Goal: Task Accomplishment & Management: Use online tool/utility

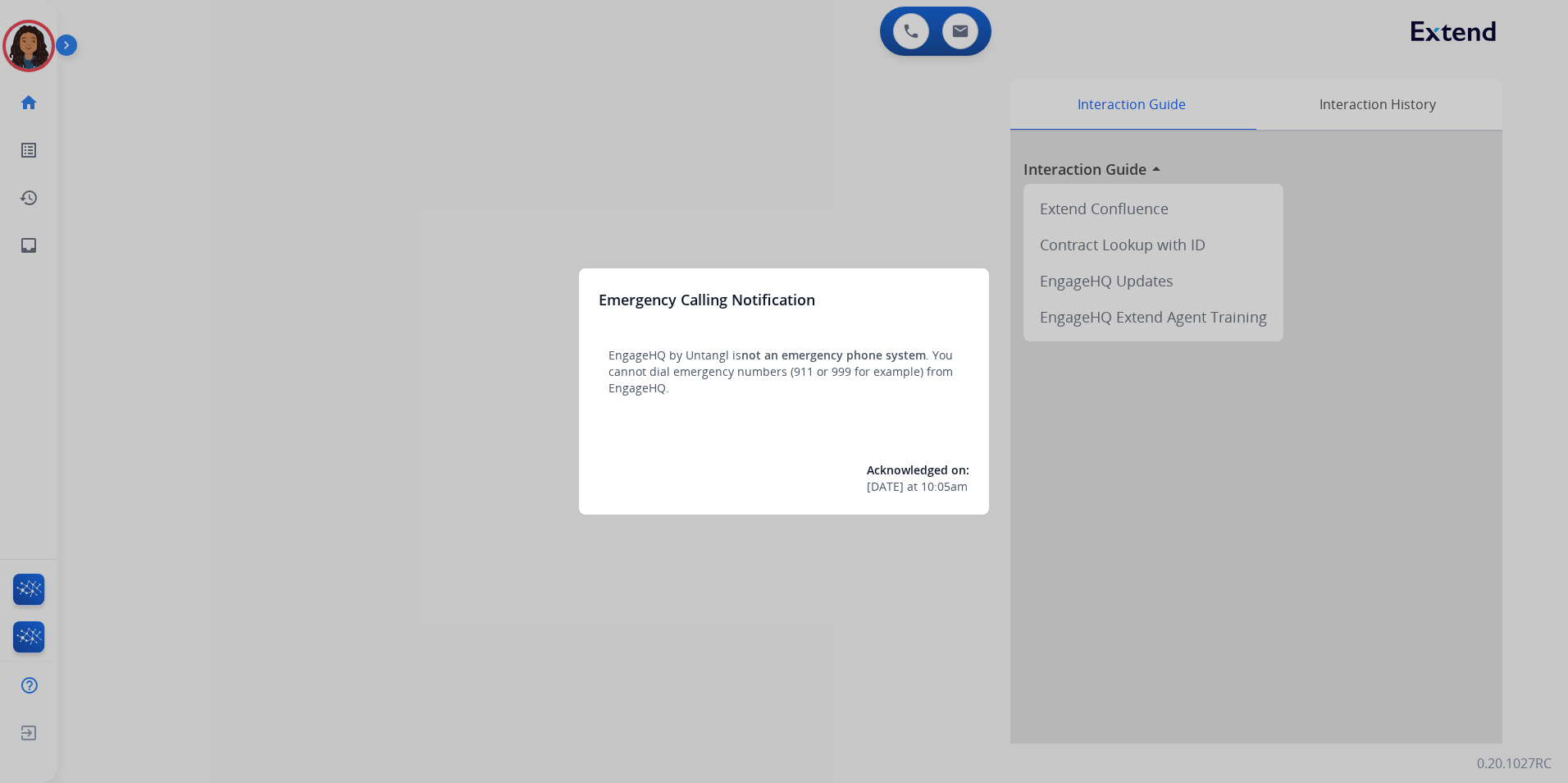
click at [407, 485] on div at bounding box center [784, 391] width 1568 height 783
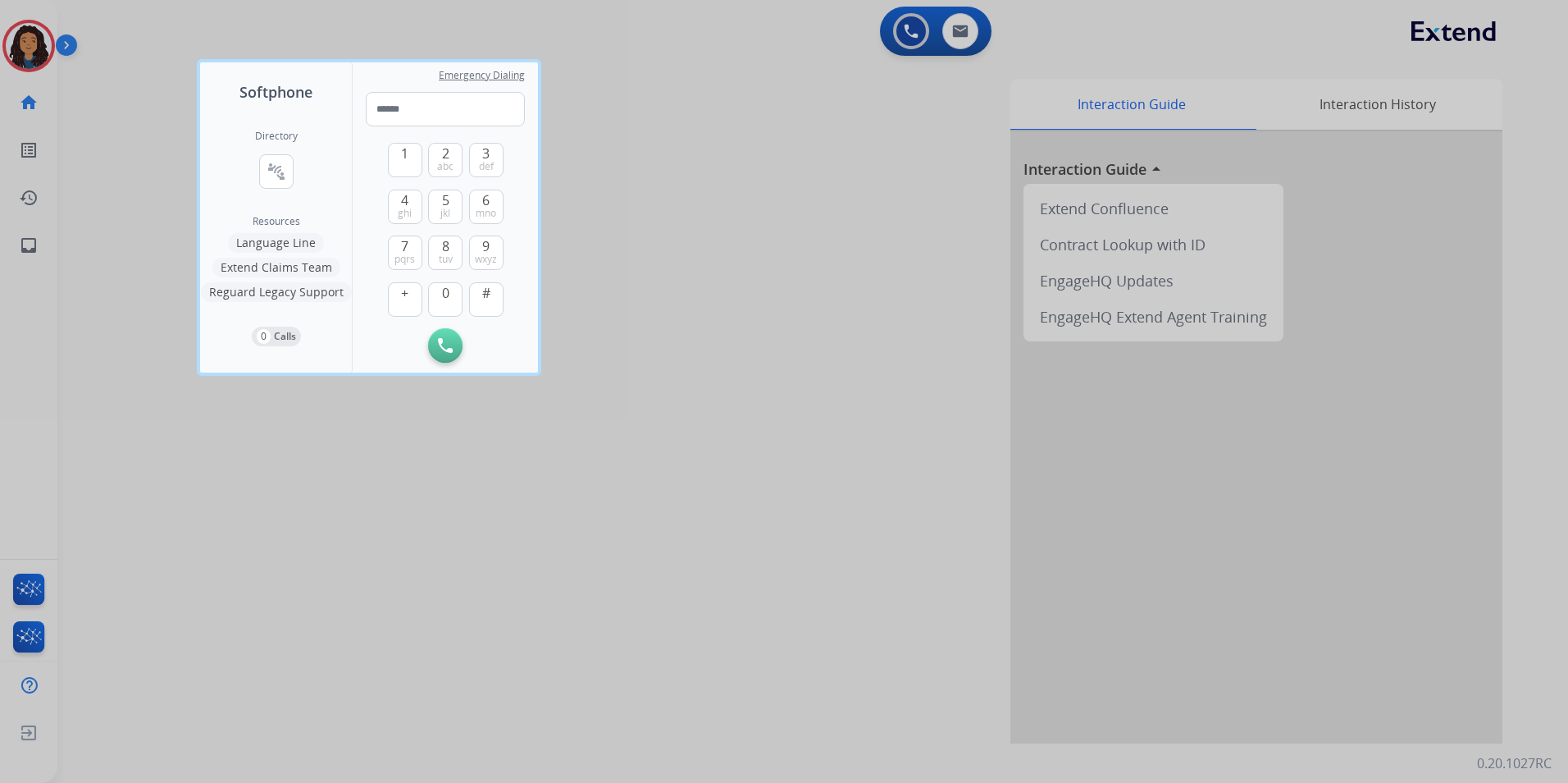
click at [407, 485] on div at bounding box center [784, 391] width 1568 height 783
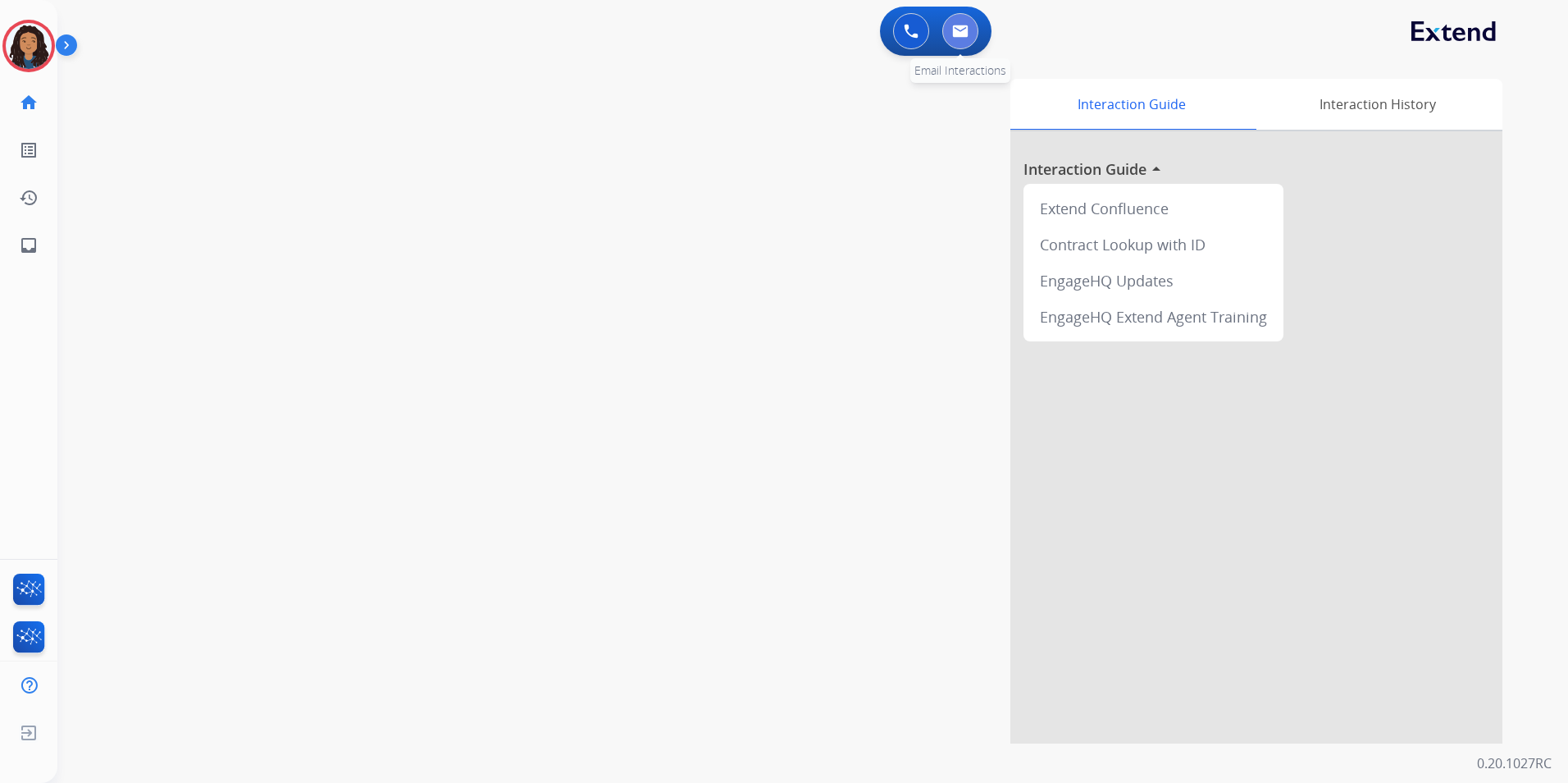
click at [947, 37] on button at bounding box center [960, 31] width 36 height 36
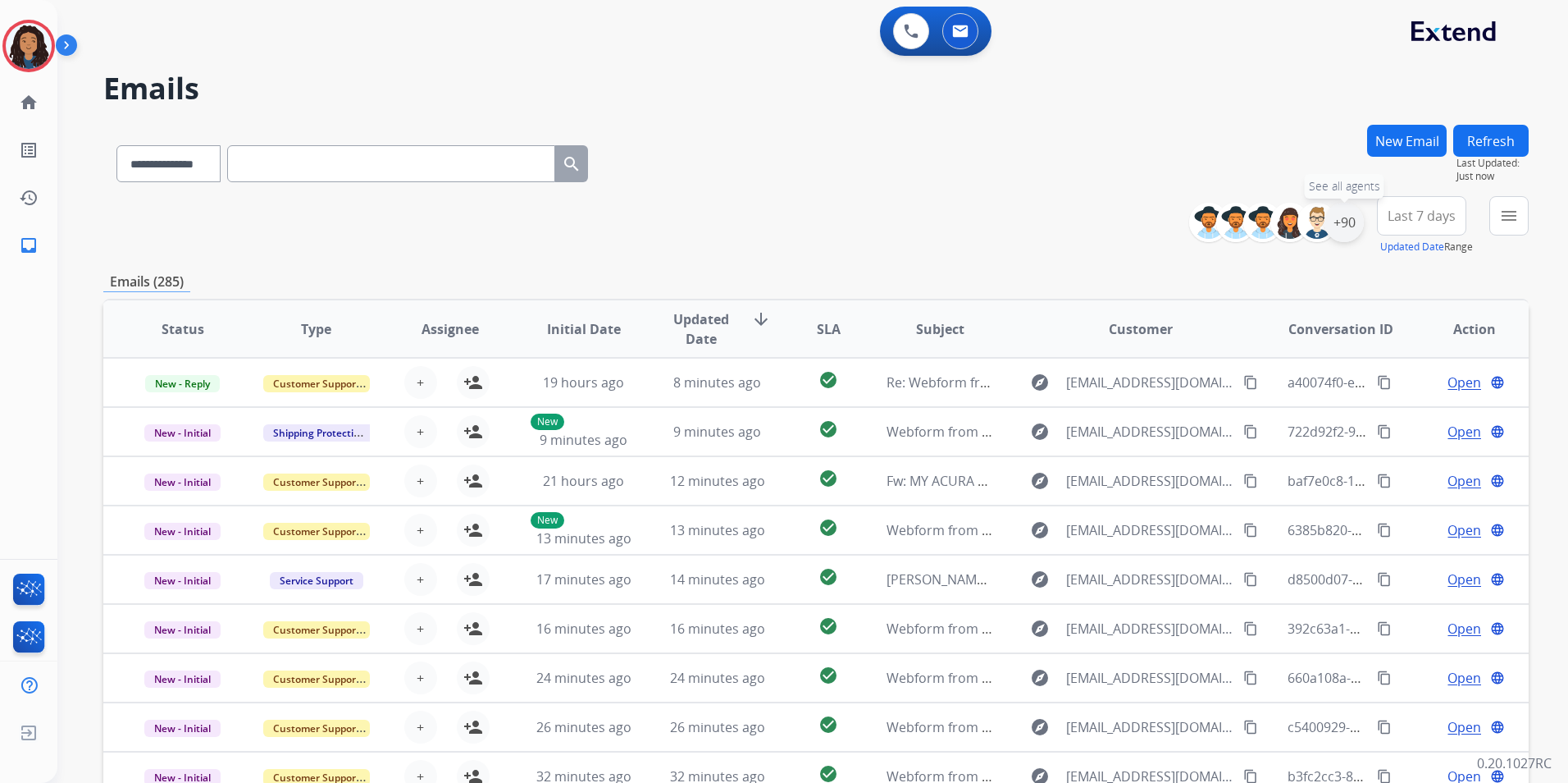
click at [1355, 227] on div "+90" at bounding box center [1344, 222] width 39 height 39
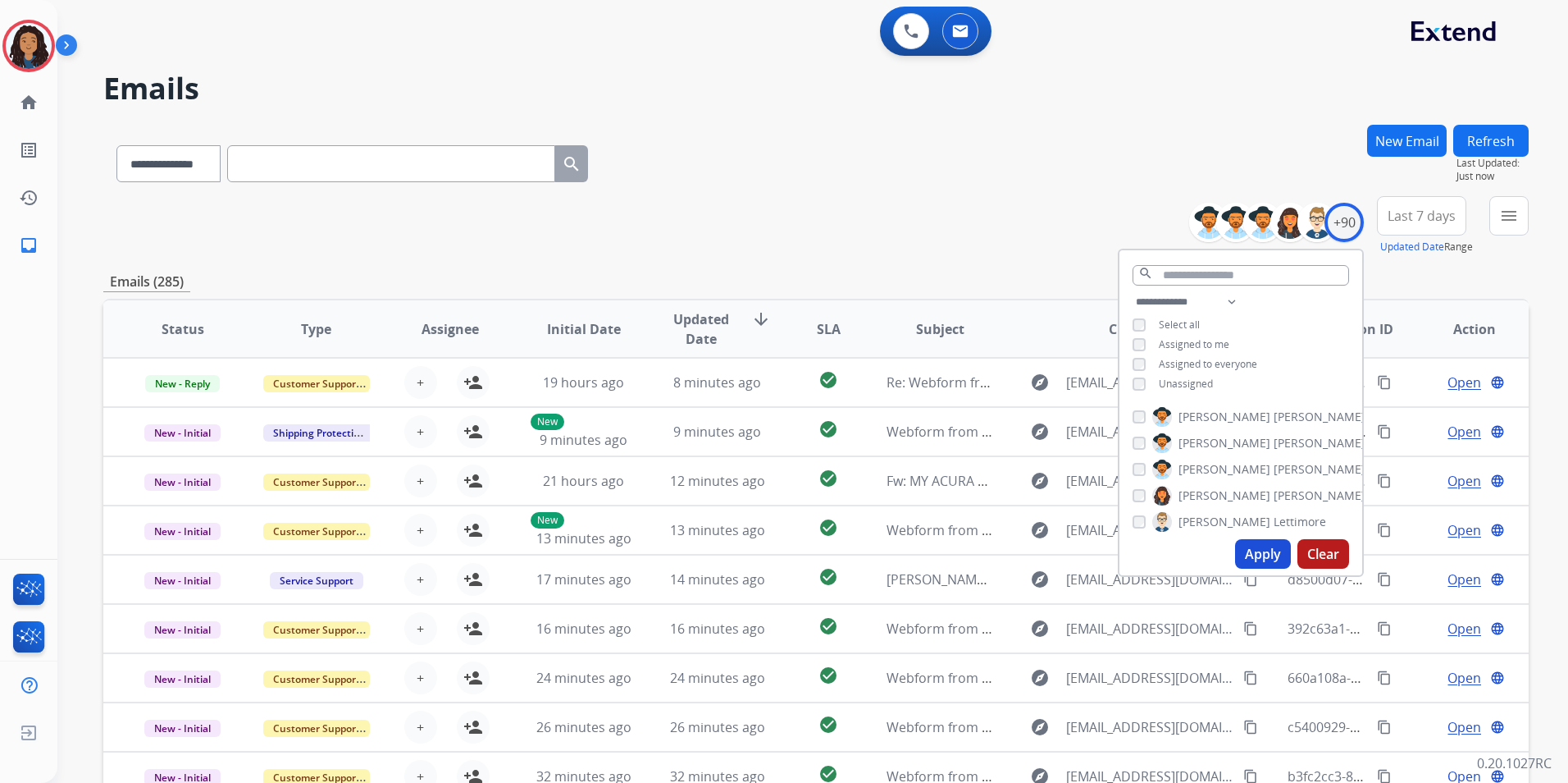
click at [1186, 377] on span "Unassigned" at bounding box center [1186, 383] width 54 height 14
click at [1253, 551] on button "Apply" at bounding box center [1263, 554] width 55 height 29
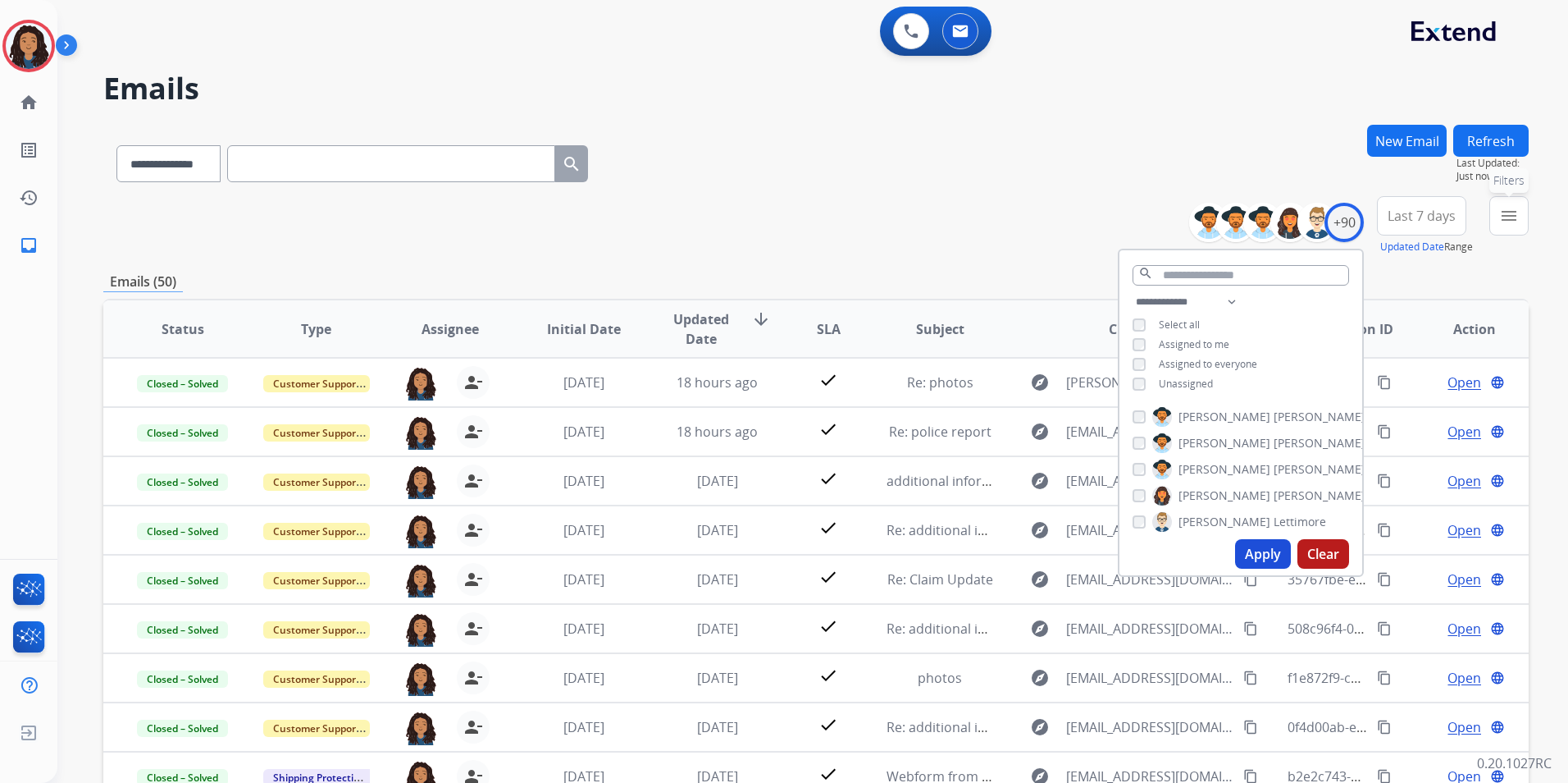
click at [1507, 225] on mat-icon "menu" at bounding box center [1509, 216] width 20 height 20
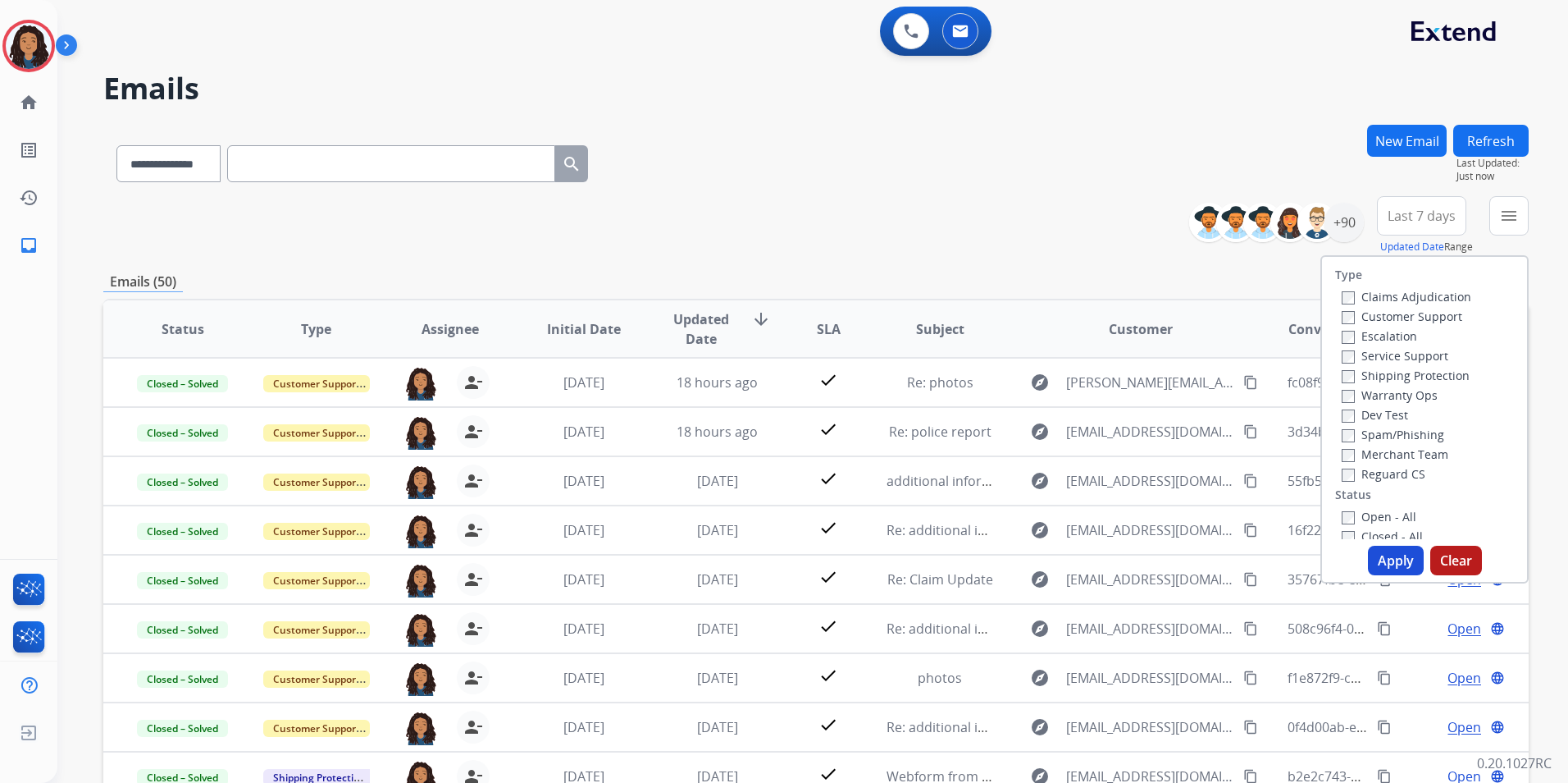
click at [1443, 313] on label "Customer Support" at bounding box center [1402, 316] width 120 height 16
click at [1448, 373] on label "Shipping Protection" at bounding box center [1406, 375] width 128 height 16
click at [1372, 473] on label "Reguard CS" at bounding box center [1383, 474] width 84 height 16
click at [1375, 513] on label "Open - All" at bounding box center [1379, 517] width 75 height 16
click at [1382, 569] on button "Apply" at bounding box center [1396, 560] width 55 height 29
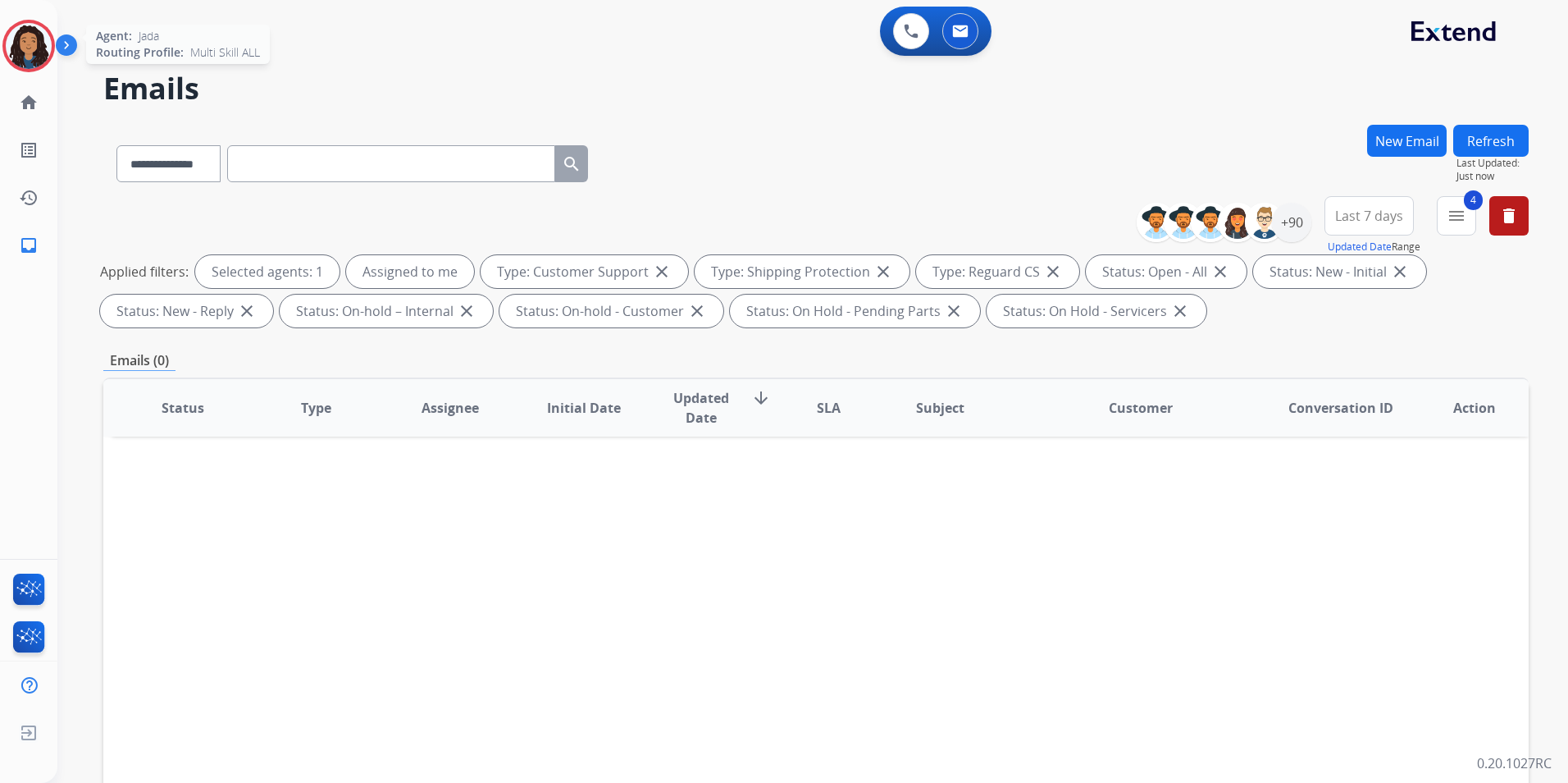
click at [36, 48] on img at bounding box center [29, 45] width 46 height 46
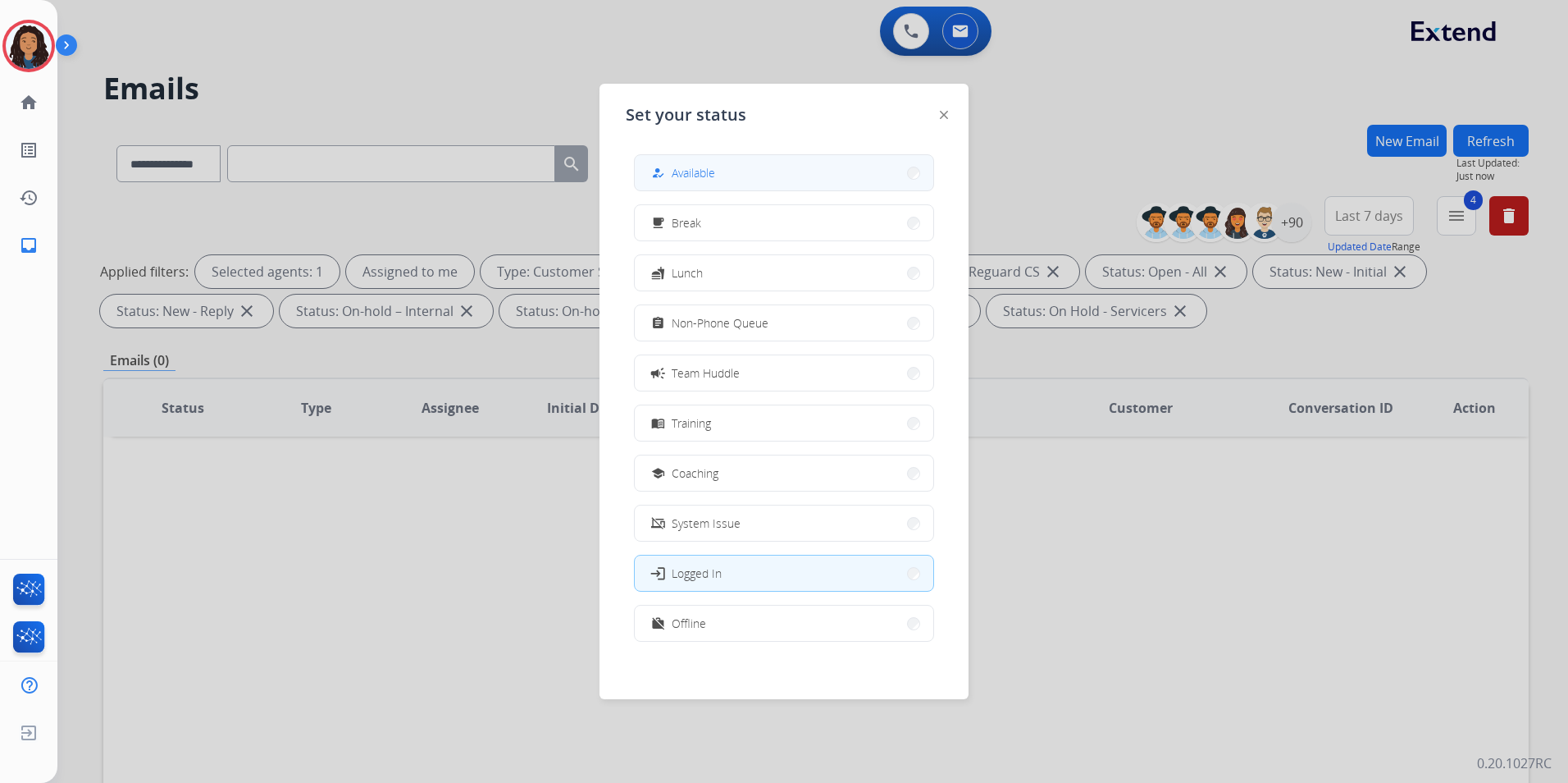
click at [810, 164] on button "how_to_reg Available" at bounding box center [784, 173] width 298 height 36
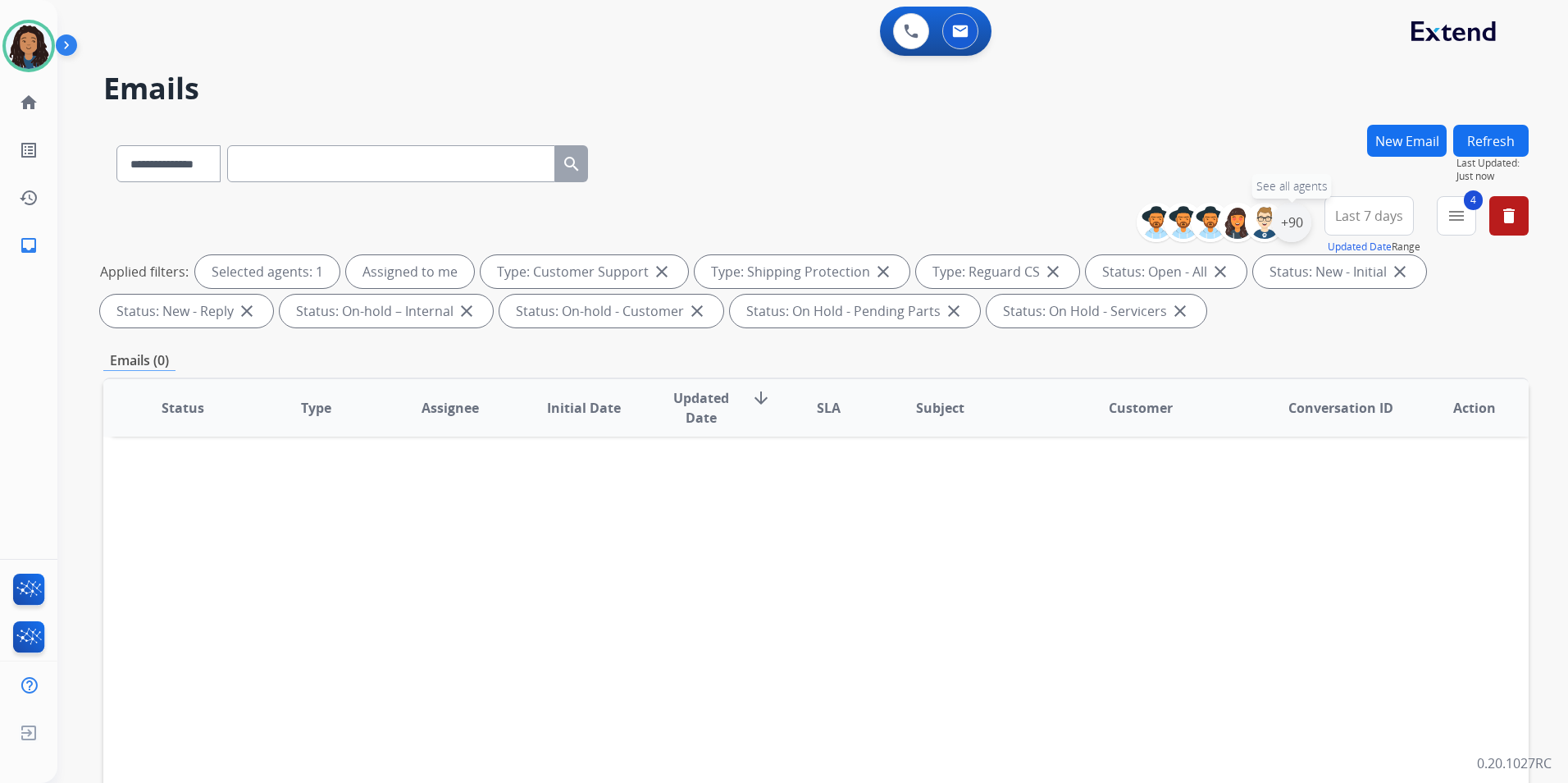
click at [1301, 227] on div "+90" at bounding box center [1291, 222] width 39 height 39
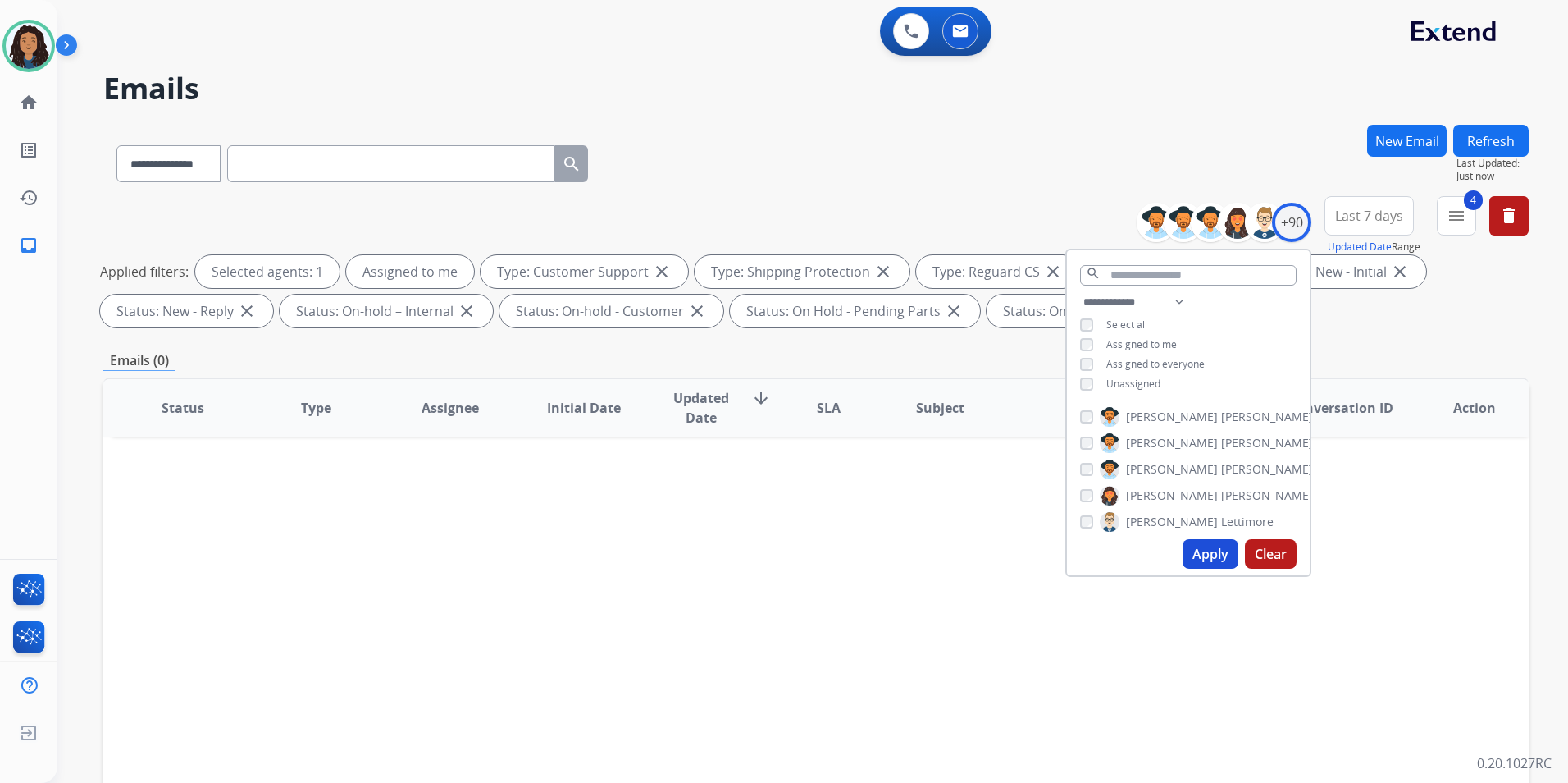
click at [1428, 344] on div "**********" at bounding box center [816, 569] width 1426 height 888
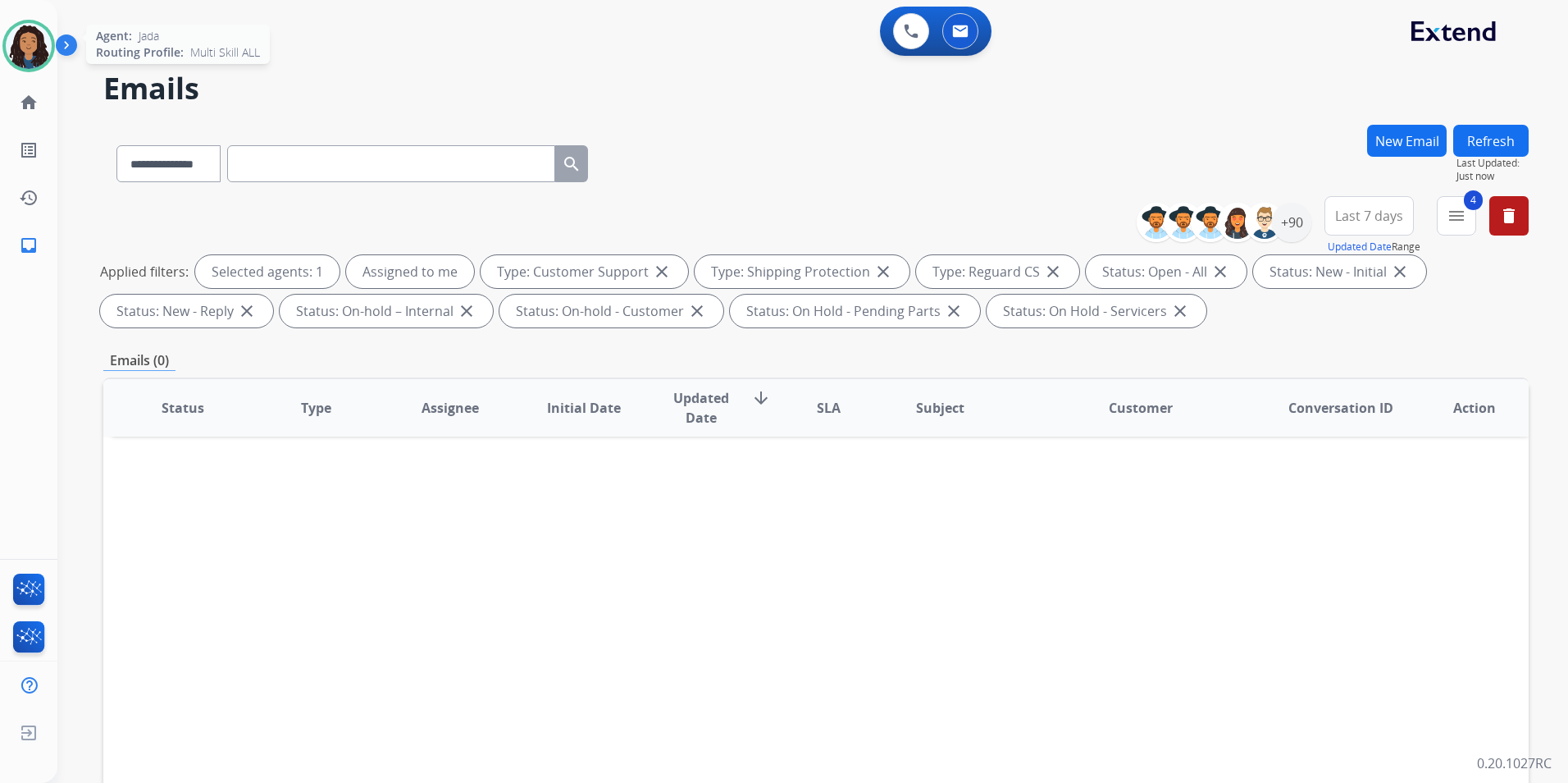
click at [16, 53] on img at bounding box center [29, 45] width 46 height 46
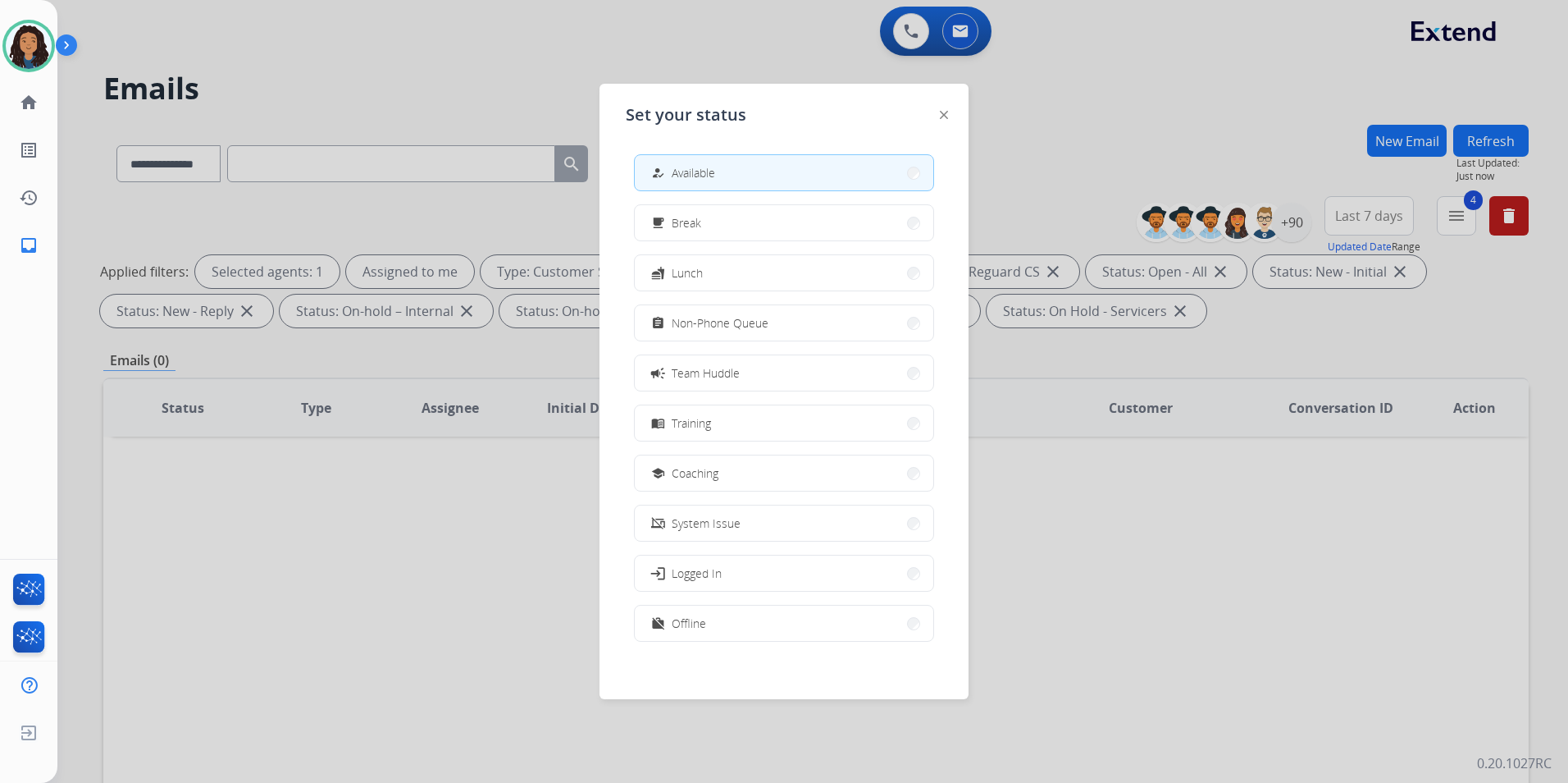
click at [1184, 122] on div at bounding box center [784, 391] width 1568 height 783
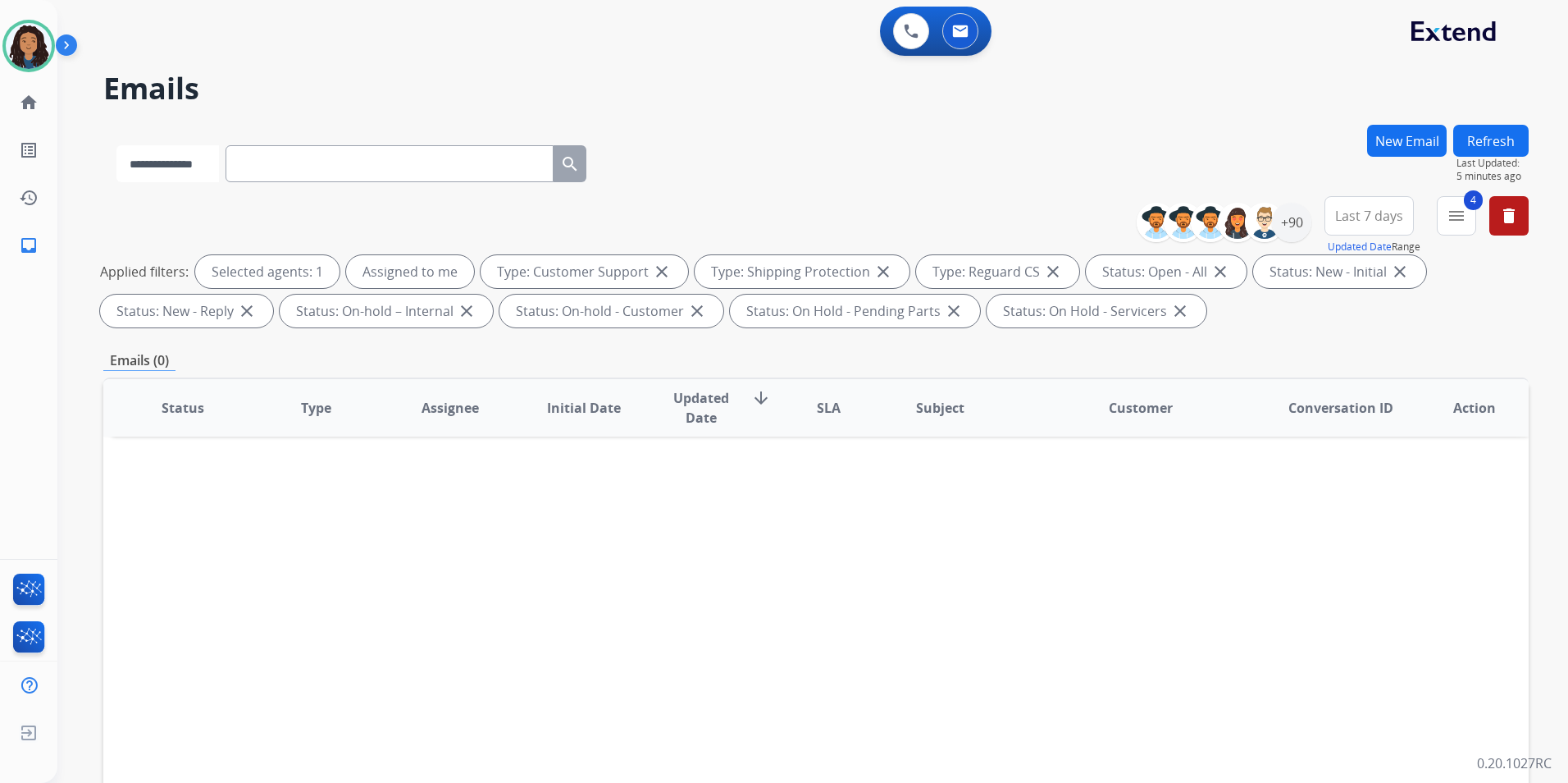
click at [198, 154] on select "**********" at bounding box center [167, 163] width 102 height 37
select select "**********"
click at [116, 145] on select "**********" at bounding box center [167, 163] width 102 height 37
paste input "**********"
type input "**********"
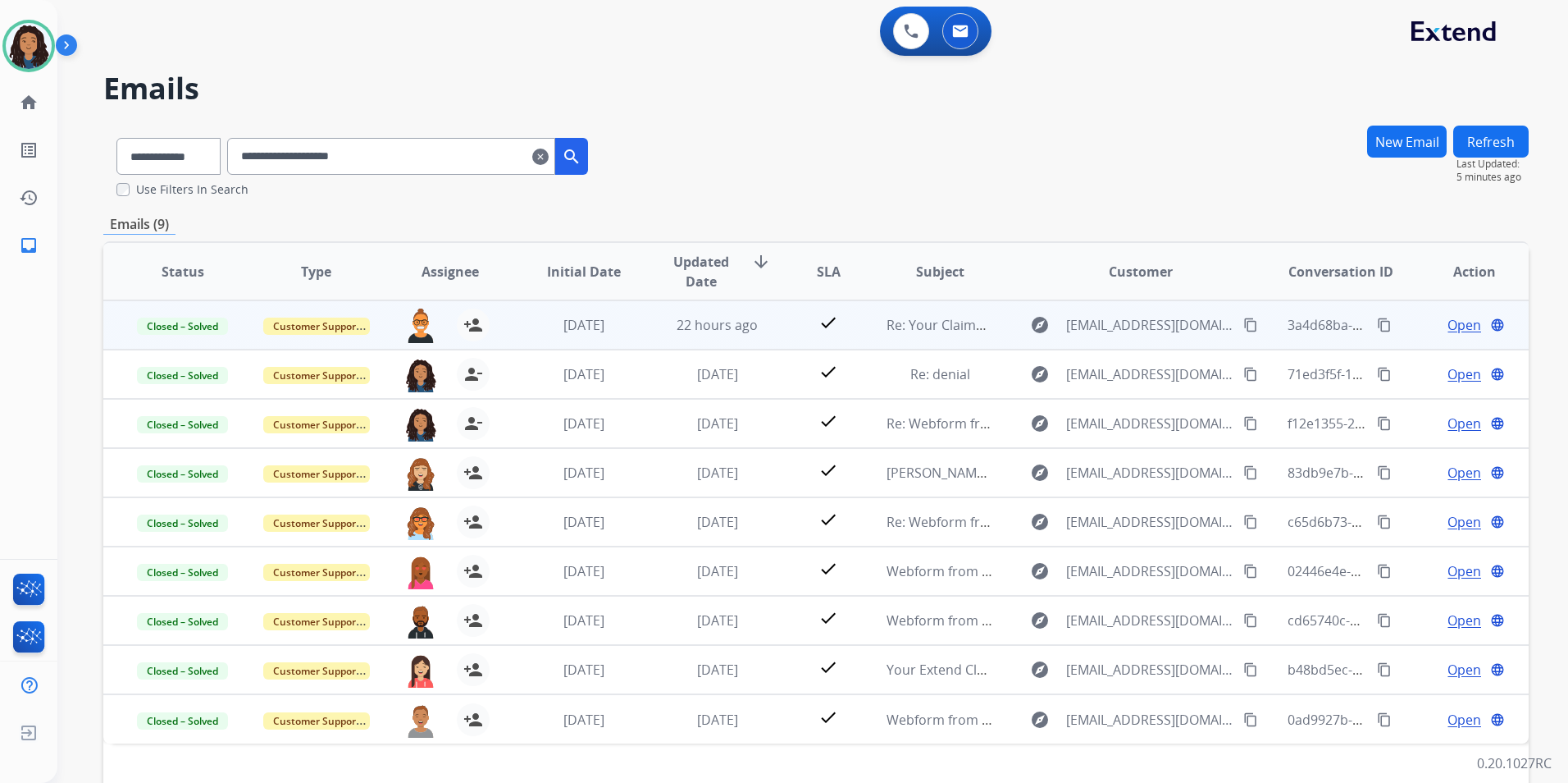
click at [1452, 326] on span "Open" at bounding box center [1464, 324] width 34 height 20
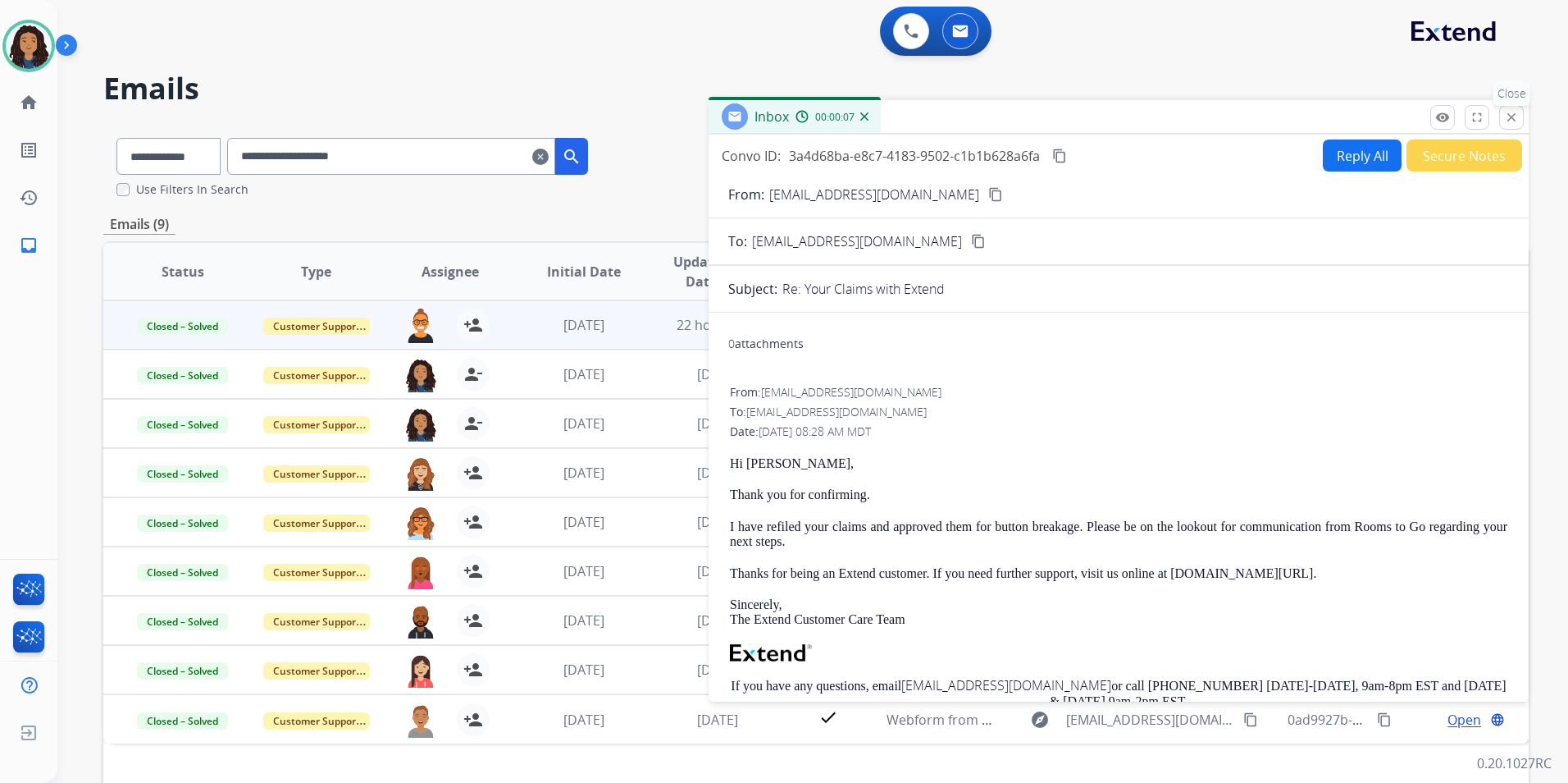
click at [1511, 121] on mat-icon "close" at bounding box center [1512, 117] width 15 height 15
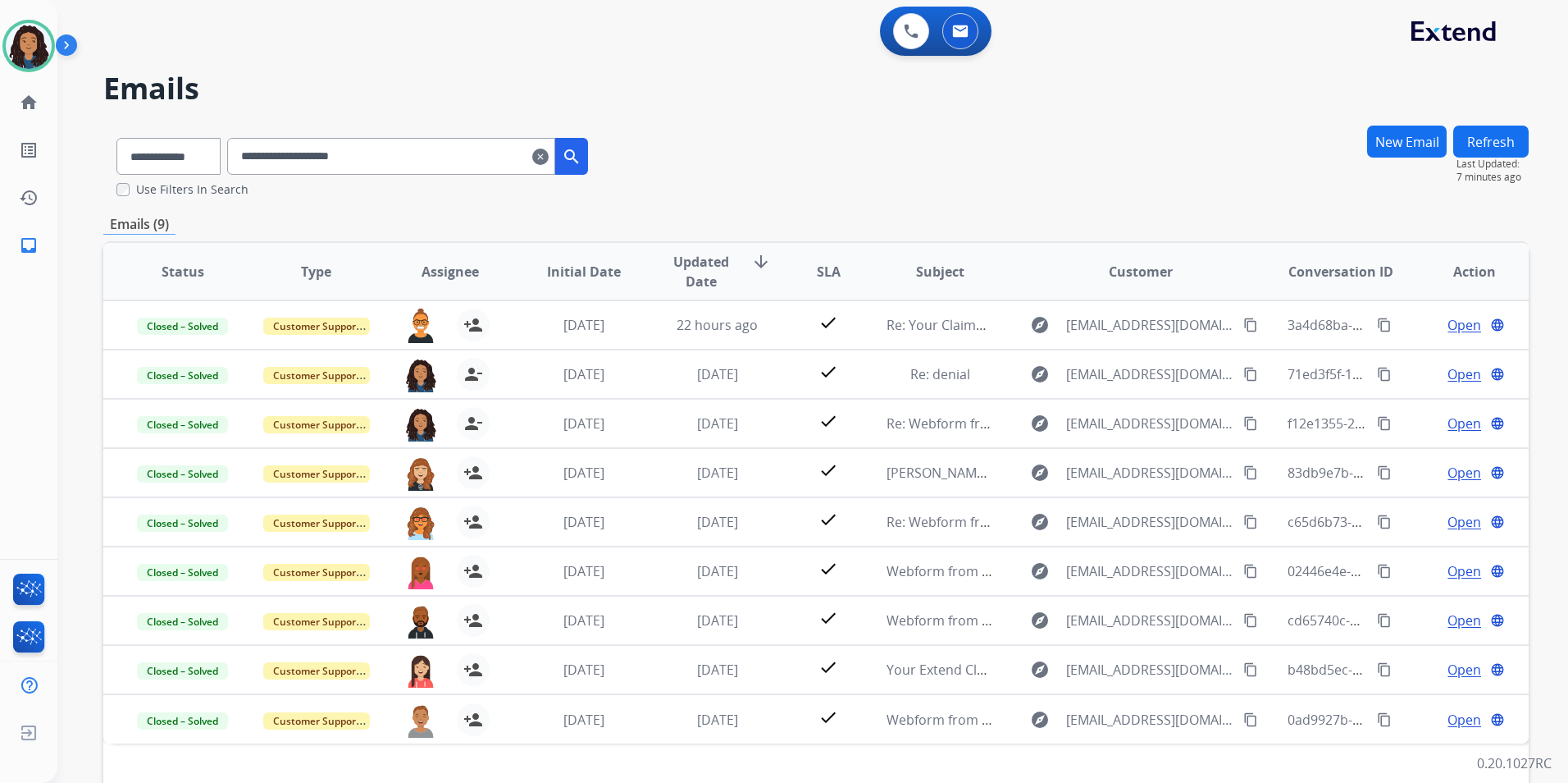
click at [549, 159] on mat-icon "clear" at bounding box center [540, 156] width 16 height 20
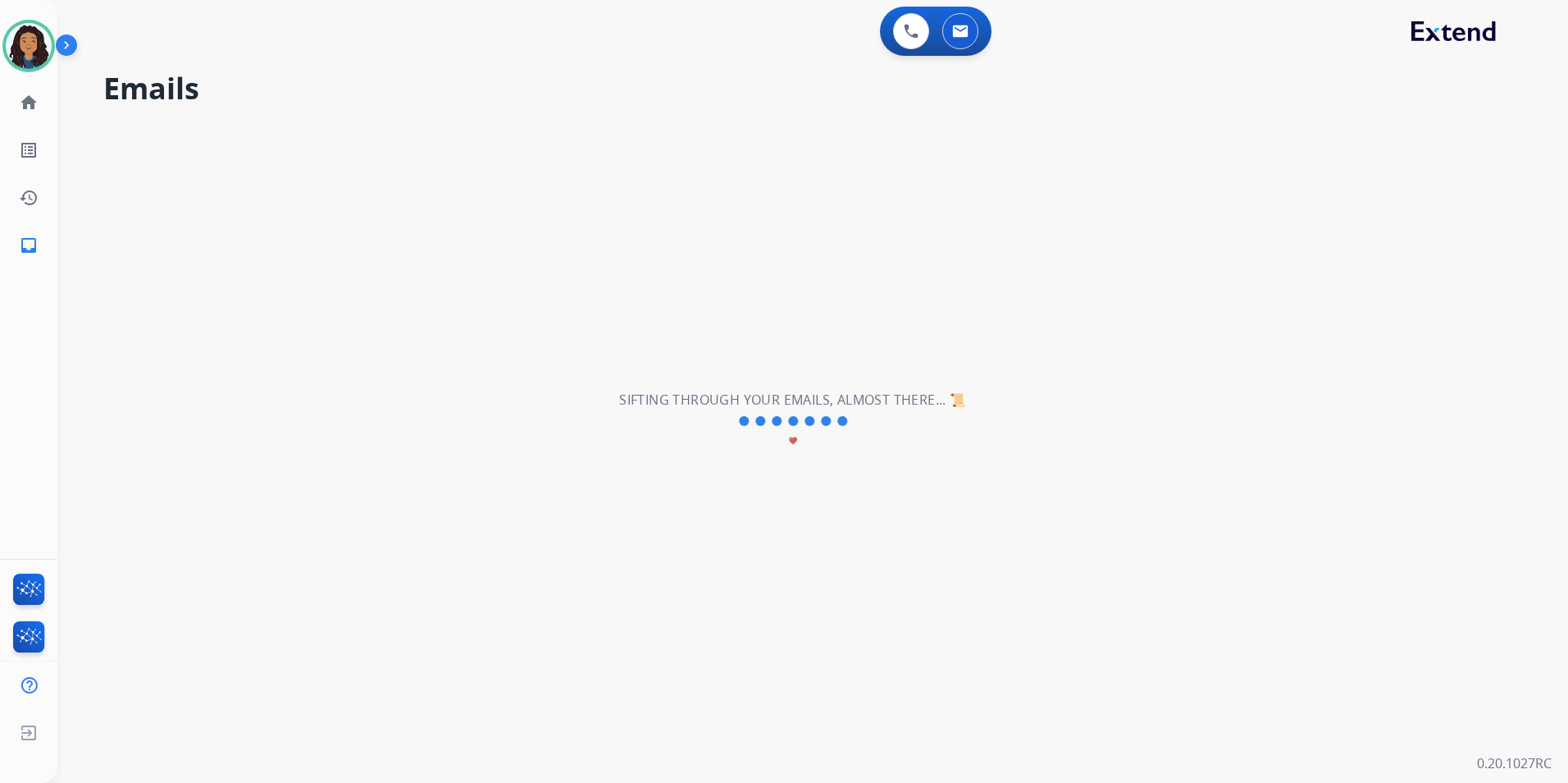
select select "**********"
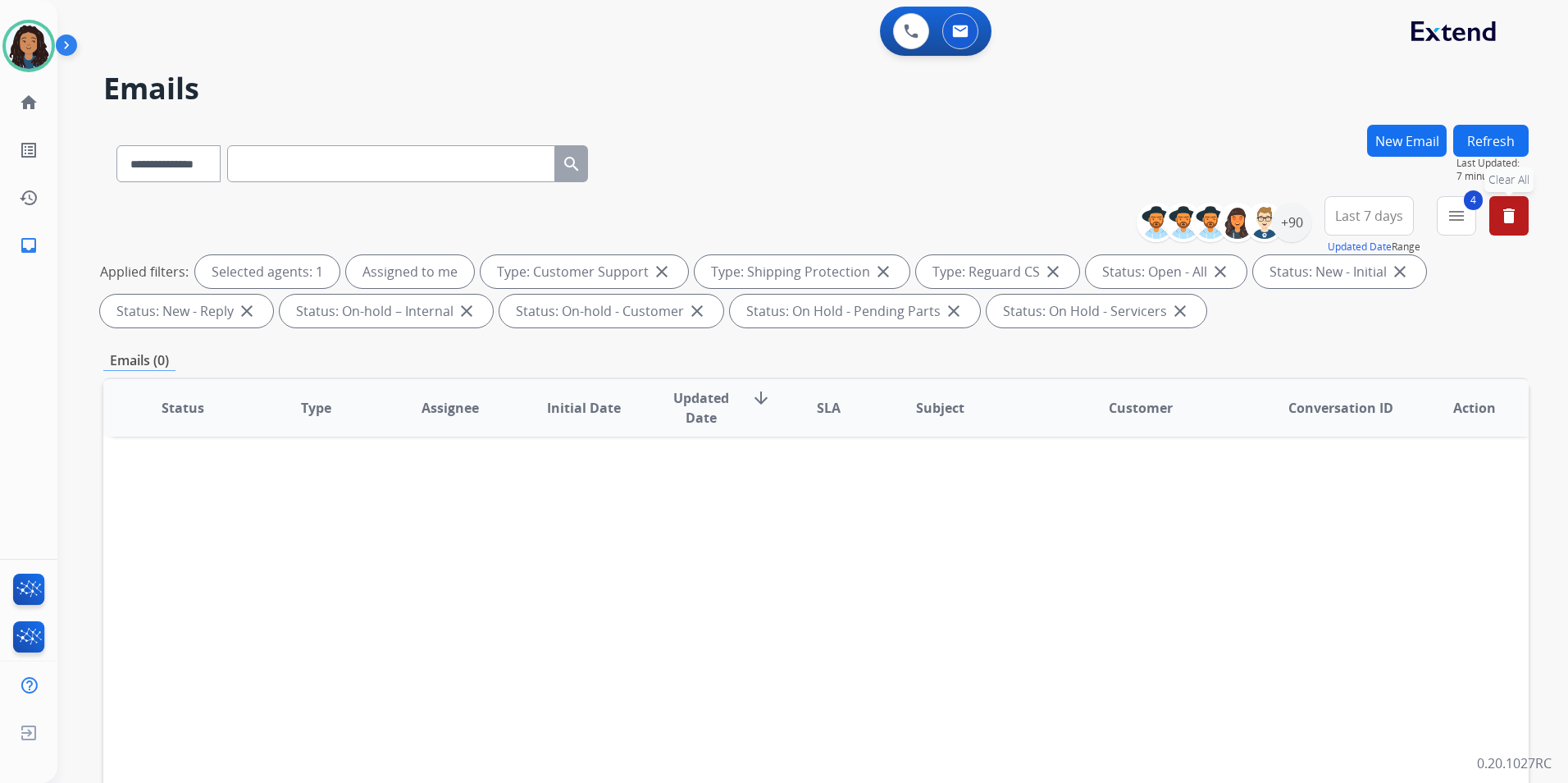
click at [1513, 205] on button "delete Clear All" at bounding box center [1508, 215] width 39 height 39
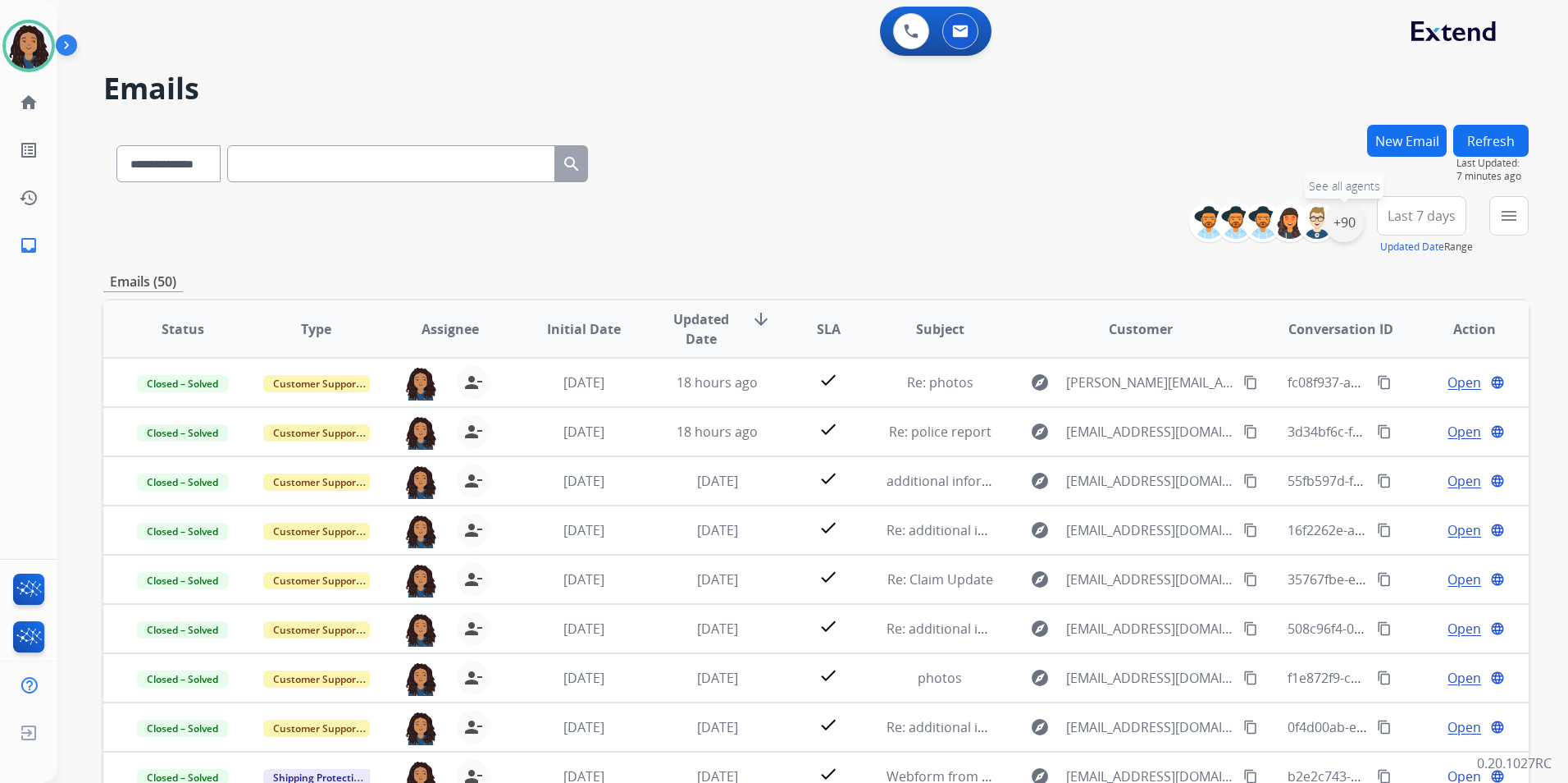
click at [1352, 232] on div "+90" at bounding box center [1344, 222] width 39 height 39
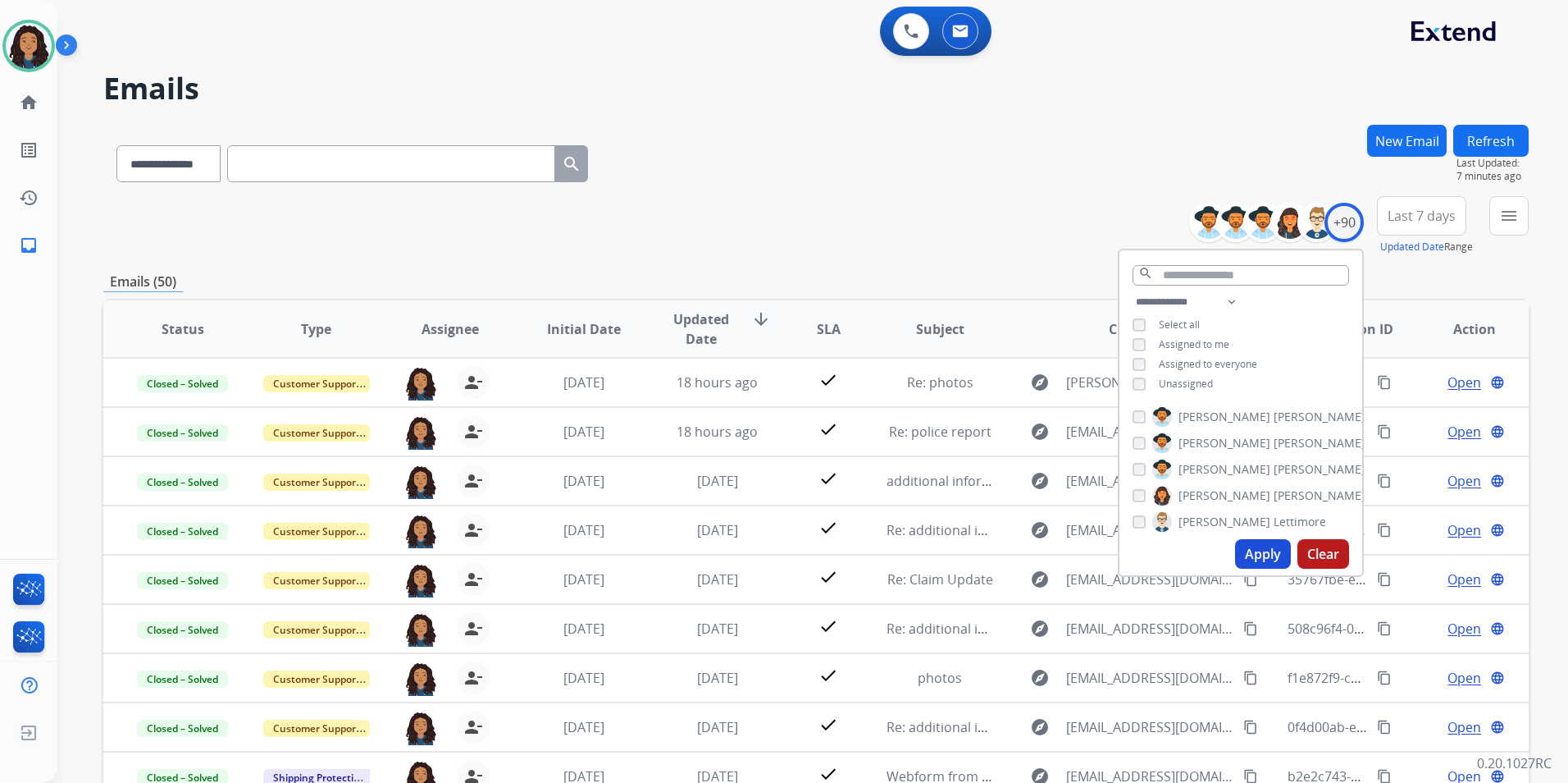
click at [1192, 343] on span "Assigned to me" at bounding box center [1194, 344] width 70 height 14
click at [1190, 386] on span "Unassigned" at bounding box center [1186, 383] width 54 height 14
click at [1182, 388] on span "Unassigned" at bounding box center [1186, 383] width 54 height 14
click at [1257, 553] on button "Apply" at bounding box center [1263, 554] width 55 height 29
click at [1527, 225] on button "menu" at bounding box center [1508, 215] width 39 height 39
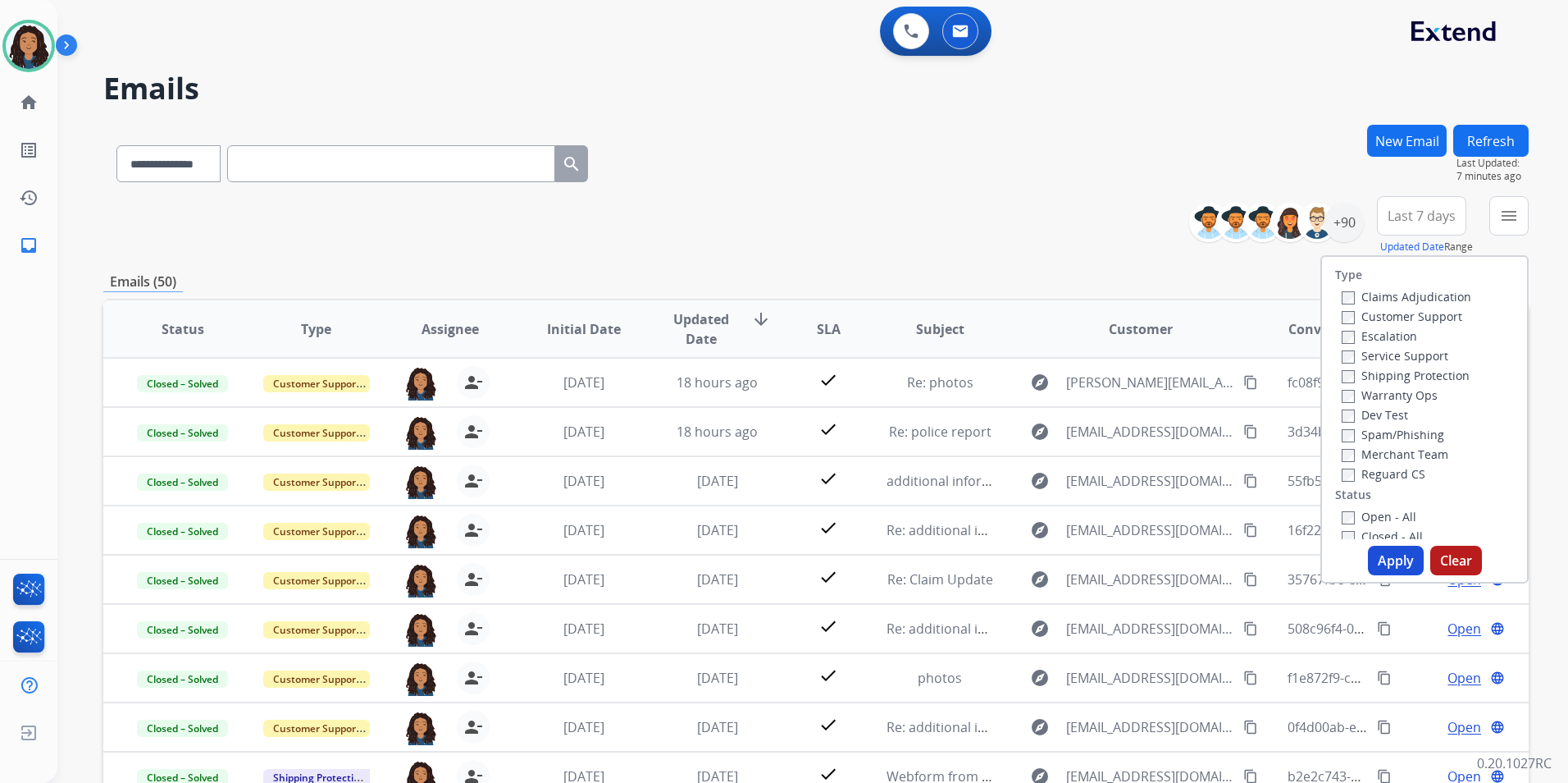
click at [1421, 313] on label "Customer Support" at bounding box center [1402, 316] width 120 height 16
click at [1455, 379] on label "Shipping Protection" at bounding box center [1406, 375] width 128 height 16
click at [1403, 480] on label "Reguard CS" at bounding box center [1383, 474] width 84 height 16
click at [1396, 517] on label "Open - All" at bounding box center [1379, 517] width 75 height 16
click at [1404, 564] on button "Apply" at bounding box center [1396, 560] width 55 height 29
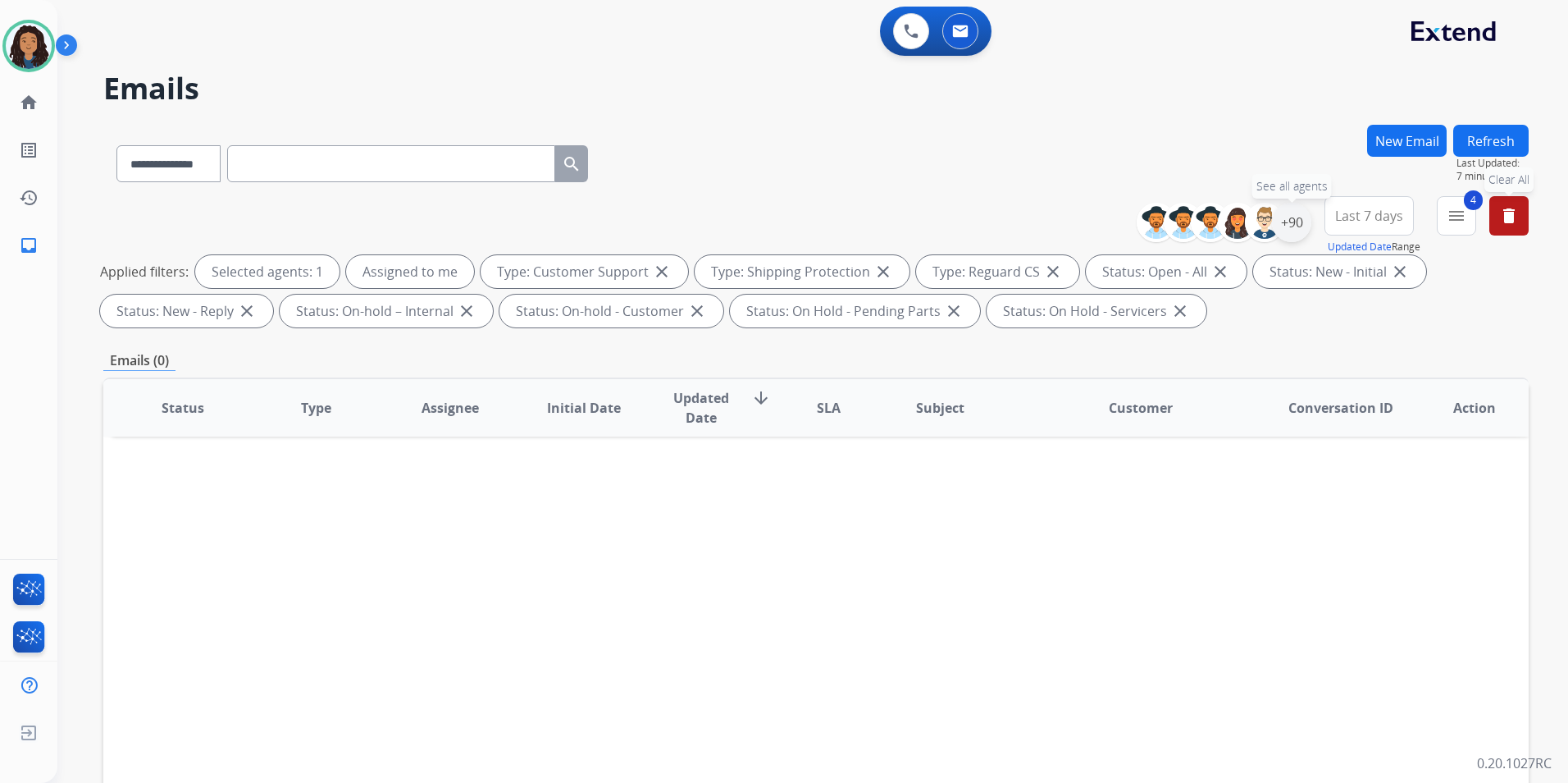
click at [1283, 232] on div "+90" at bounding box center [1291, 222] width 39 height 39
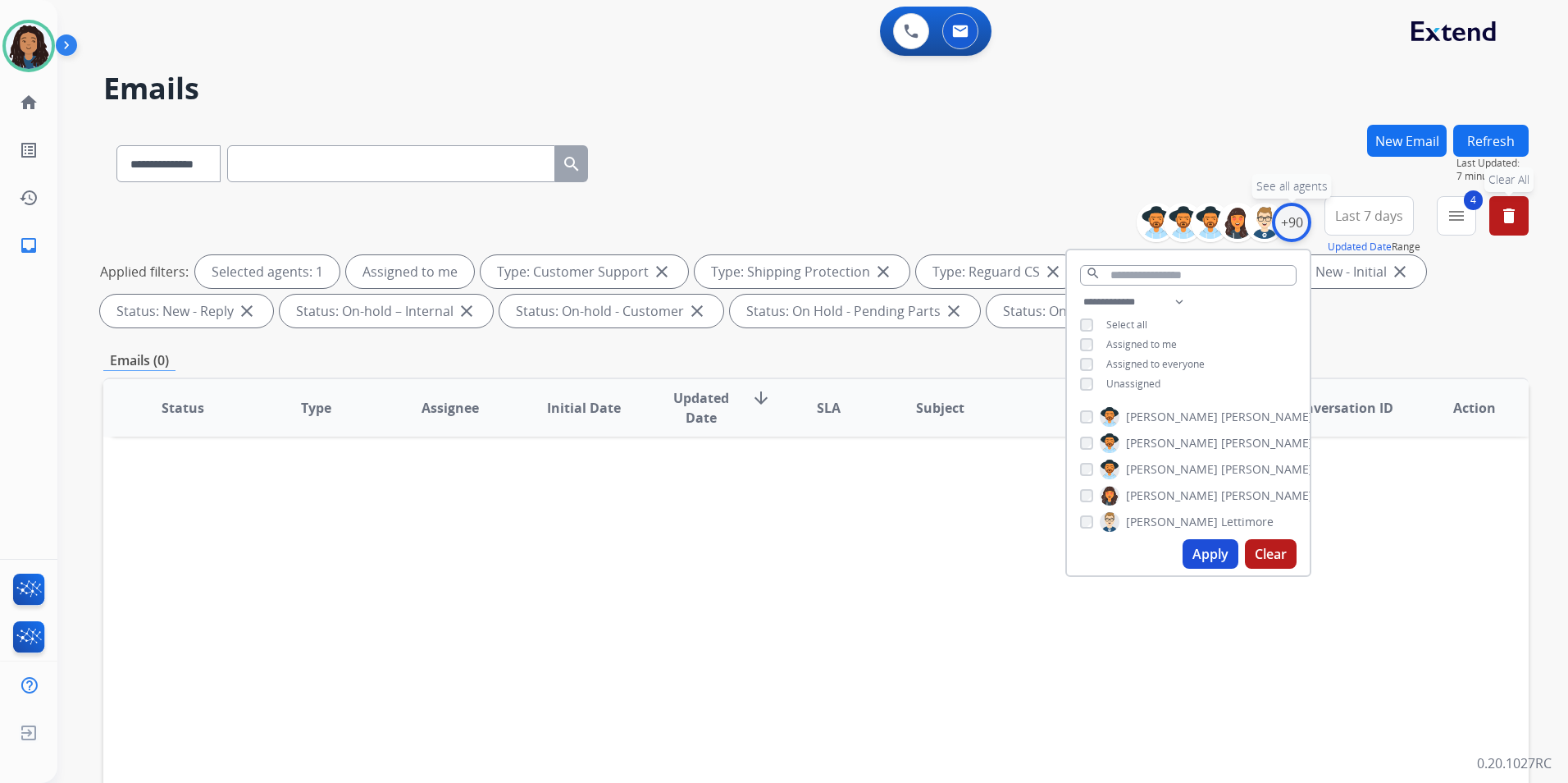
click at [1284, 227] on div "+90" at bounding box center [1291, 222] width 39 height 39
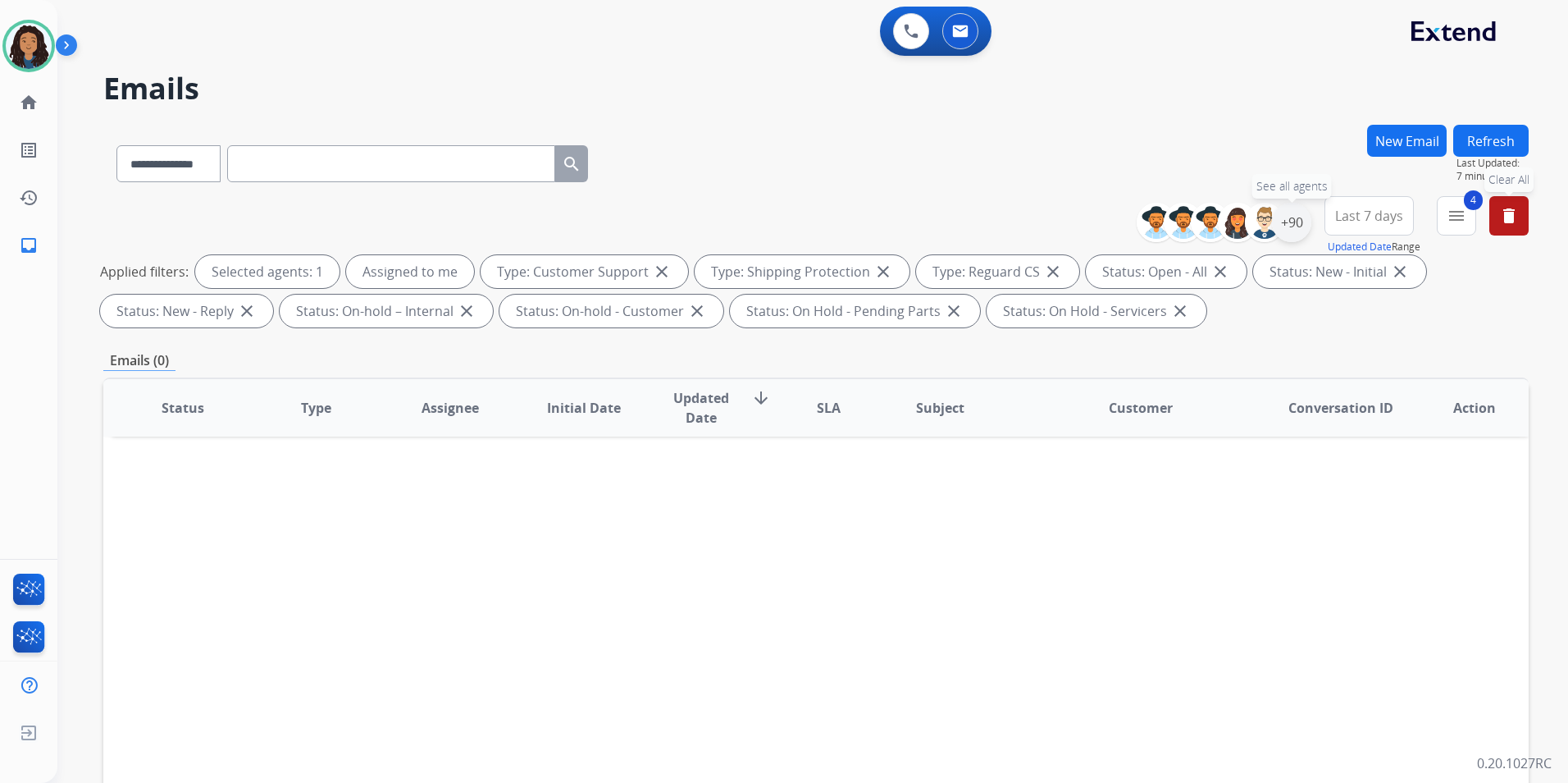
click at [1284, 227] on div "+90" at bounding box center [1291, 222] width 39 height 39
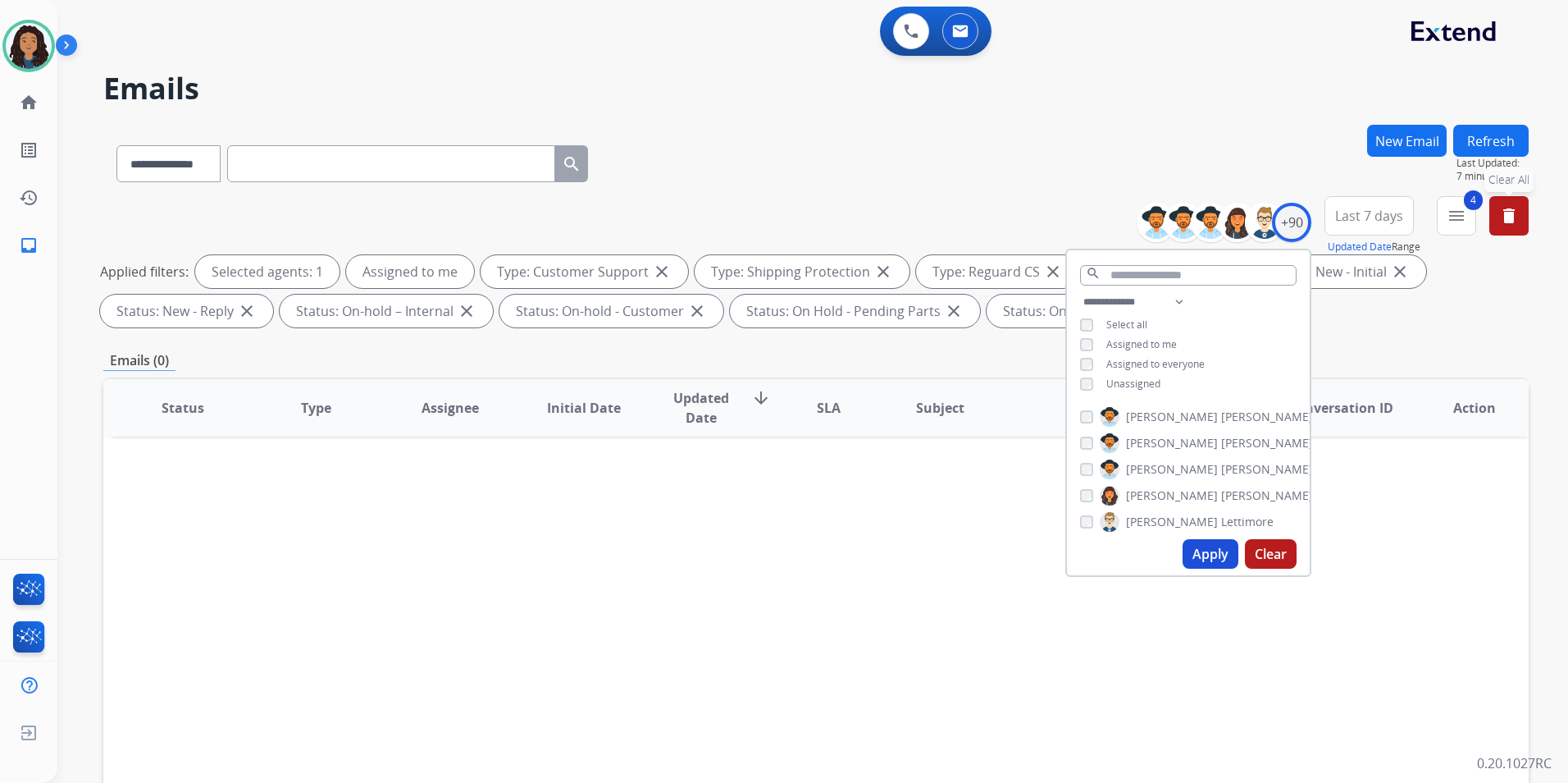
click at [1224, 100] on h2 "Emails" at bounding box center [816, 88] width 1426 height 33
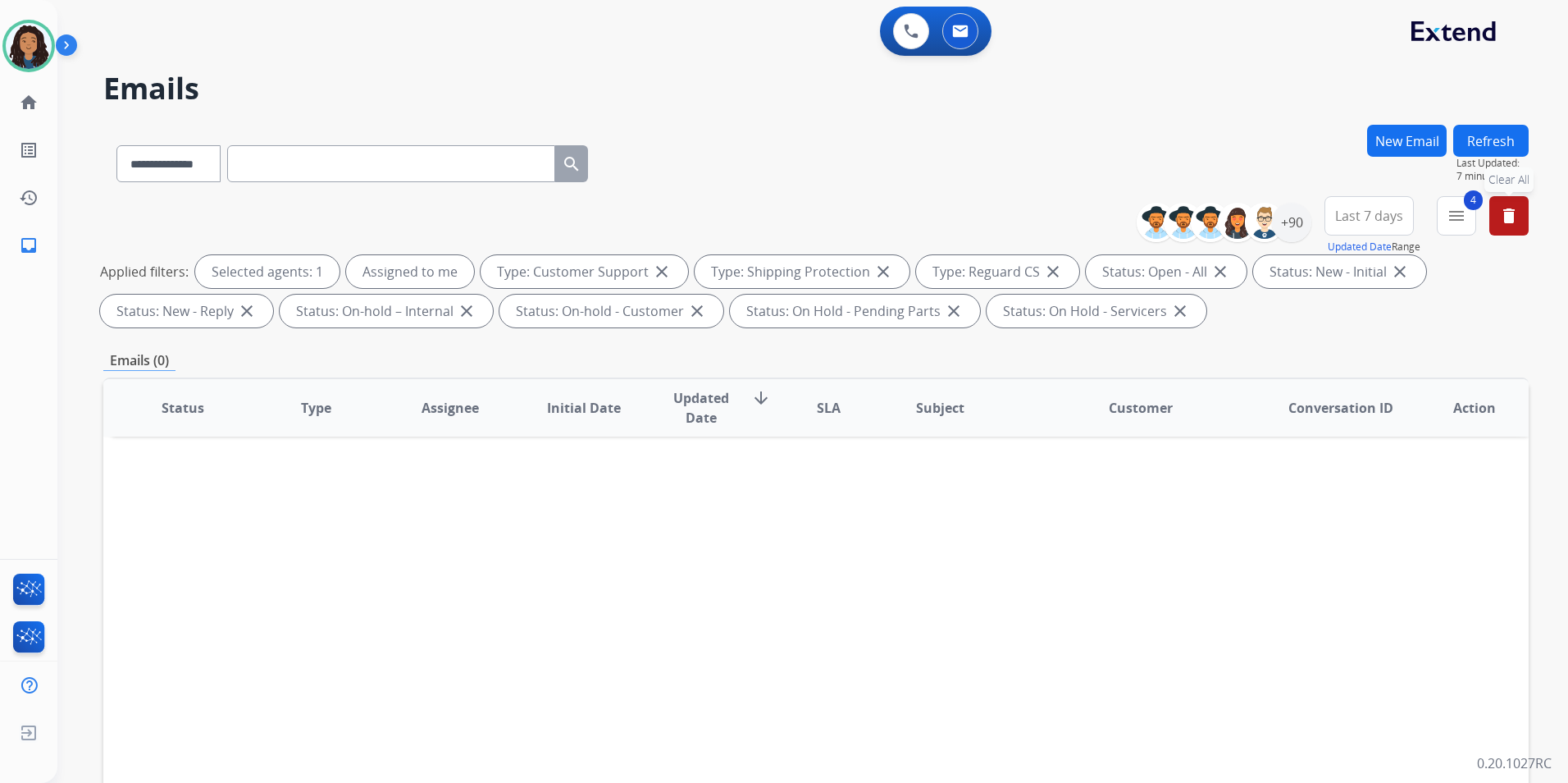
drag, startPoint x: 1365, startPoint y: 214, endPoint x: 1384, endPoint y: 250, distance: 40.7
click at [1367, 214] on span "Last 7 days" at bounding box center [1370, 216] width 68 height 7
click at [1337, 430] on div "Last 90 days" at bounding box center [1364, 417] width 90 height 28
click at [1467, 218] on button "4 menu Filters" at bounding box center [1456, 215] width 39 height 39
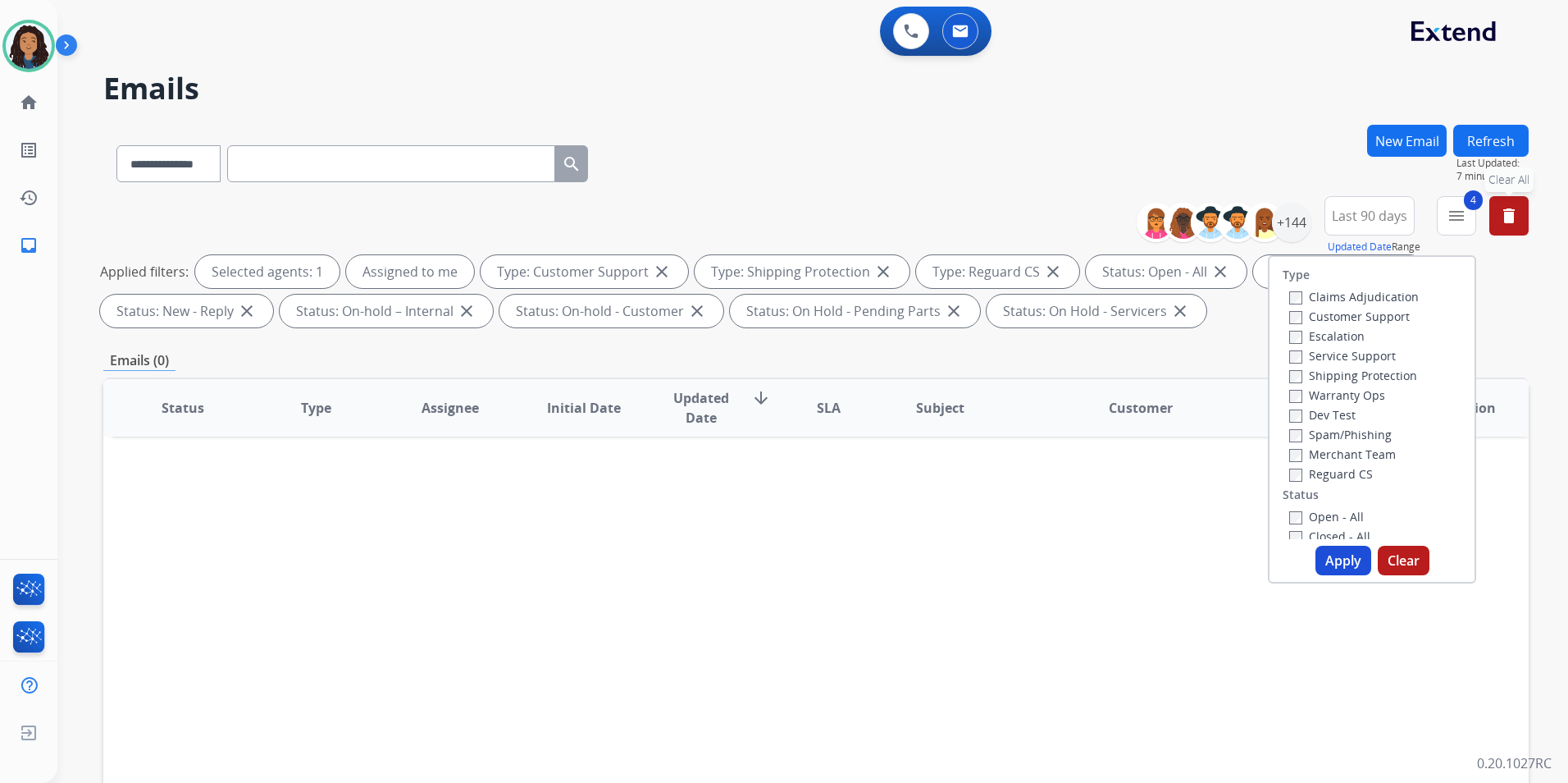
click at [652, 148] on div "**********" at bounding box center [816, 160] width 1426 height 71
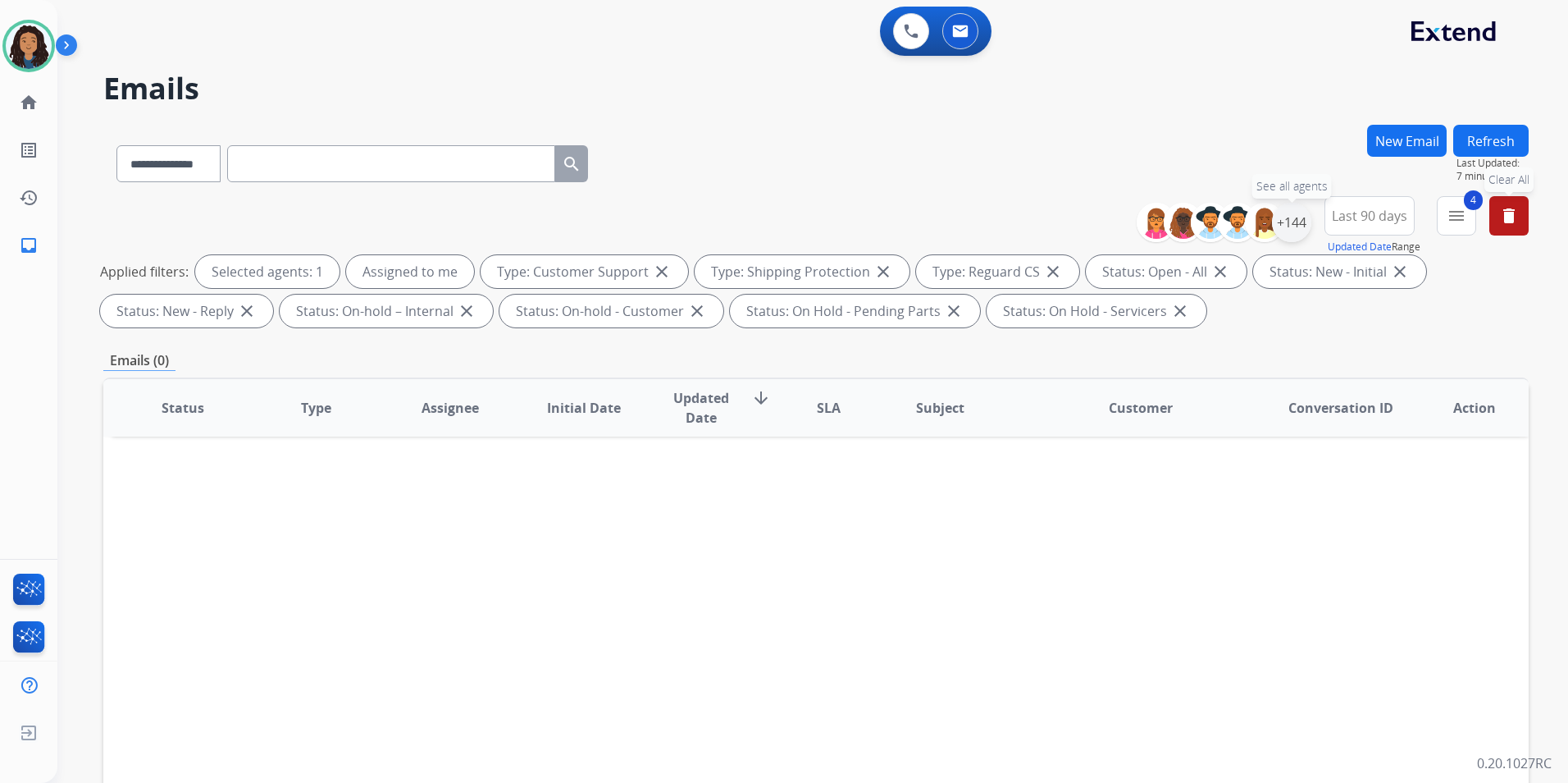
click at [1304, 225] on div "+144" at bounding box center [1291, 222] width 39 height 39
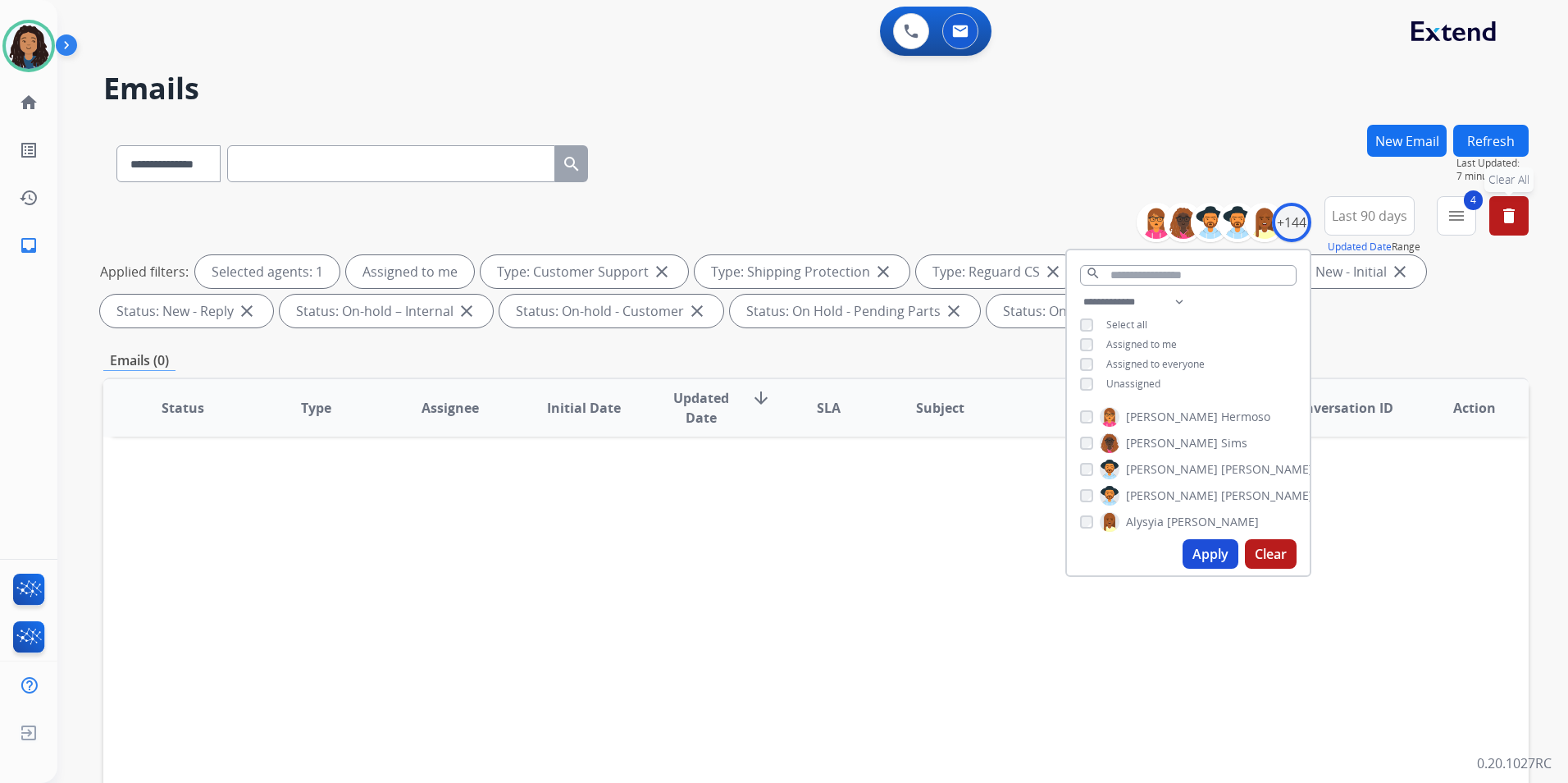
click at [1220, 122] on div "**********" at bounding box center [793, 450] width 1472 height 783
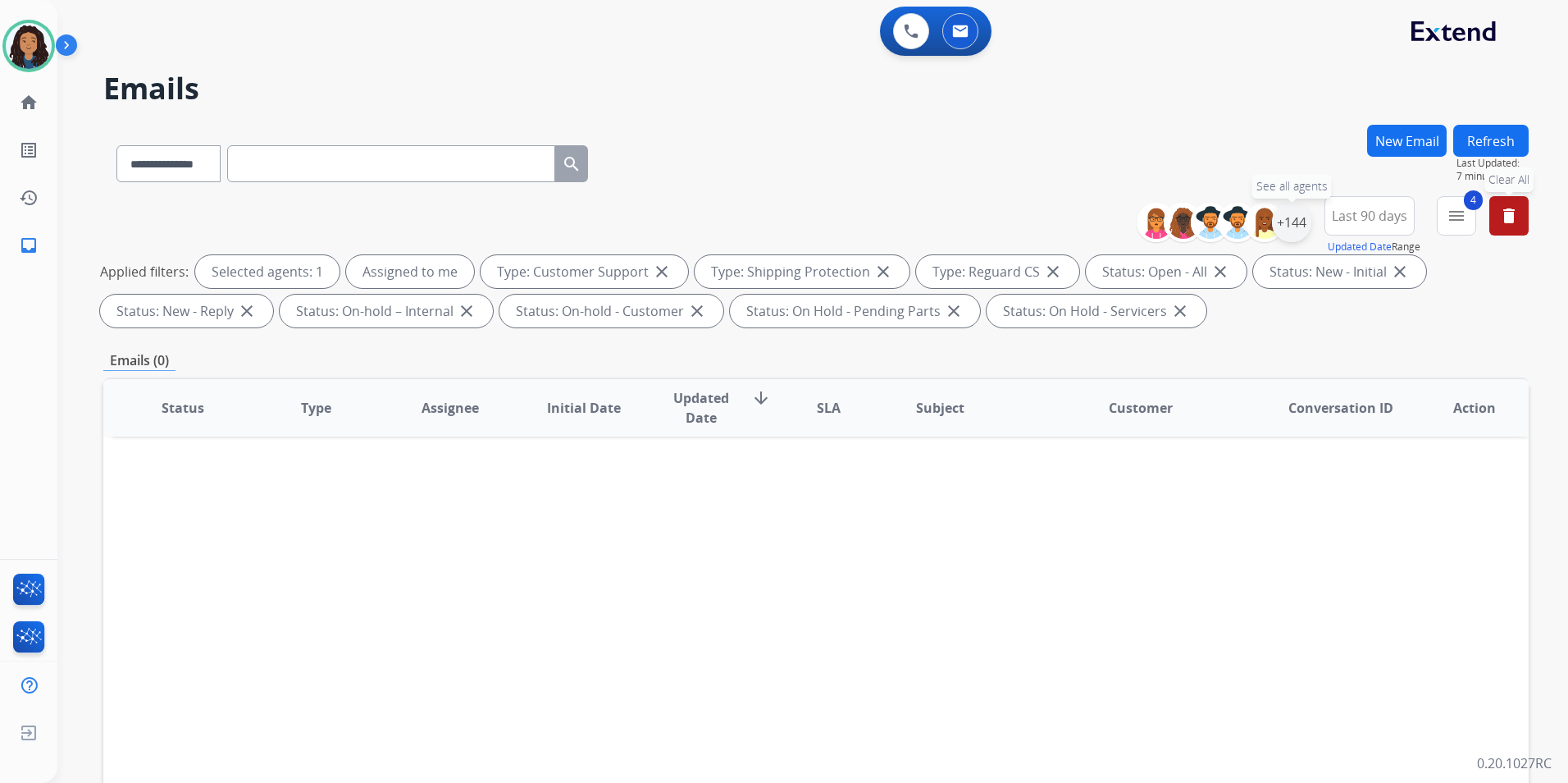
click at [1306, 222] on div "+144" at bounding box center [1291, 222] width 39 height 39
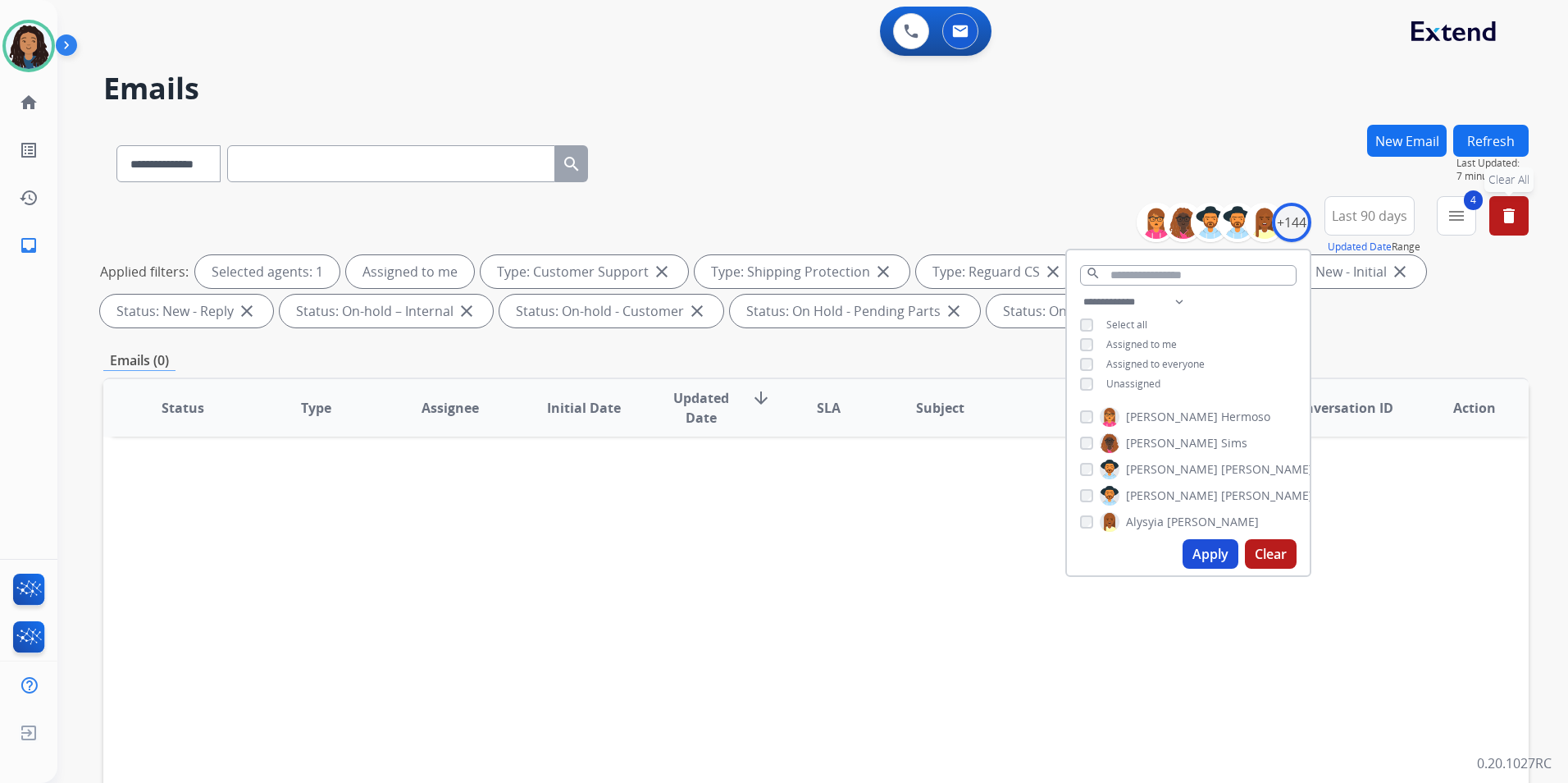
click at [1129, 345] on span "Assigned to me" at bounding box center [1142, 344] width 70 height 14
click at [1129, 345] on span "Assigned to me" at bounding box center [1142, 344] width 70 height 14
click at [1223, 559] on button "Apply" at bounding box center [1211, 554] width 55 height 29
click at [40, 587] on img at bounding box center [29, 592] width 38 height 38
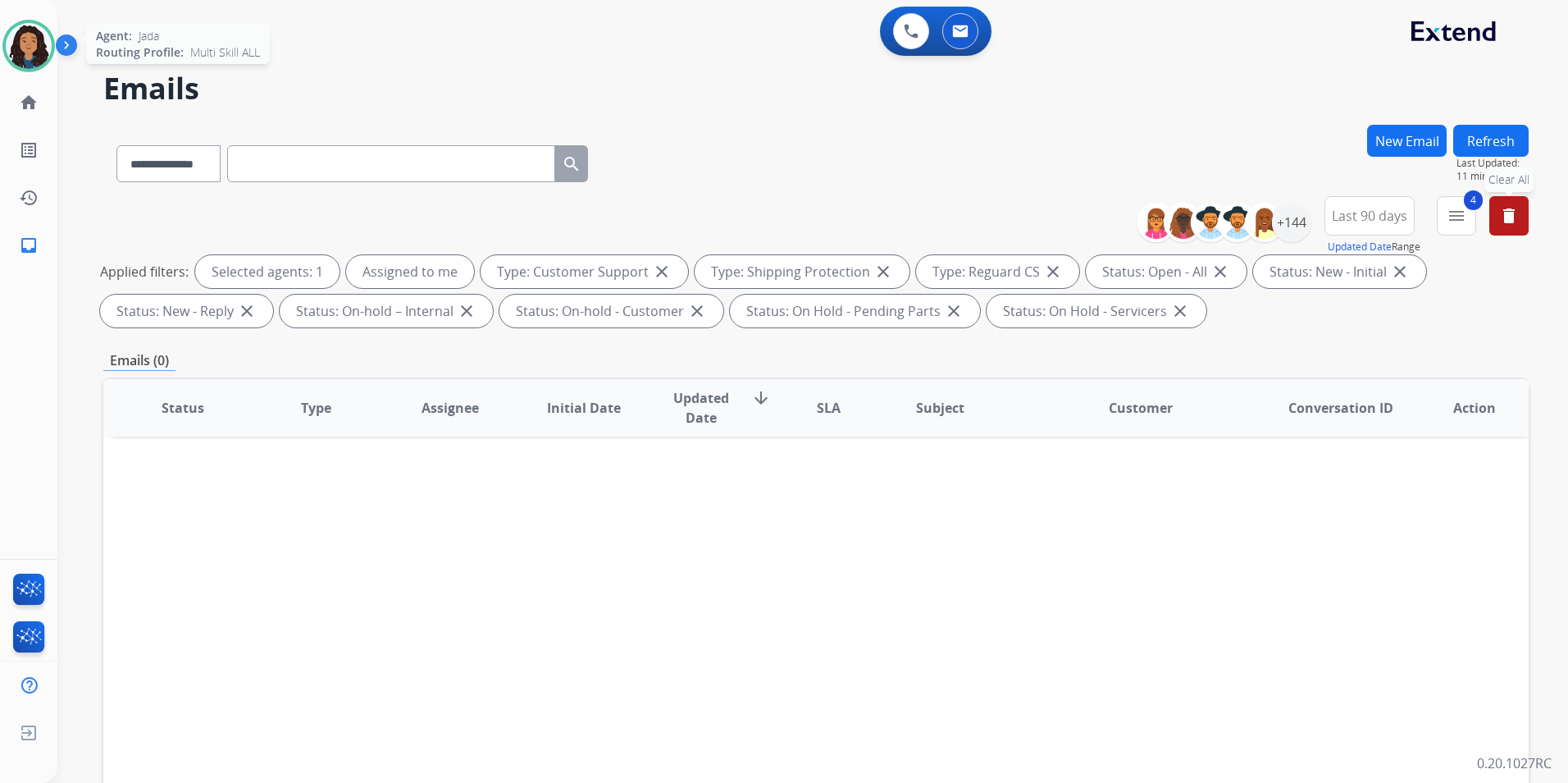
click at [38, 32] on img at bounding box center [29, 45] width 46 height 46
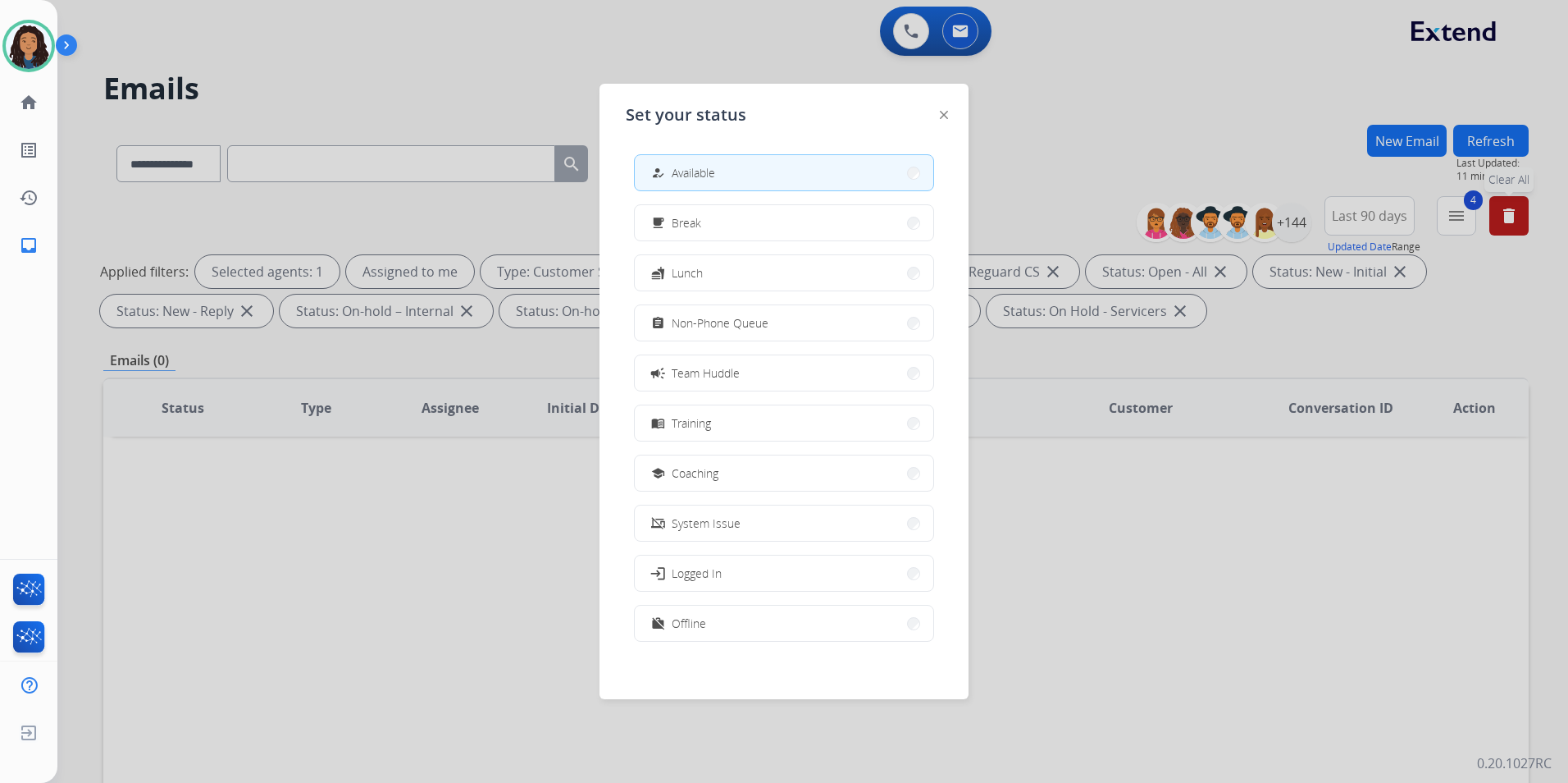
drag, startPoint x: 816, startPoint y: 324, endPoint x: 652, endPoint y: 219, distance: 194.7
click at [813, 324] on button "assignment Non-Phone Queue" at bounding box center [784, 323] width 298 height 36
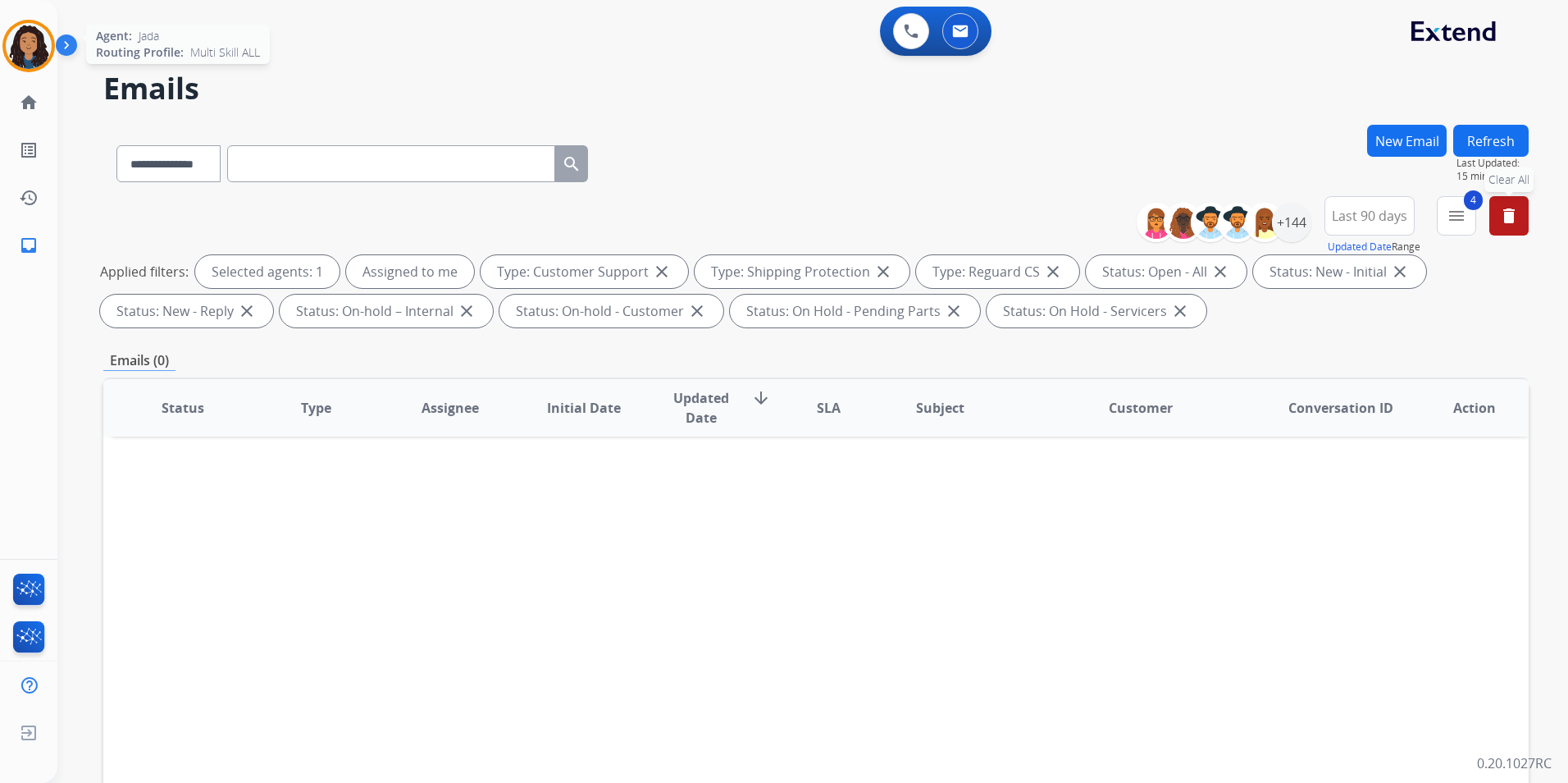
click at [32, 56] on img at bounding box center [29, 45] width 46 height 46
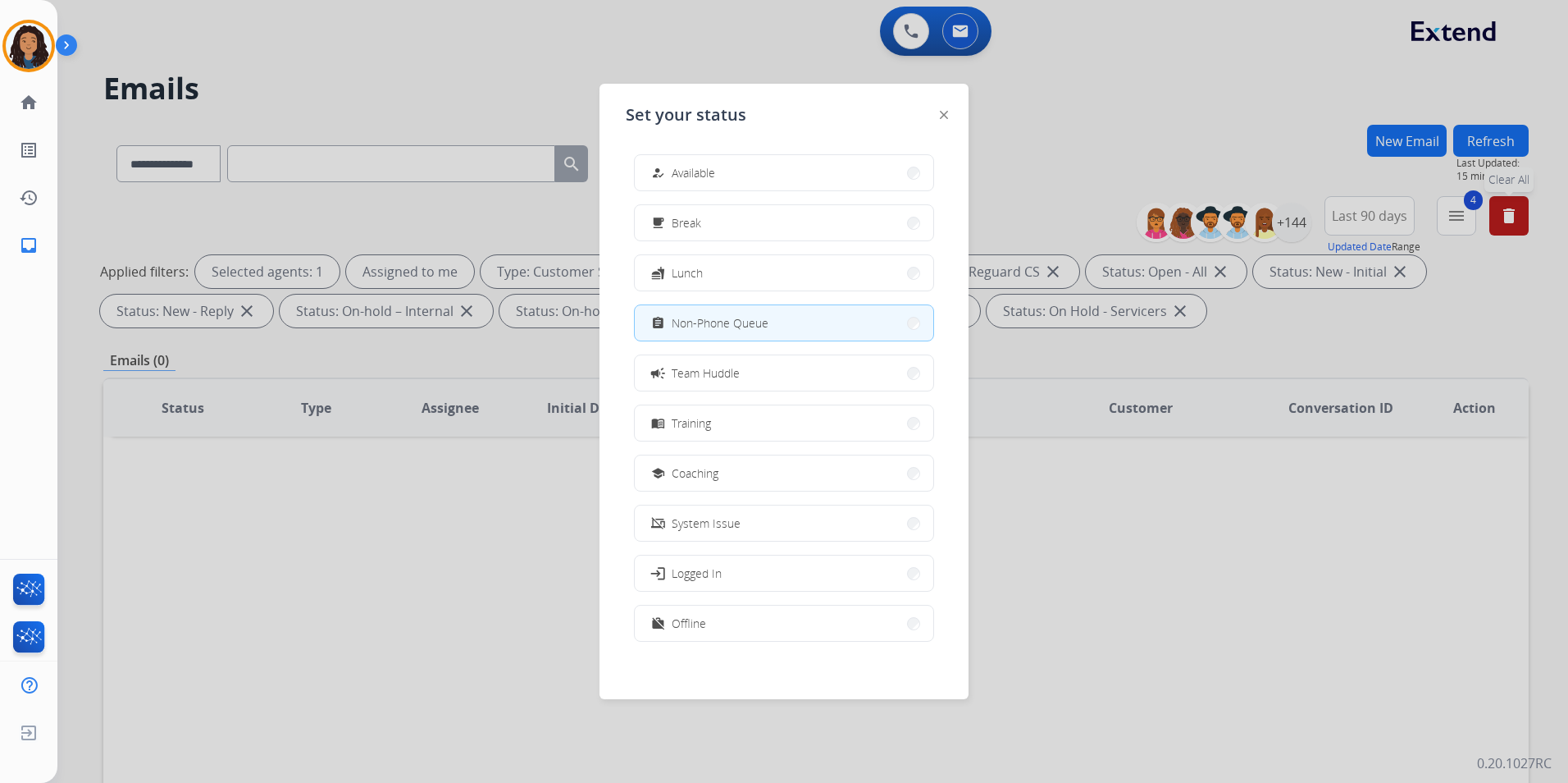
click at [836, 183] on button "how_to_reg Available" at bounding box center [784, 173] width 298 height 36
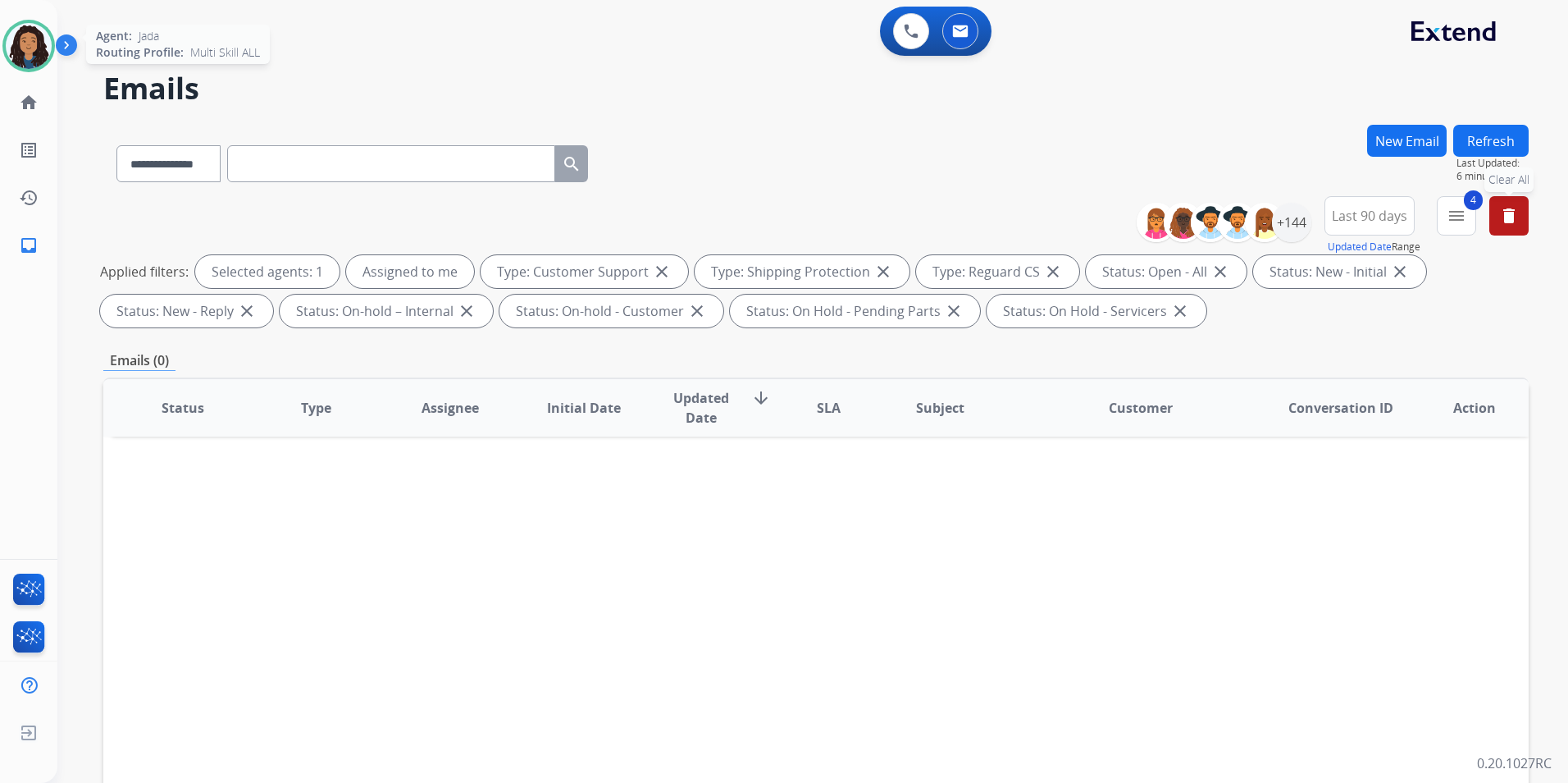
click at [12, 49] on img at bounding box center [29, 45] width 46 height 46
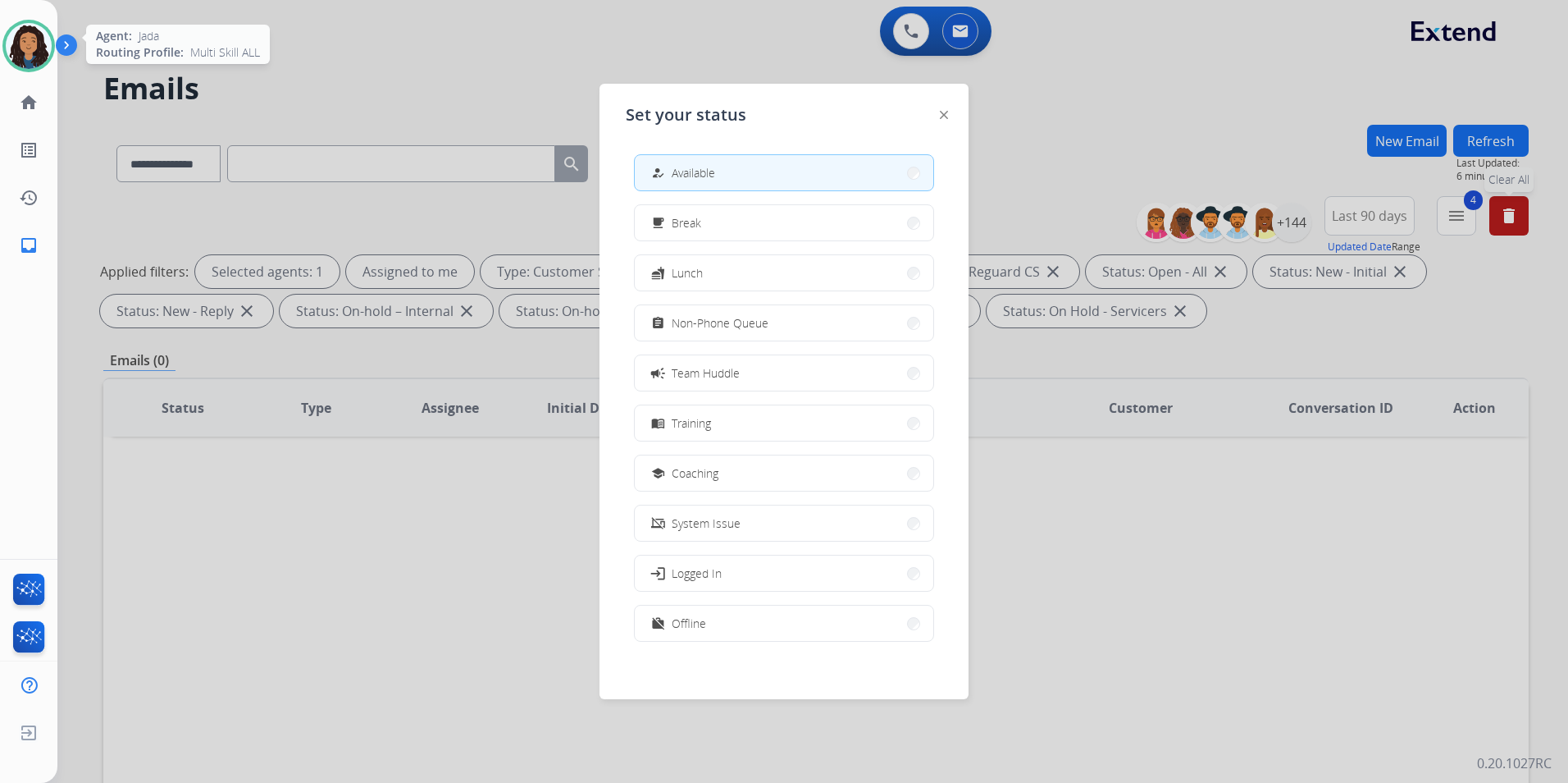
click at [12, 49] on img at bounding box center [29, 45] width 46 height 46
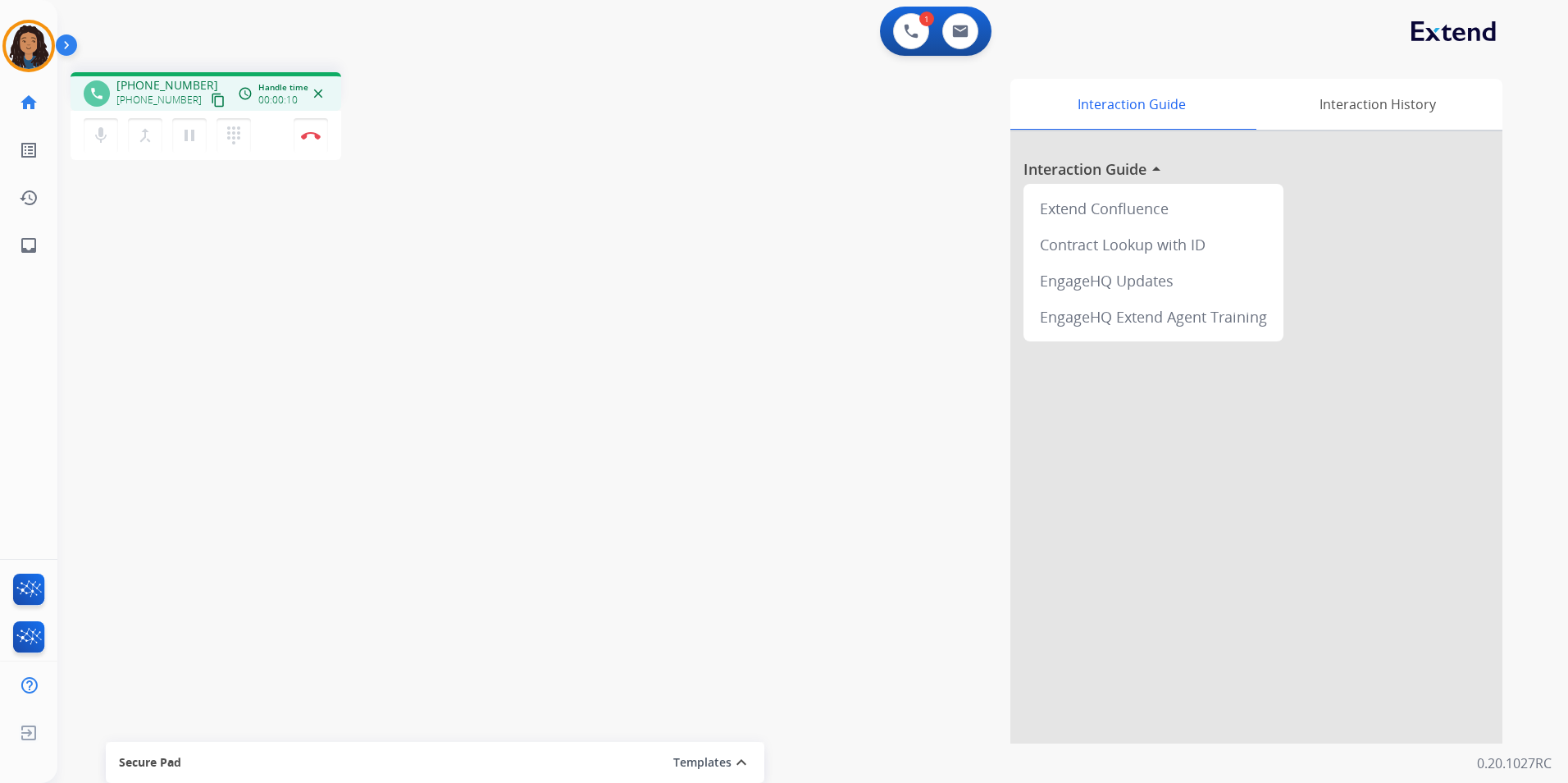
click at [211, 104] on mat-icon "content_copy" at bounding box center [218, 100] width 15 height 15
drag, startPoint x: 288, startPoint y: 144, endPoint x: 309, endPoint y: 136, distance: 22.5
click at [303, 138] on div "mic Mute merge_type Bridge pause Hold dialpad Dialpad Disconnect" at bounding box center [205, 135] width 270 height 49
click at [311, 136] on img at bounding box center [310, 134] width 20 height 8
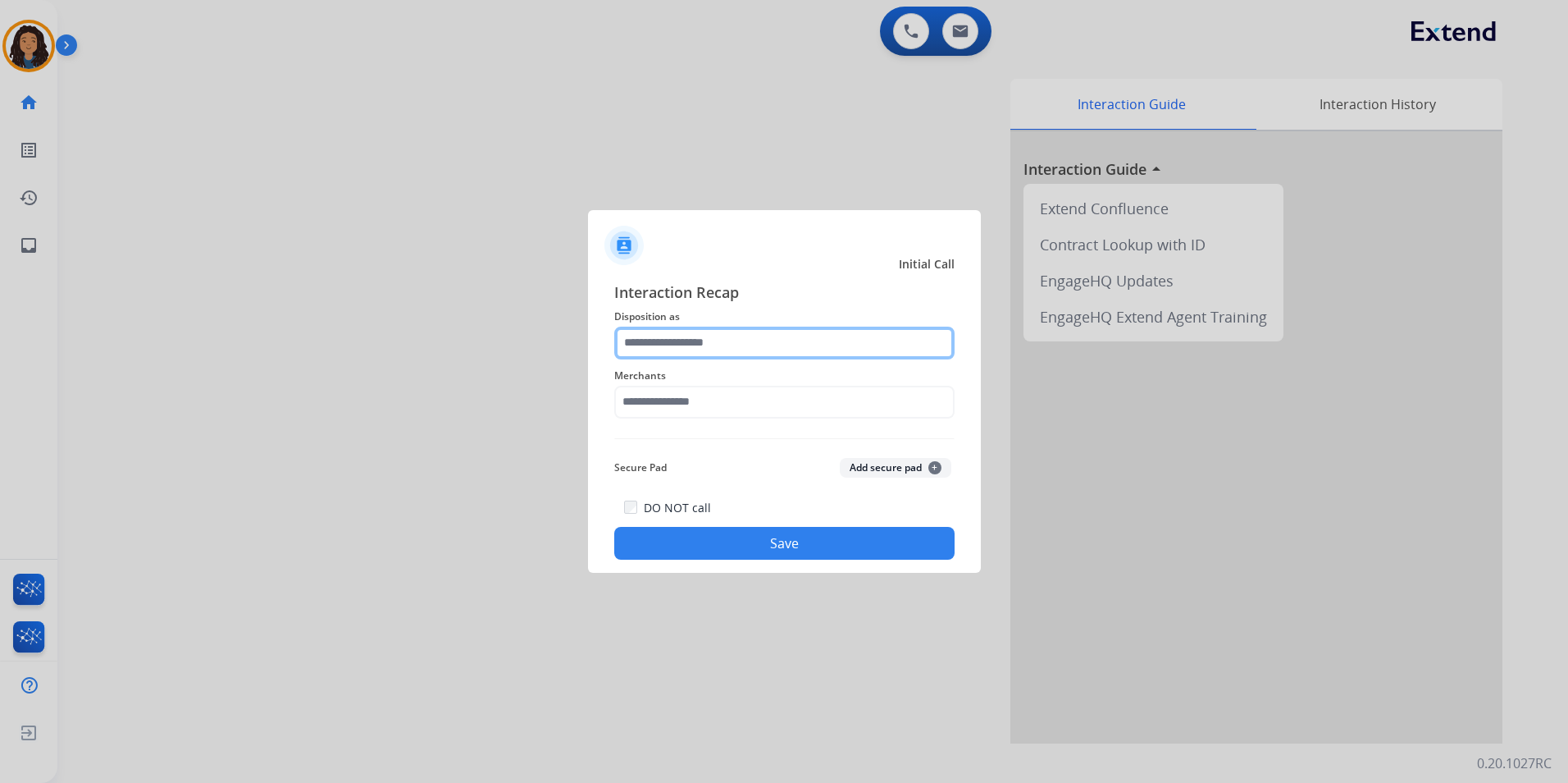
click at [680, 334] on input "text" at bounding box center [784, 343] width 341 height 33
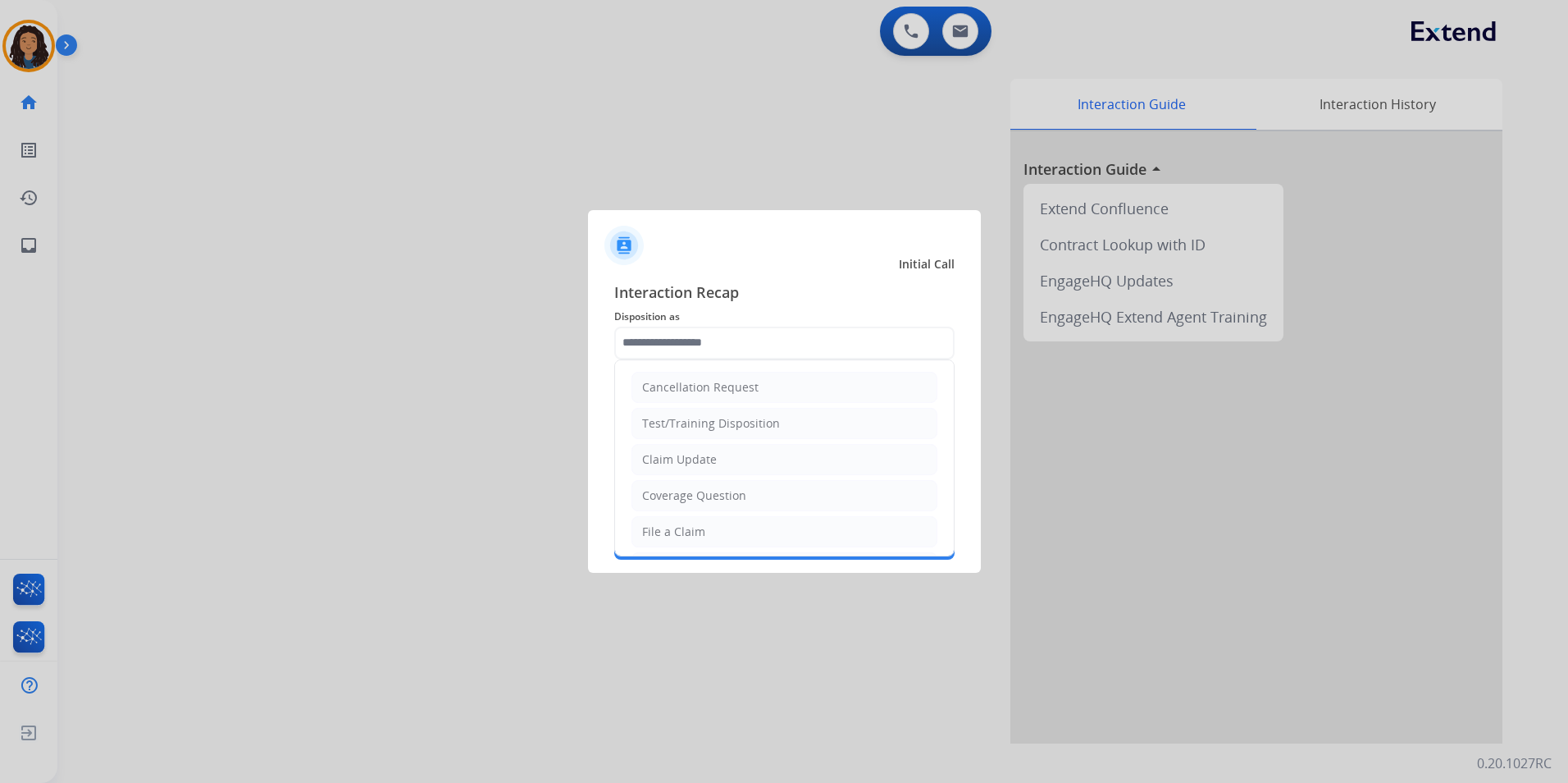
drag, startPoint x: 722, startPoint y: 467, endPoint x: 719, endPoint y: 455, distance: 12.4
click at [719, 467] on li "Claim Update" at bounding box center [784, 460] width 306 height 31
type input "**********"
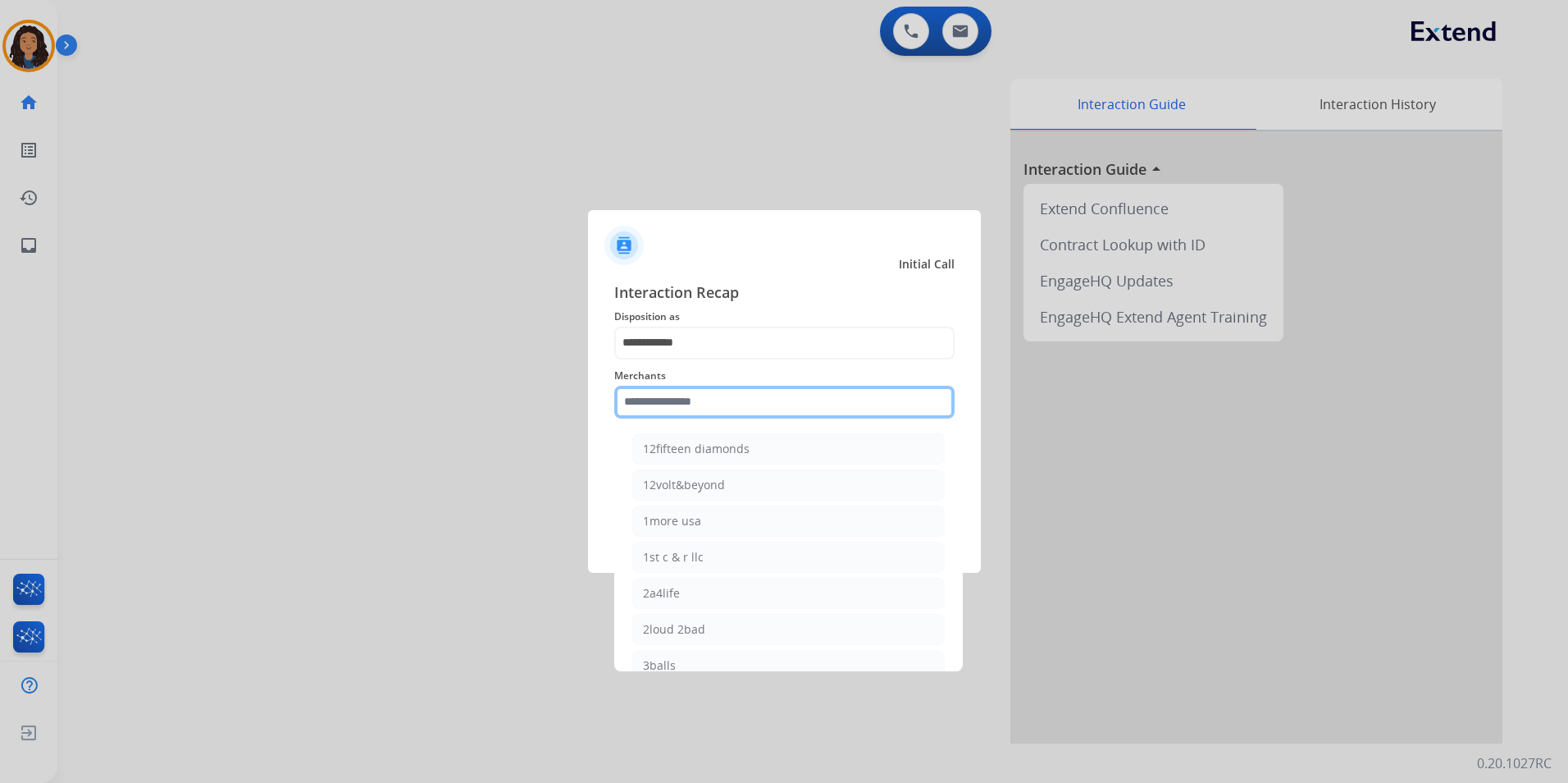
click at [715, 394] on input "text" at bounding box center [784, 402] width 341 height 33
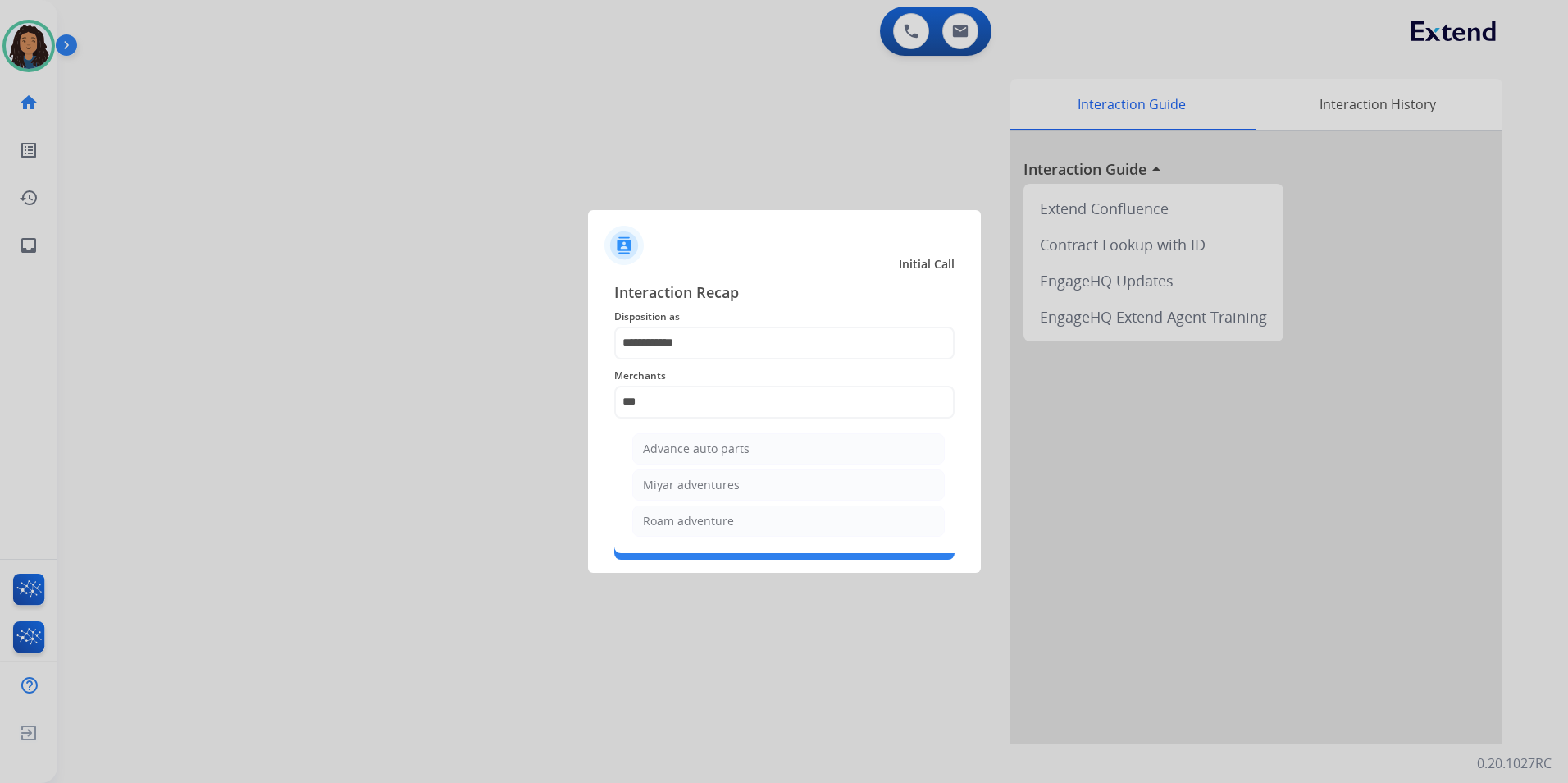
click at [784, 441] on li "Advance auto parts" at bounding box center [789, 449] width 313 height 31
type input "**********"
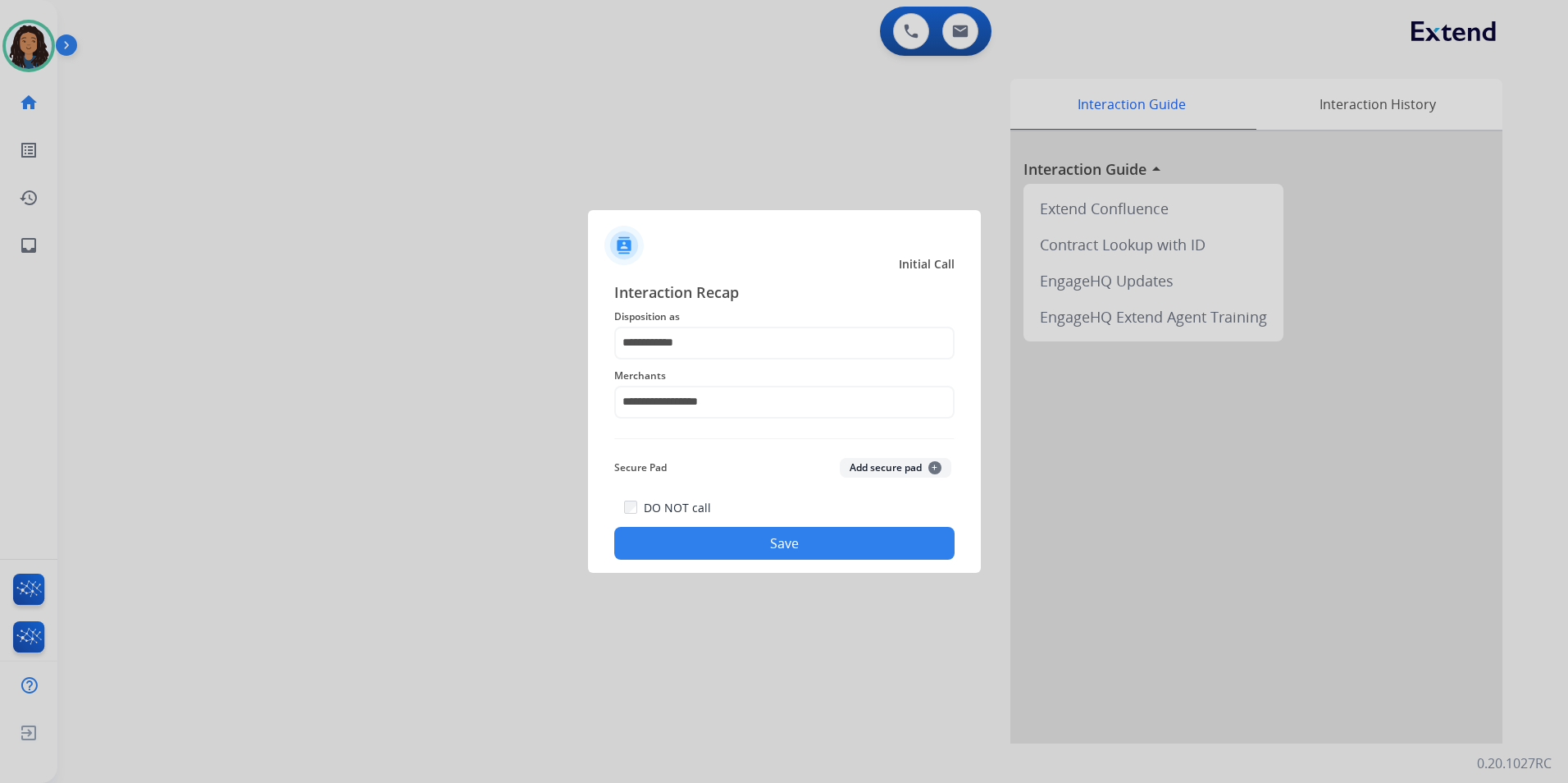
click at [725, 558] on button "Save" at bounding box center [784, 544] width 341 height 33
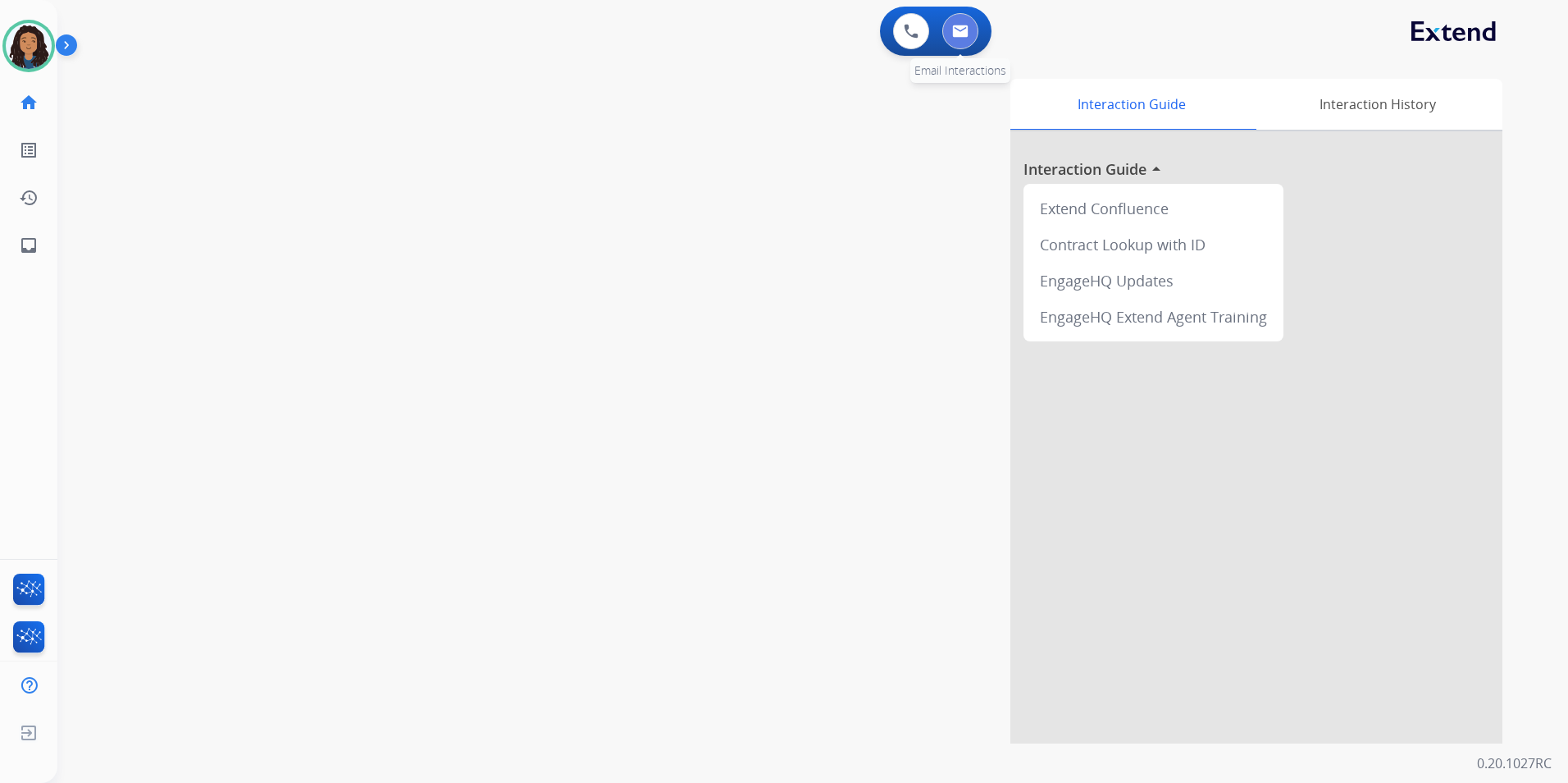
click at [975, 29] on button at bounding box center [960, 31] width 36 height 36
select select "**********"
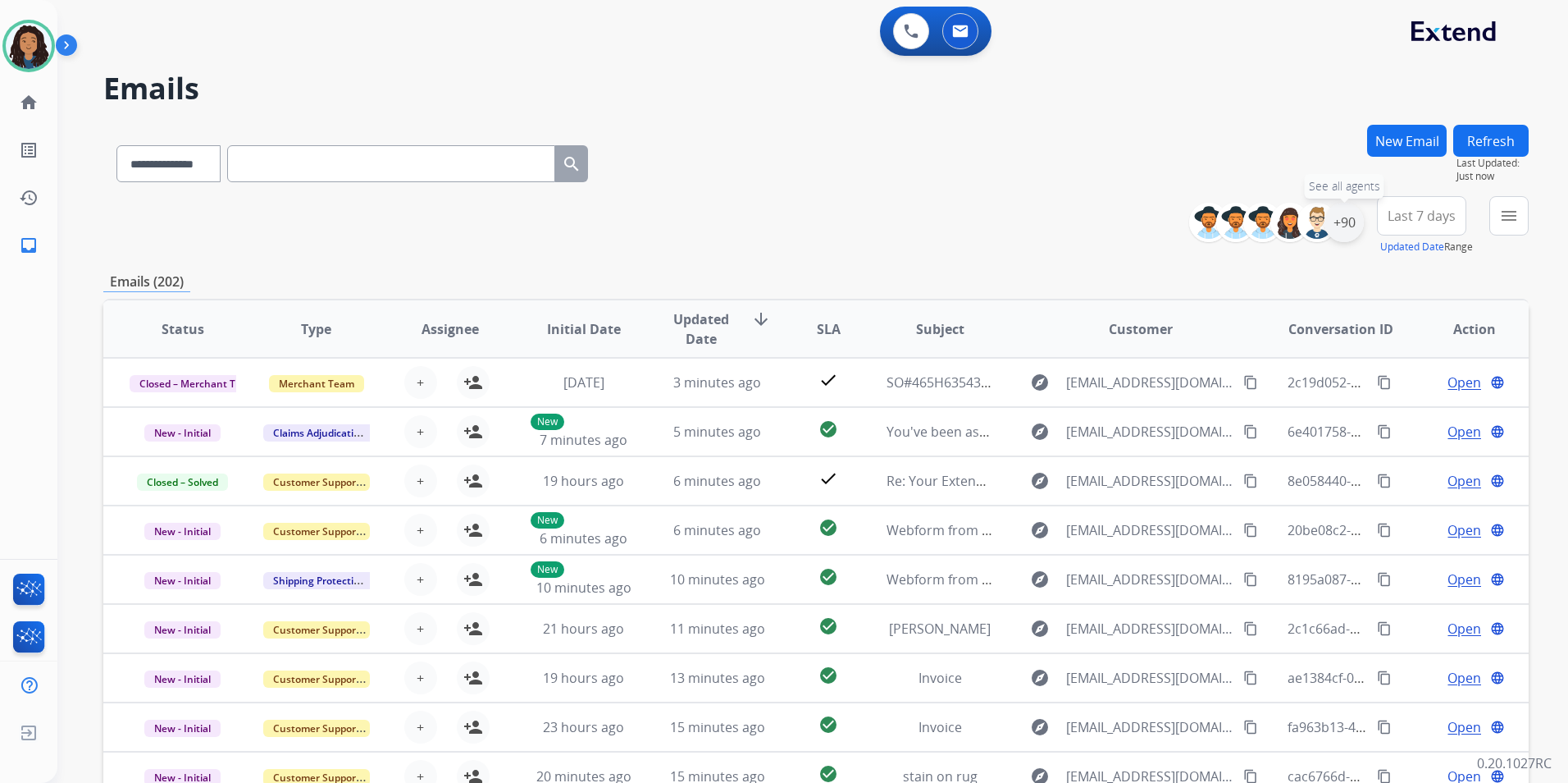
click at [1340, 238] on div "+90" at bounding box center [1344, 222] width 39 height 39
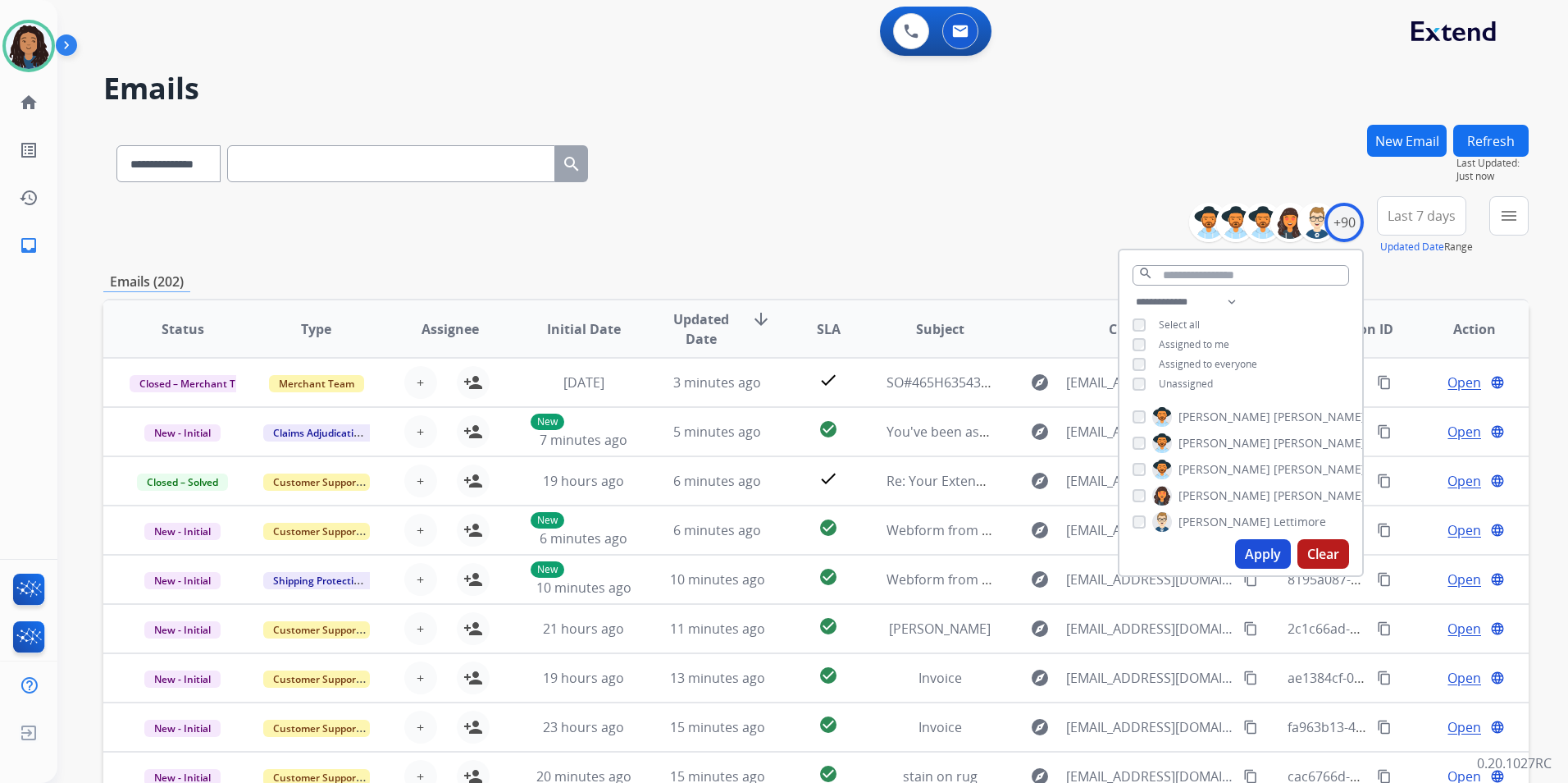
click at [1189, 379] on span "Unassigned" at bounding box center [1186, 383] width 54 height 14
click at [1259, 554] on button "Apply" at bounding box center [1263, 554] width 55 height 29
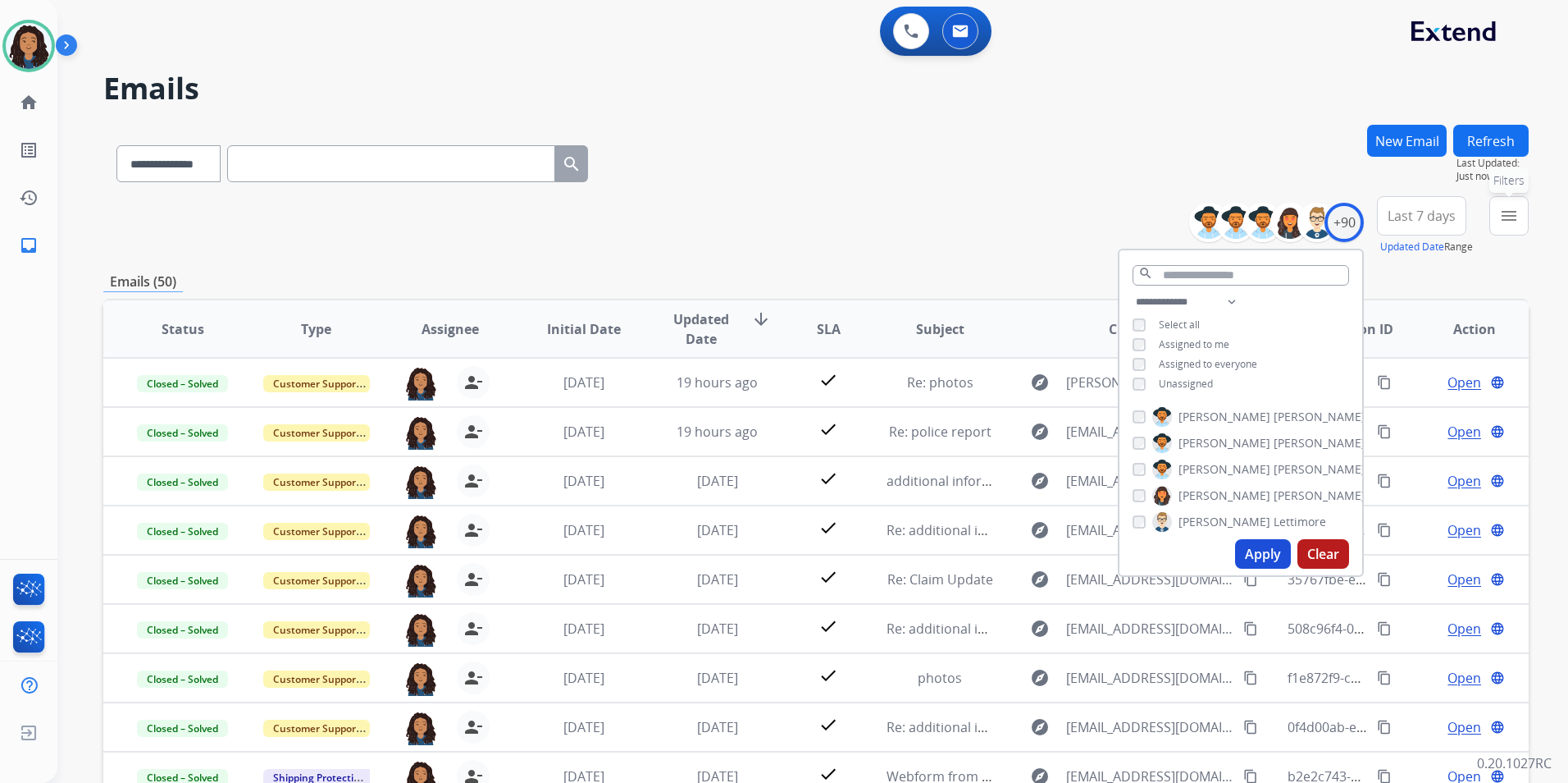
click at [1504, 221] on mat-icon "menu" at bounding box center [1509, 216] width 20 height 20
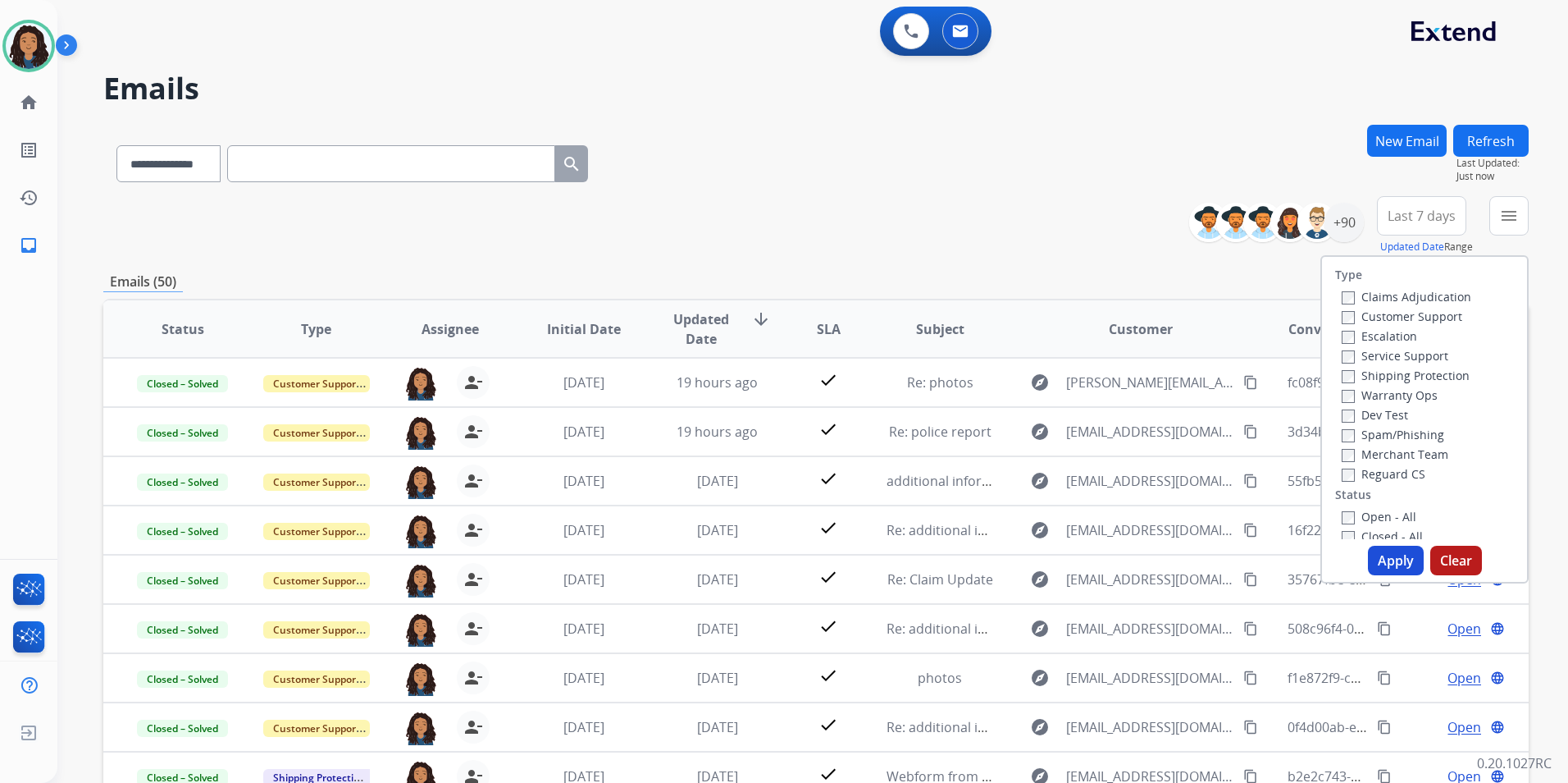
click at [1410, 319] on label "Customer Support" at bounding box center [1402, 316] width 120 height 16
click at [1440, 375] on label "Shipping Protection" at bounding box center [1406, 375] width 128 height 16
drag, startPoint x: 1440, startPoint y: 375, endPoint x: 1367, endPoint y: 375, distance: 73.0
click at [1367, 375] on label "Shipping Protection" at bounding box center [1406, 375] width 128 height 16
click at [1370, 475] on label "Reguard CS" at bounding box center [1383, 474] width 84 height 16
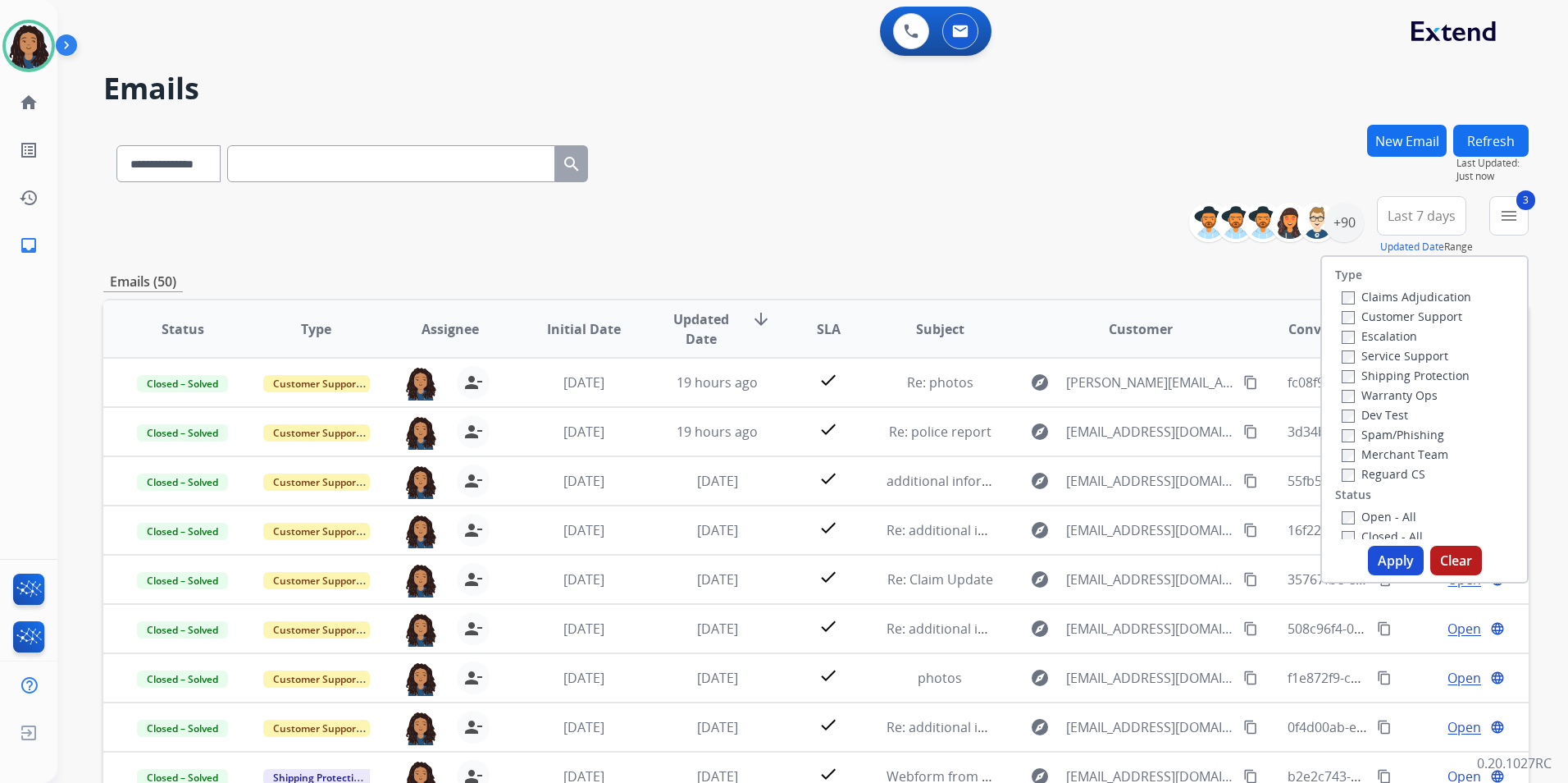
click at [1363, 516] on label "Open - All" at bounding box center [1379, 517] width 75 height 16
click at [1395, 555] on button "Apply" at bounding box center [1396, 560] width 55 height 29
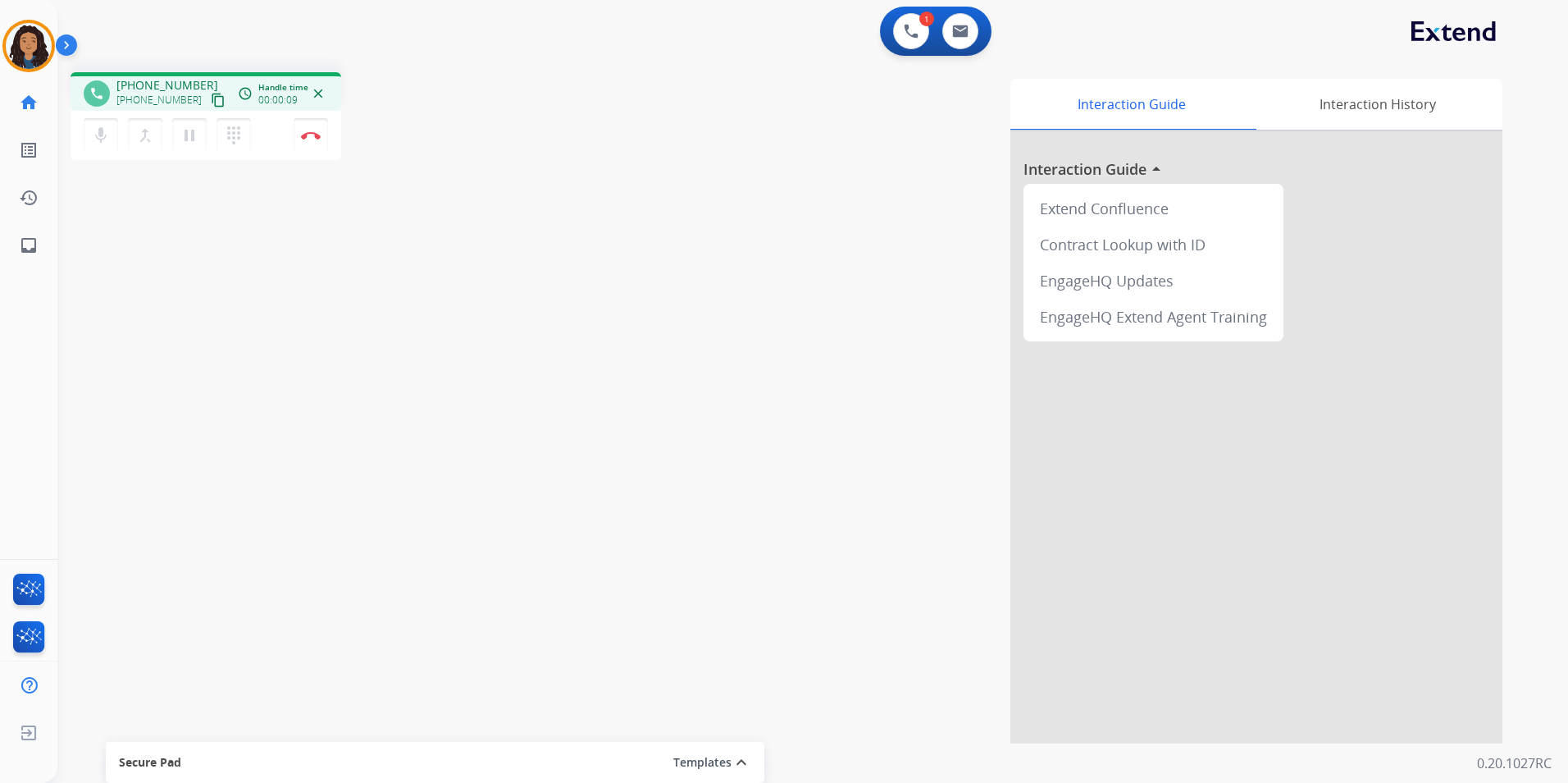
click at [211, 102] on mat-icon "content_copy" at bounding box center [218, 100] width 15 height 15
click at [907, 32] on img at bounding box center [911, 30] width 15 height 15
click at [920, 34] on button at bounding box center [912, 31] width 36 height 36
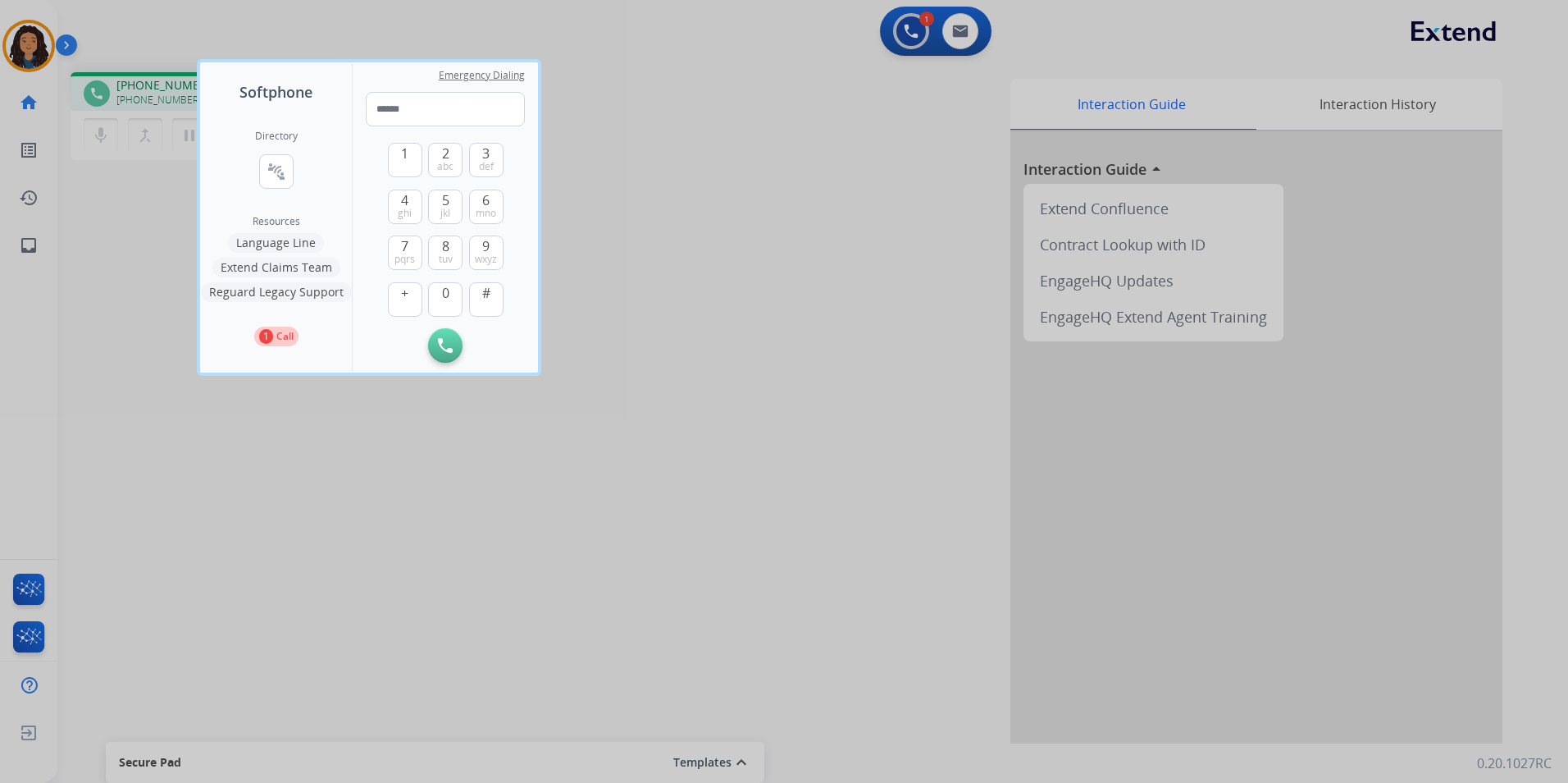
click at [777, 182] on div at bounding box center [784, 391] width 1568 height 783
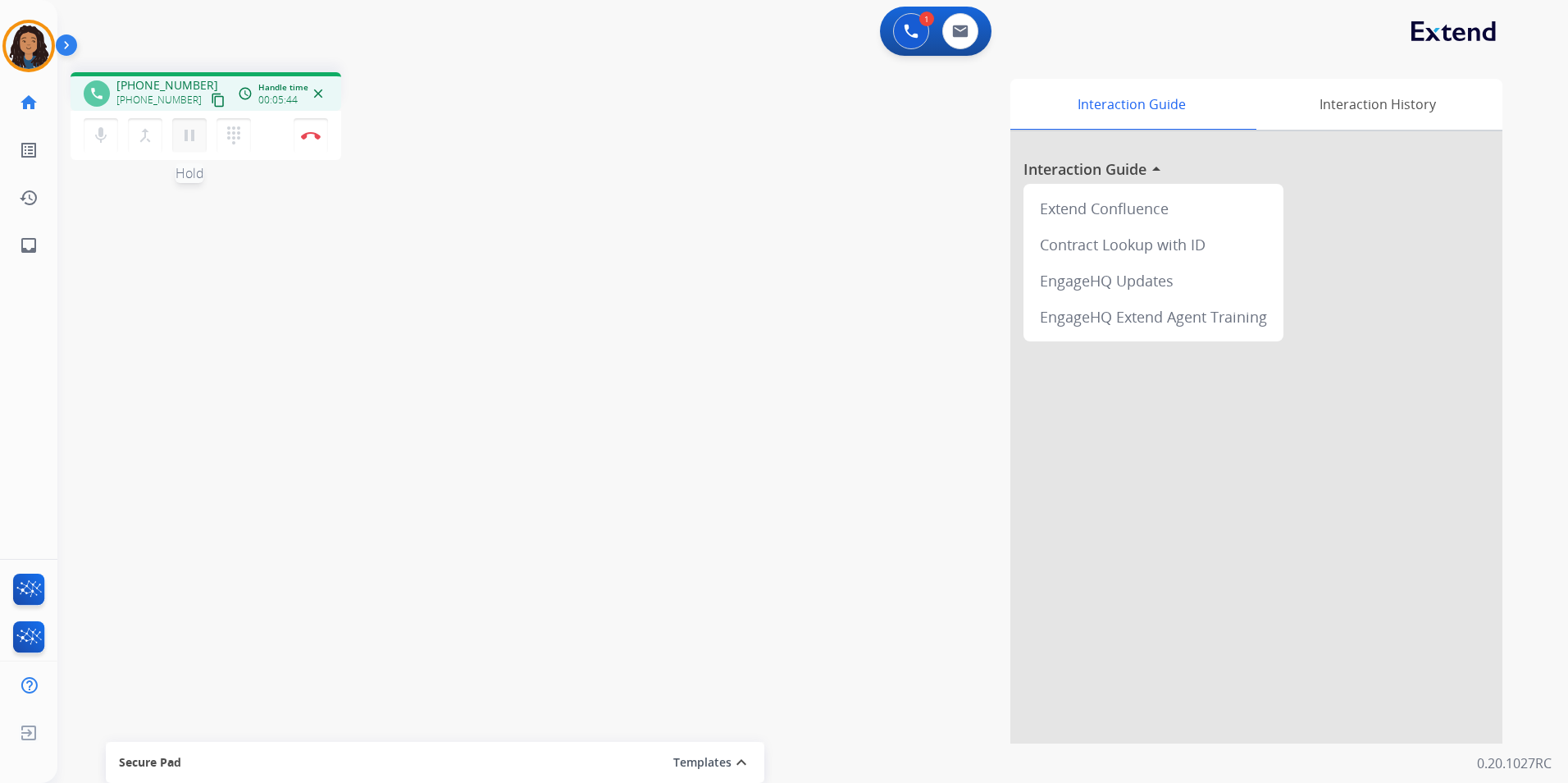
click at [190, 144] on mat-icon "pause" at bounding box center [189, 135] width 20 height 20
click at [95, 128] on mat-icon "mic" at bounding box center [101, 135] width 20 height 20
click at [902, 31] on button at bounding box center [912, 31] width 36 height 36
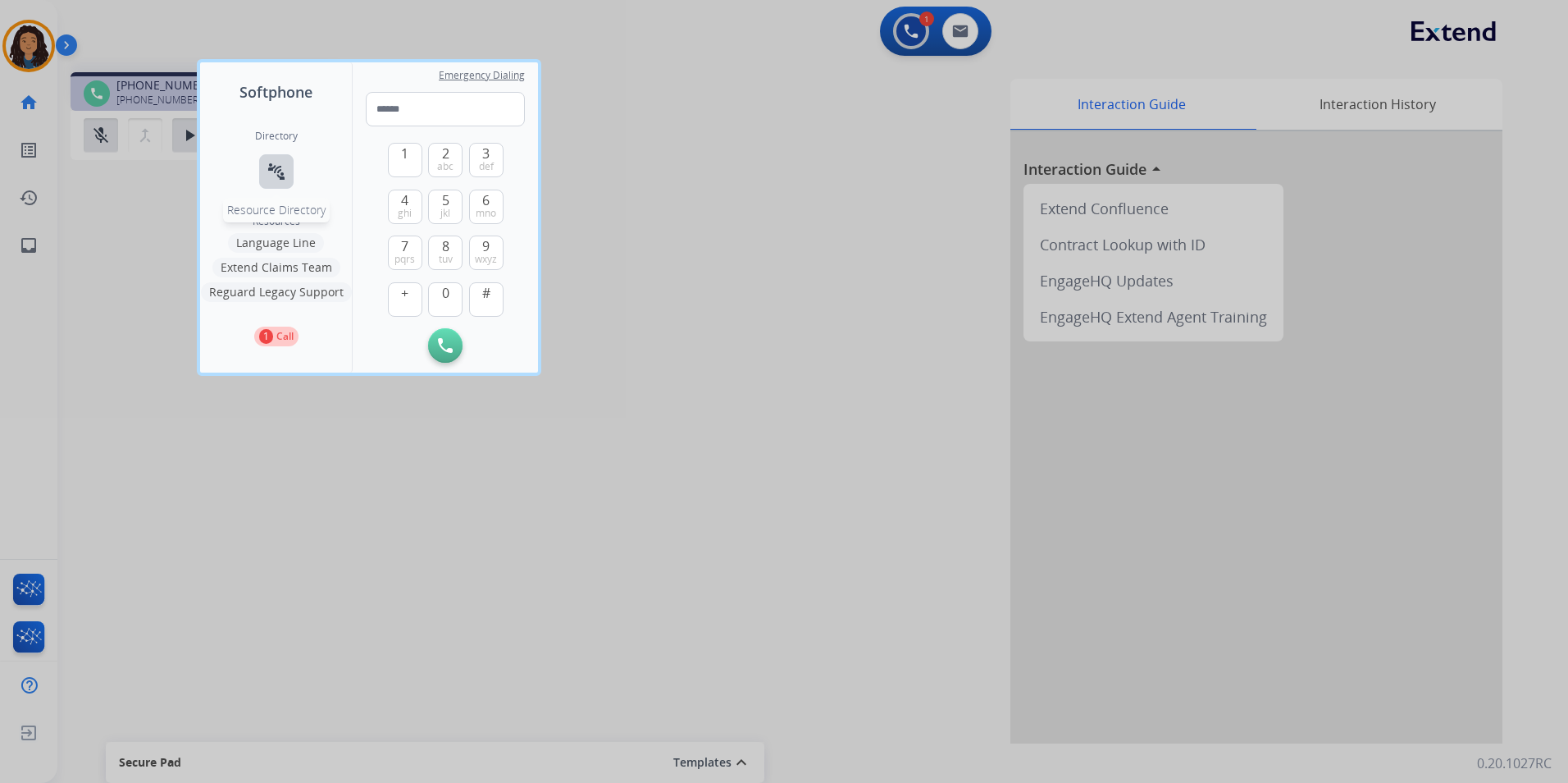
click at [264, 161] on button "connect_without_contact Resource Directory" at bounding box center [277, 172] width 35 height 35
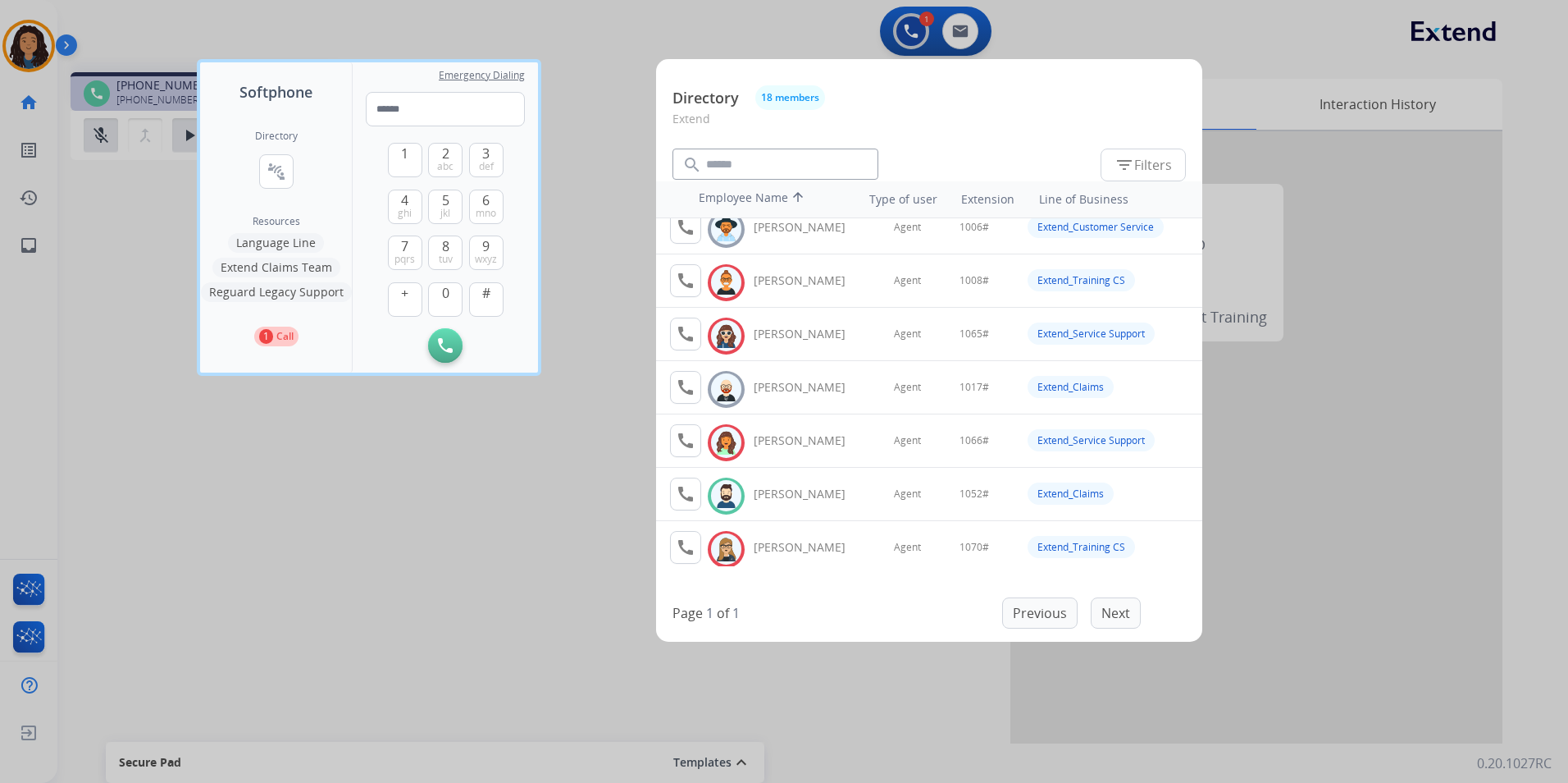
scroll to position [164, 0]
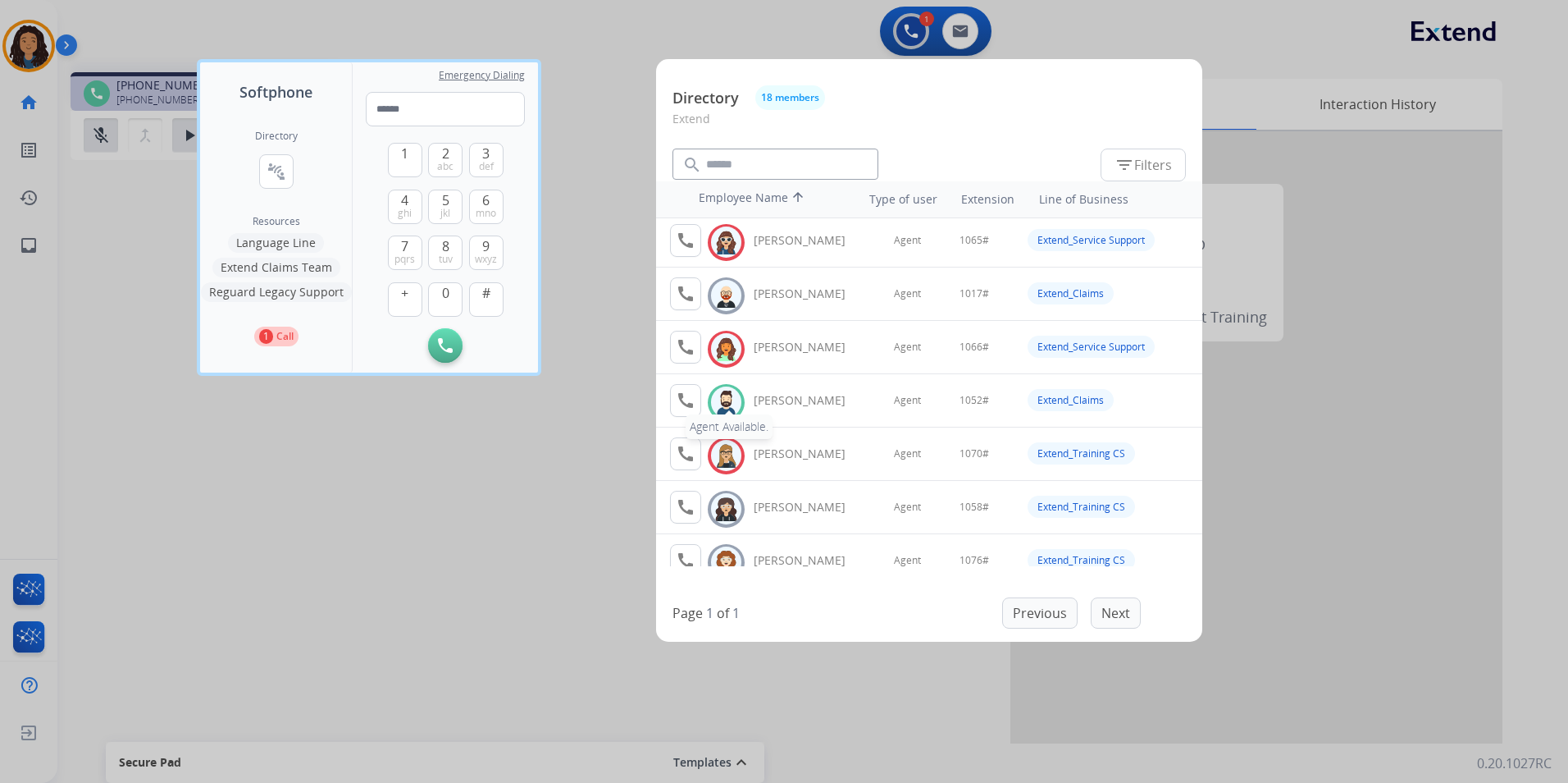
click at [696, 406] on button "call Agent Available." at bounding box center [686, 401] width 31 height 33
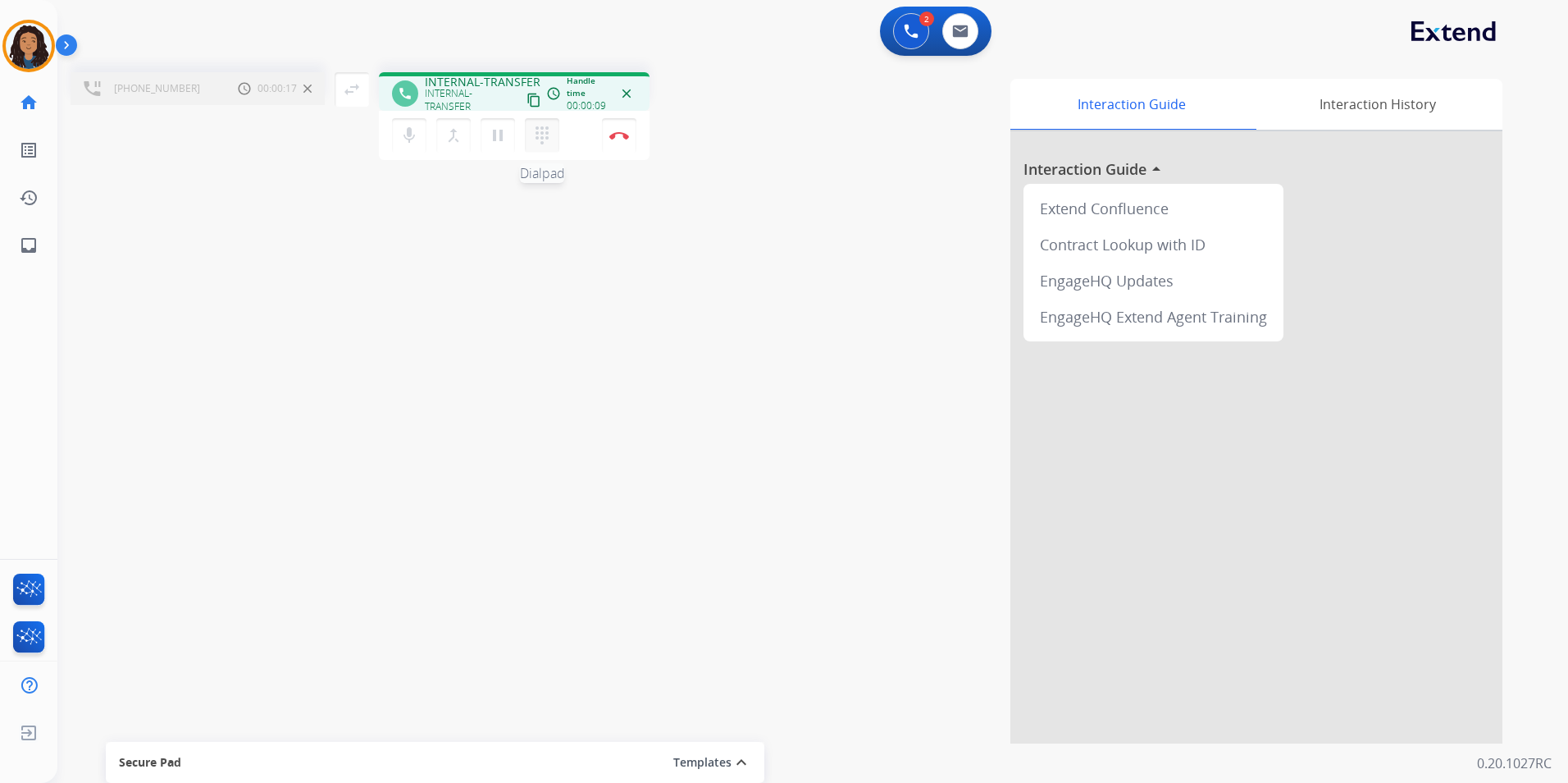
click at [546, 138] on mat-icon "dialpad" at bounding box center [542, 135] width 20 height 20
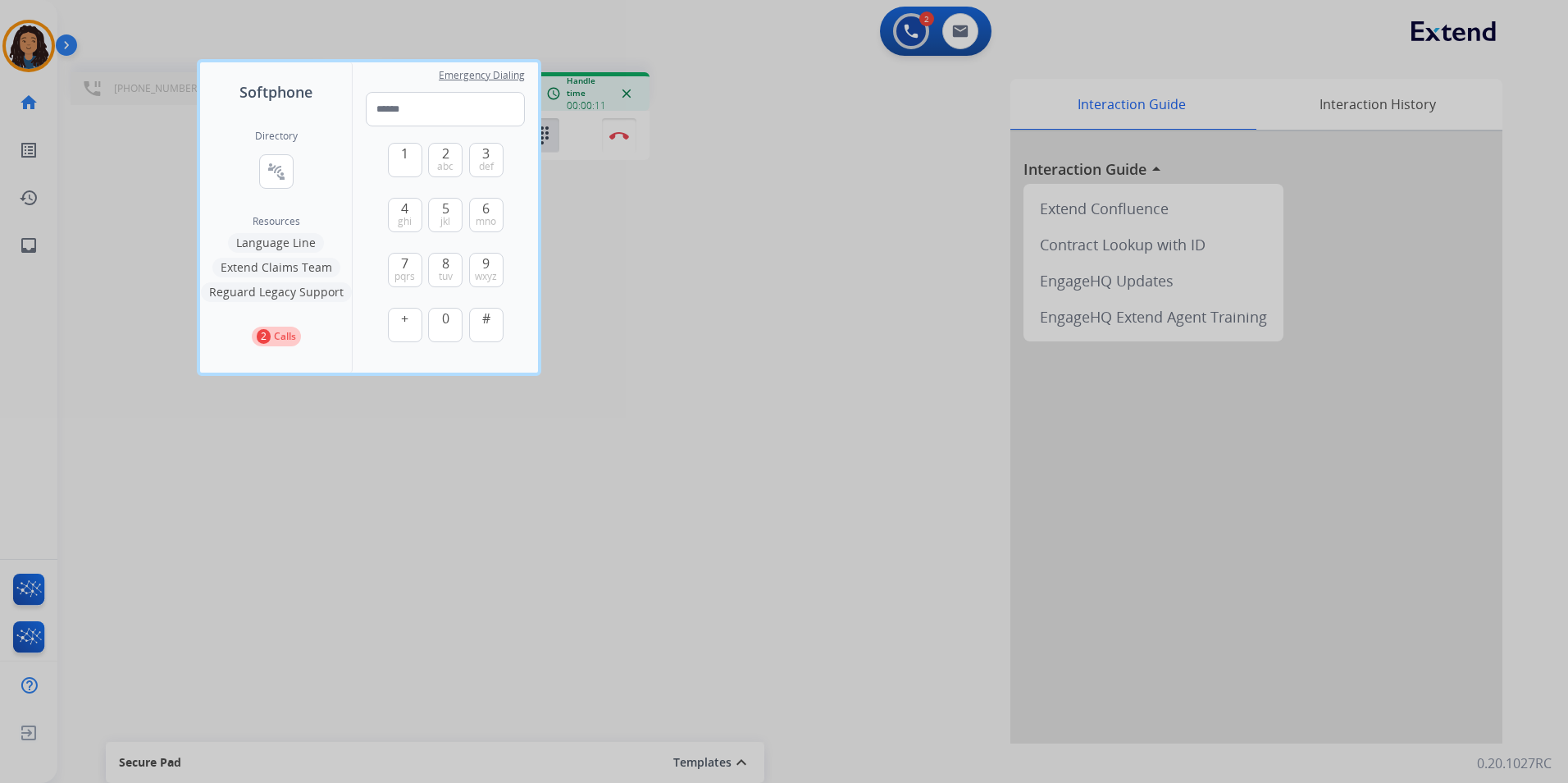
click at [644, 292] on div at bounding box center [784, 391] width 1568 height 783
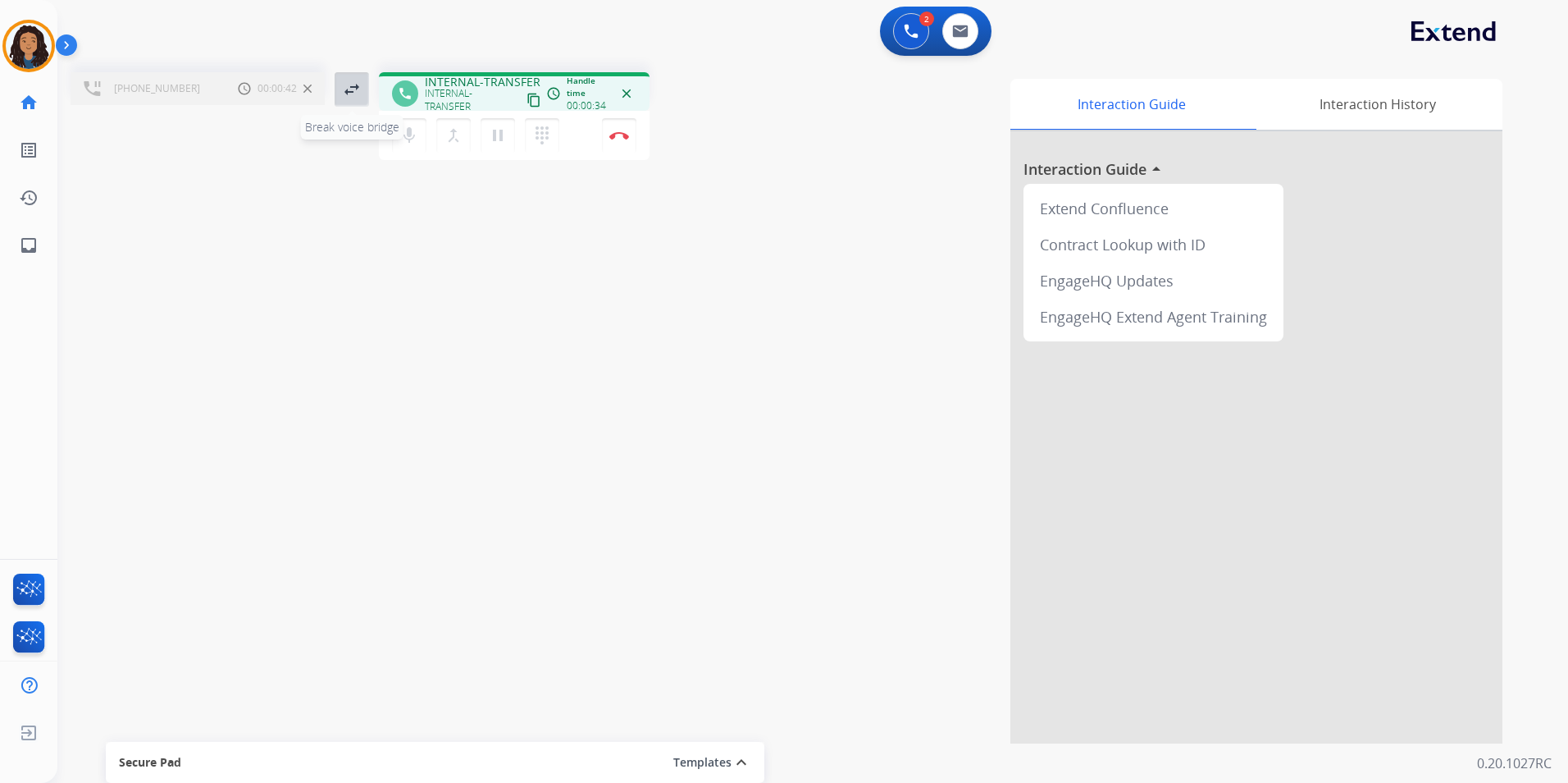
click at [353, 87] on mat-icon "swap_horiz" at bounding box center [352, 89] width 20 height 20
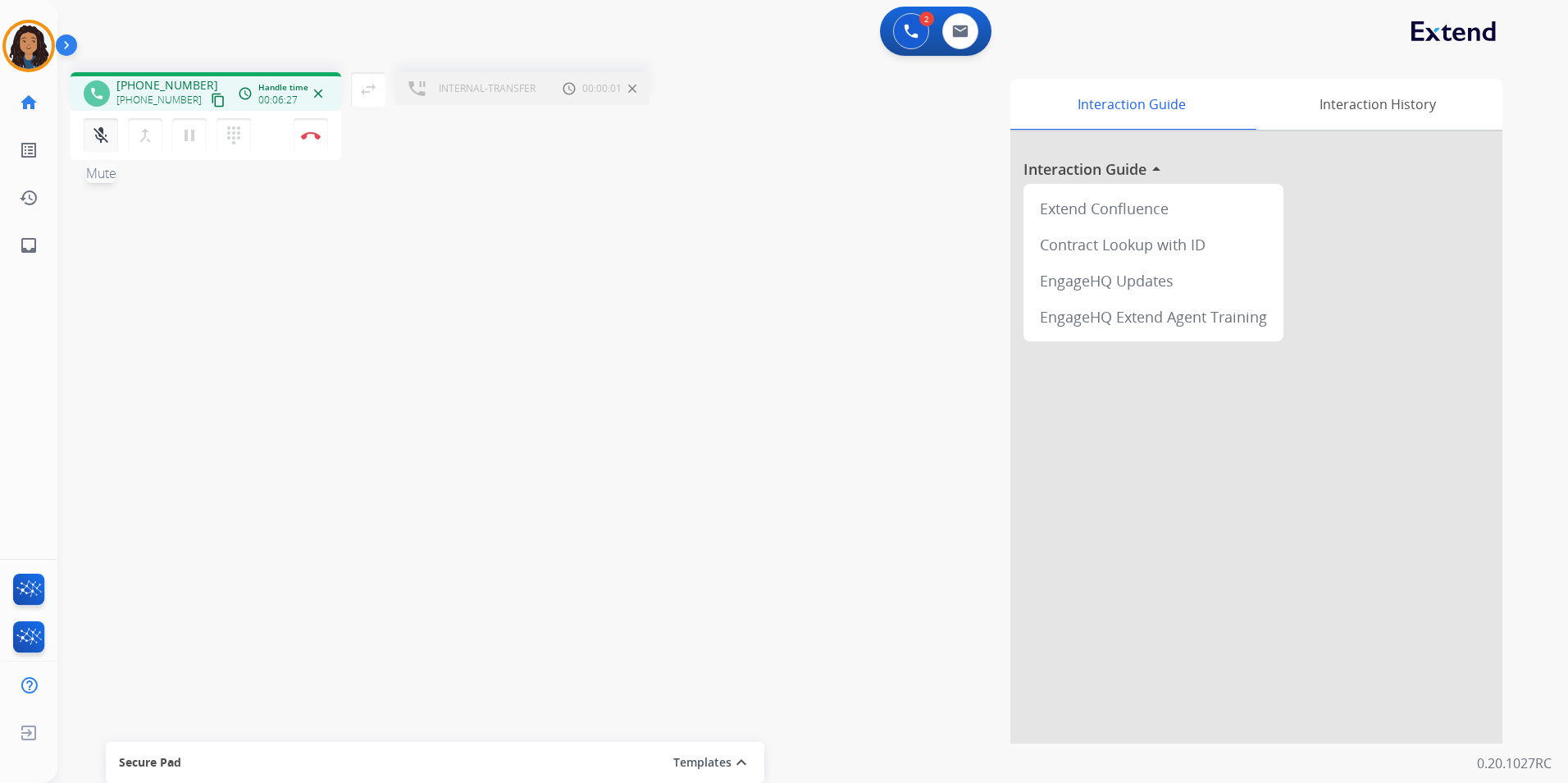
click at [108, 140] on mat-icon "mic_off" at bounding box center [101, 135] width 20 height 20
click at [378, 98] on button "swap_horiz Break voice bridge" at bounding box center [368, 89] width 35 height 35
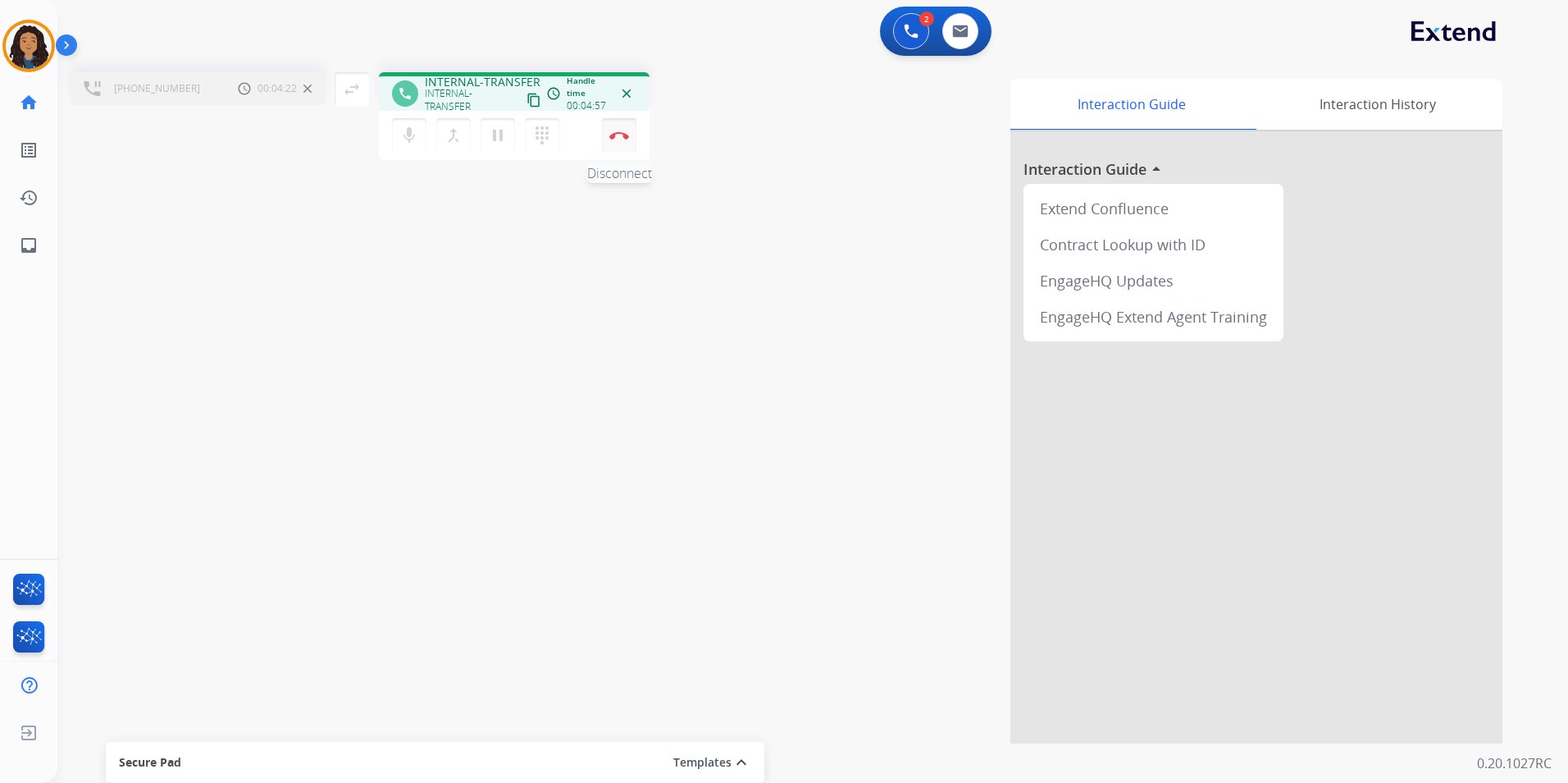
click at [614, 136] on img at bounding box center [619, 134] width 20 height 8
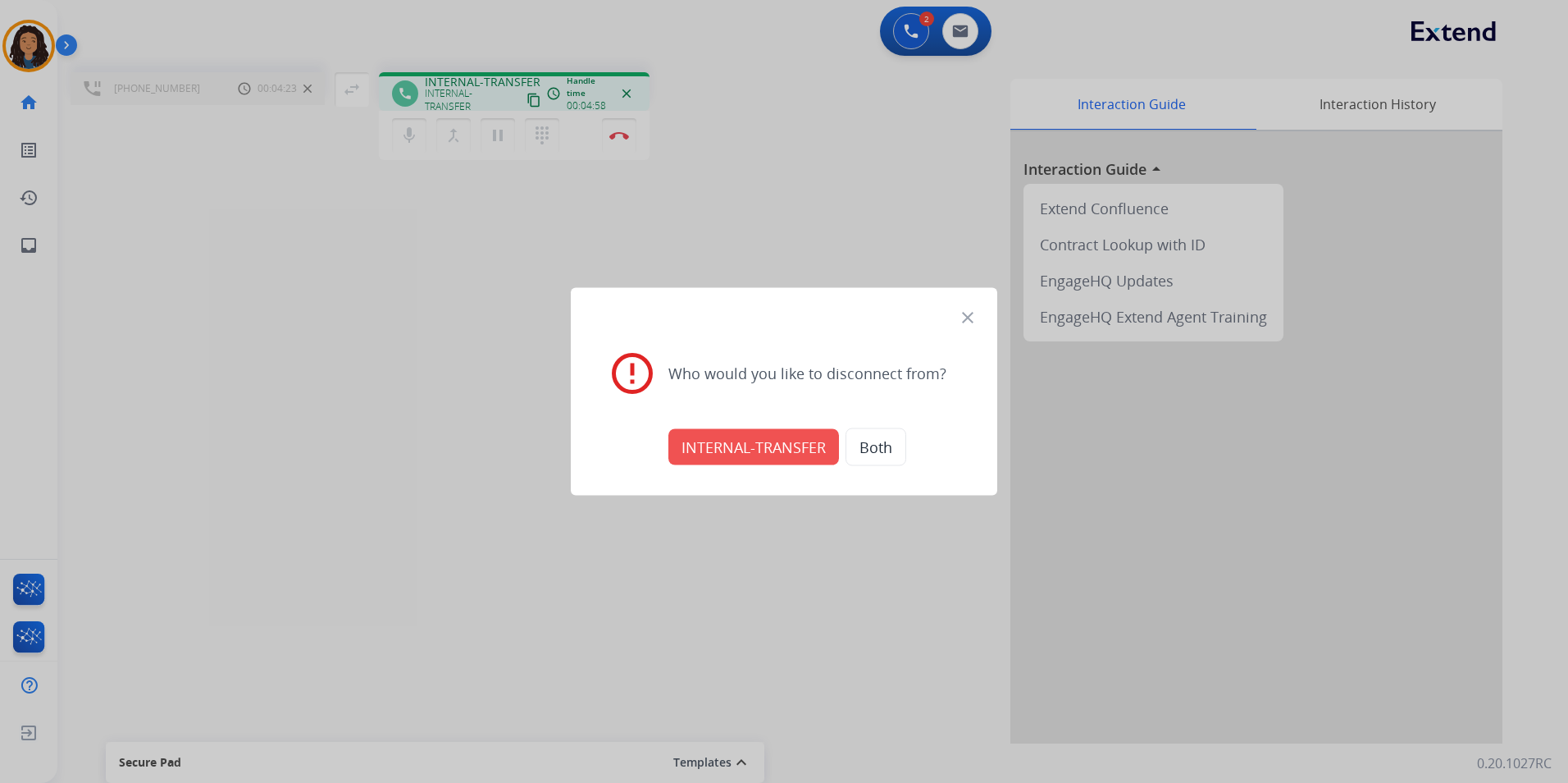
click at [749, 445] on button "INTERNAL-TRANSFER" at bounding box center [753, 447] width 171 height 36
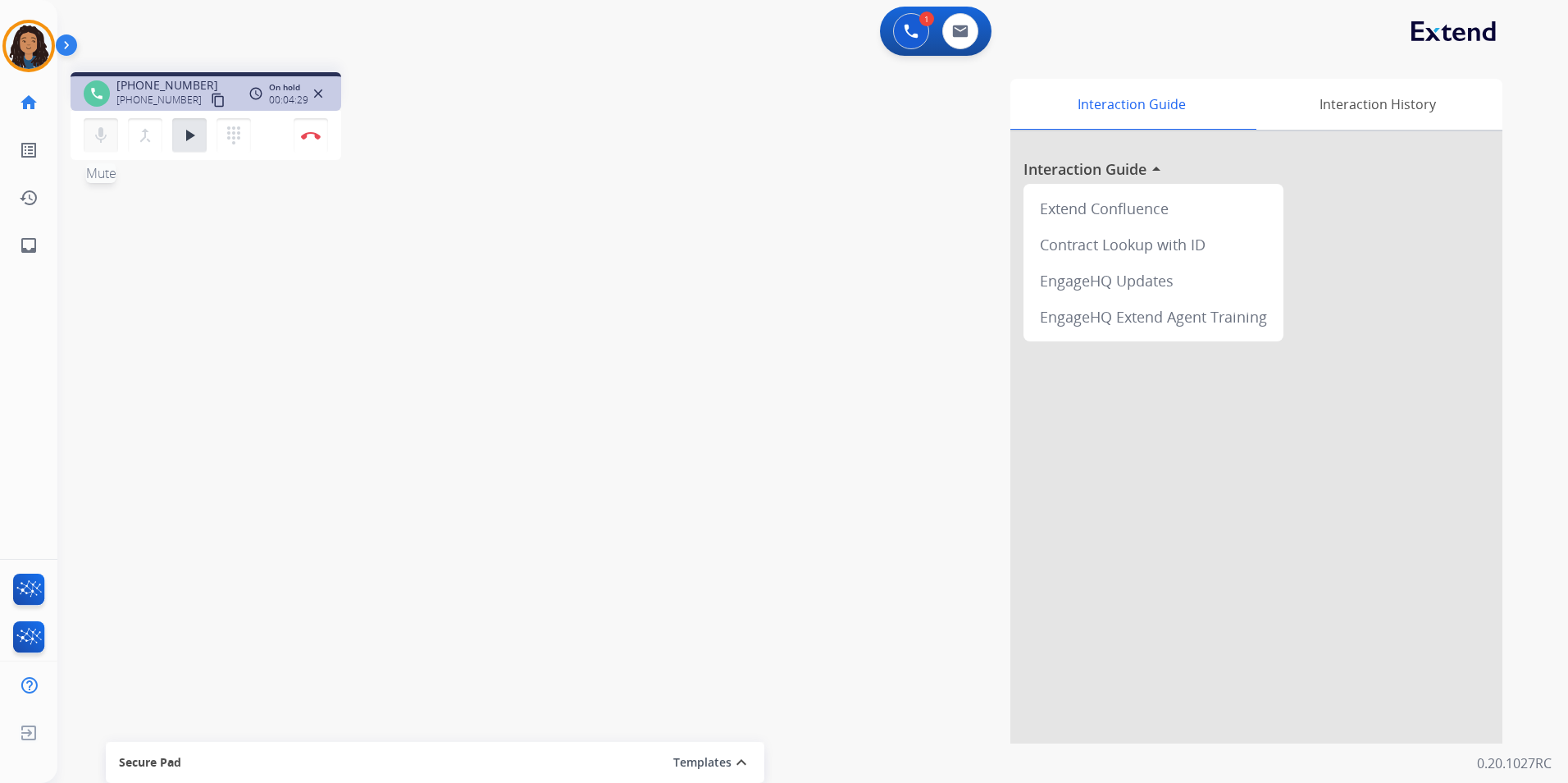
click at [92, 137] on mat-icon "mic" at bounding box center [101, 135] width 20 height 20
click at [106, 145] on mat-icon "mic_off" at bounding box center [101, 135] width 20 height 20
click at [186, 137] on mat-icon "play_arrow" at bounding box center [189, 135] width 20 height 20
click at [313, 141] on button "Disconnect" at bounding box center [311, 135] width 35 height 35
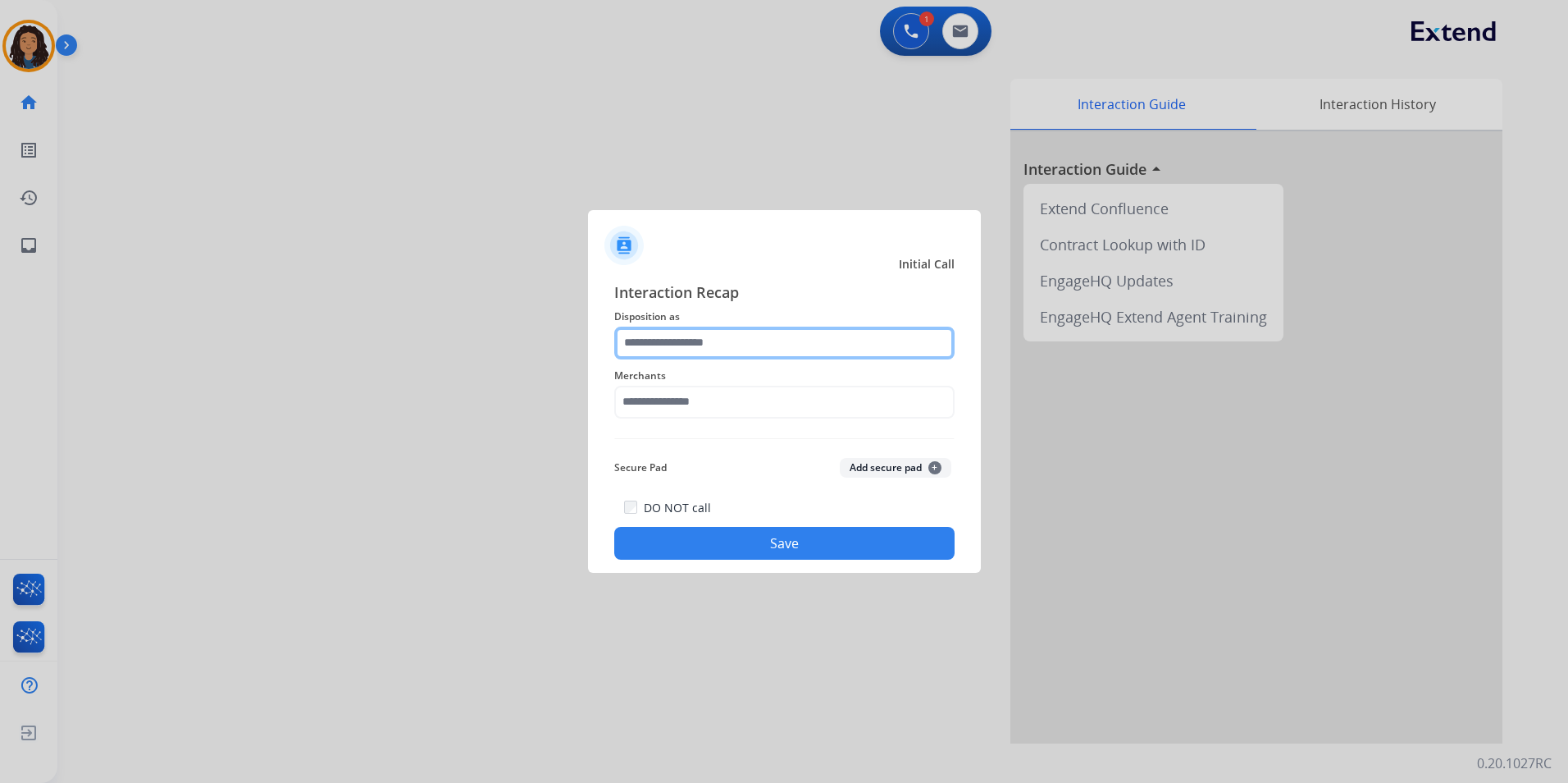
click at [672, 335] on input "text" at bounding box center [784, 343] width 341 height 33
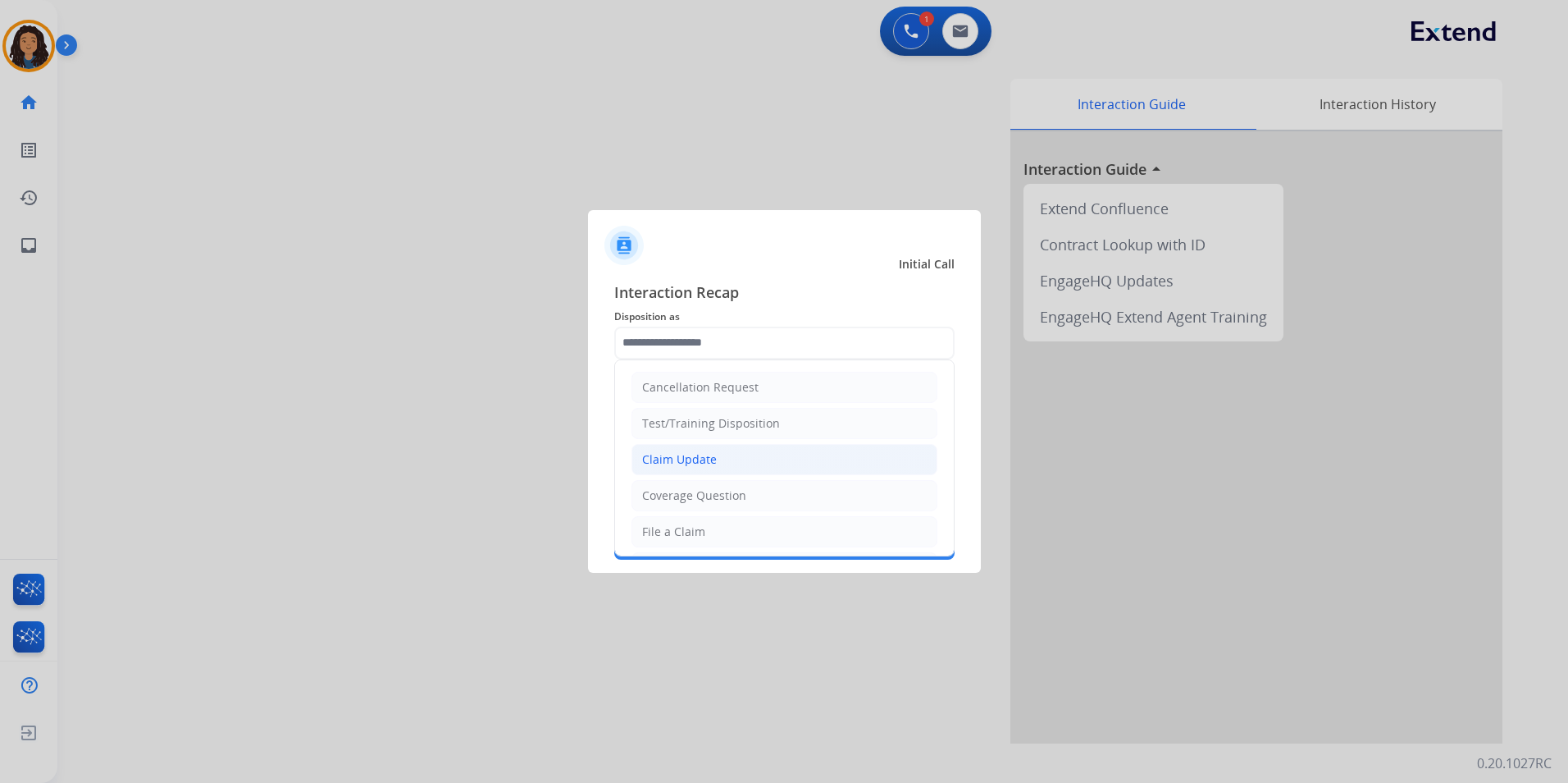
click at [787, 457] on li "Claim Update" at bounding box center [784, 460] width 306 height 31
type input "**********"
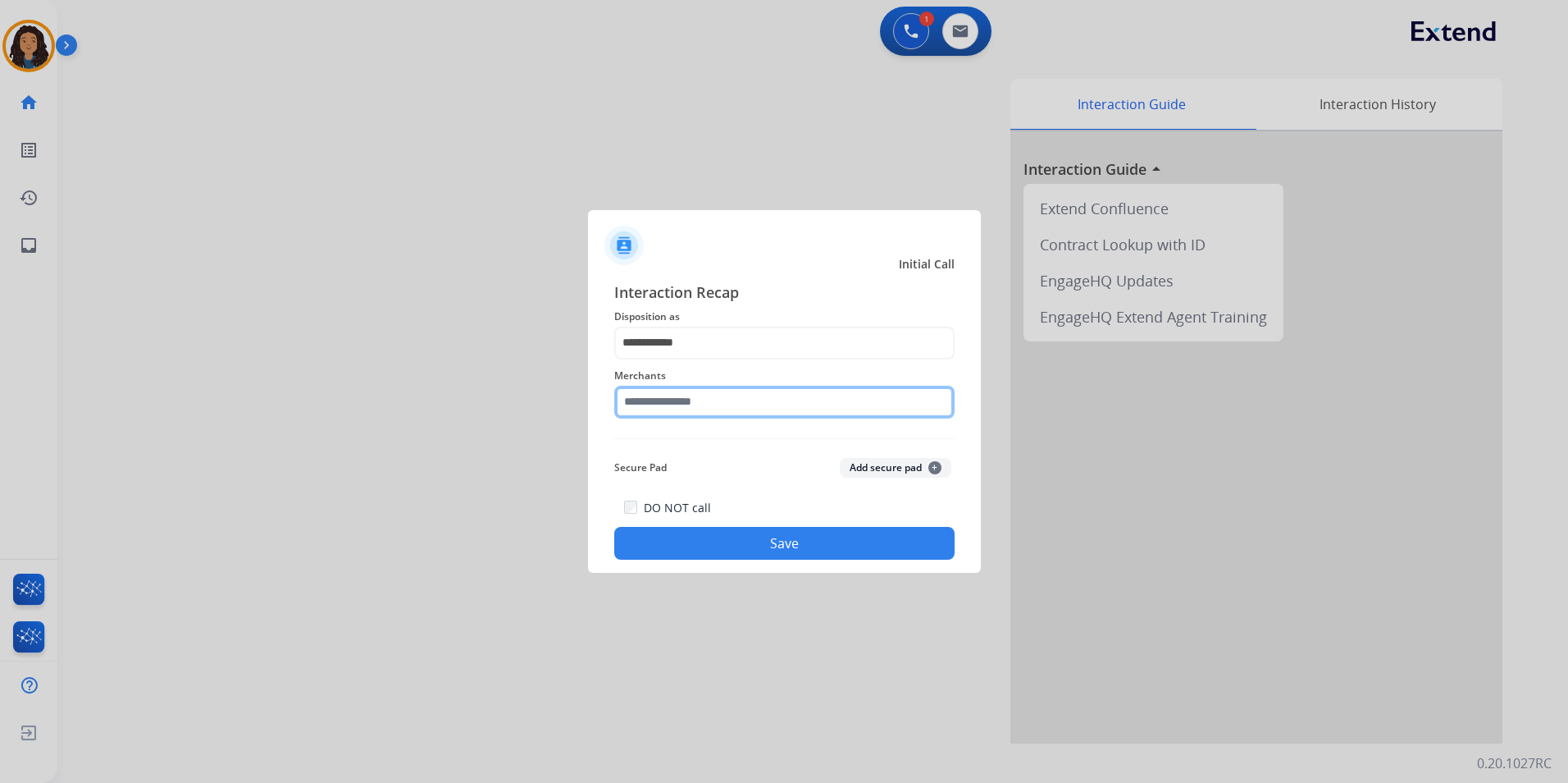
click at [743, 408] on input "text" at bounding box center [784, 402] width 341 height 33
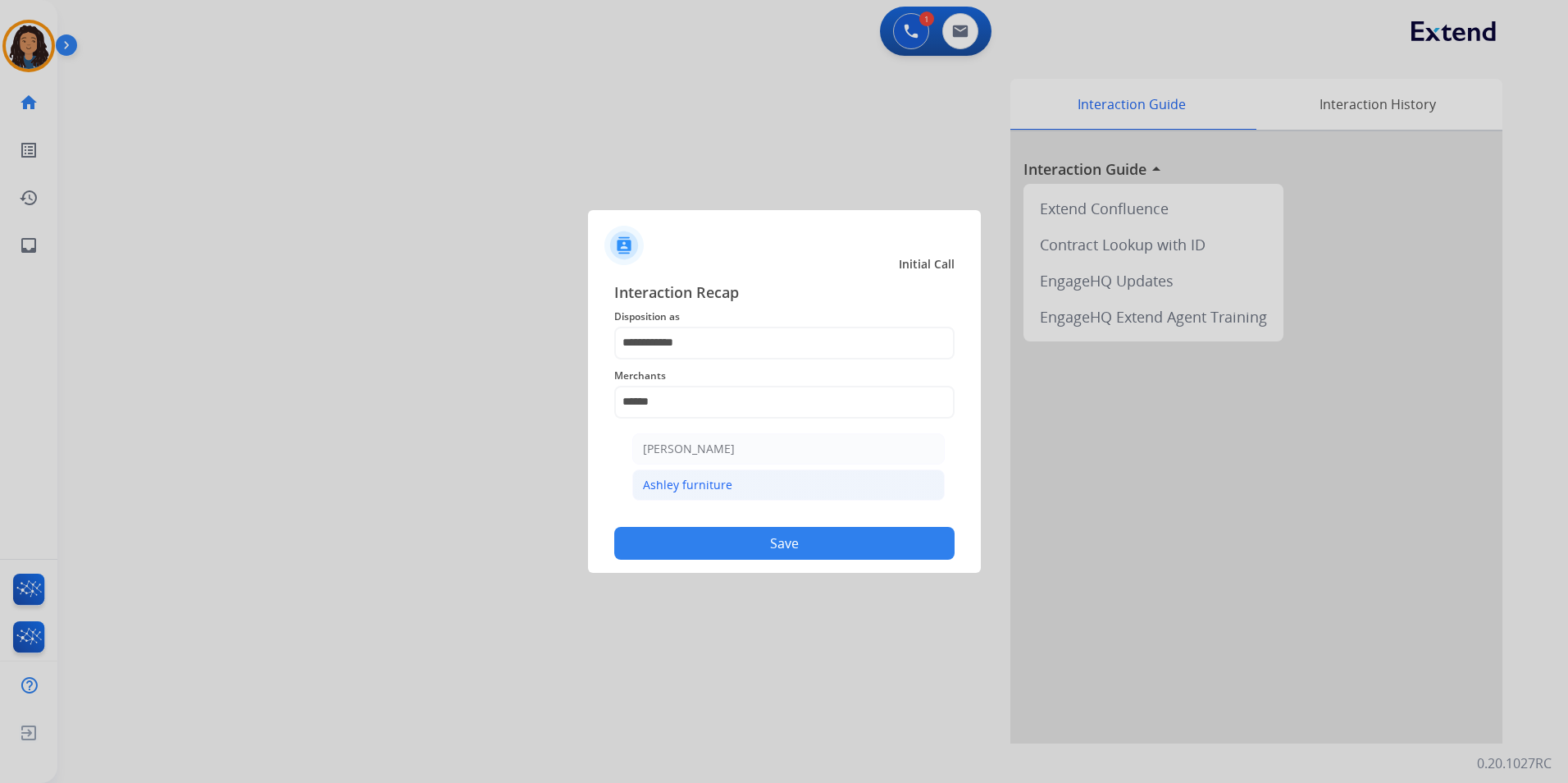
click at [738, 496] on li "Ashley furniture" at bounding box center [789, 485] width 313 height 31
type input "**********"
click at [733, 537] on button "Save" at bounding box center [784, 544] width 341 height 33
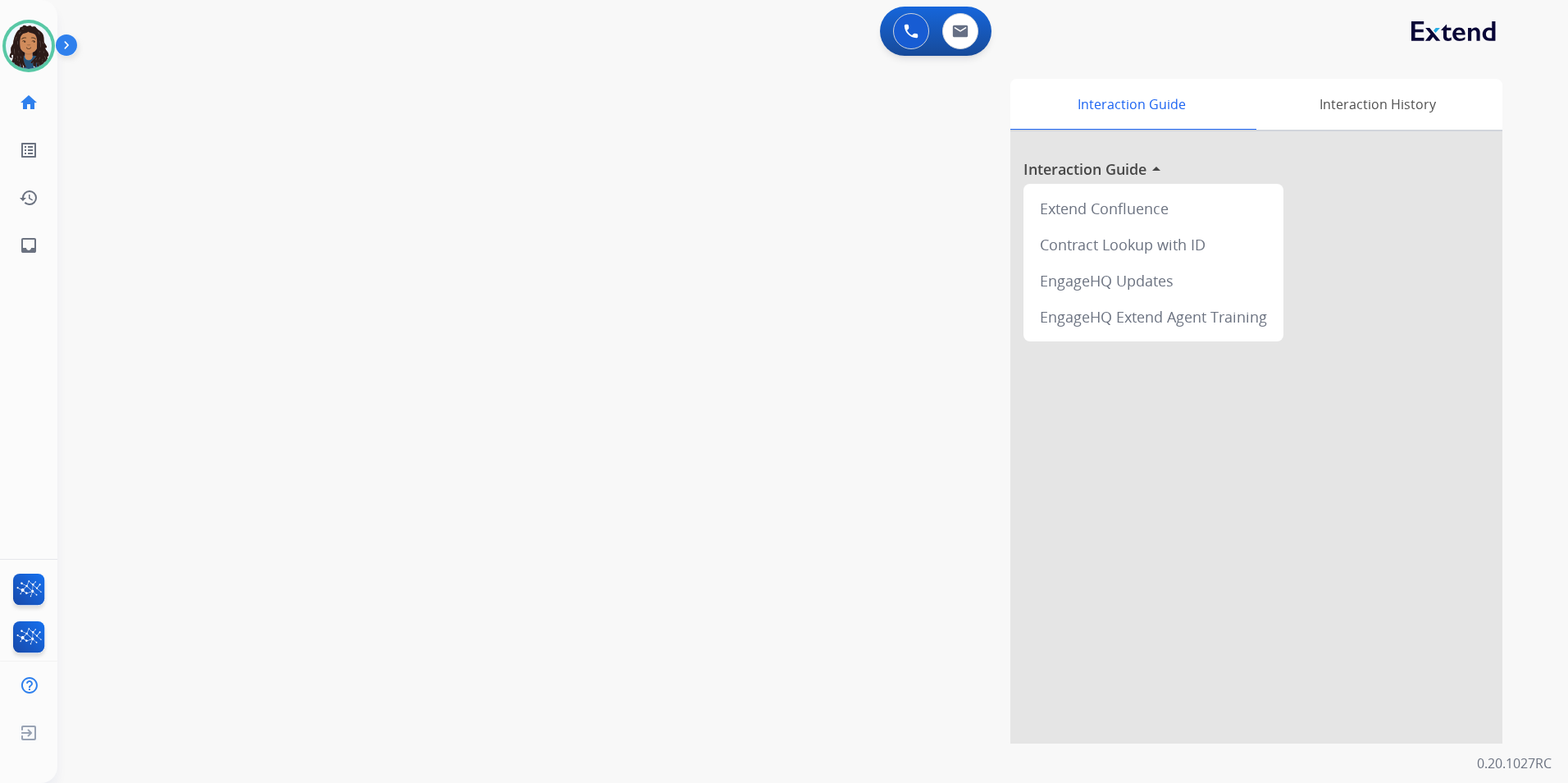
click at [973, 10] on div "0 Voice Interactions 0 Email Interactions" at bounding box center [935, 31] width 112 height 49
click at [976, 27] on button at bounding box center [960, 31] width 36 height 36
select select "**********"
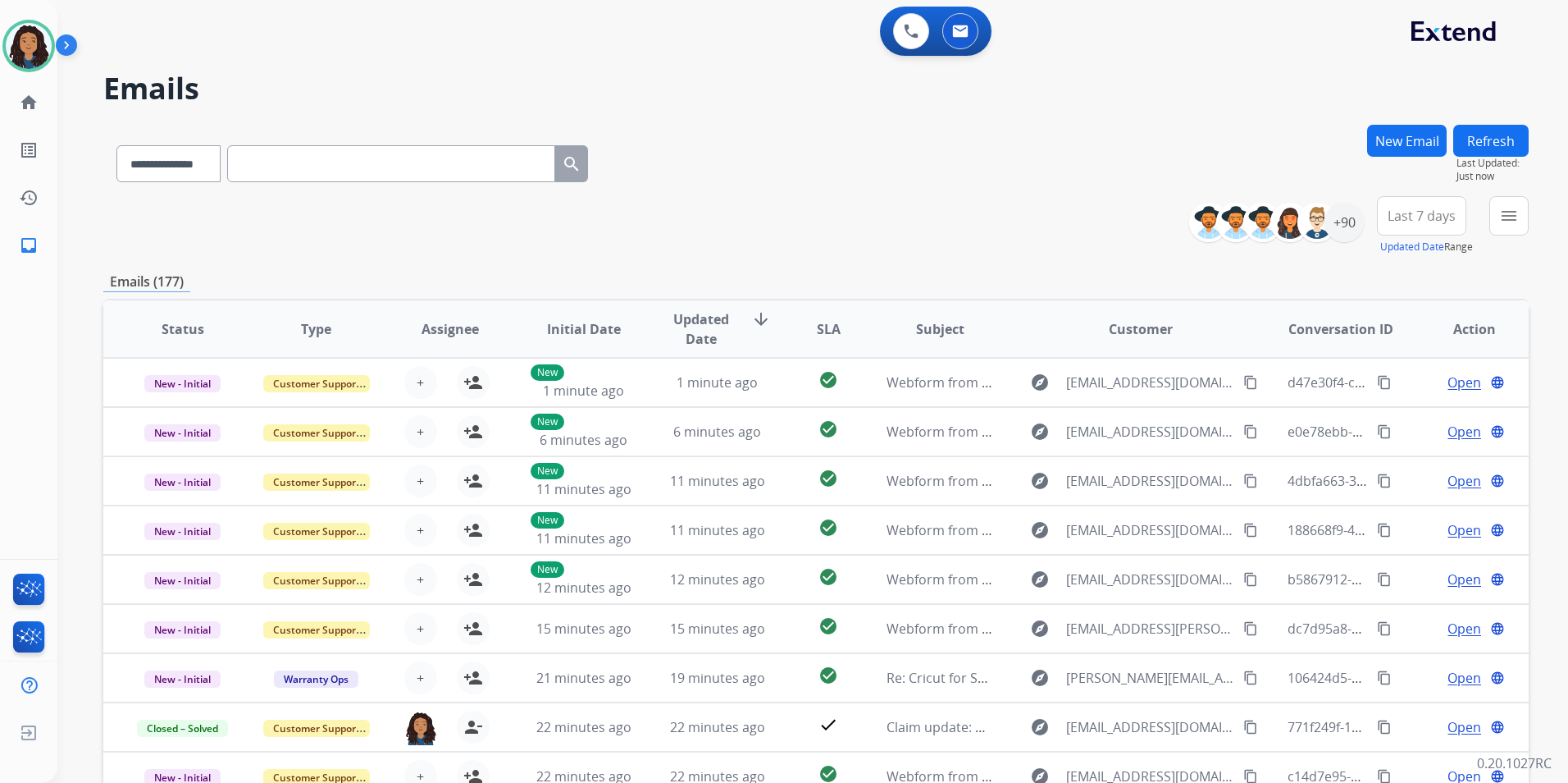
click at [1487, 132] on button "Refresh" at bounding box center [1491, 140] width 75 height 32
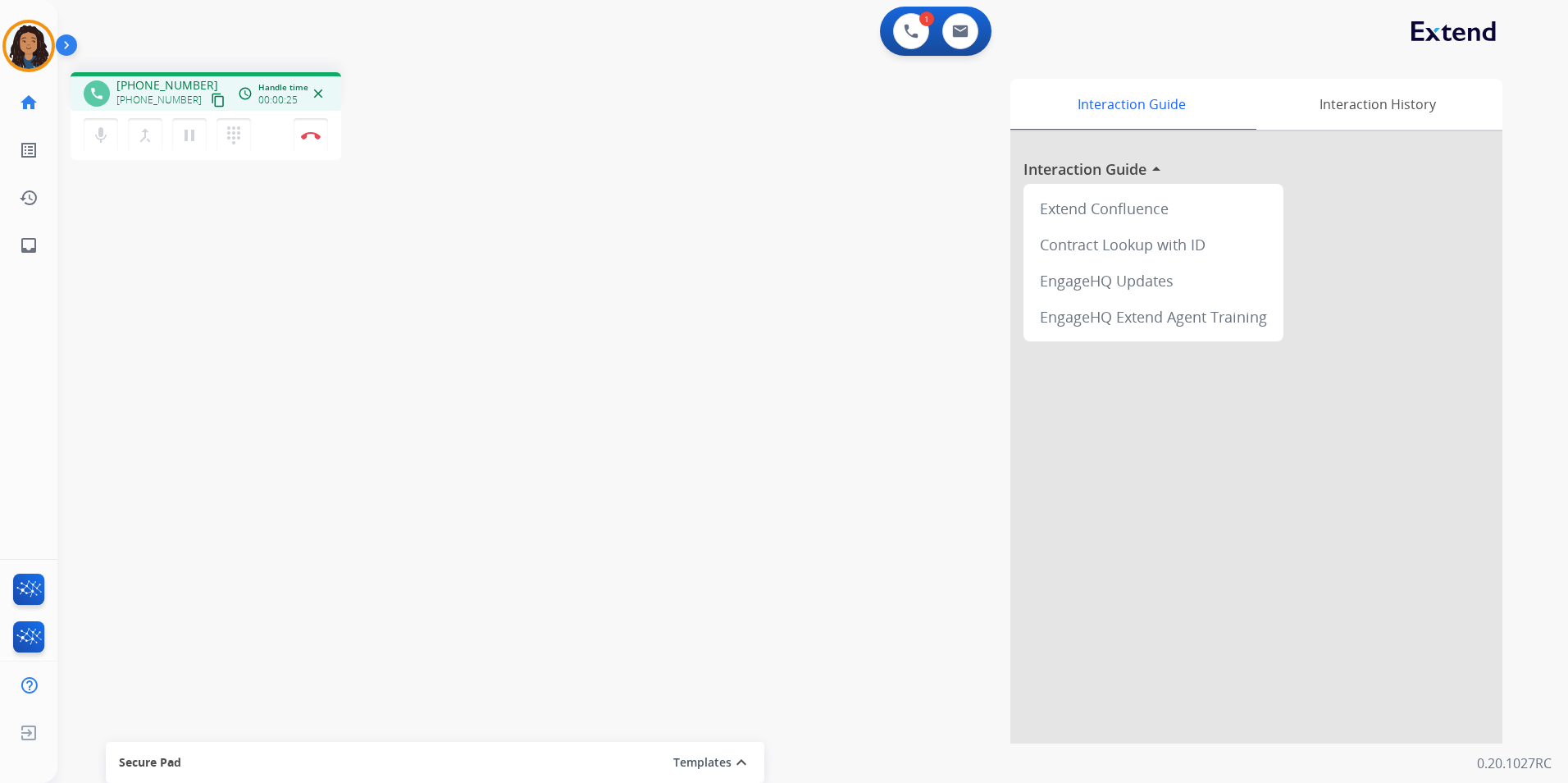
drag, startPoint x: 206, startPoint y: 100, endPoint x: 227, endPoint y: 38, distance: 65.5
click at [211, 100] on mat-icon "content_copy" at bounding box center [218, 100] width 15 height 15
click at [211, 97] on mat-icon "content_copy" at bounding box center [218, 100] width 15 height 15
click at [307, 130] on button "Disconnect" at bounding box center [311, 135] width 35 height 35
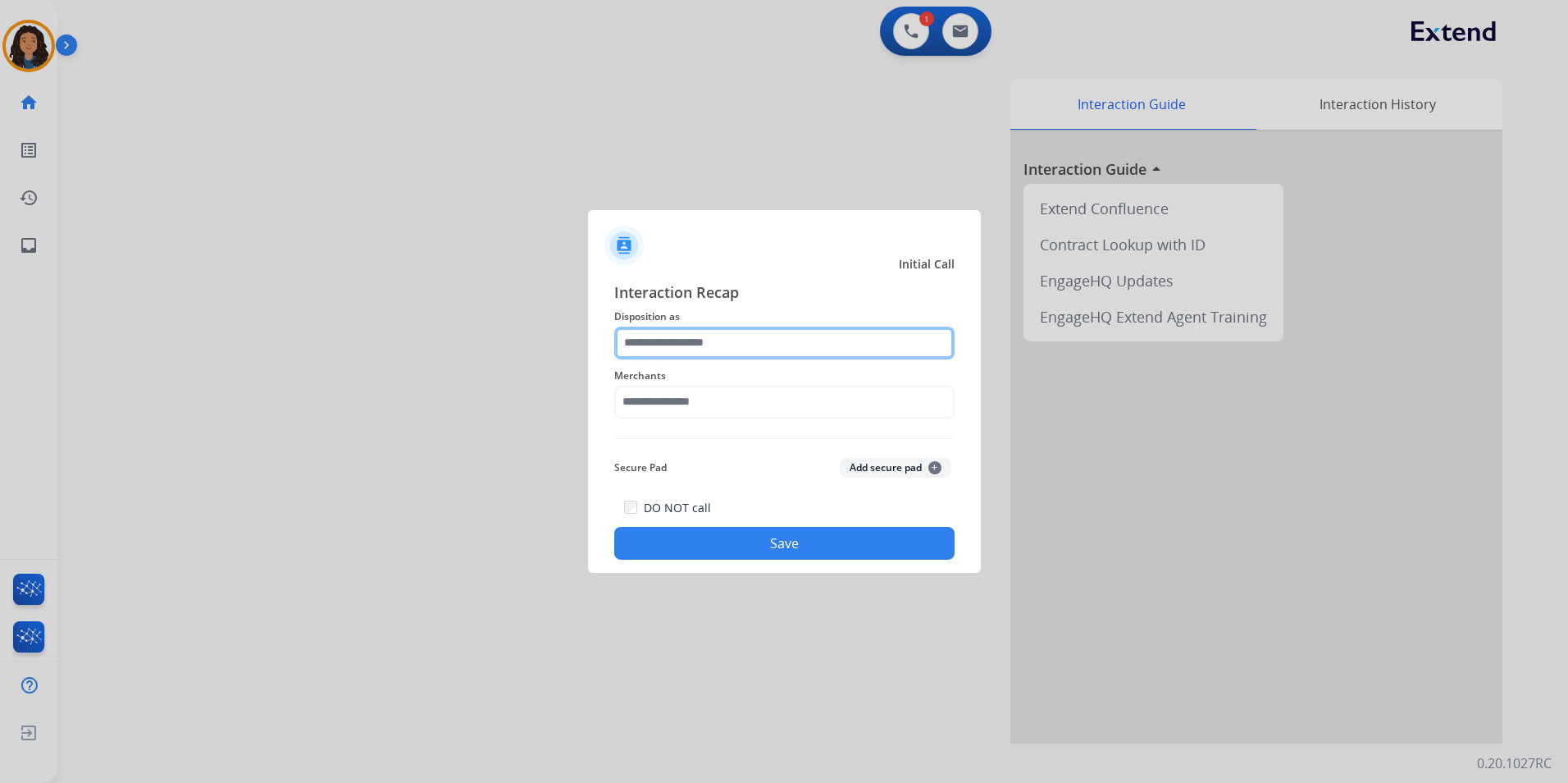
click at [669, 353] on input "text" at bounding box center [784, 343] width 341 height 33
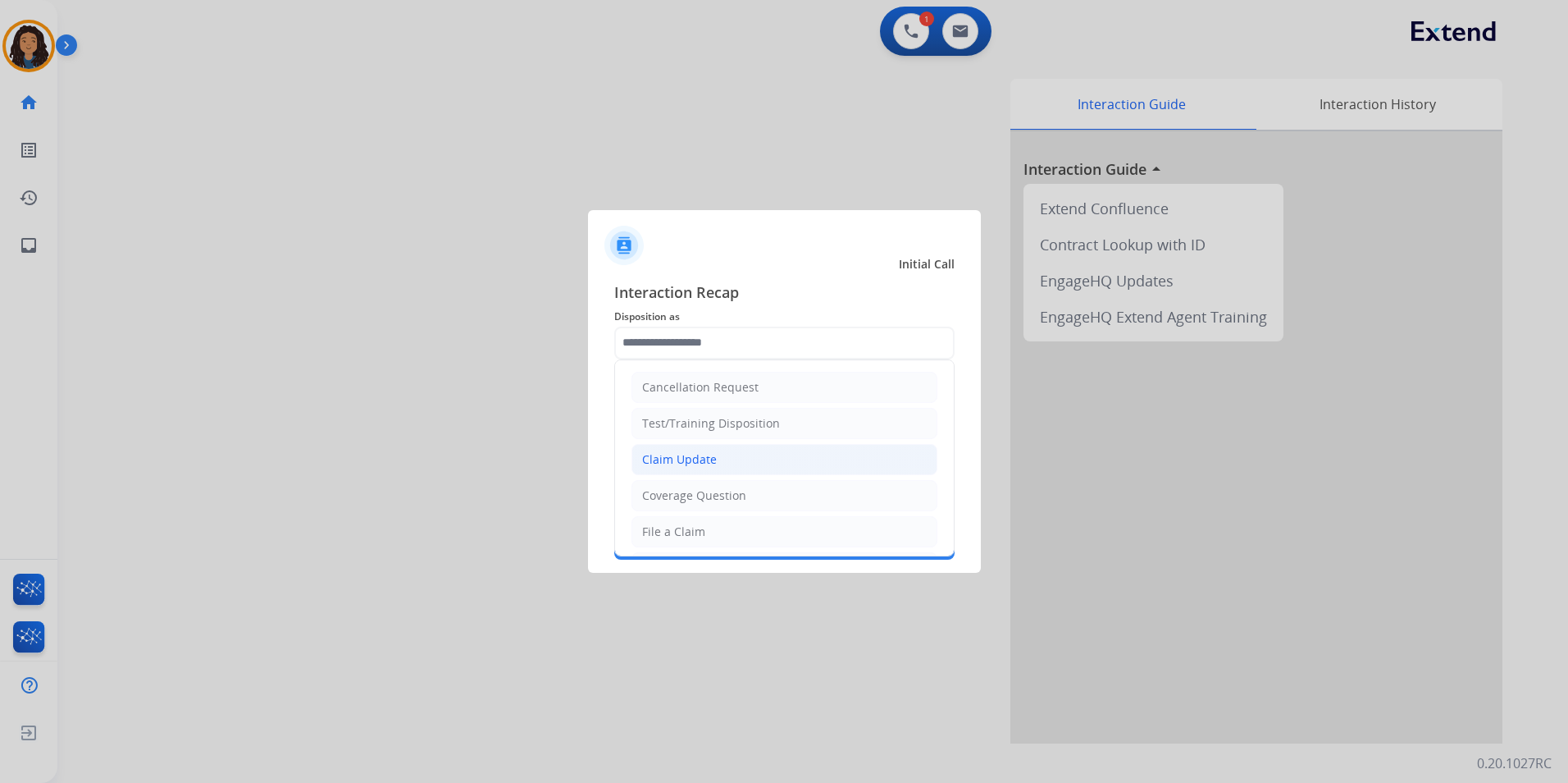
click at [737, 456] on li "Claim Update" at bounding box center [784, 460] width 306 height 31
type input "**********"
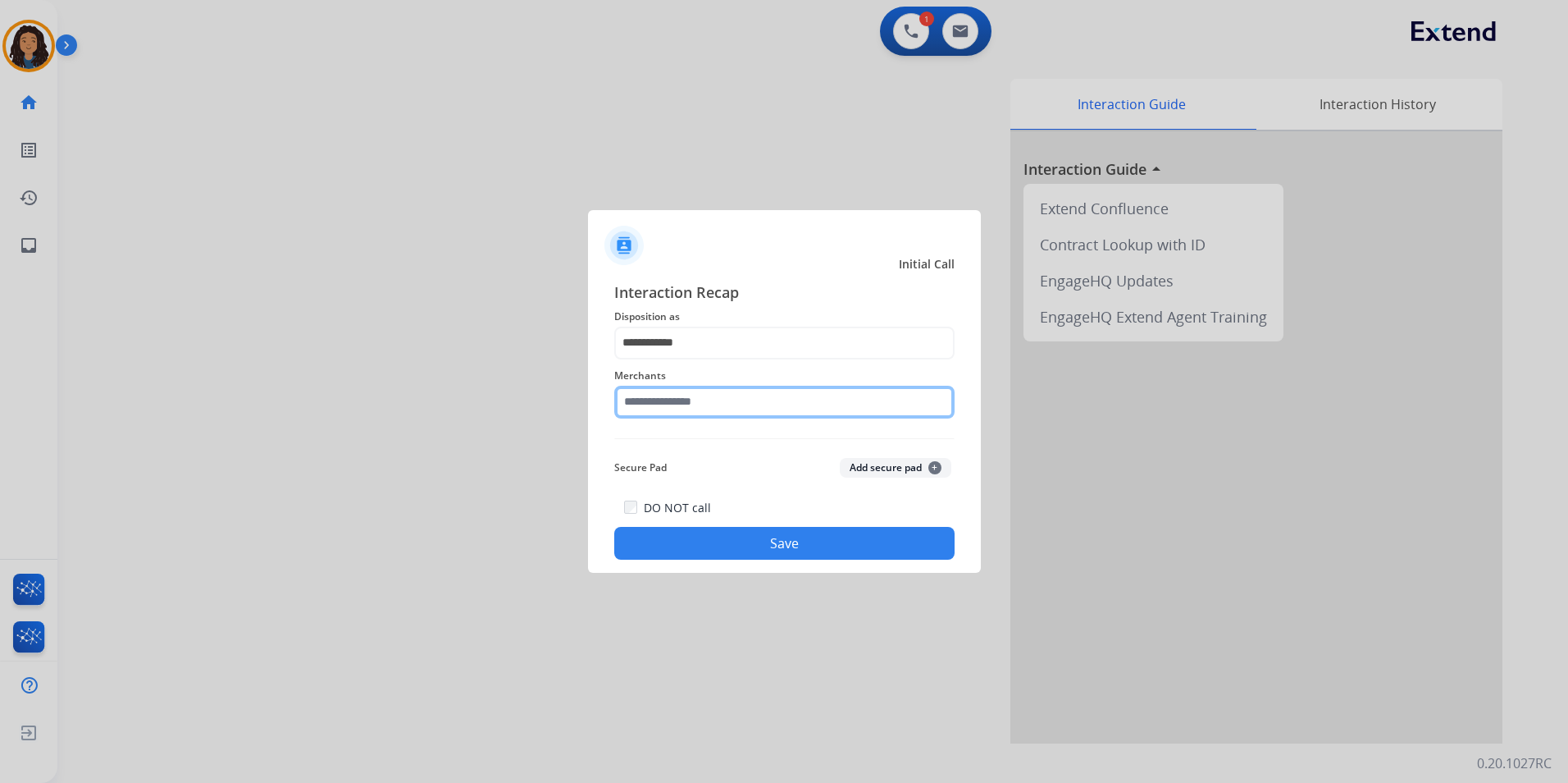
click at [730, 414] on input "text" at bounding box center [784, 402] width 341 height 33
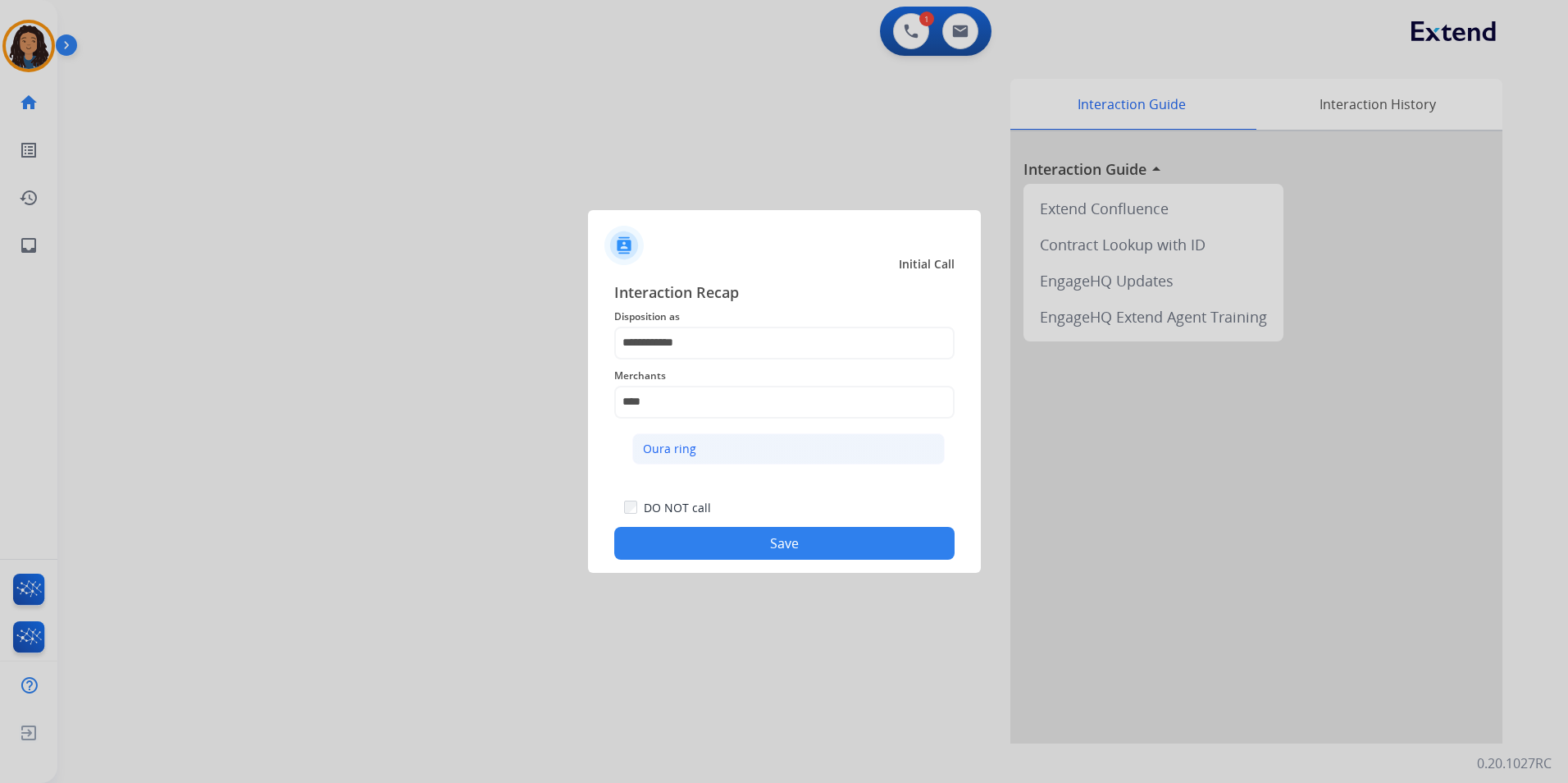
click at [655, 445] on div "Oura ring" at bounding box center [670, 448] width 54 height 16
type input "*********"
click at [697, 549] on button "Save" at bounding box center [784, 544] width 341 height 33
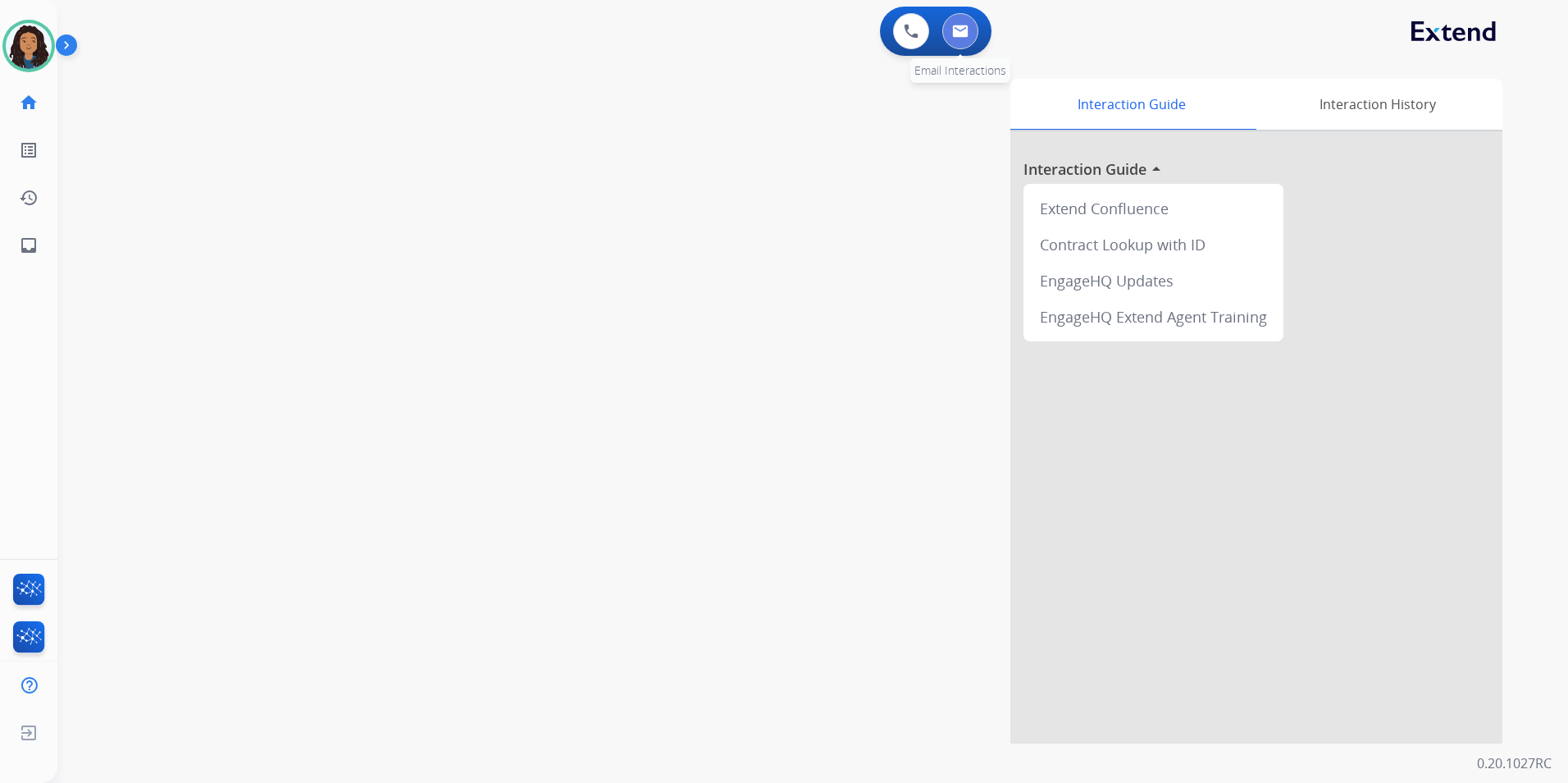
click at [962, 44] on button at bounding box center [960, 31] width 36 height 36
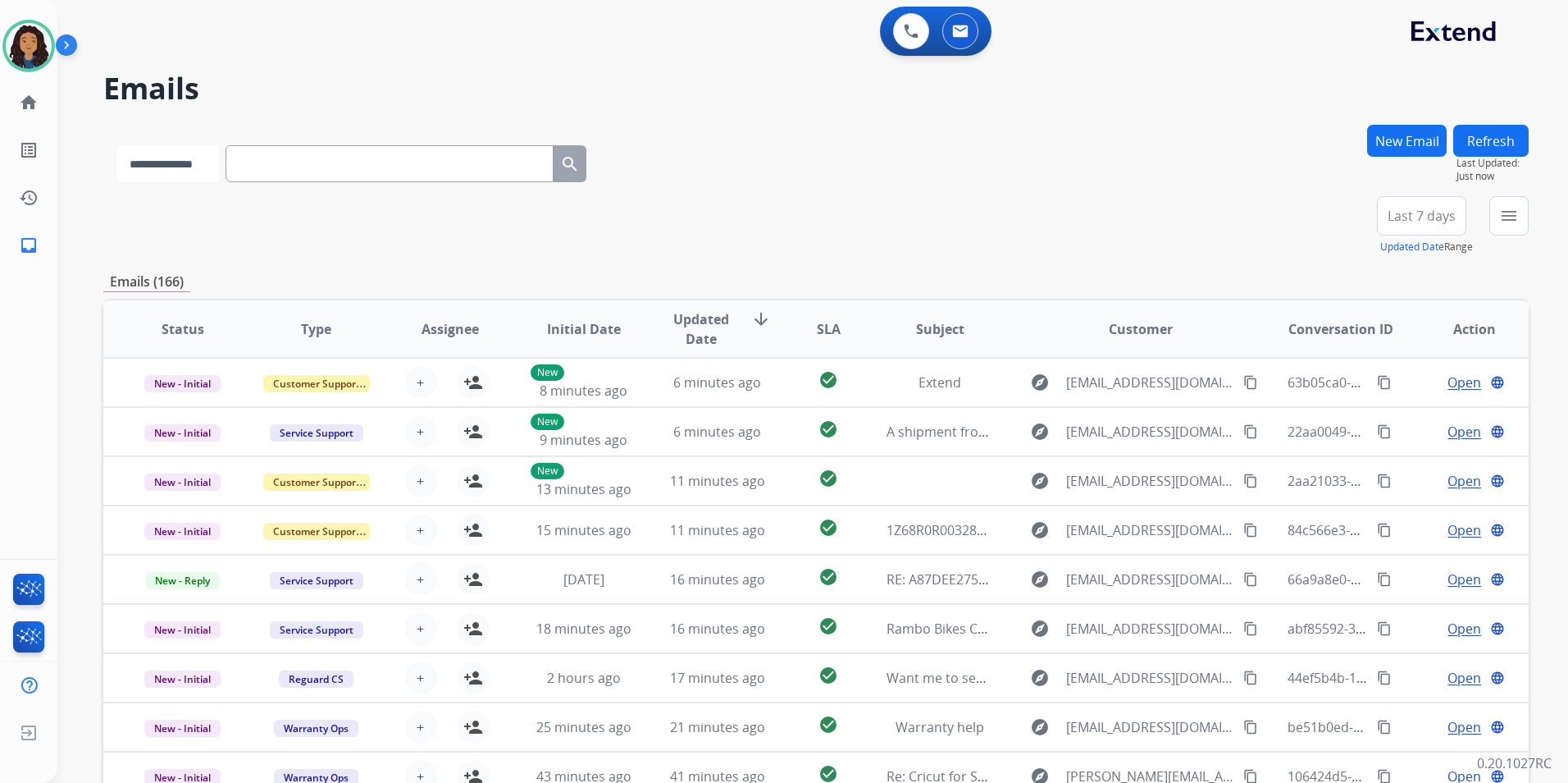
drag, startPoint x: 424, startPoint y: 163, endPoint x: 154, endPoint y: 166, distance: 270.0
click at [153, 166] on select "**********" at bounding box center [167, 163] width 102 height 37
select select "**********"
click at [116, 145] on select "**********" at bounding box center [167, 163] width 102 height 37
paste input "**********"
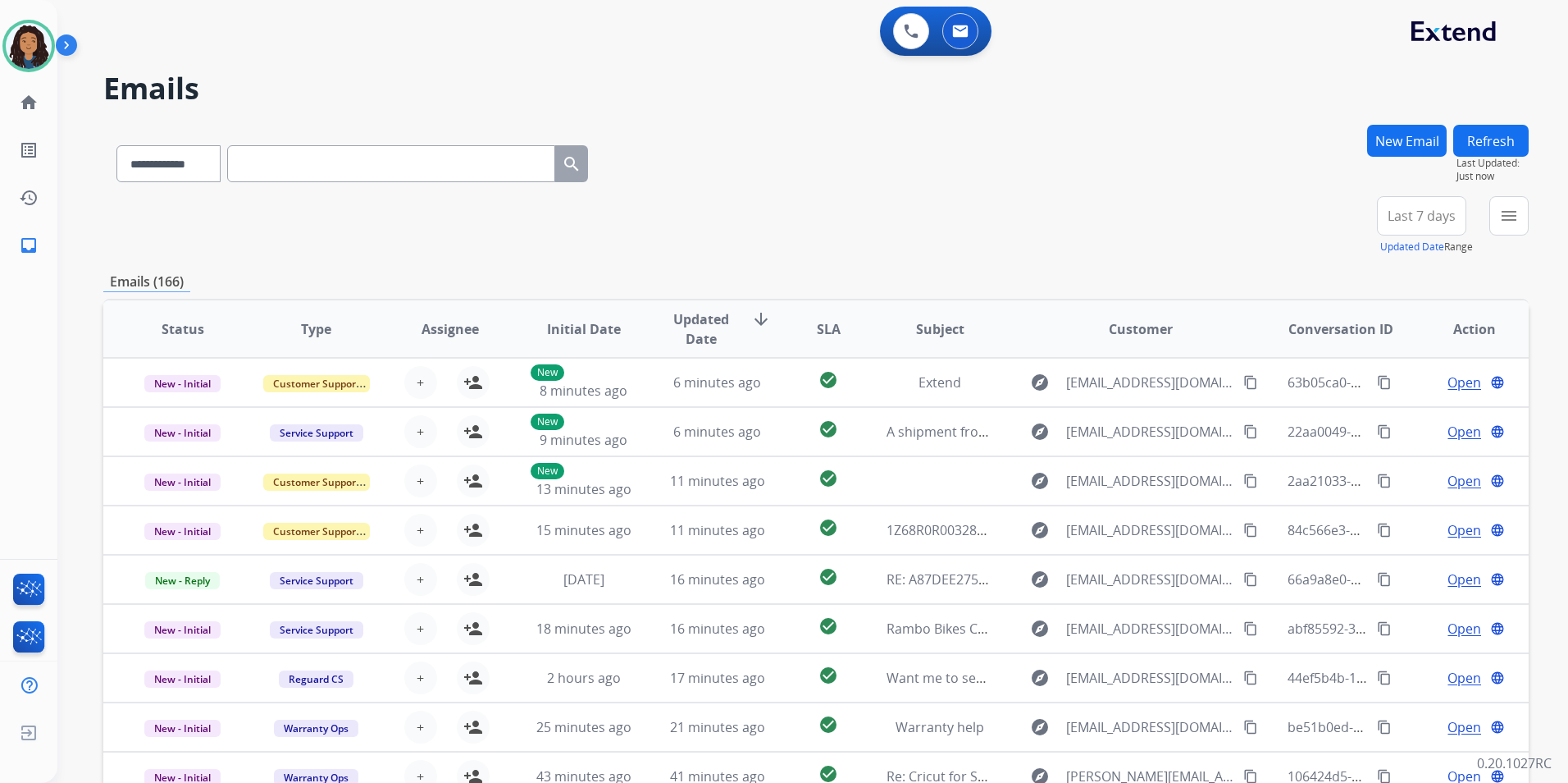
type input "**********"
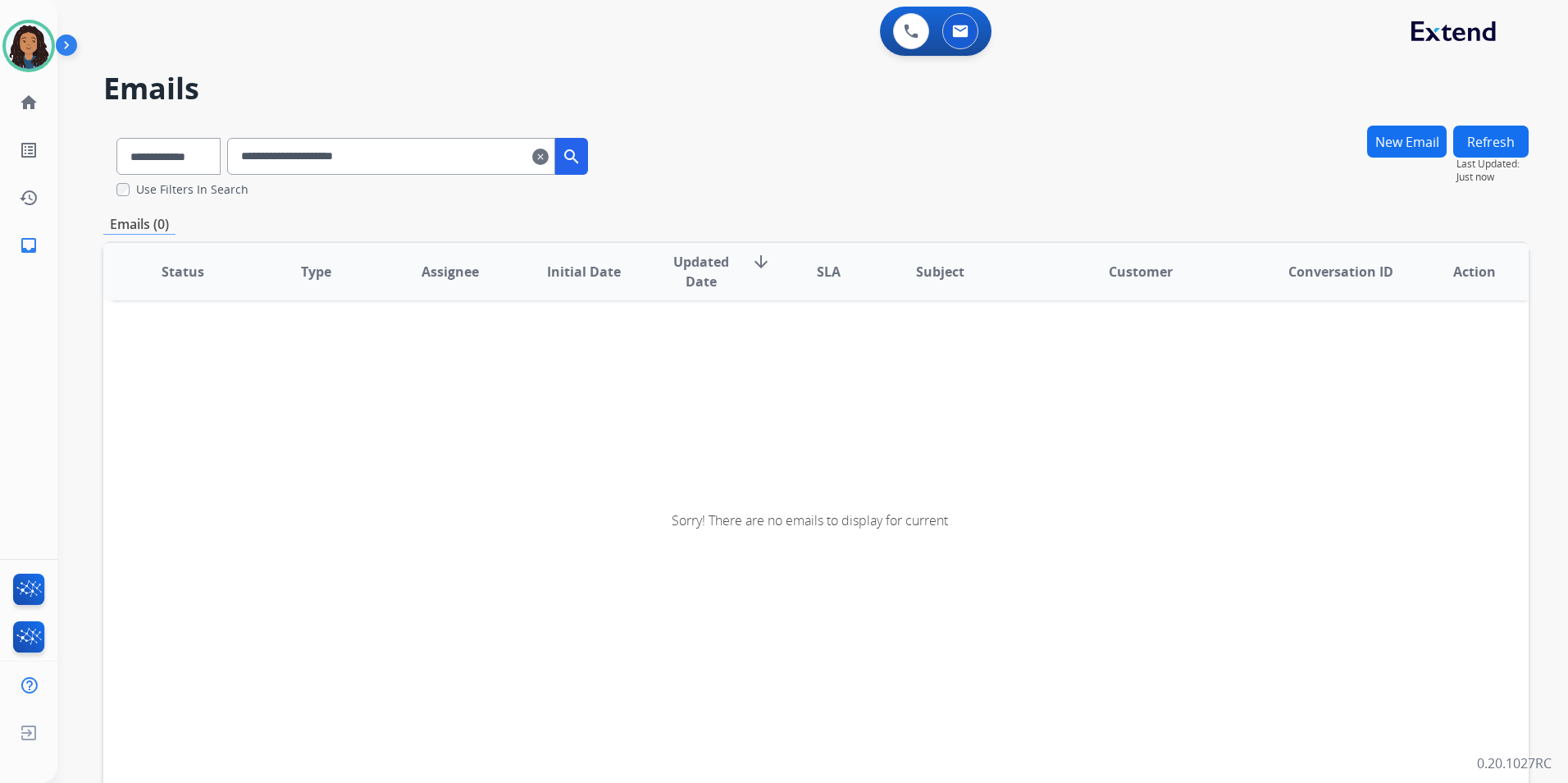
drag, startPoint x: 559, startPoint y: 157, endPoint x: 468, endPoint y: 92, distance: 111.8
click at [549, 157] on mat-icon "clear" at bounding box center [540, 156] width 16 height 20
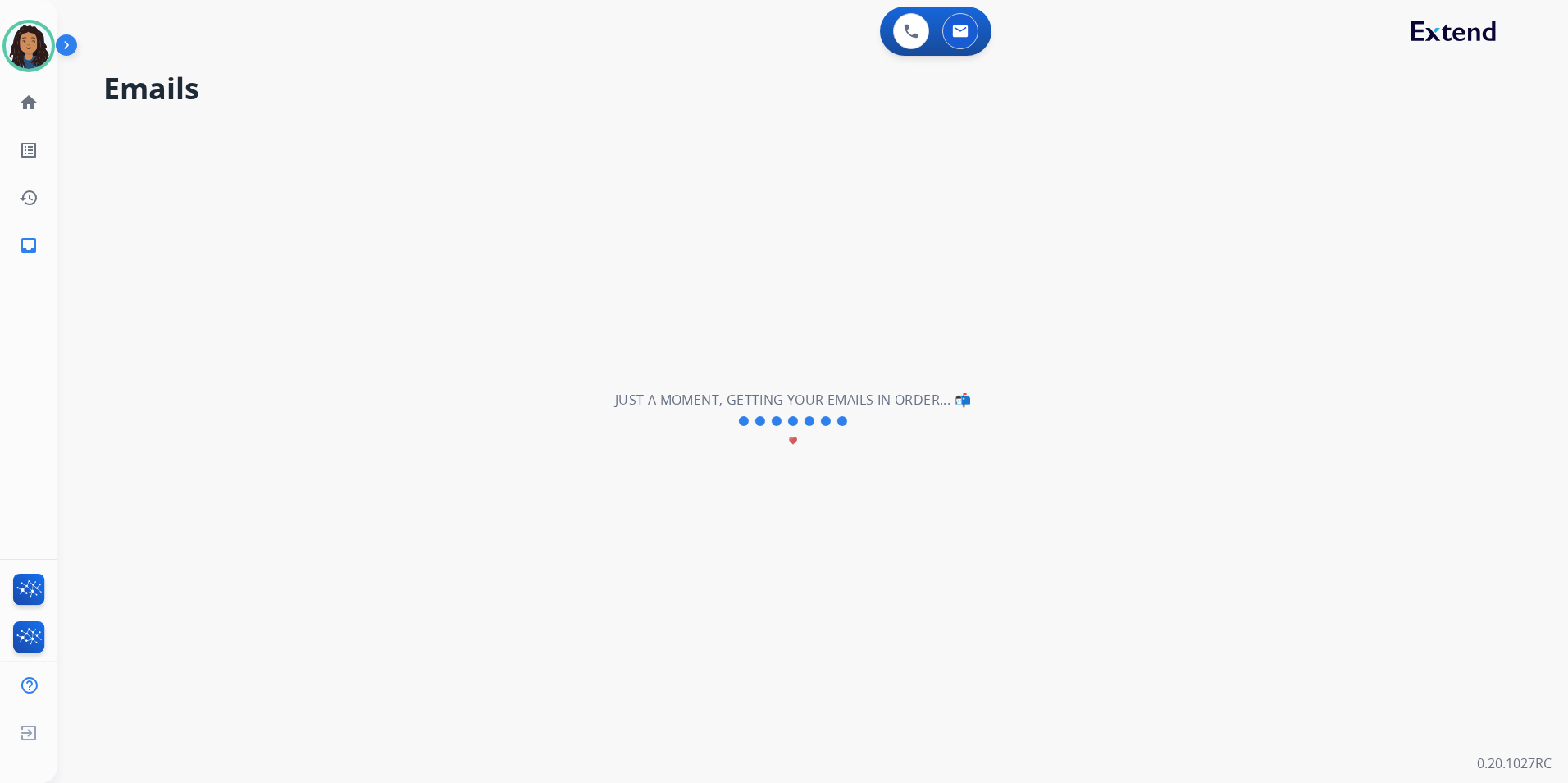
select select "**********"
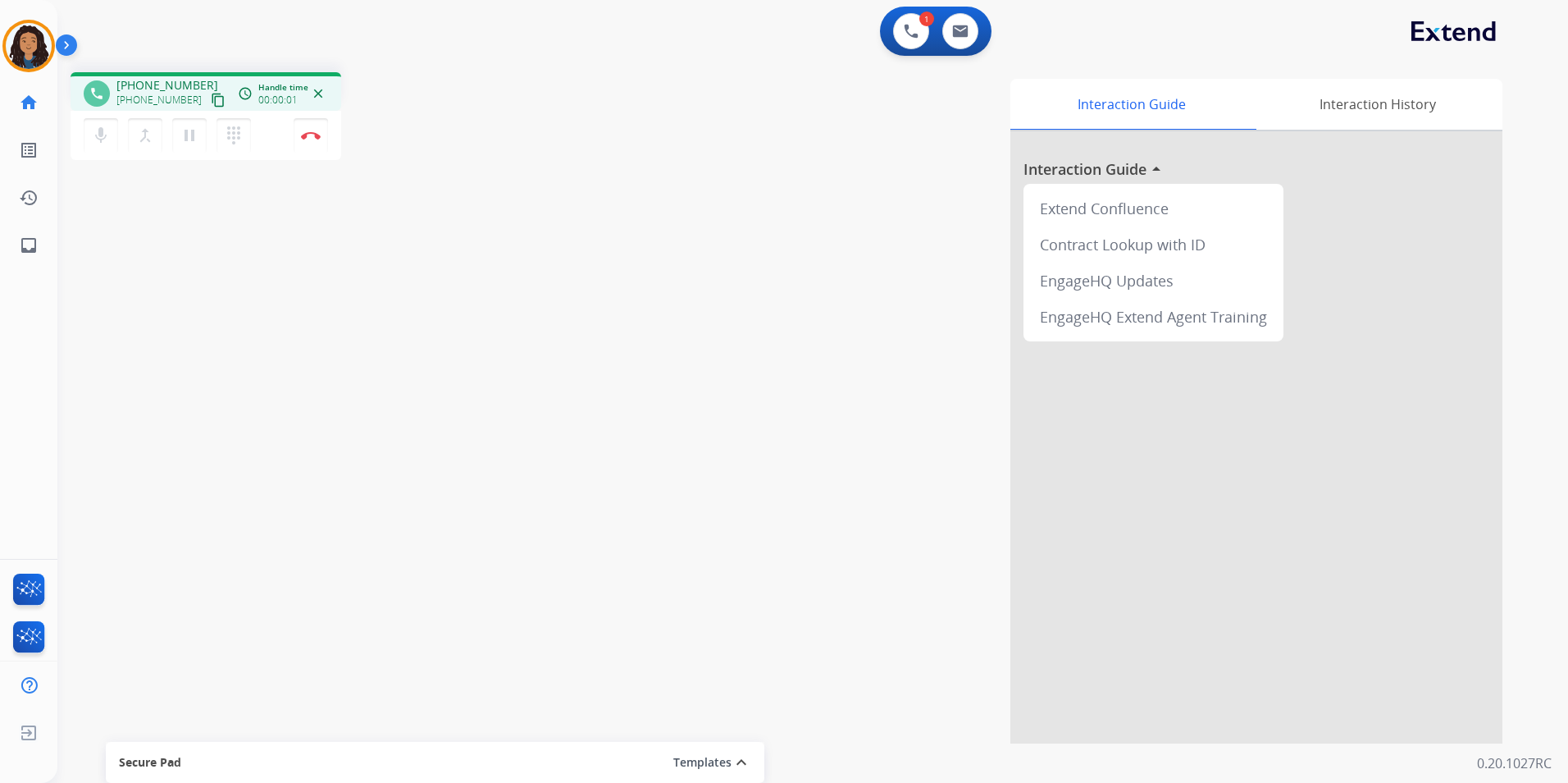
click at [211, 100] on mat-icon "content_copy" at bounding box center [218, 100] width 15 height 15
click at [211, 97] on mat-icon "content_copy" at bounding box center [218, 100] width 15 height 15
click at [308, 140] on button "Disconnect" at bounding box center [311, 135] width 35 height 35
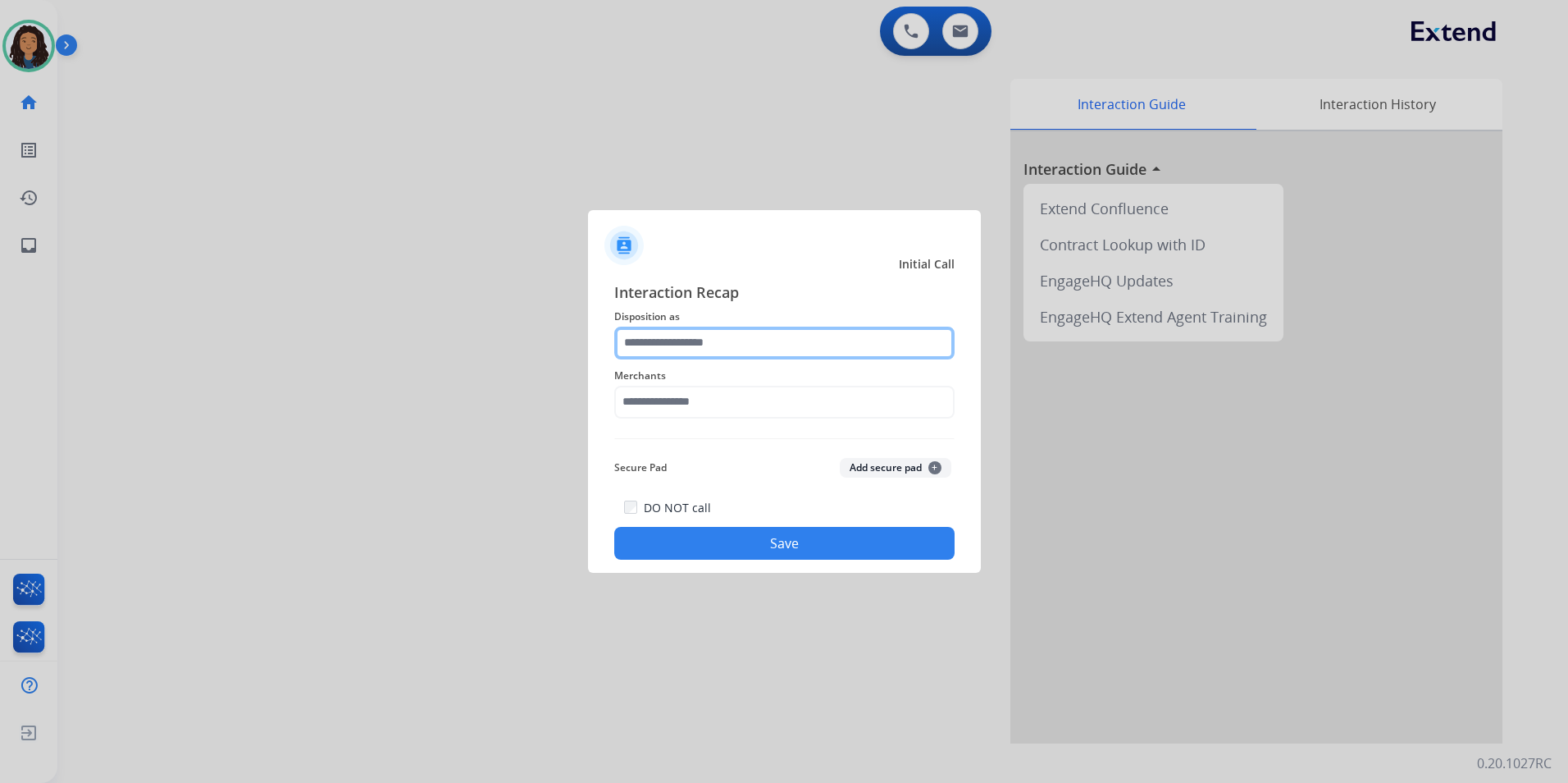
click at [723, 341] on input "text" at bounding box center [784, 343] width 341 height 33
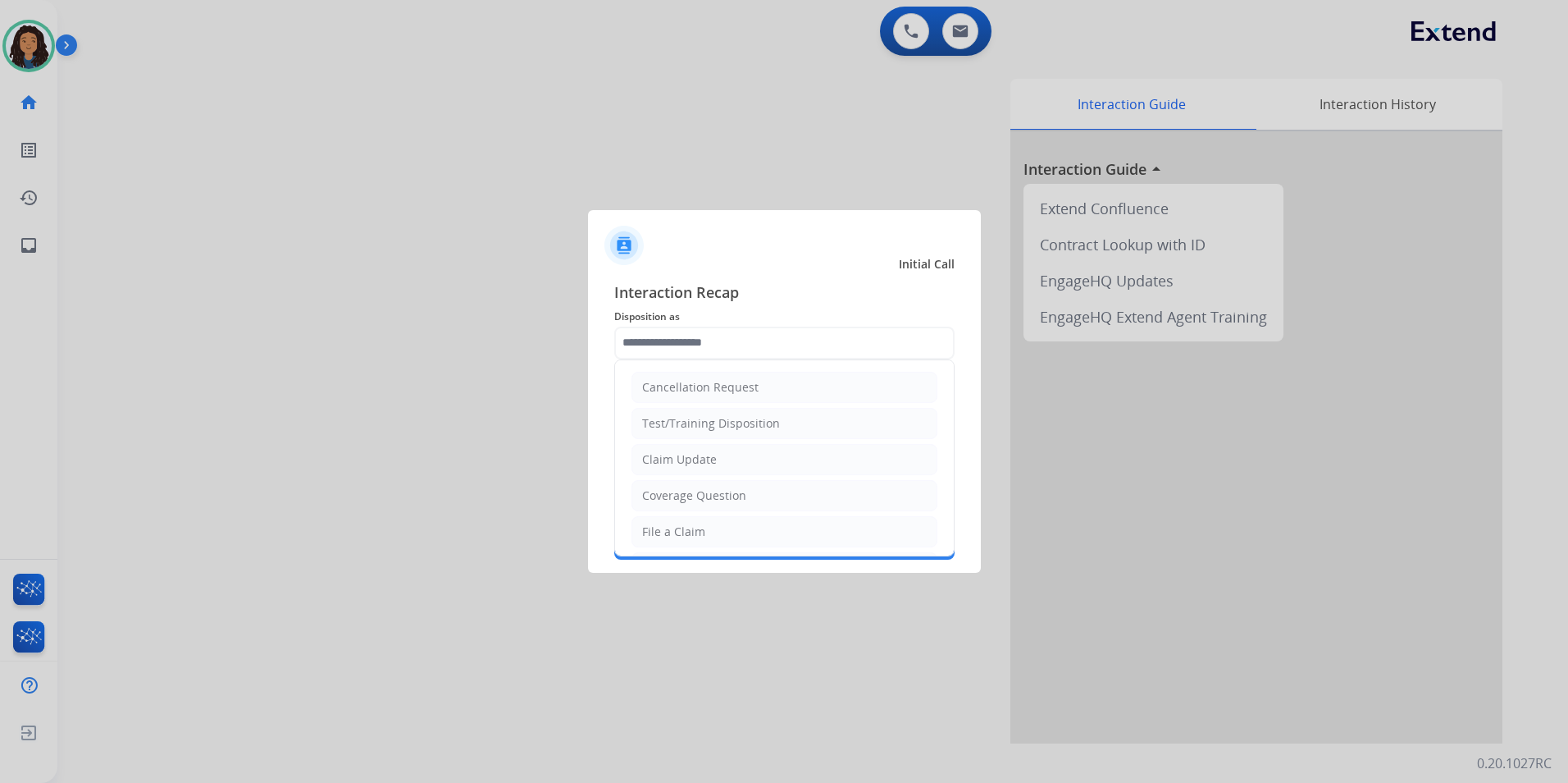
drag, startPoint x: 742, startPoint y: 460, endPoint x: 680, endPoint y: 409, distance: 80.3
click at [740, 460] on li "Claim Update" at bounding box center [784, 460] width 306 height 31
type input "**********"
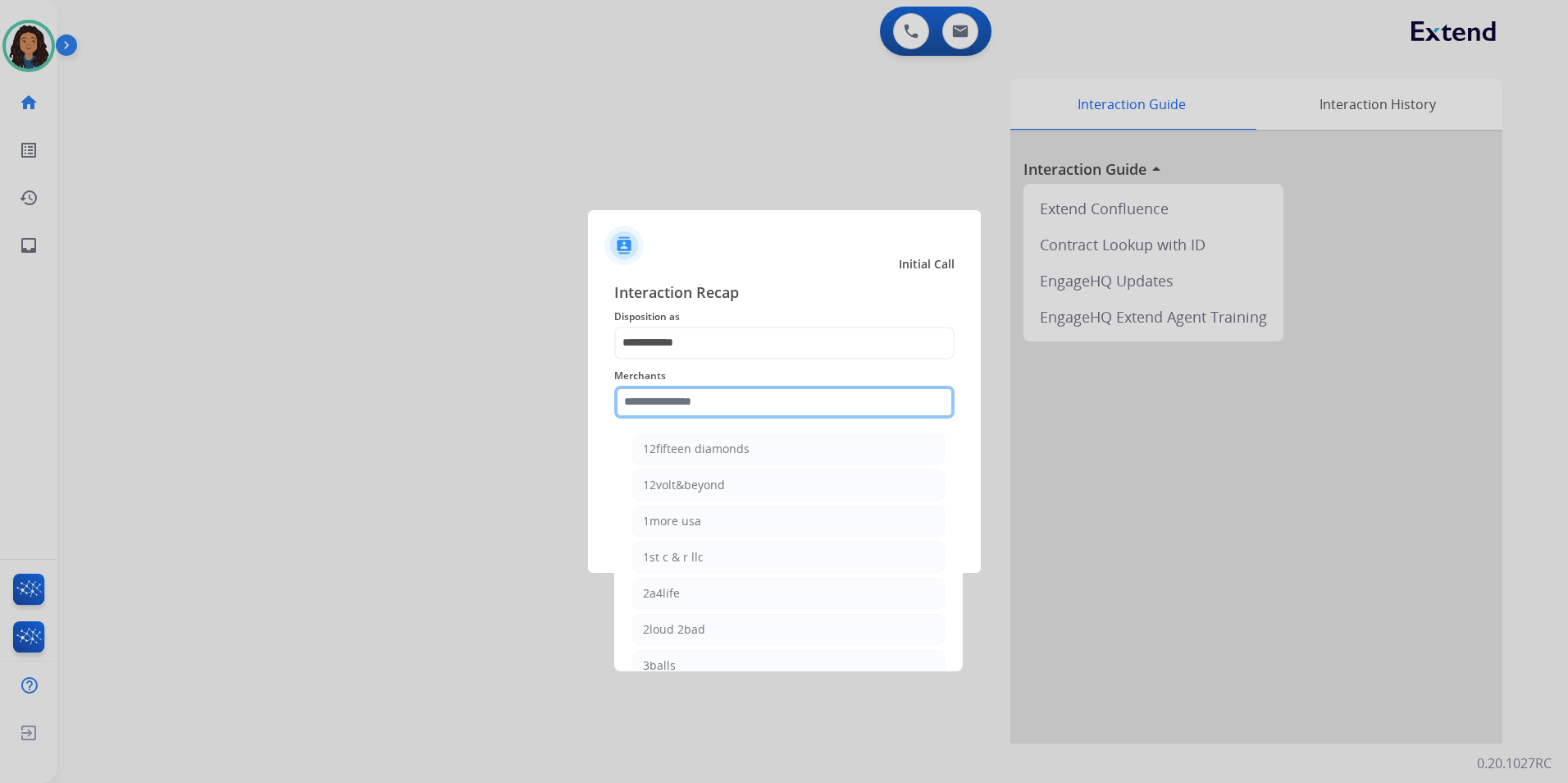
click at [678, 408] on input "text" at bounding box center [784, 402] width 341 height 33
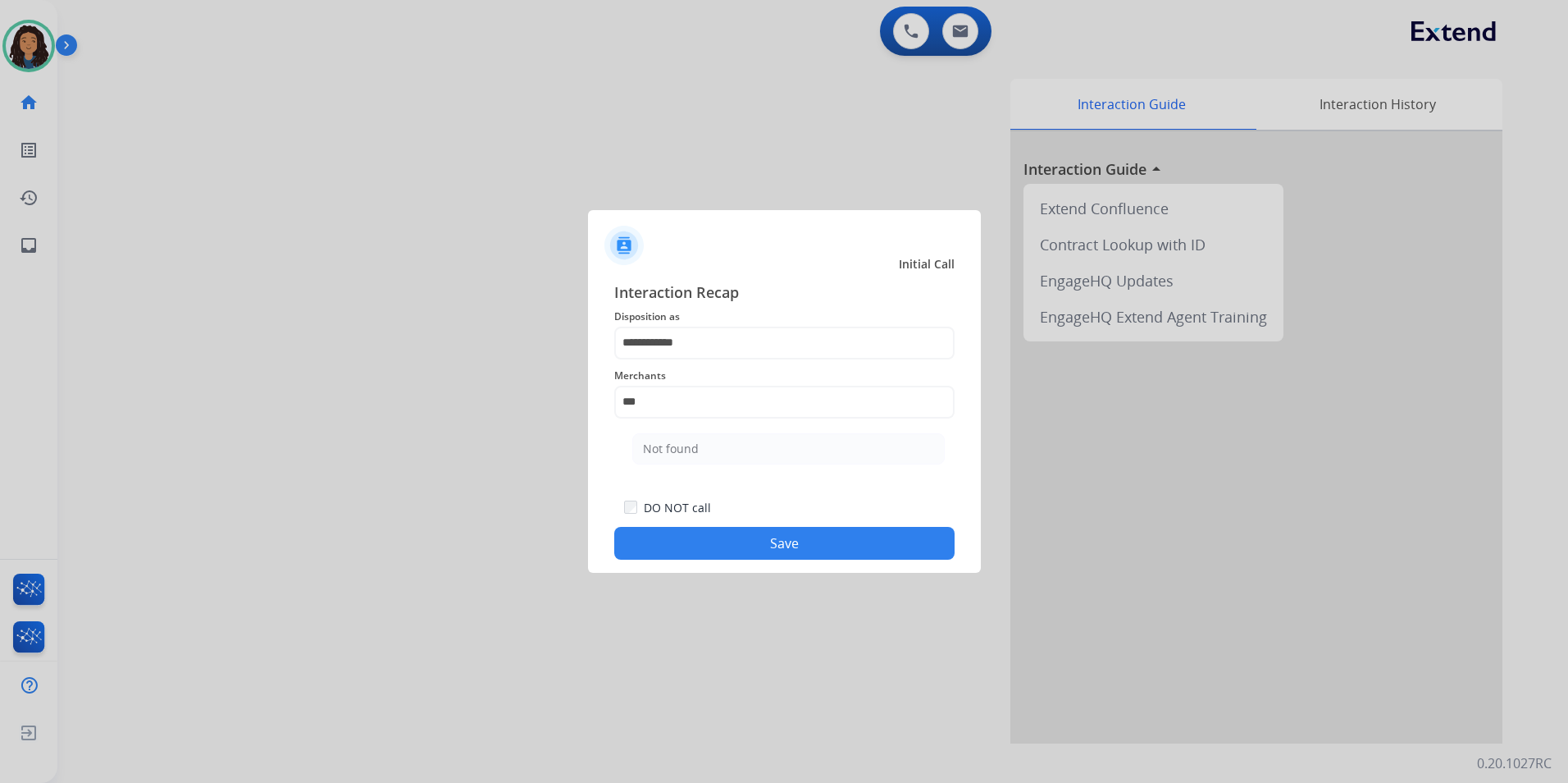
click at [684, 437] on li "Not found" at bounding box center [789, 449] width 313 height 31
type input "*********"
click at [710, 550] on button "Save" at bounding box center [784, 544] width 341 height 33
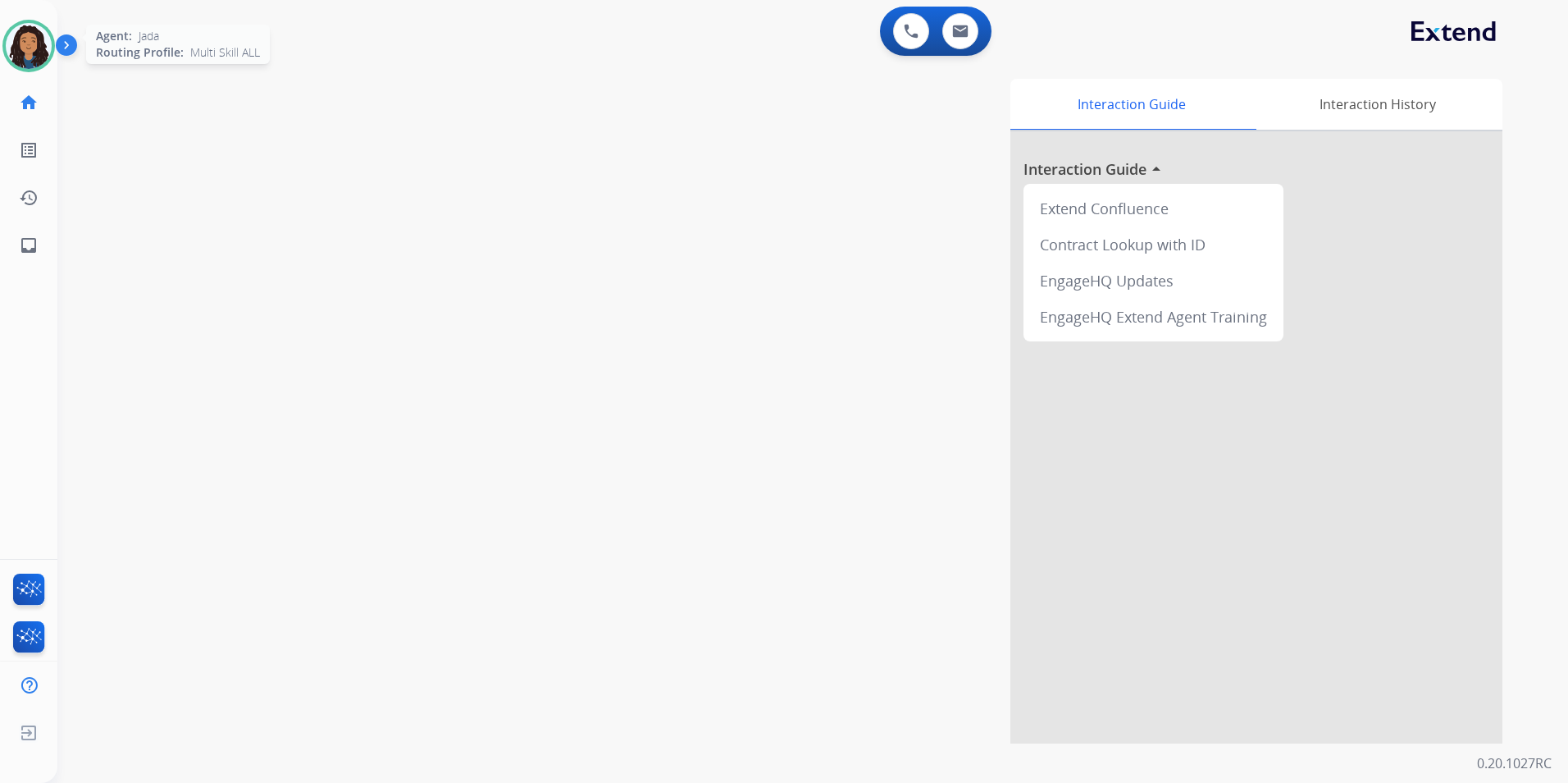
click at [30, 62] on img at bounding box center [29, 45] width 46 height 46
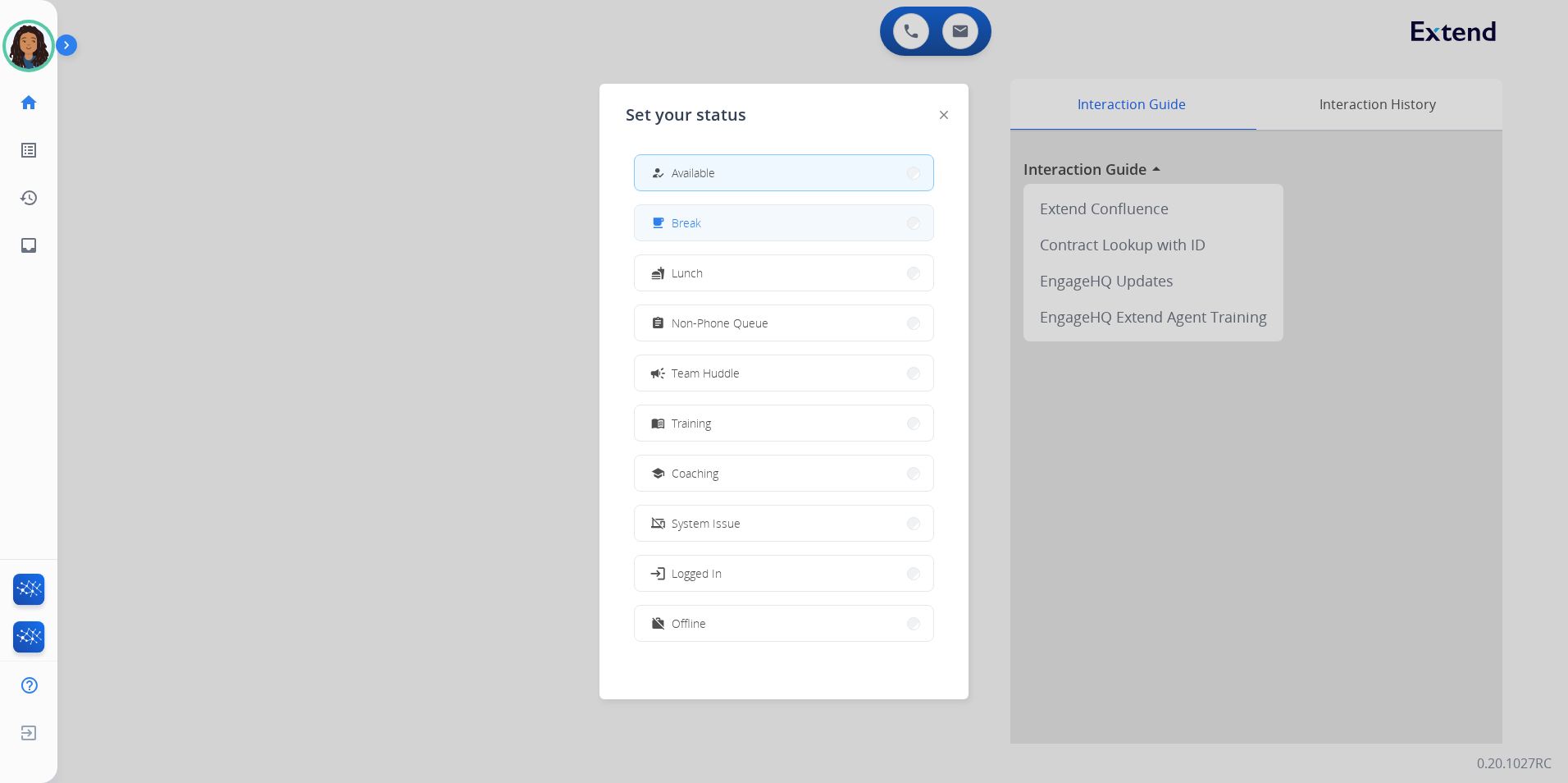
click at [712, 232] on button "free_breakfast Break" at bounding box center [784, 223] width 298 height 36
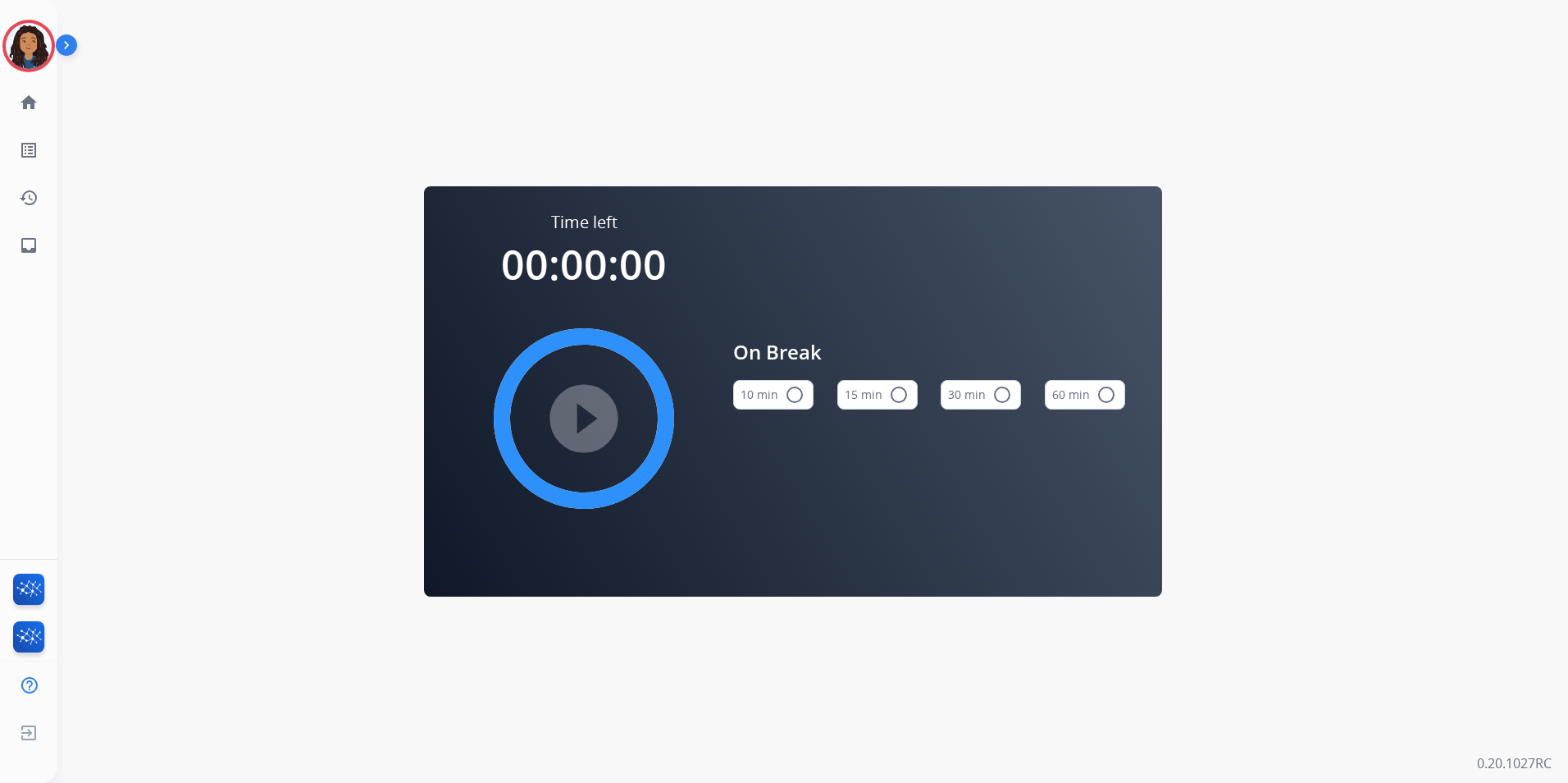
click at [901, 389] on mat-icon "radio_button_unchecked" at bounding box center [899, 395] width 20 height 20
click at [587, 425] on mat-icon "play_circle_filled" at bounding box center [583, 418] width 20 height 20
click at [33, 42] on img at bounding box center [29, 45] width 46 height 46
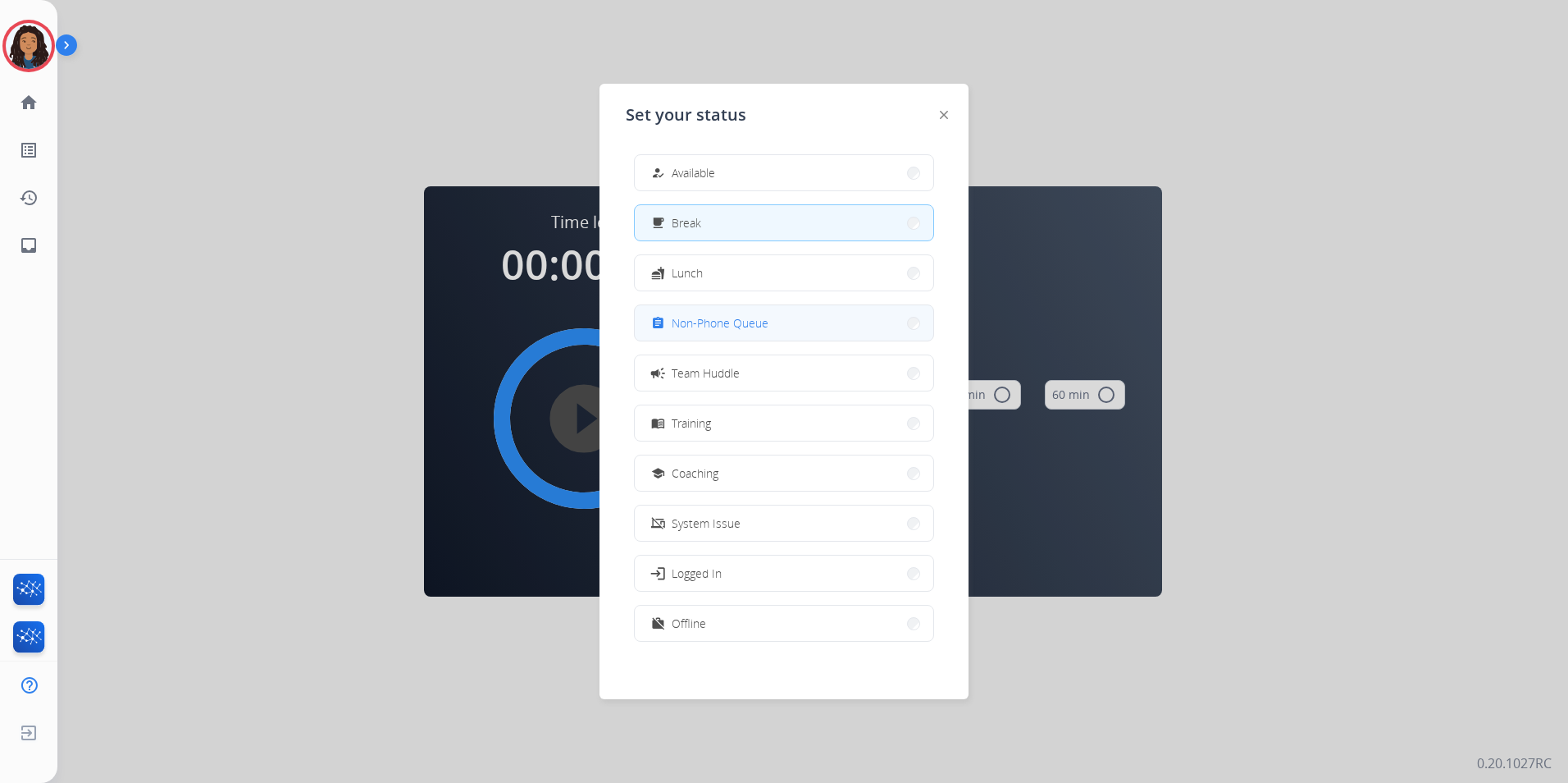
click at [739, 316] on span "Non-Phone Queue" at bounding box center [720, 323] width 97 height 17
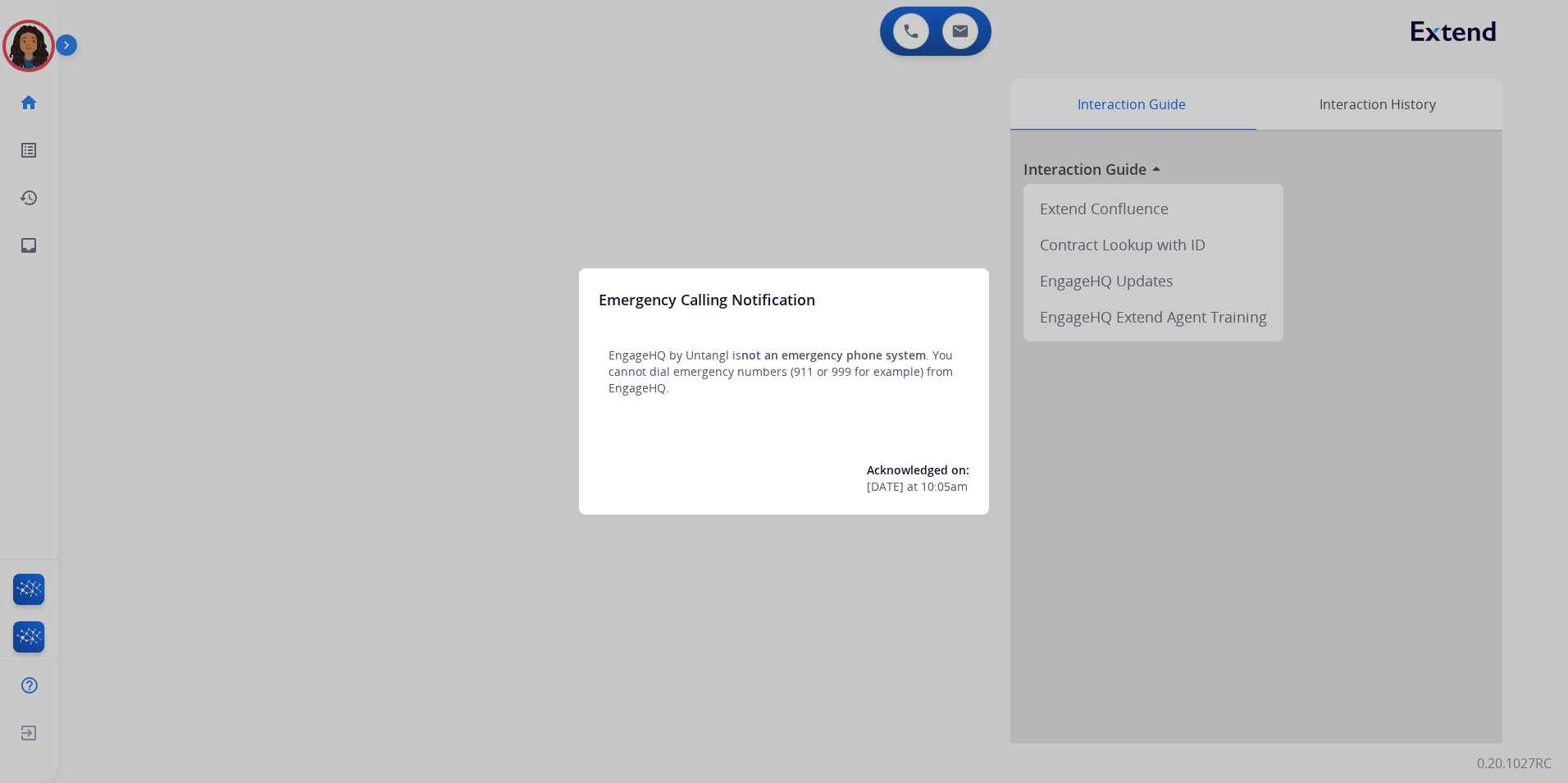
click at [363, 467] on div at bounding box center [784, 391] width 1568 height 783
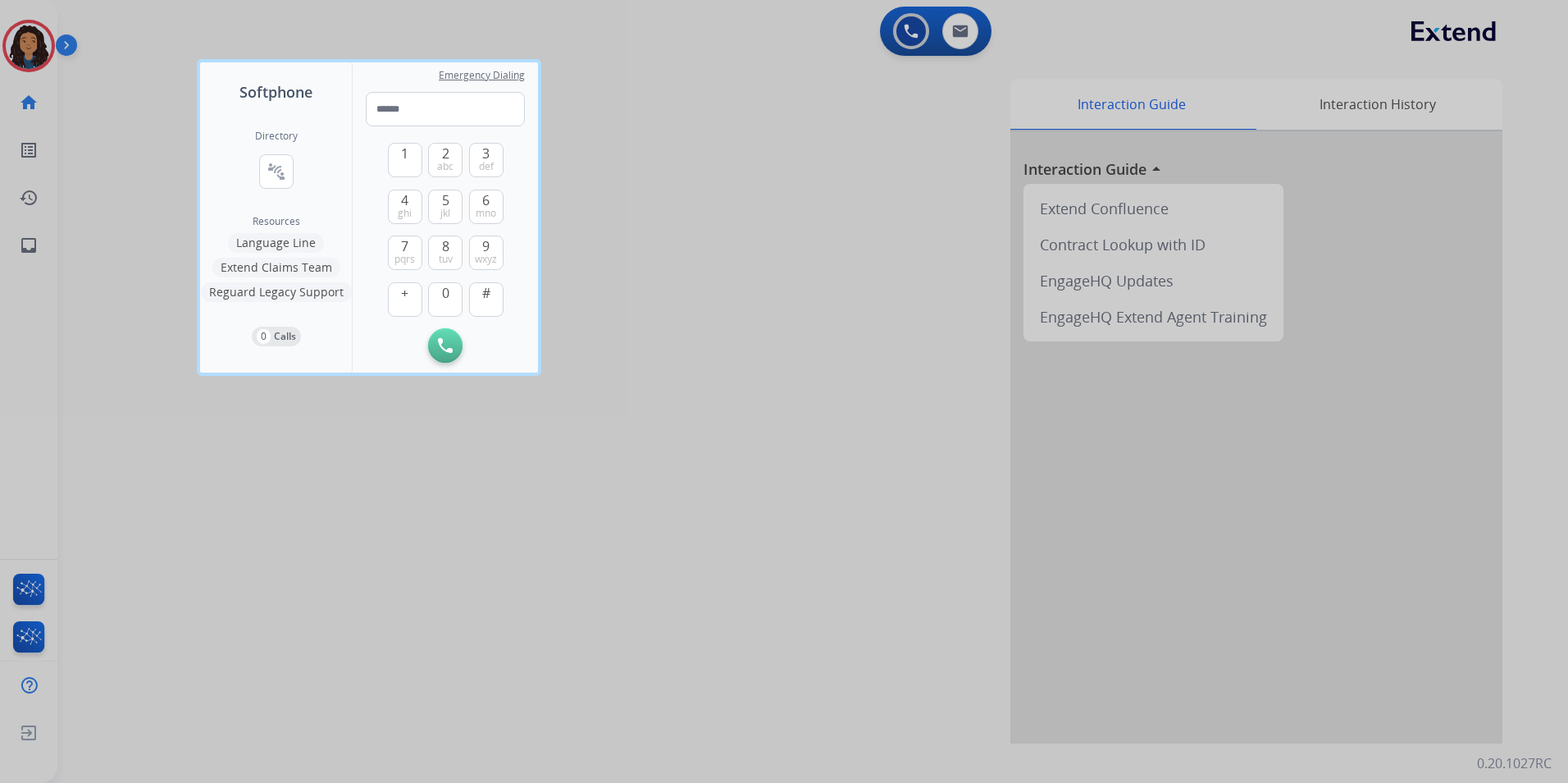
click at [96, 134] on div at bounding box center [784, 391] width 1568 height 783
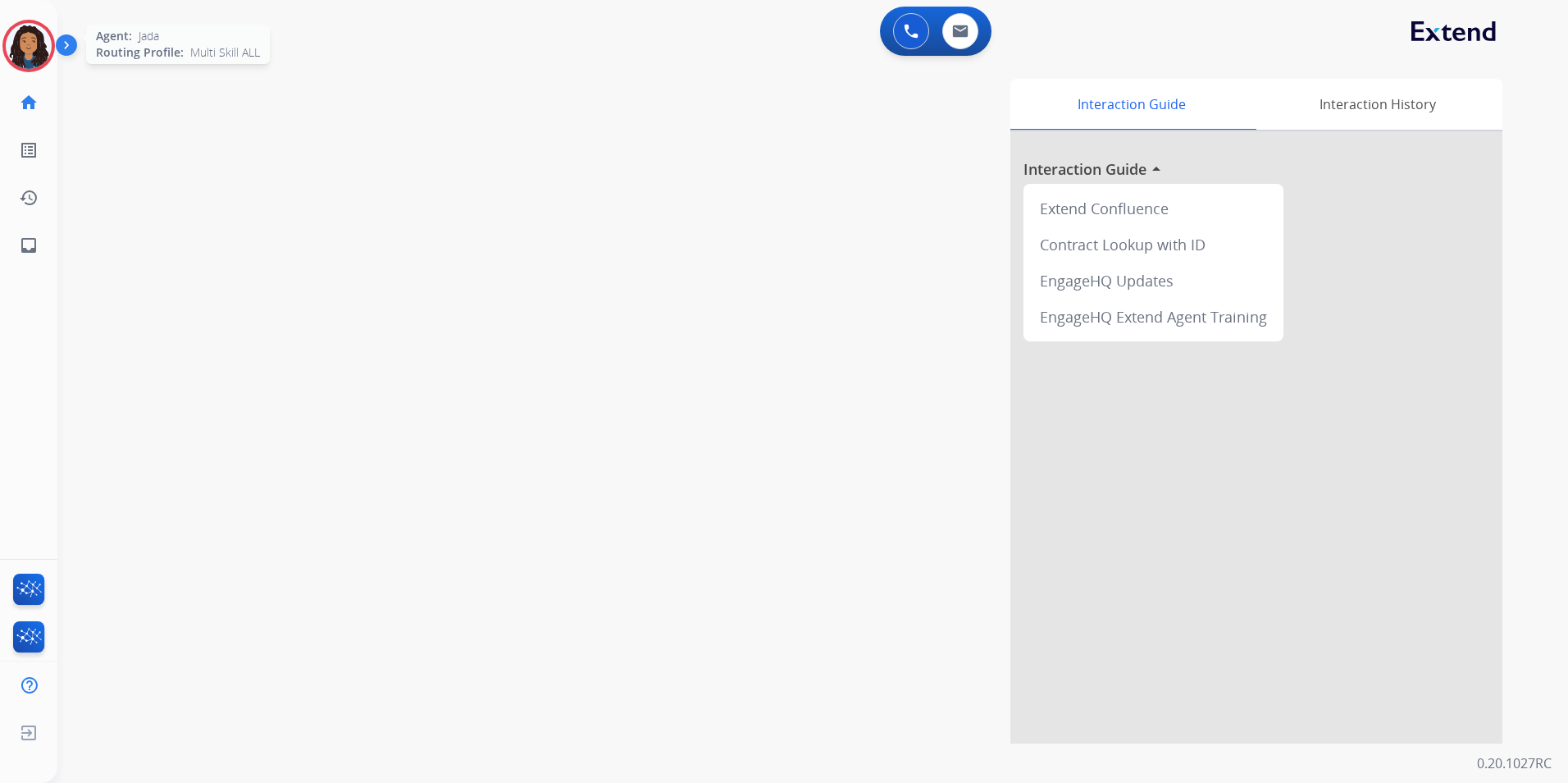
click at [44, 55] on img at bounding box center [29, 45] width 46 height 46
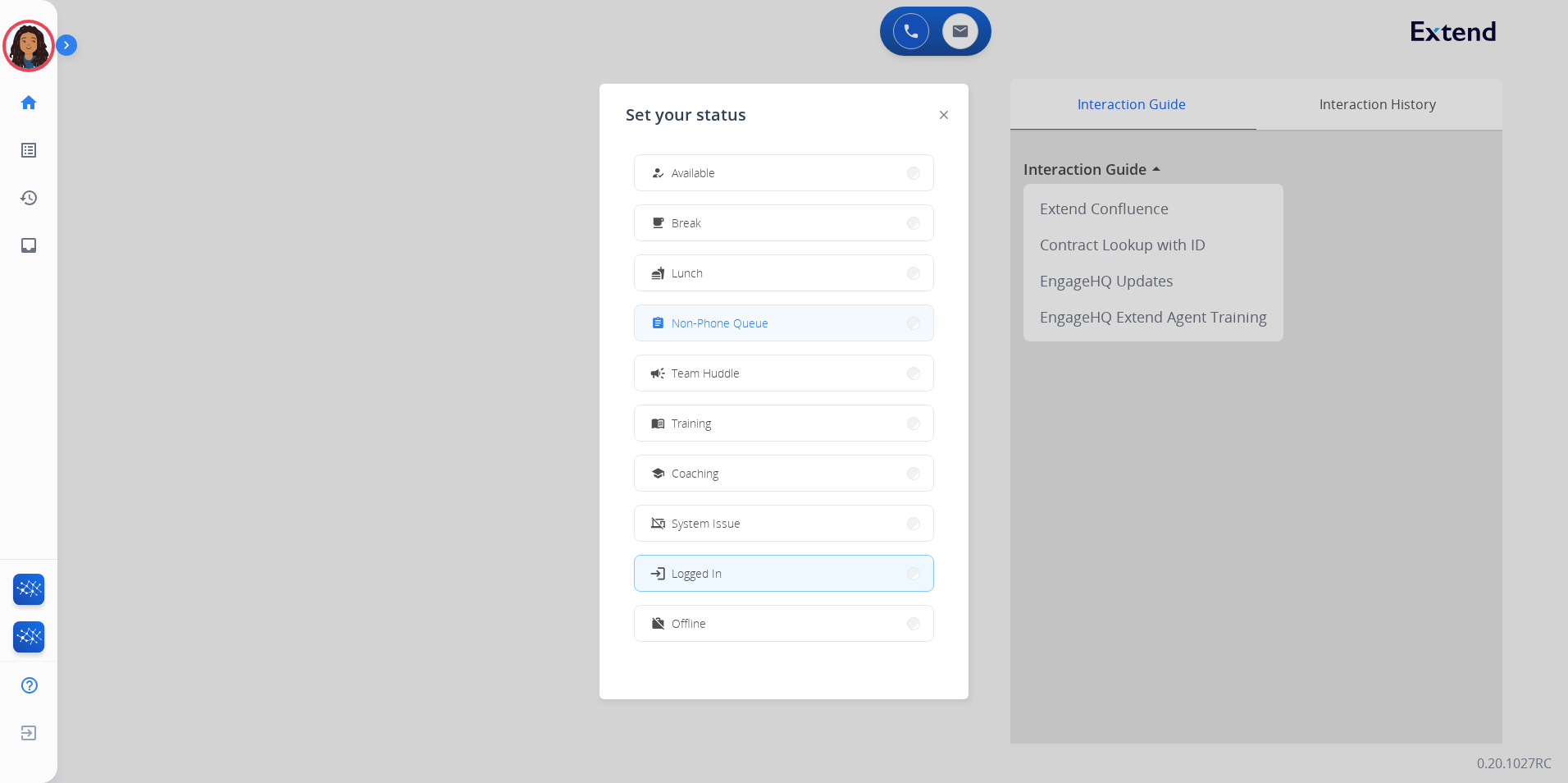
click at [753, 333] on button "assignment Non-Phone Queue" at bounding box center [784, 323] width 298 height 36
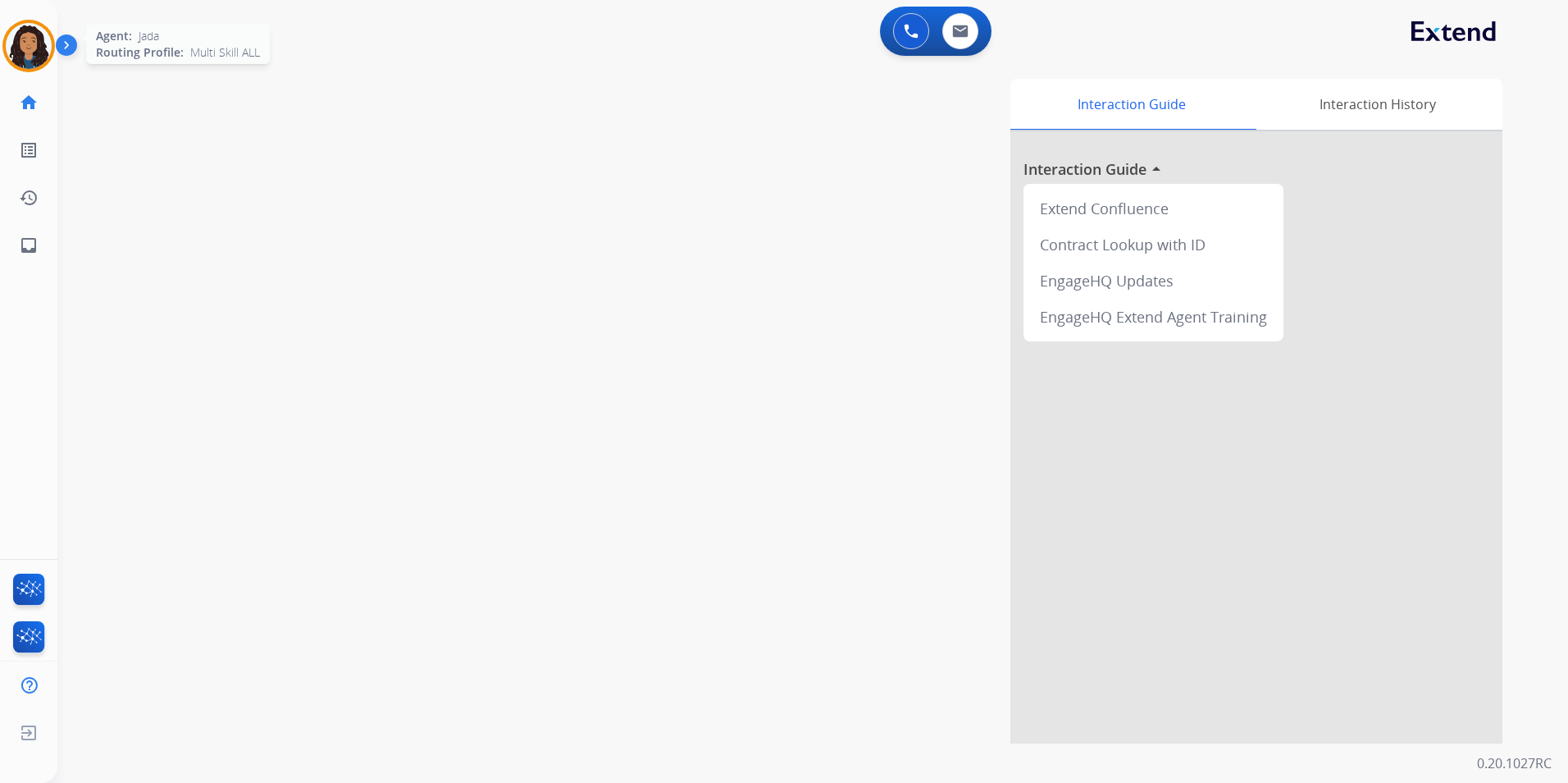
drag, startPoint x: 23, startPoint y: 29, endPoint x: 162, endPoint y: 40, distance: 139.4
click at [23, 29] on img at bounding box center [29, 45] width 46 height 46
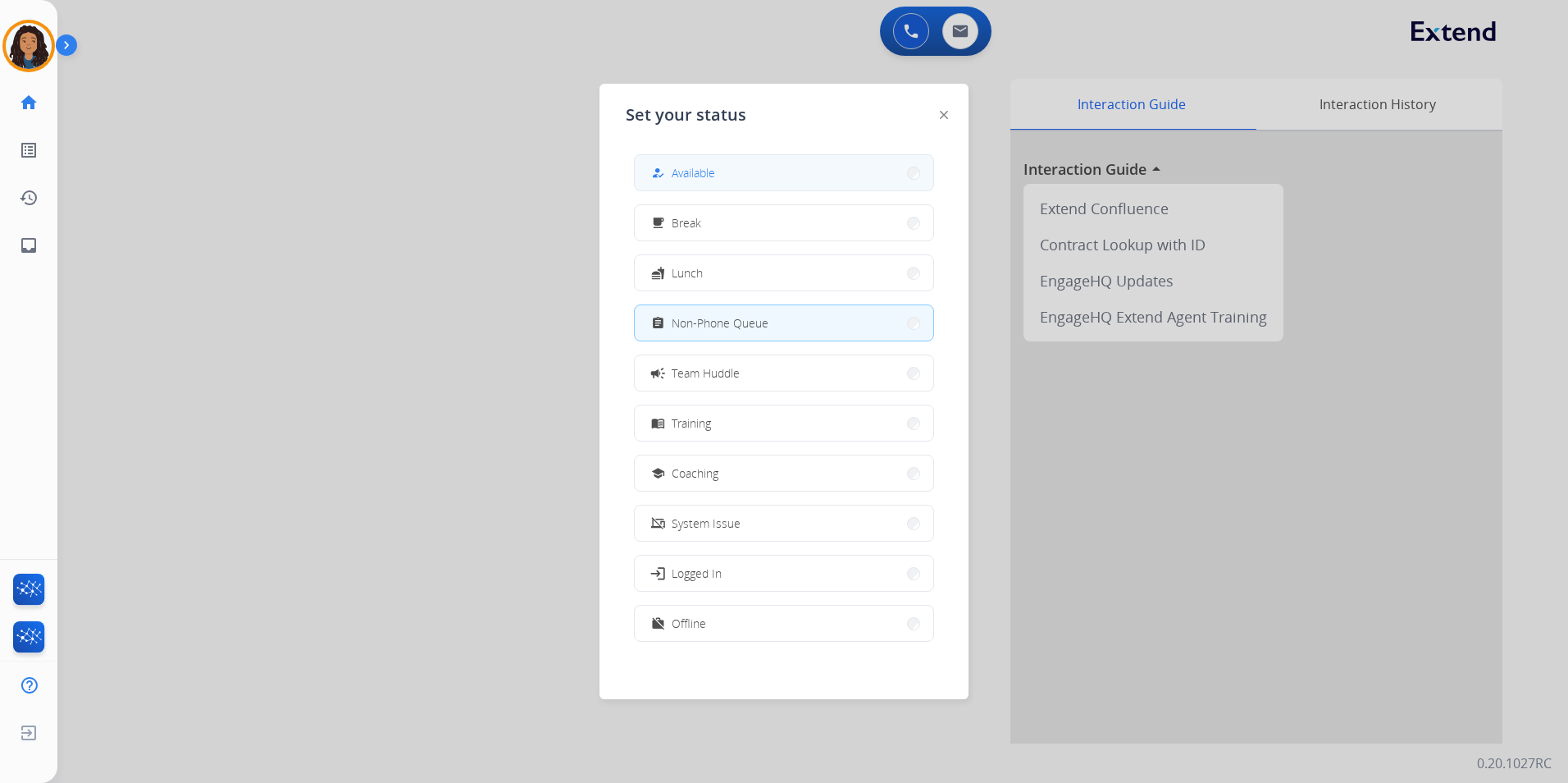
click at [841, 164] on button "how_to_reg Available" at bounding box center [784, 173] width 298 height 36
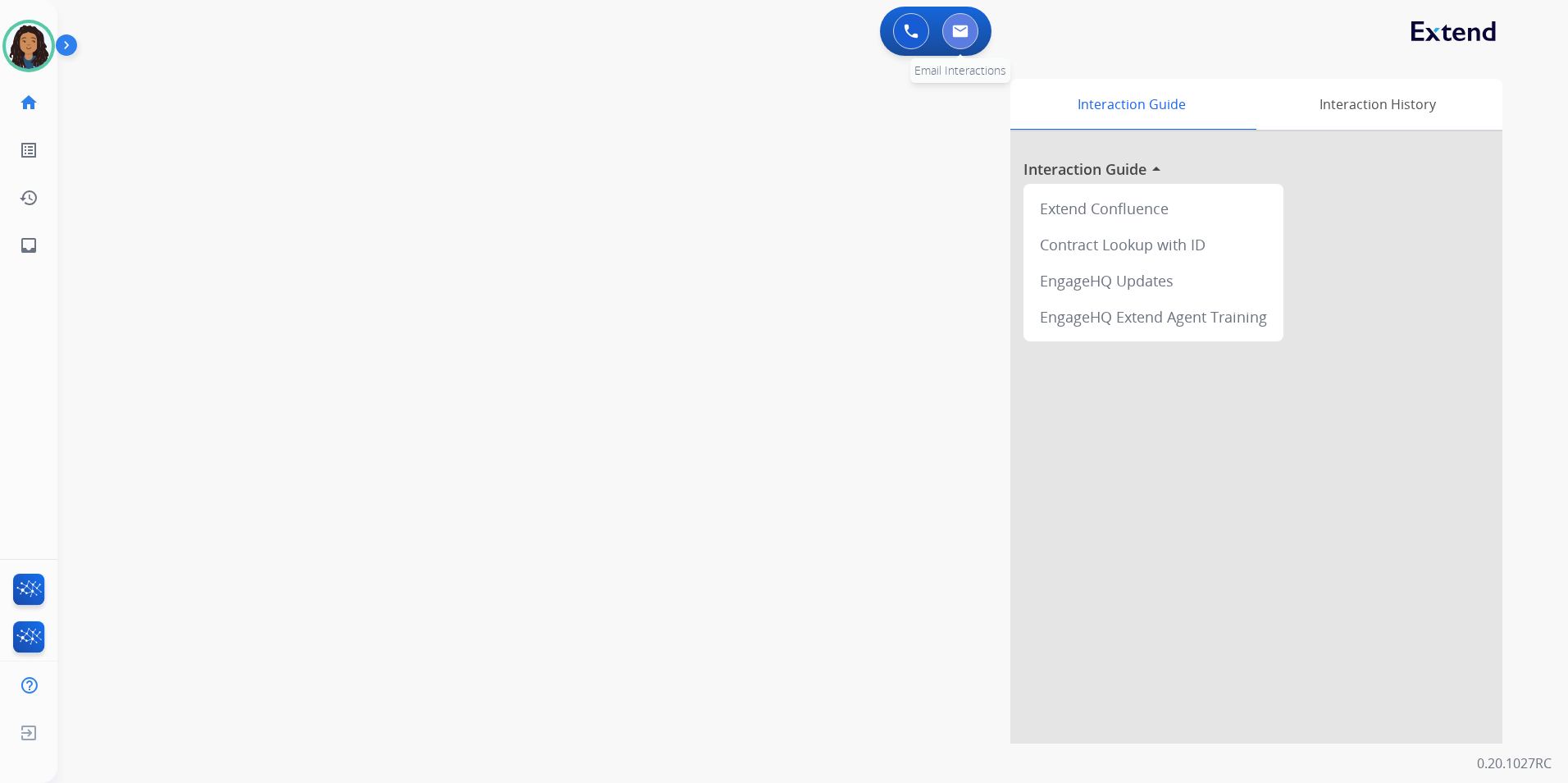
click at [961, 40] on button at bounding box center [960, 31] width 36 height 36
select select "**********"
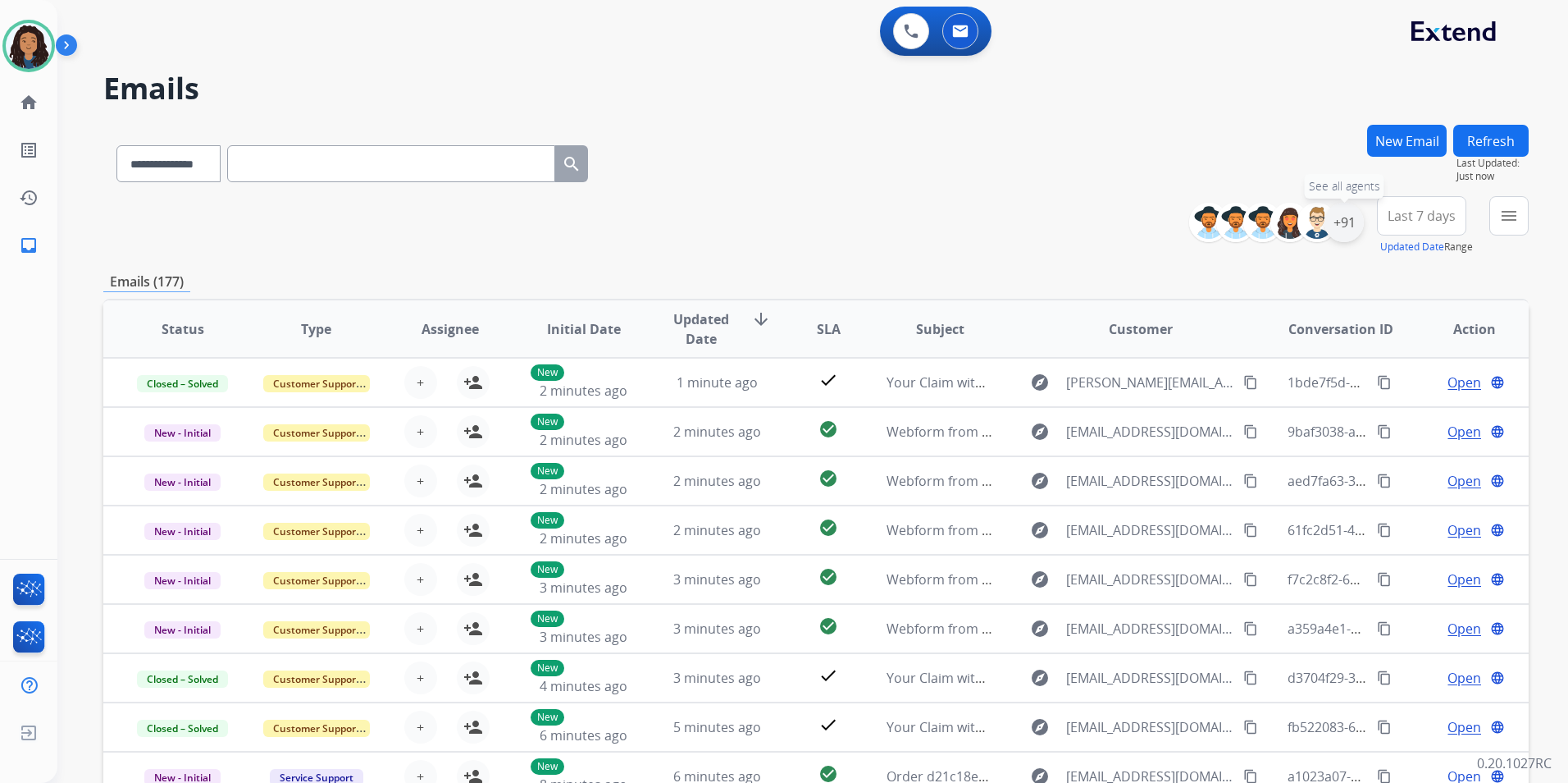
click at [1350, 227] on div "+91" at bounding box center [1344, 222] width 39 height 39
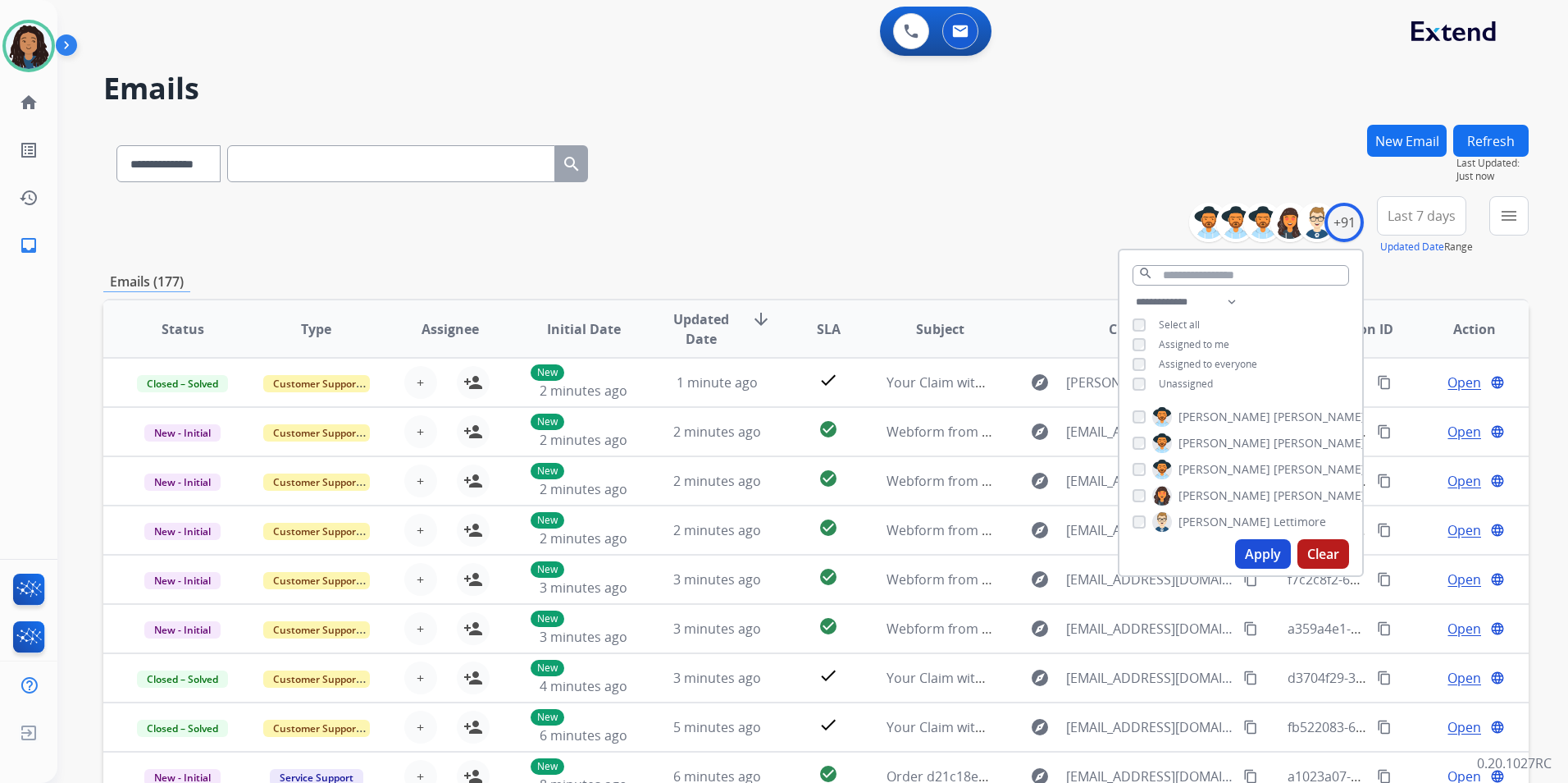
click at [1179, 381] on span "Unassigned" at bounding box center [1186, 383] width 54 height 14
click at [1244, 545] on button "Apply" at bounding box center [1263, 554] width 55 height 29
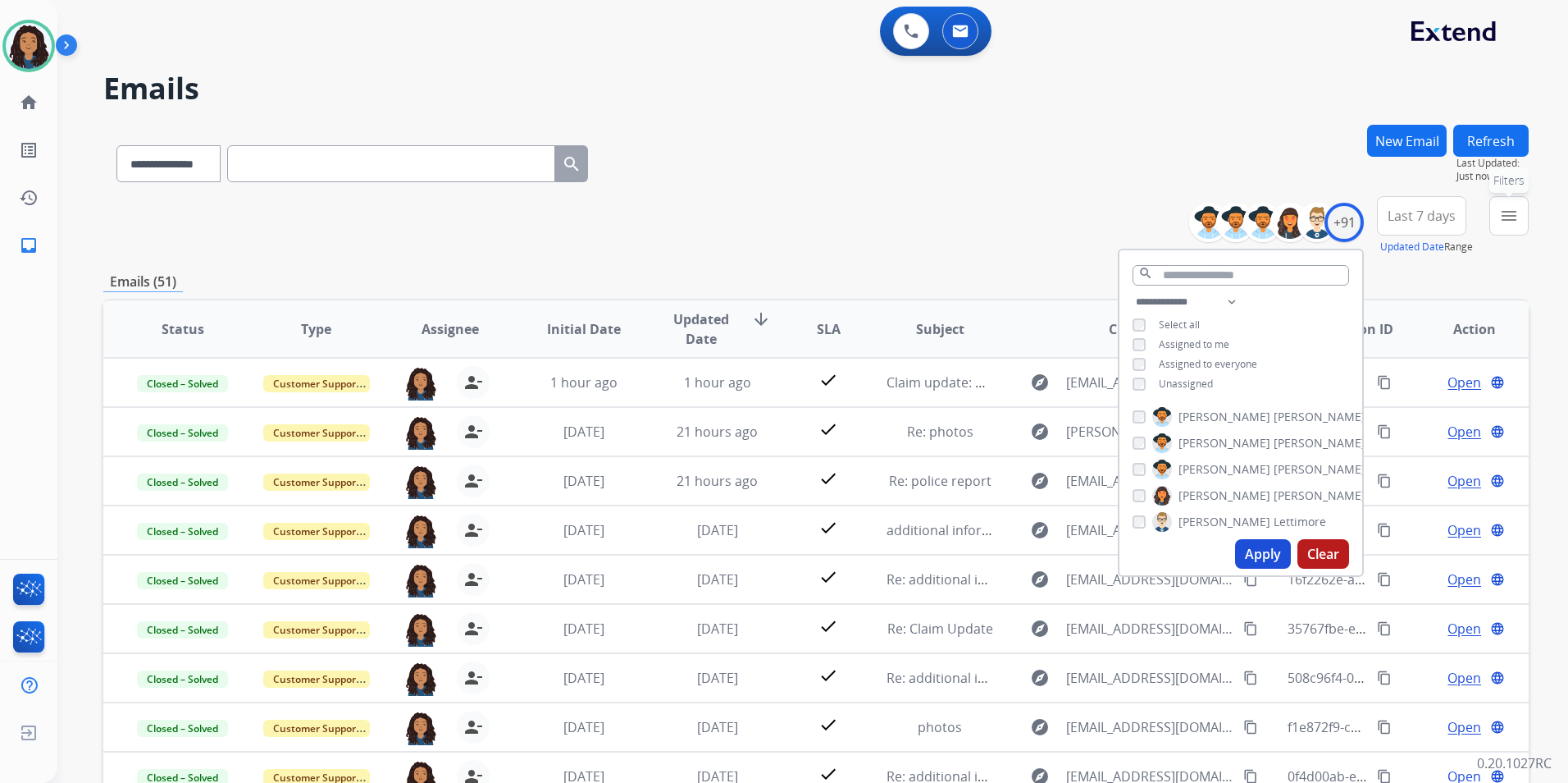
click at [1493, 215] on button "menu Filters" at bounding box center [1508, 215] width 39 height 39
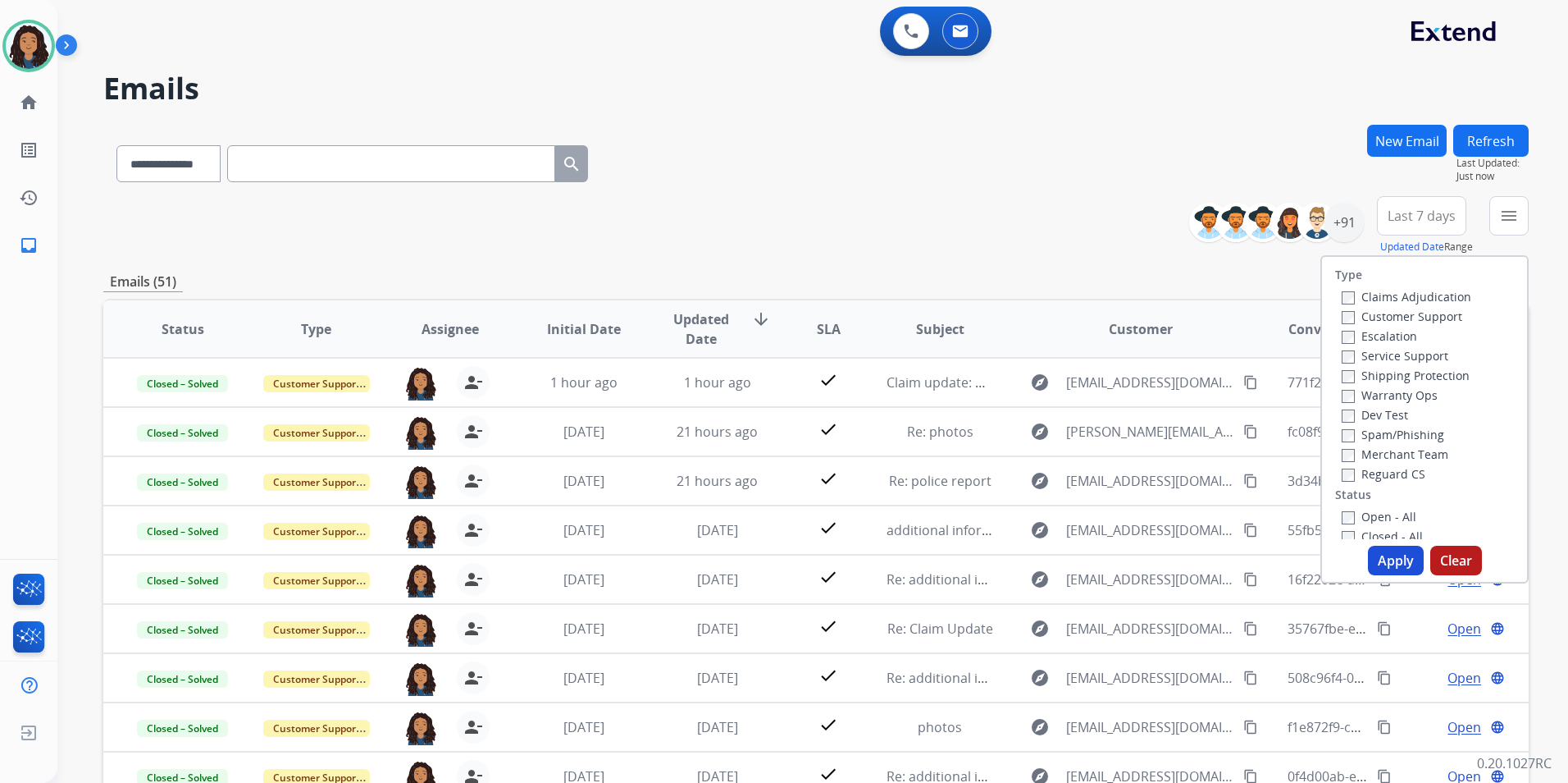
click at [1396, 321] on label "Customer Support" at bounding box center [1402, 316] width 120 height 16
click at [1435, 368] on label "Shipping Protection" at bounding box center [1406, 375] width 128 height 16
click at [1396, 470] on label "Reguard CS" at bounding box center [1383, 474] width 84 height 16
click at [1376, 513] on label "Open - All" at bounding box center [1379, 517] width 75 height 16
click at [1383, 567] on button "Apply" at bounding box center [1396, 560] width 55 height 29
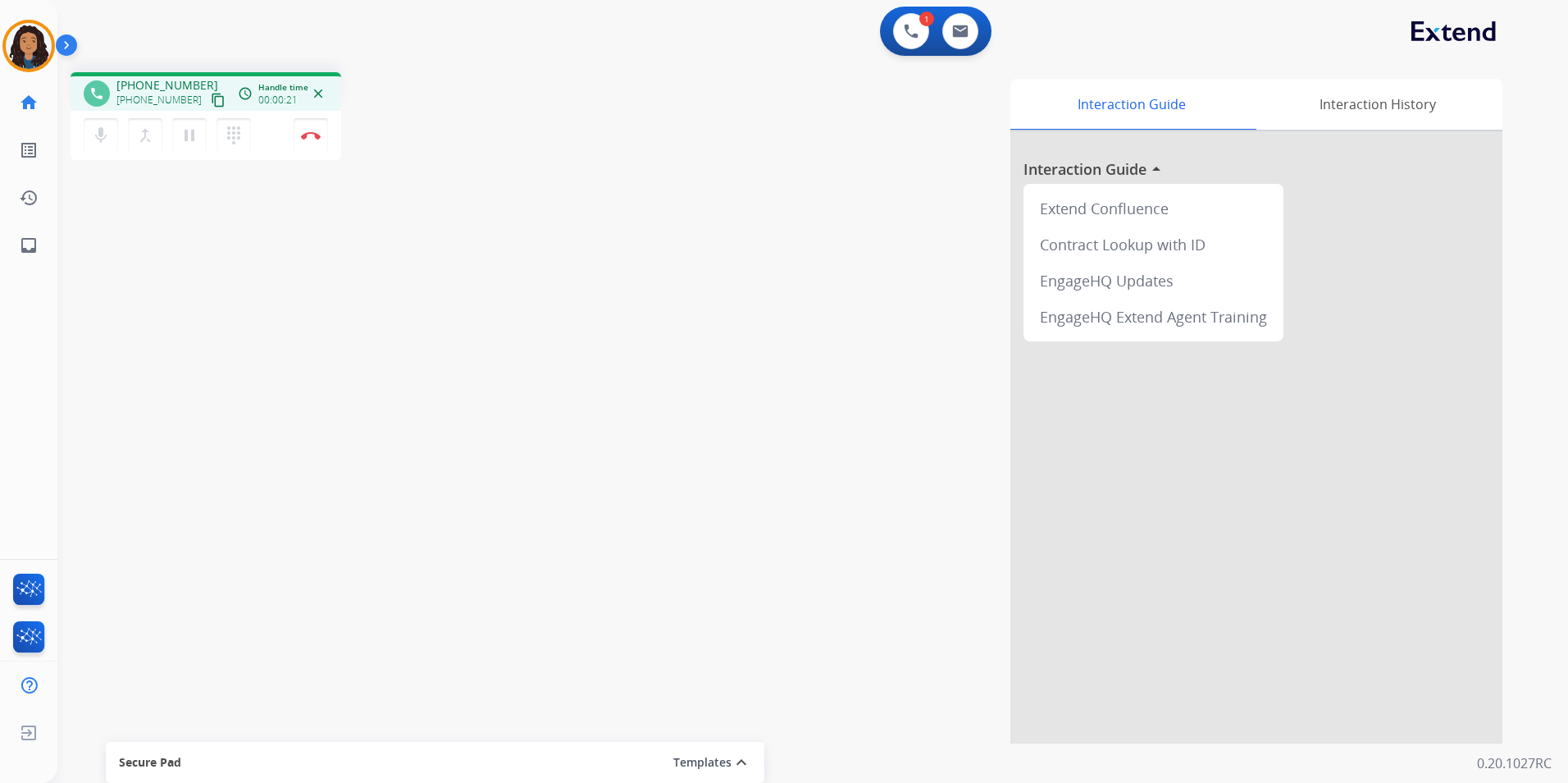
click at [211, 102] on mat-icon "content_copy" at bounding box center [218, 100] width 15 height 15
click at [211, 101] on mat-icon "content_copy" at bounding box center [218, 100] width 15 height 15
click at [313, 140] on button "Disconnect" at bounding box center [311, 135] width 35 height 35
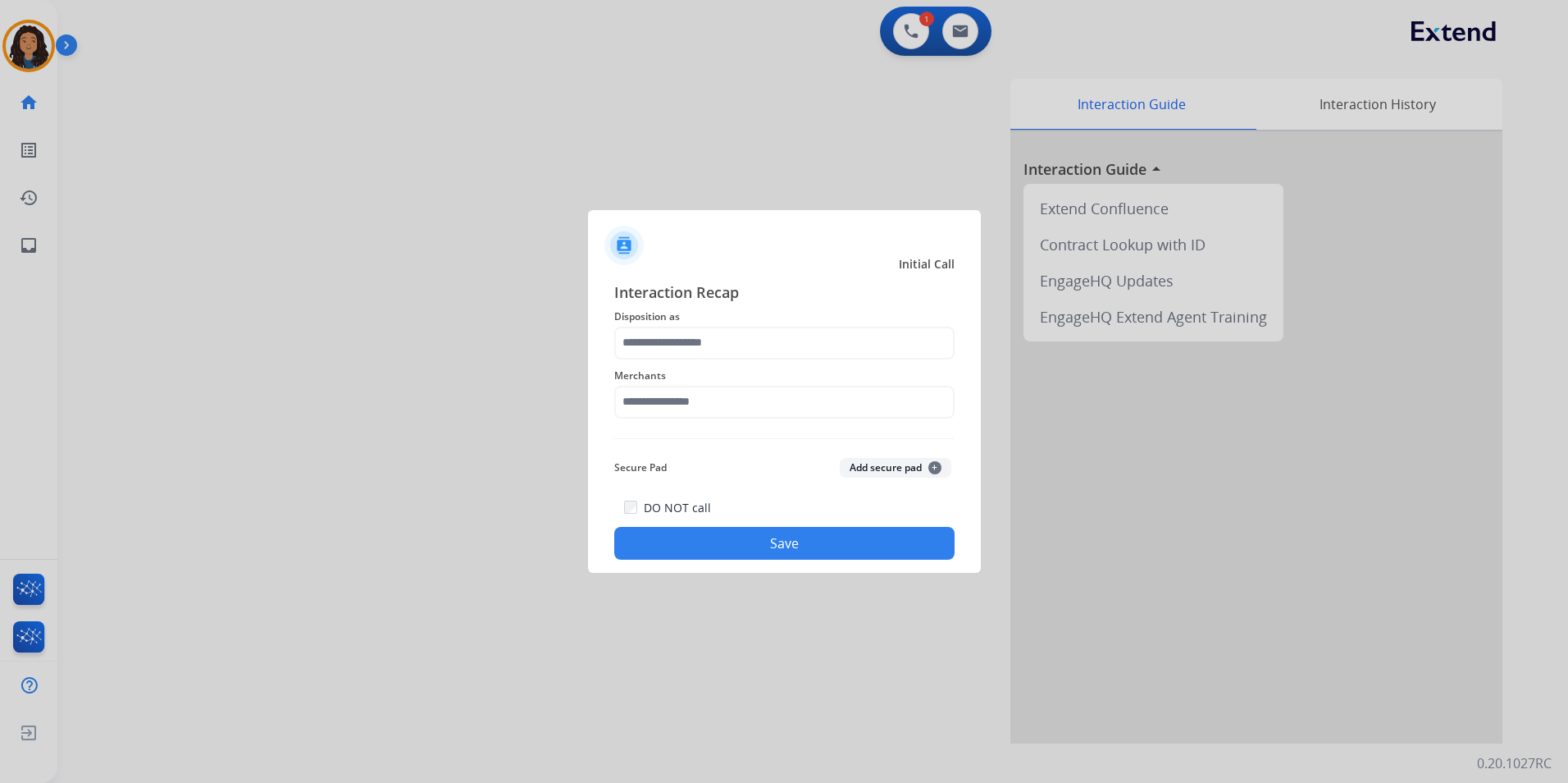
click at [680, 323] on span "Disposition as" at bounding box center [784, 316] width 341 height 20
click at [681, 330] on input "text" at bounding box center [784, 343] width 341 height 33
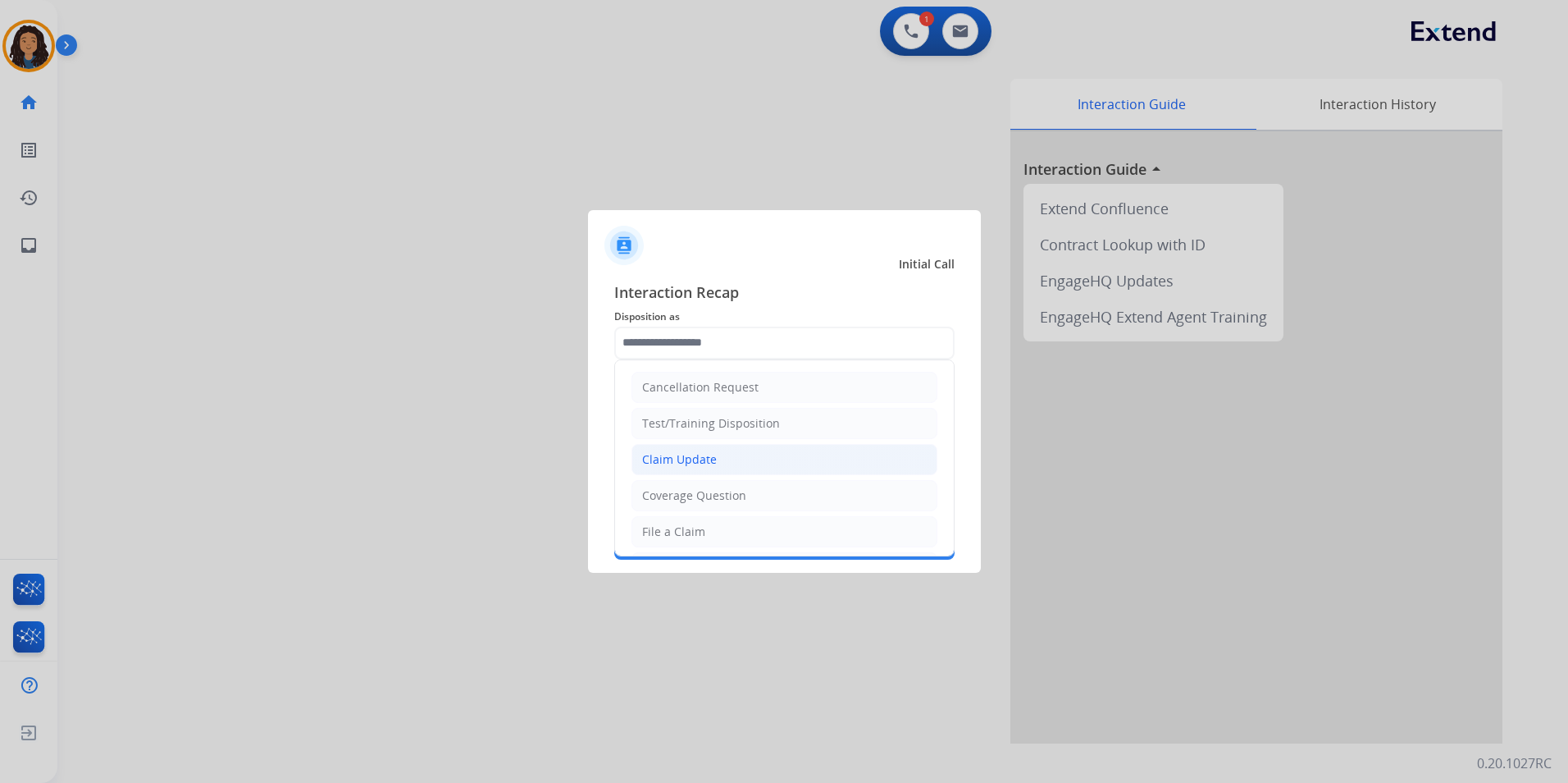
click at [704, 457] on div "Claim Update" at bounding box center [680, 459] width 75 height 16
type input "**********"
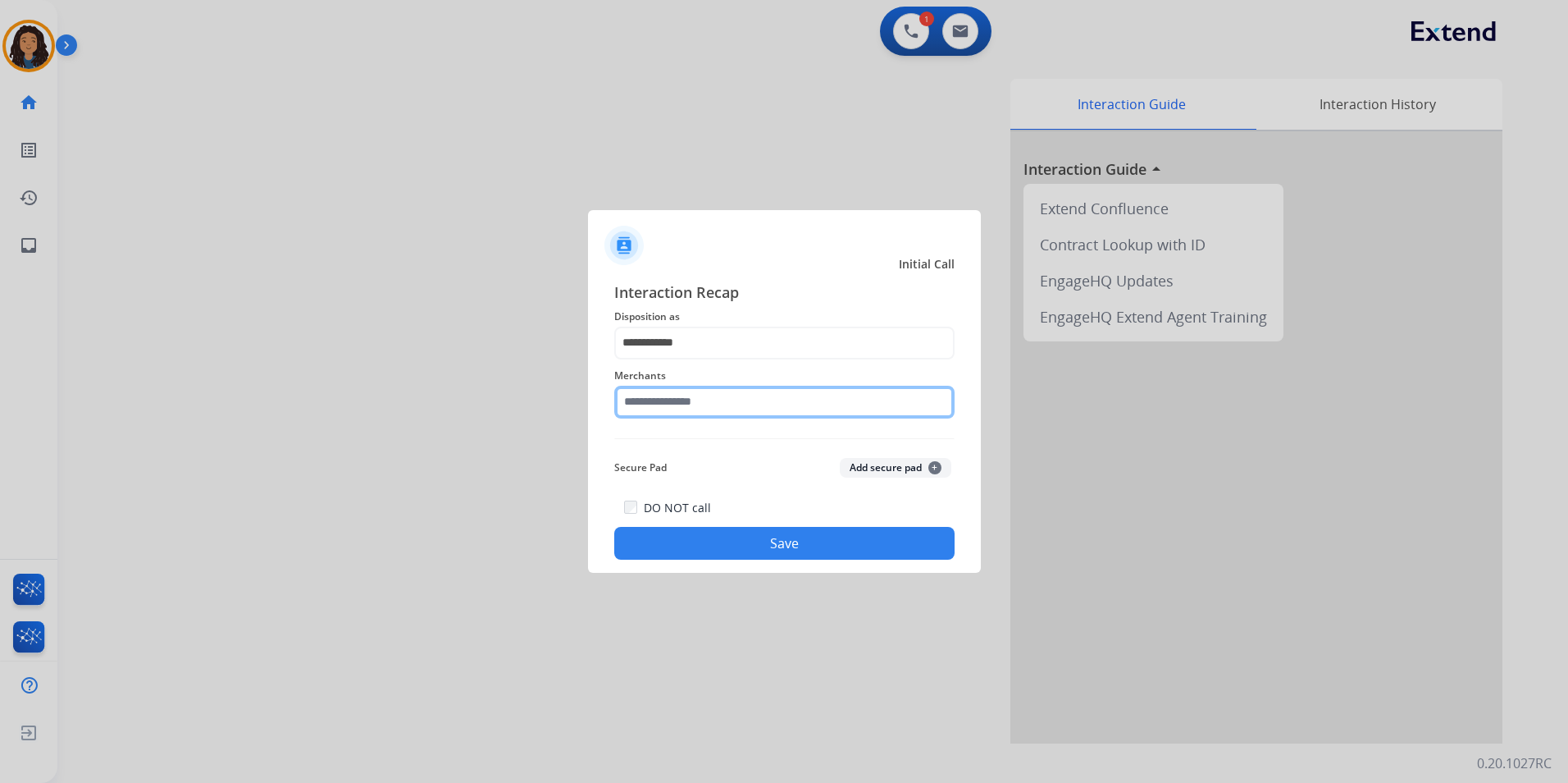
click at [694, 410] on input "text" at bounding box center [784, 402] width 341 height 33
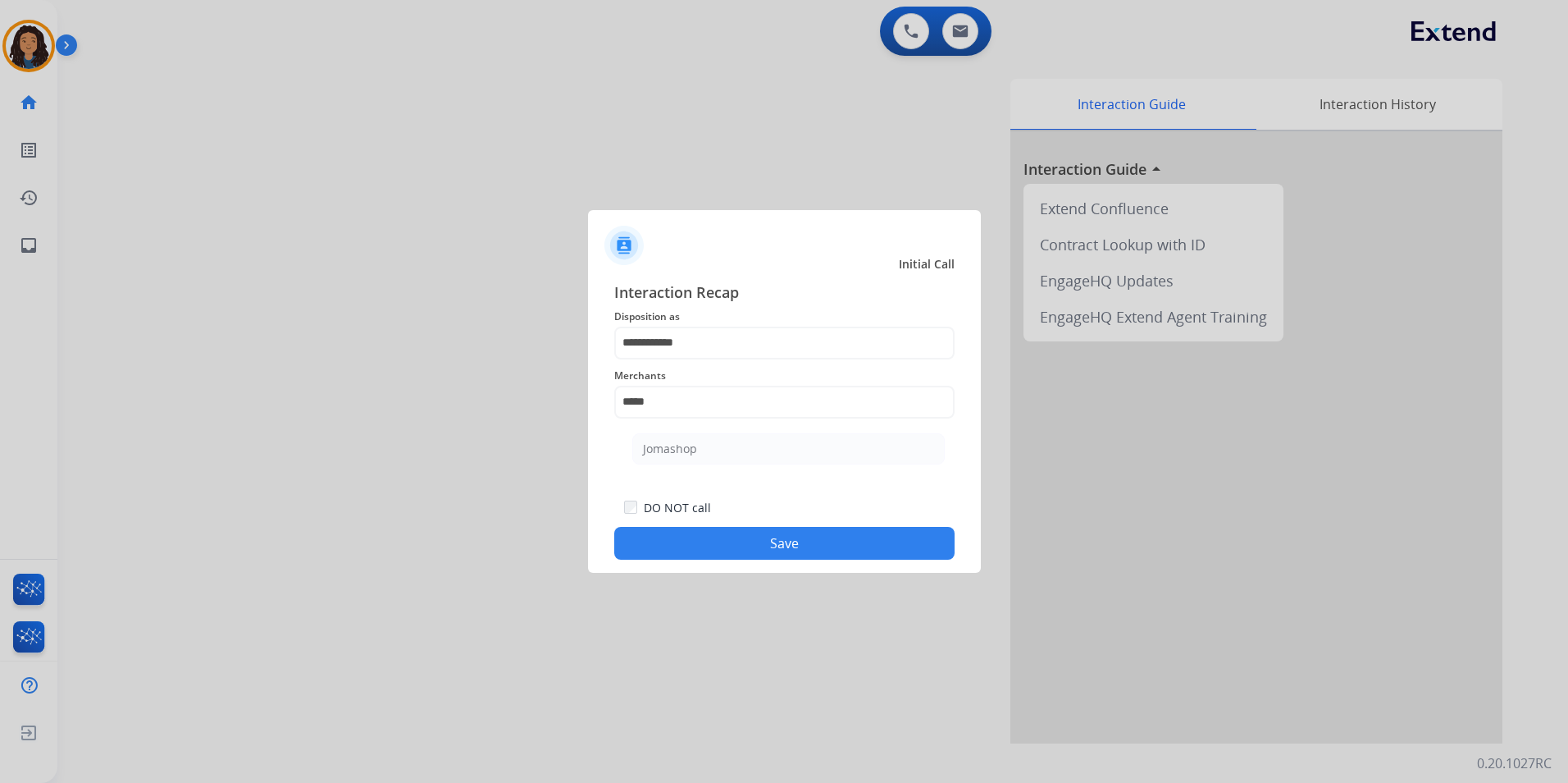
click at [733, 466] on ul "Jomashop" at bounding box center [789, 453] width 322 height 55
drag, startPoint x: 719, startPoint y: 559, endPoint x: 455, endPoint y: 436, distance: 291.2
click at [716, 559] on div "DO NOT call Save" at bounding box center [784, 528] width 341 height 62
click at [657, 417] on input "*****" at bounding box center [784, 402] width 341 height 33
click at [672, 447] on div "Jomashop" at bounding box center [670, 448] width 54 height 16
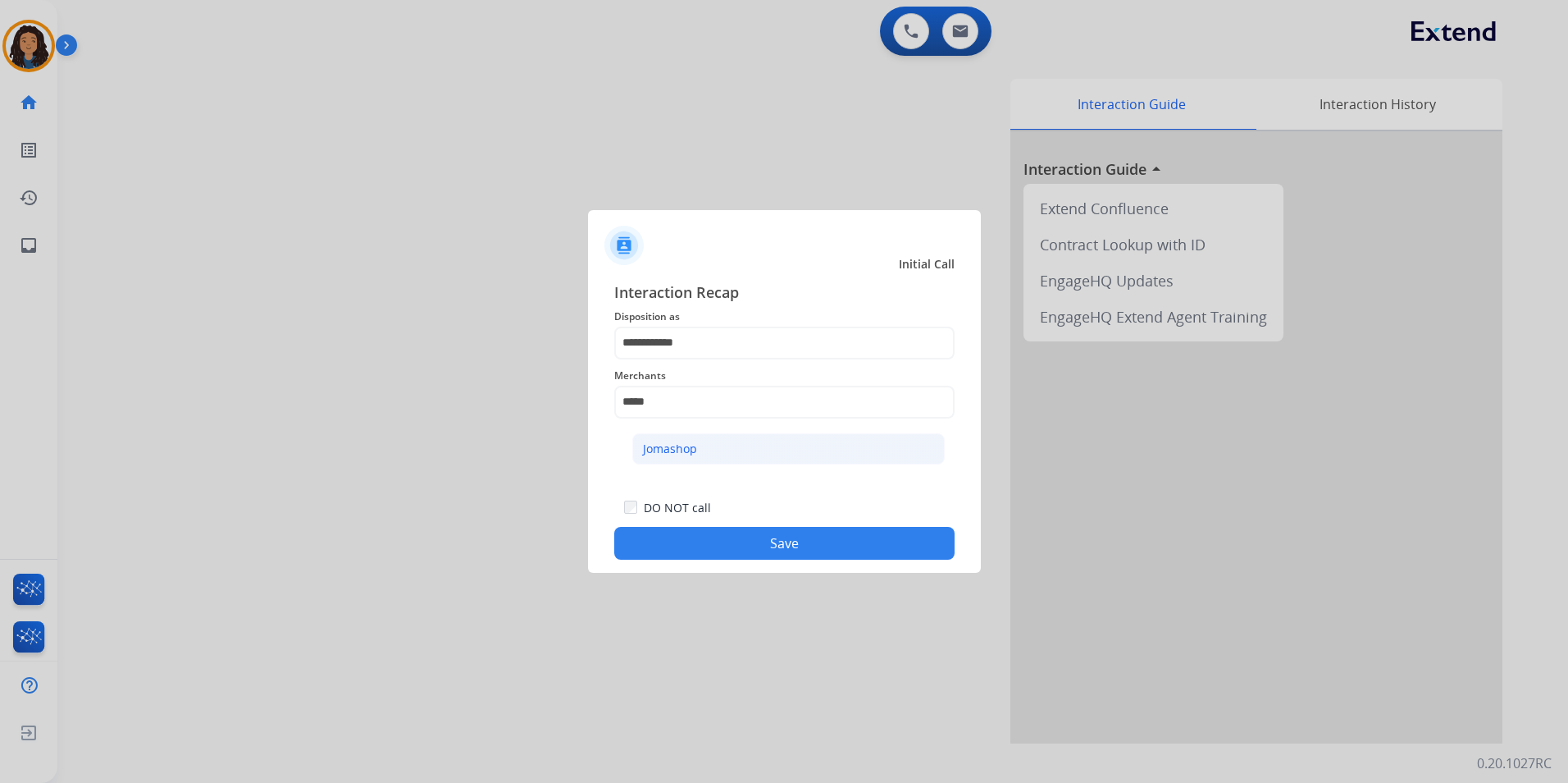
type input "********"
click at [693, 534] on button "Save" at bounding box center [784, 544] width 341 height 33
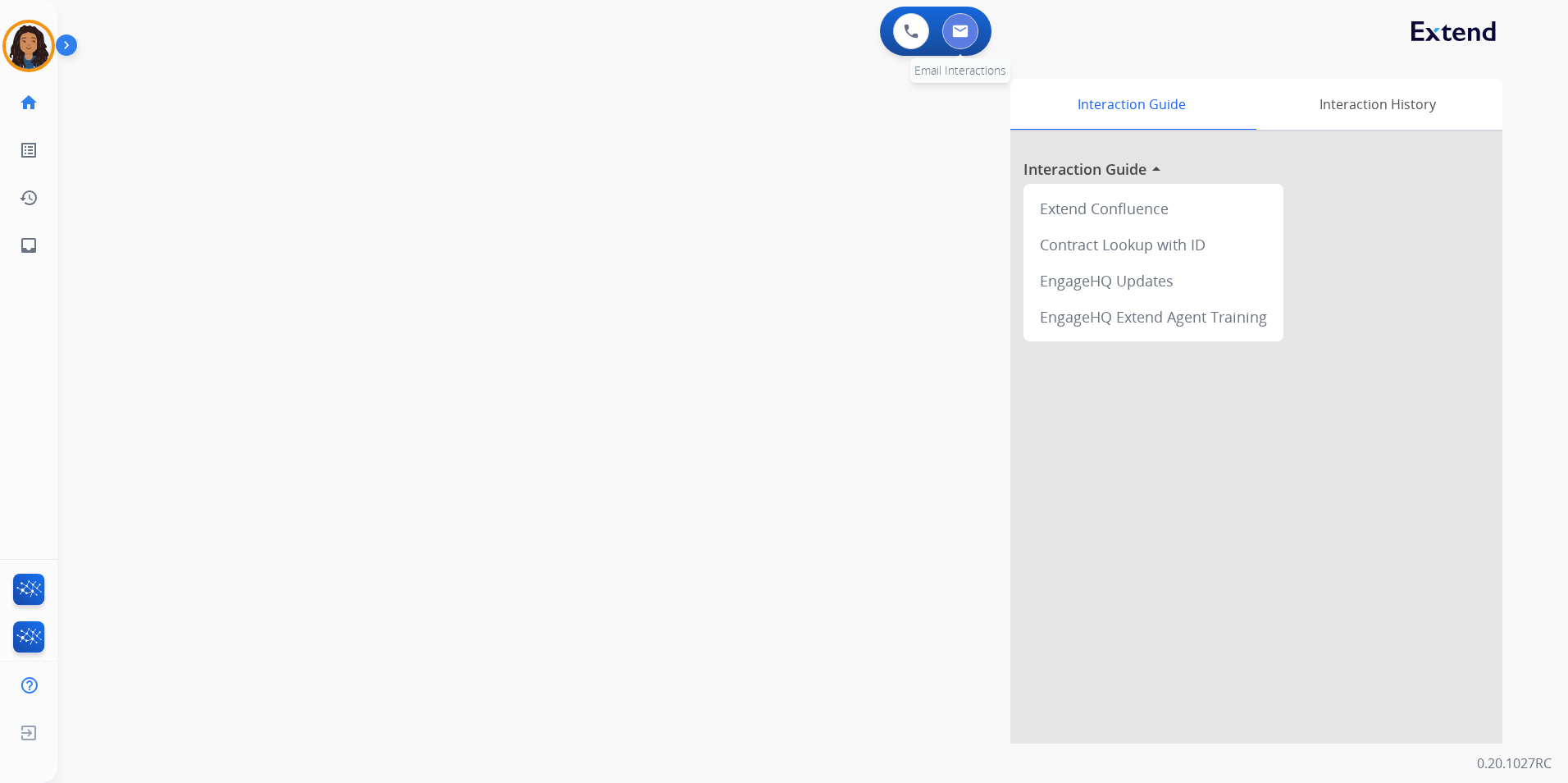
click at [971, 45] on button at bounding box center [960, 31] width 36 height 36
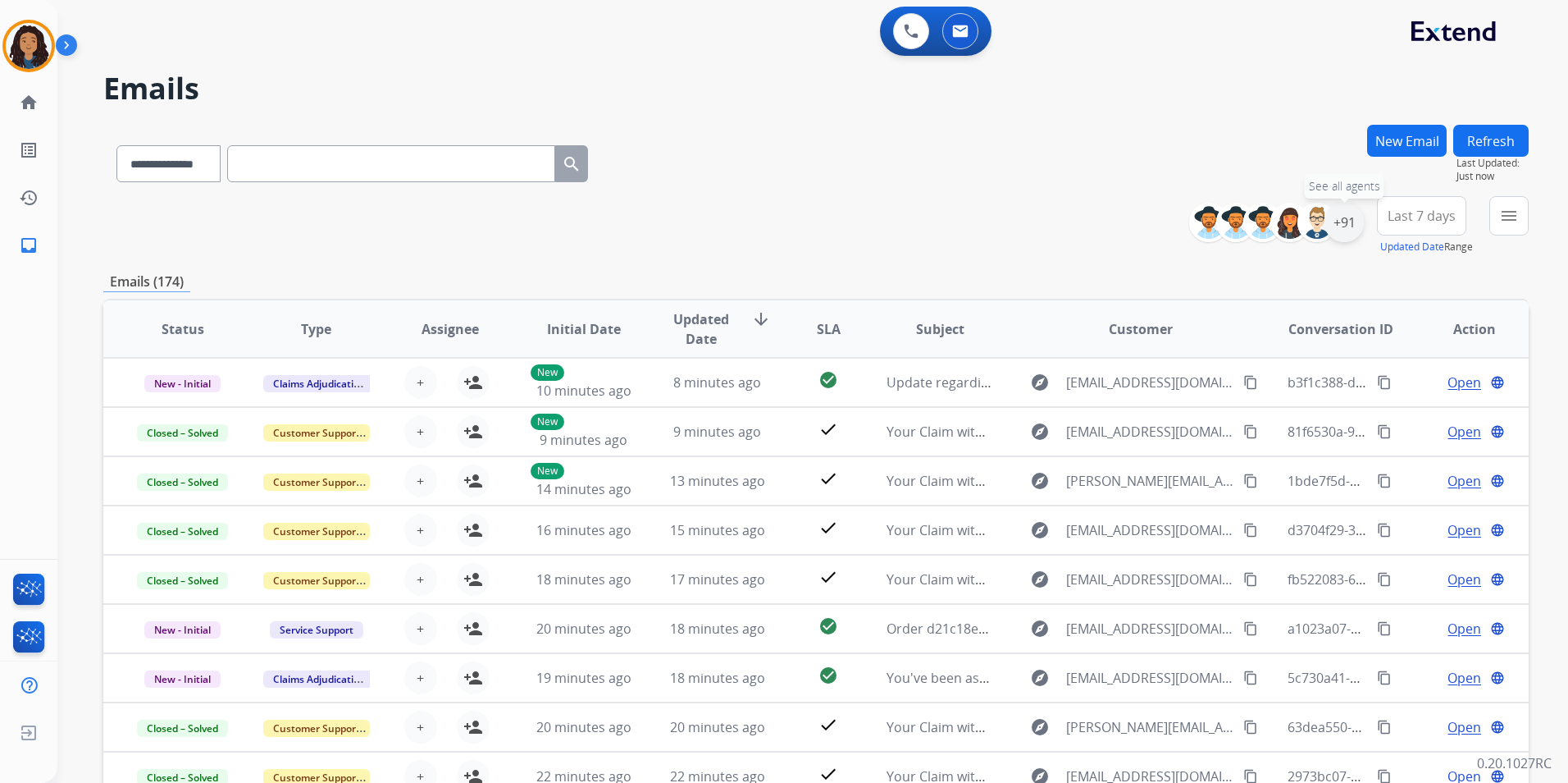
click at [1347, 231] on div "+91" at bounding box center [1344, 222] width 39 height 39
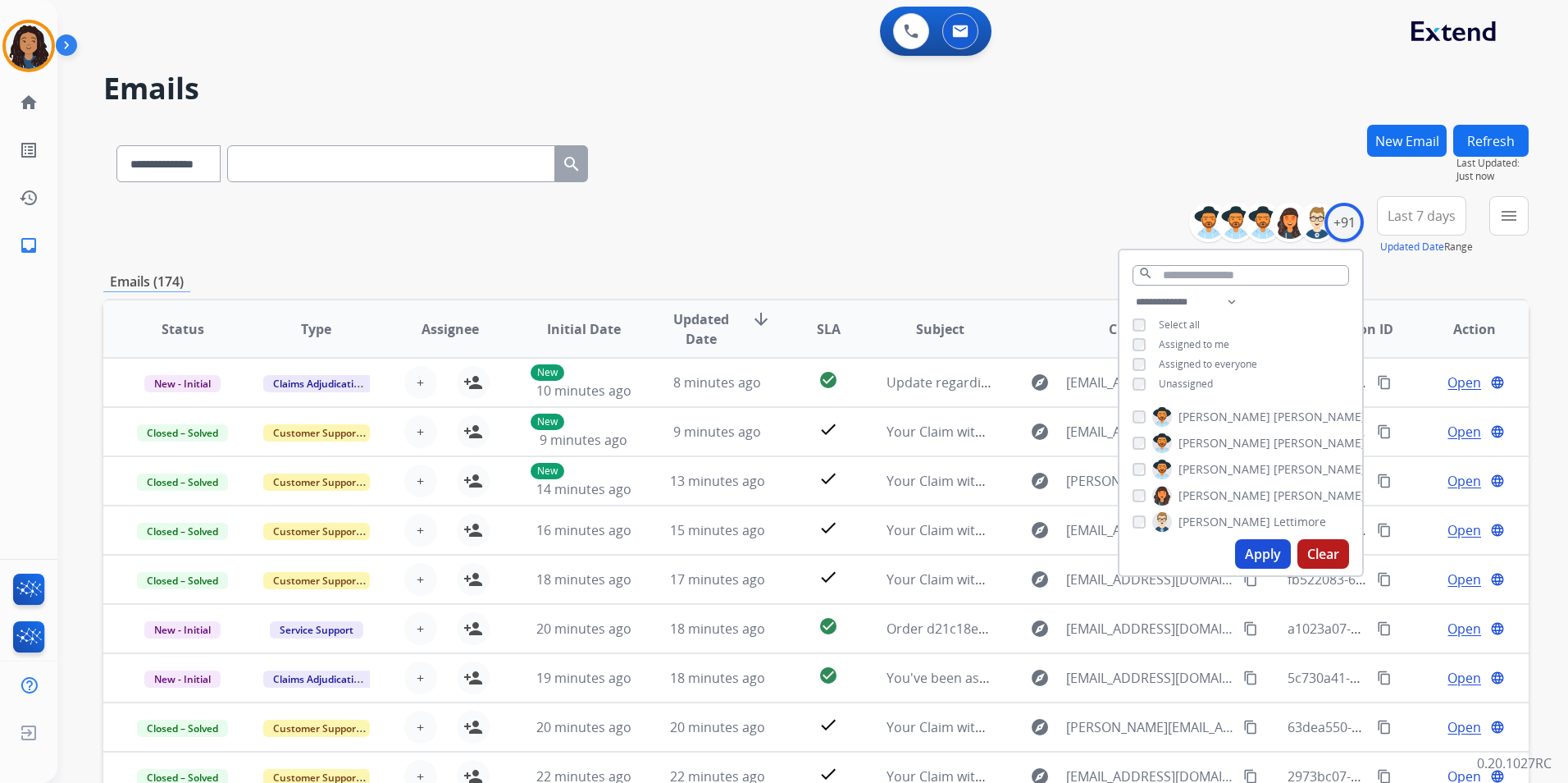
click at [1176, 386] on span "Unassigned" at bounding box center [1186, 383] width 54 height 14
click at [1260, 553] on button "Apply" at bounding box center [1263, 554] width 55 height 29
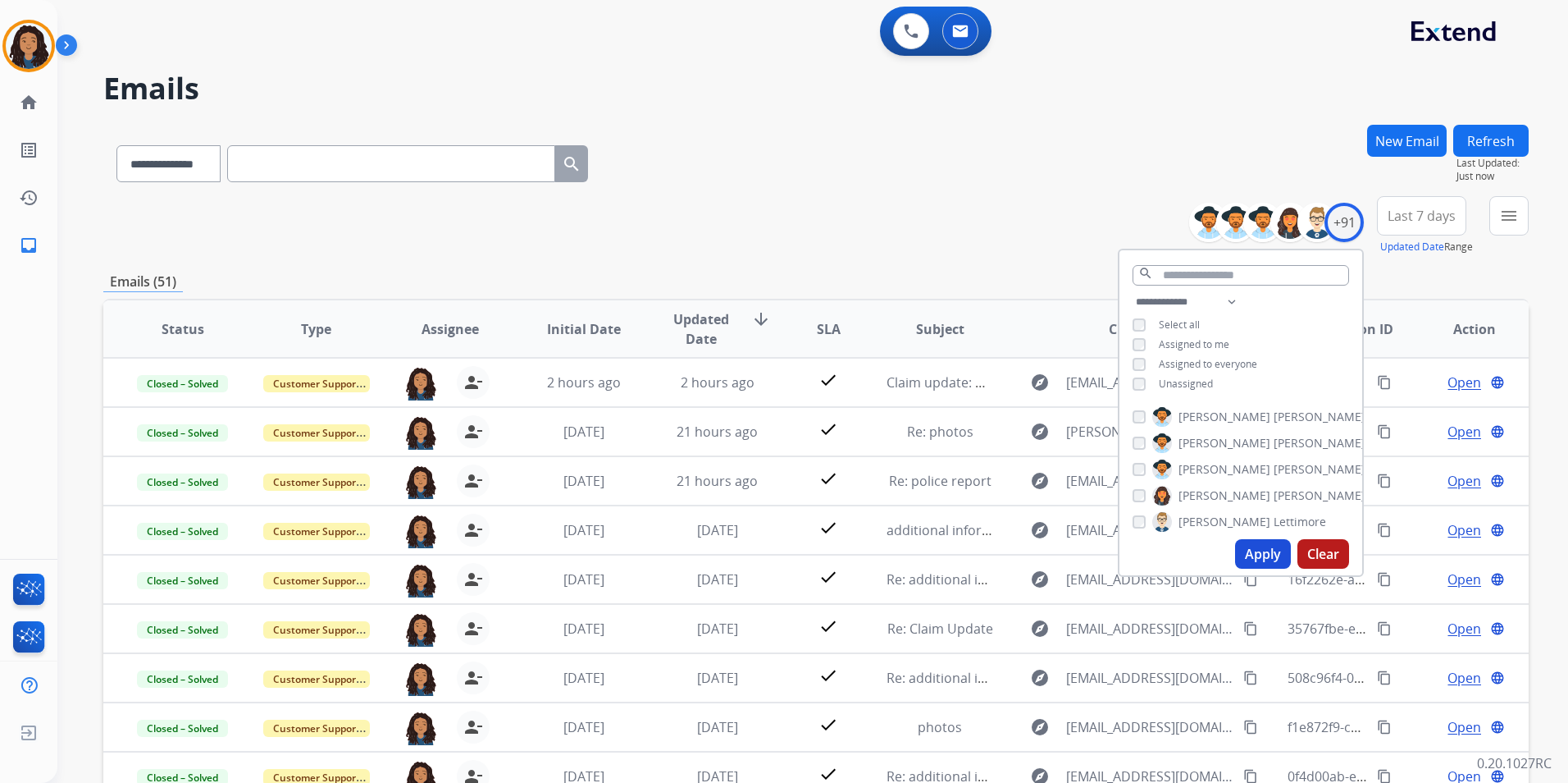
click at [1510, 234] on button "menu" at bounding box center [1508, 215] width 39 height 39
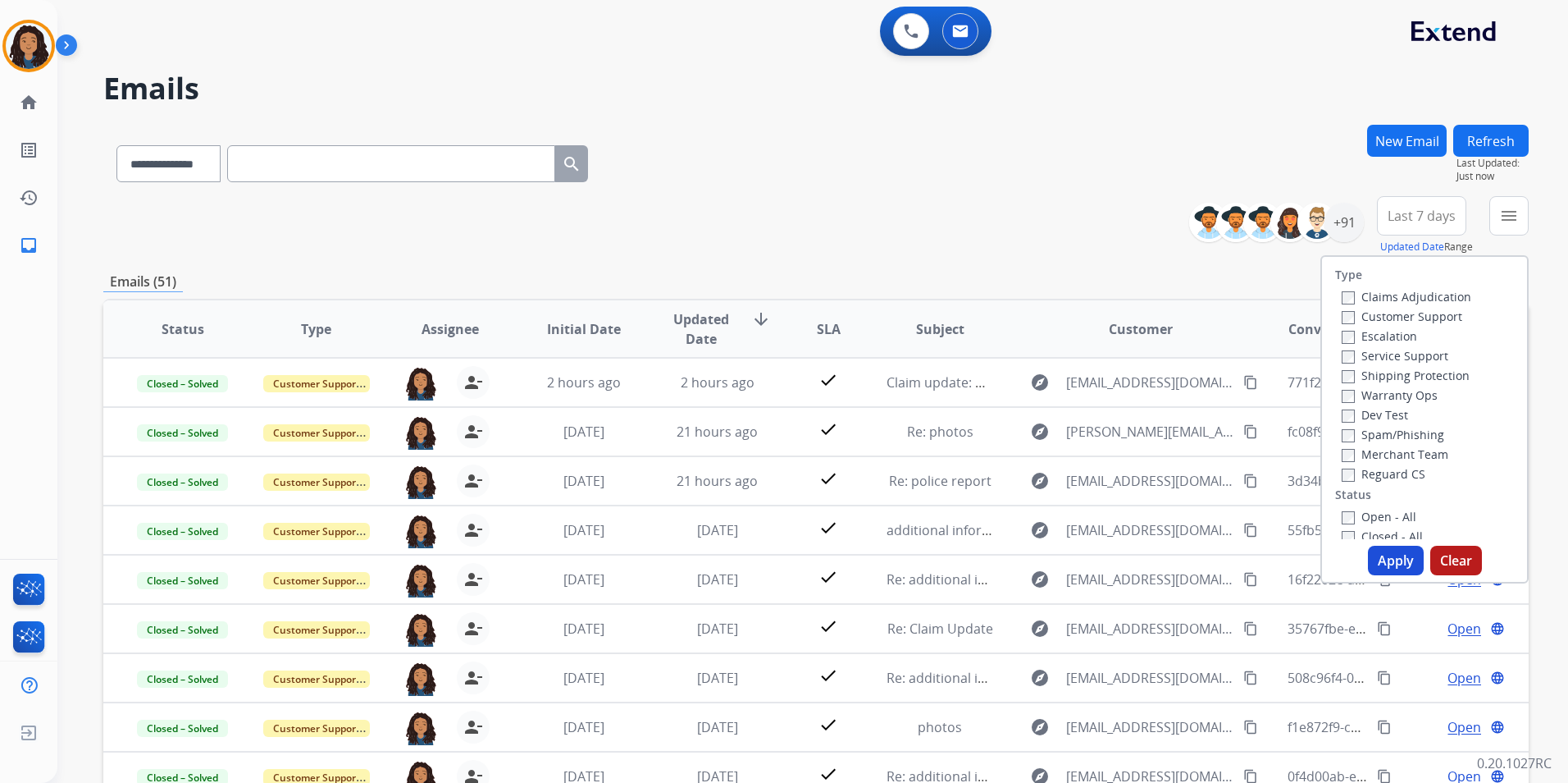
click at [1435, 325] on div "Customer Support" at bounding box center [1407, 316] width 130 height 20
click at [1433, 320] on label "Customer Support" at bounding box center [1402, 316] width 120 height 16
click at [1437, 382] on label "Shipping Protection" at bounding box center [1406, 375] width 128 height 16
click at [1394, 474] on label "Reguard CS" at bounding box center [1383, 474] width 84 height 16
click at [1398, 517] on label "Open - All" at bounding box center [1379, 517] width 75 height 16
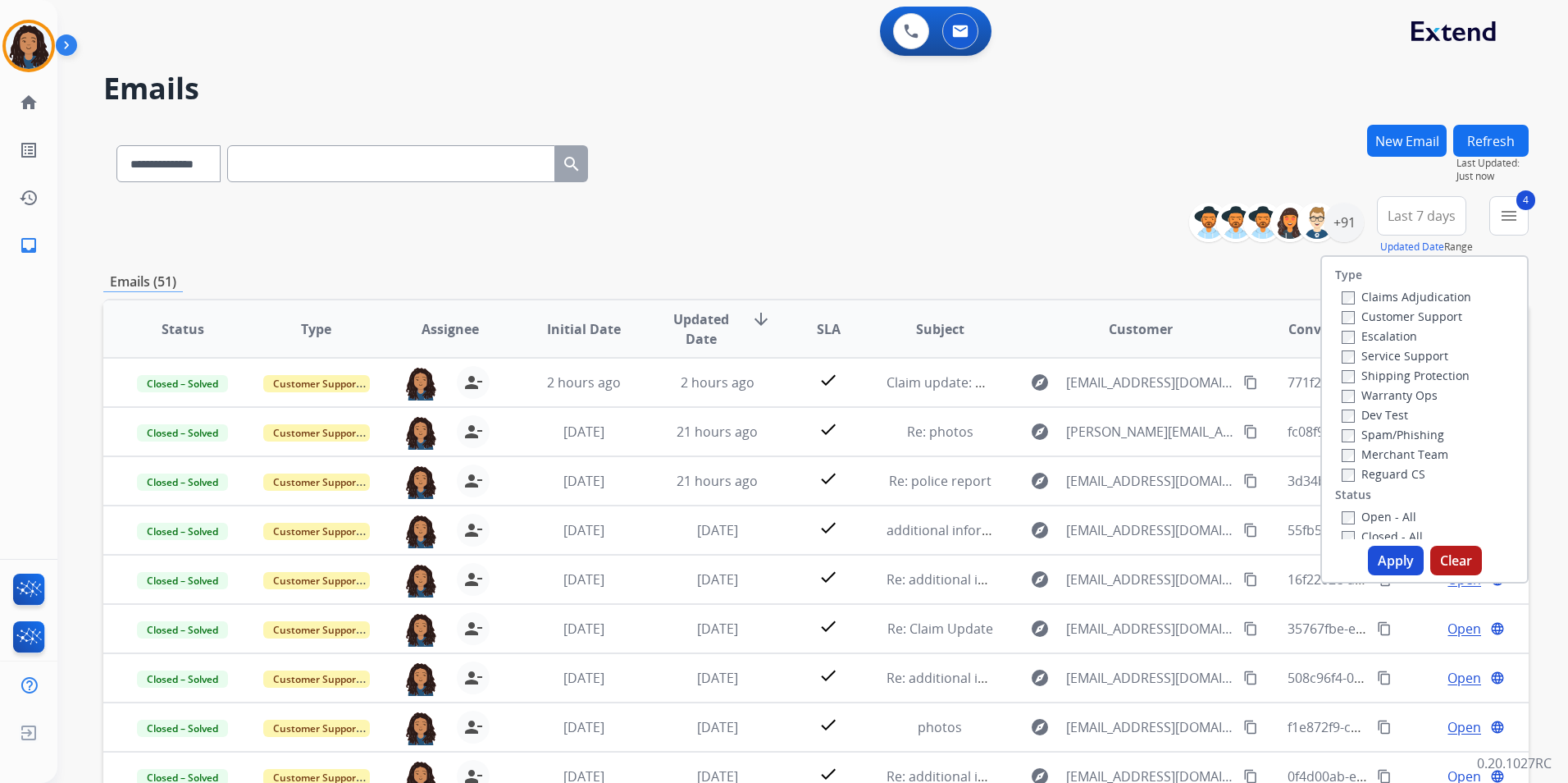
click at [1394, 551] on button "Apply" at bounding box center [1396, 560] width 55 height 29
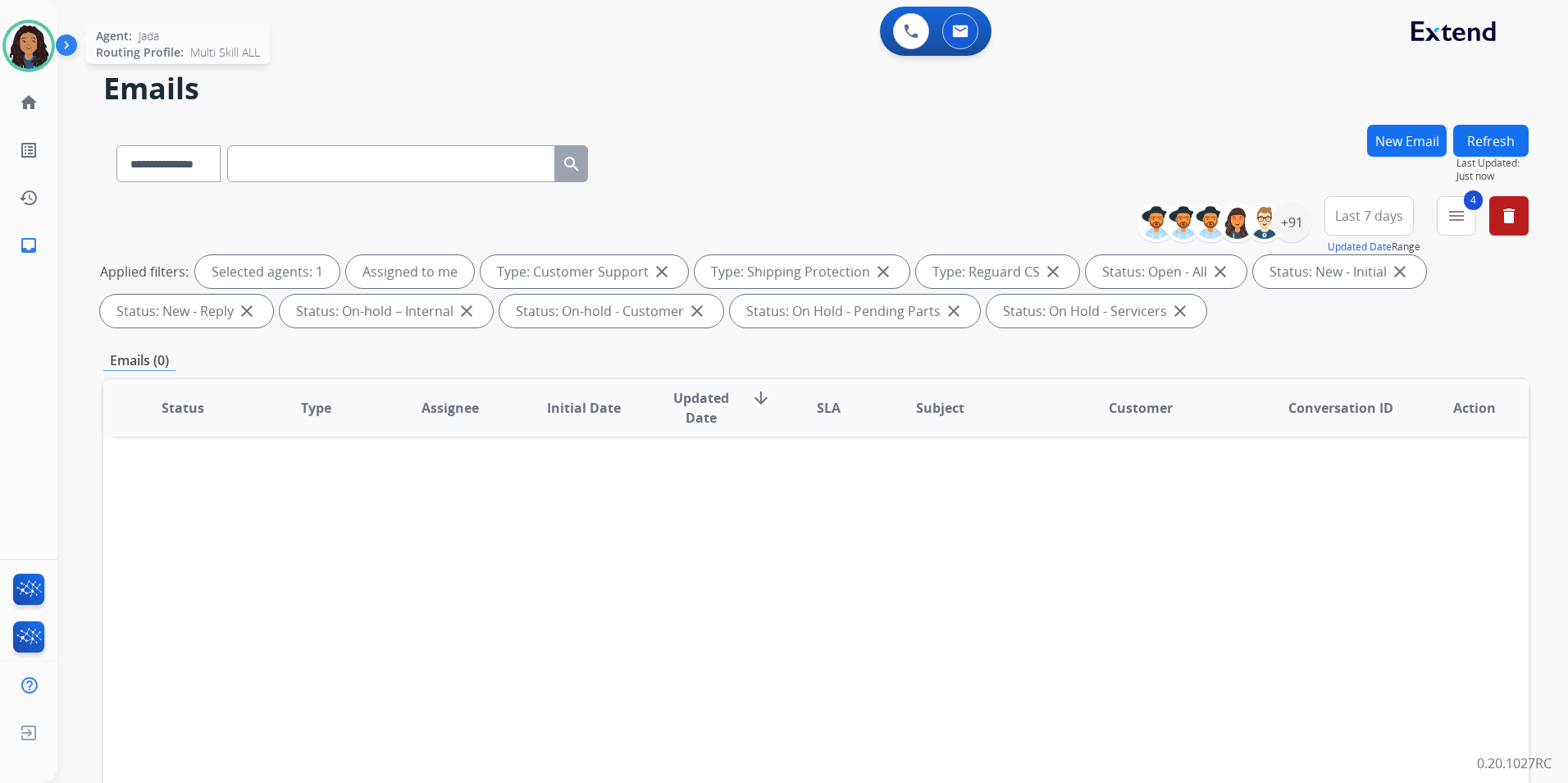
click at [23, 48] on img at bounding box center [29, 45] width 46 height 46
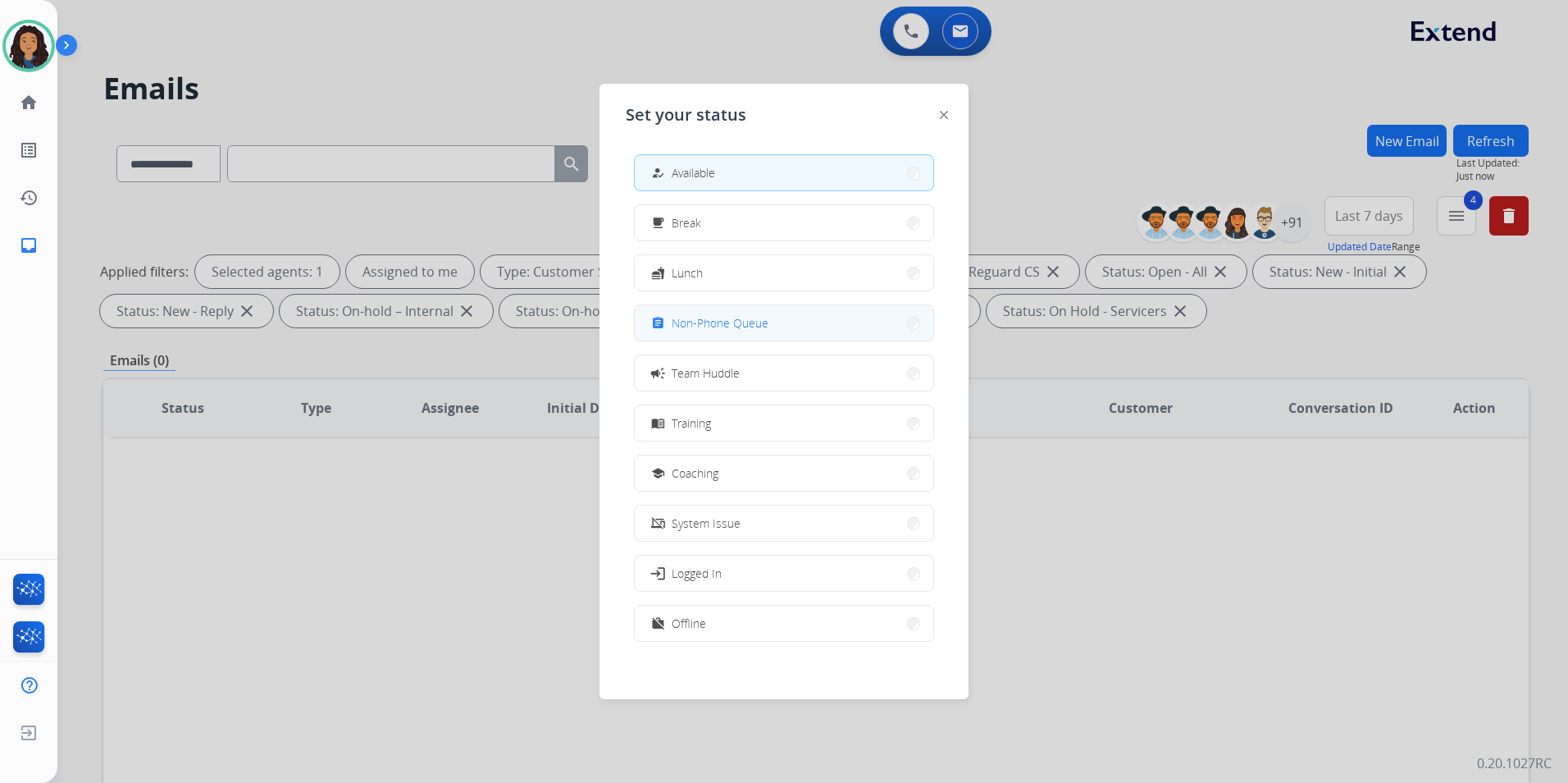
click at [738, 319] on span "Non-Phone Queue" at bounding box center [720, 323] width 97 height 17
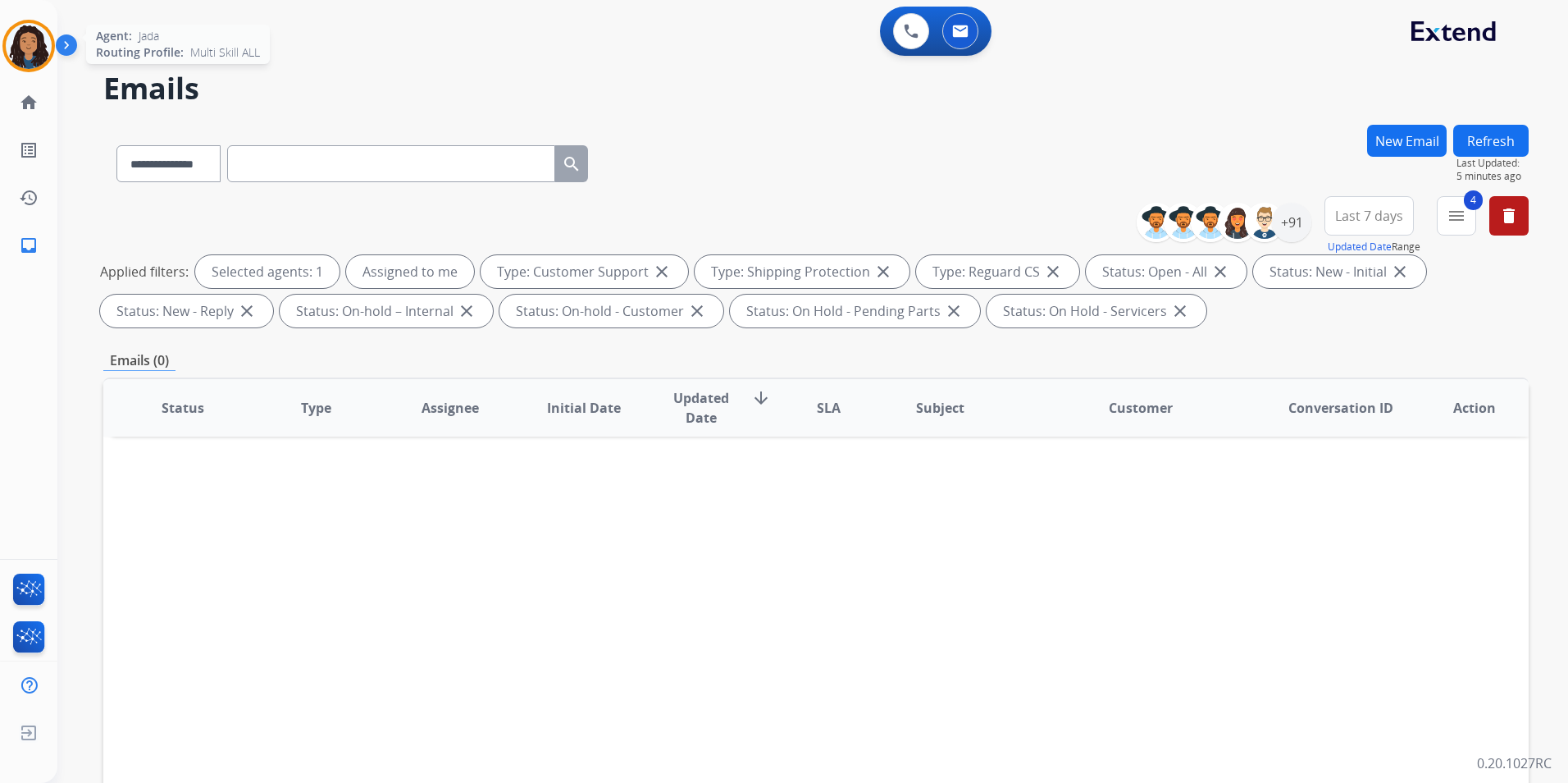
click at [29, 54] on img at bounding box center [29, 45] width 46 height 46
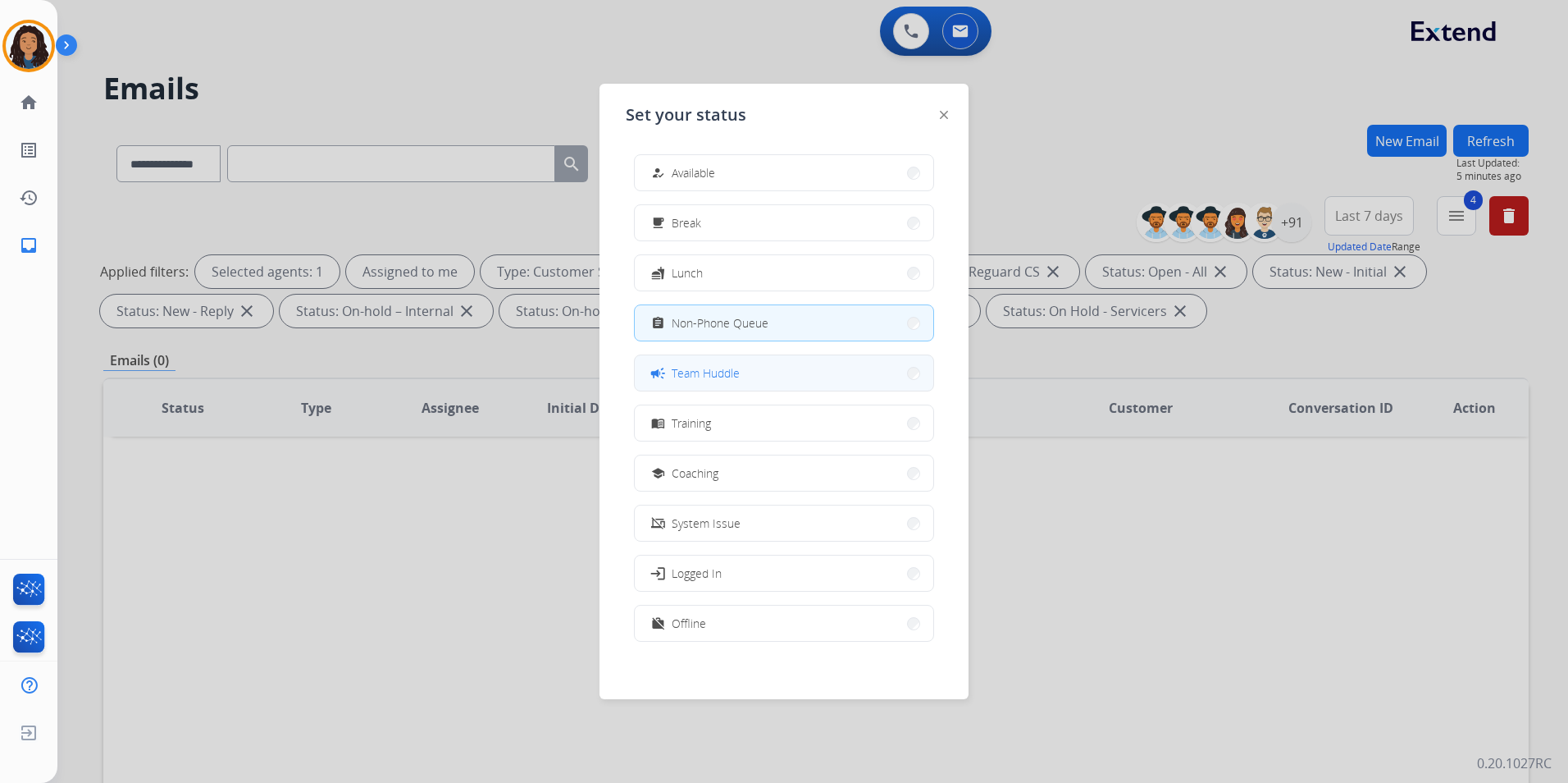
click at [772, 380] on button "campaign Team Huddle" at bounding box center [784, 373] width 298 height 36
